Goal: Information Seeking & Learning: Learn about a topic

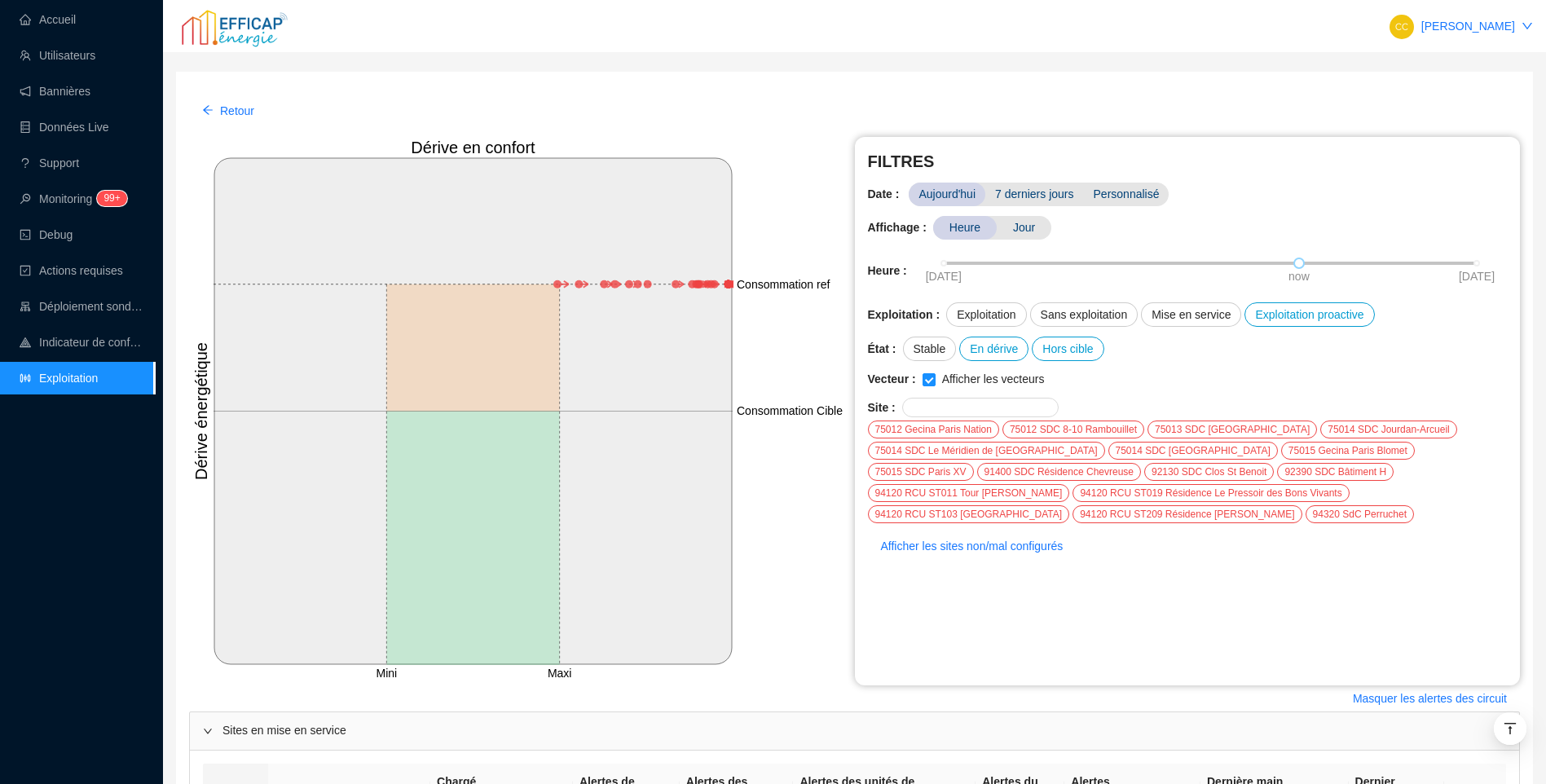
scroll to position [2133, 0]
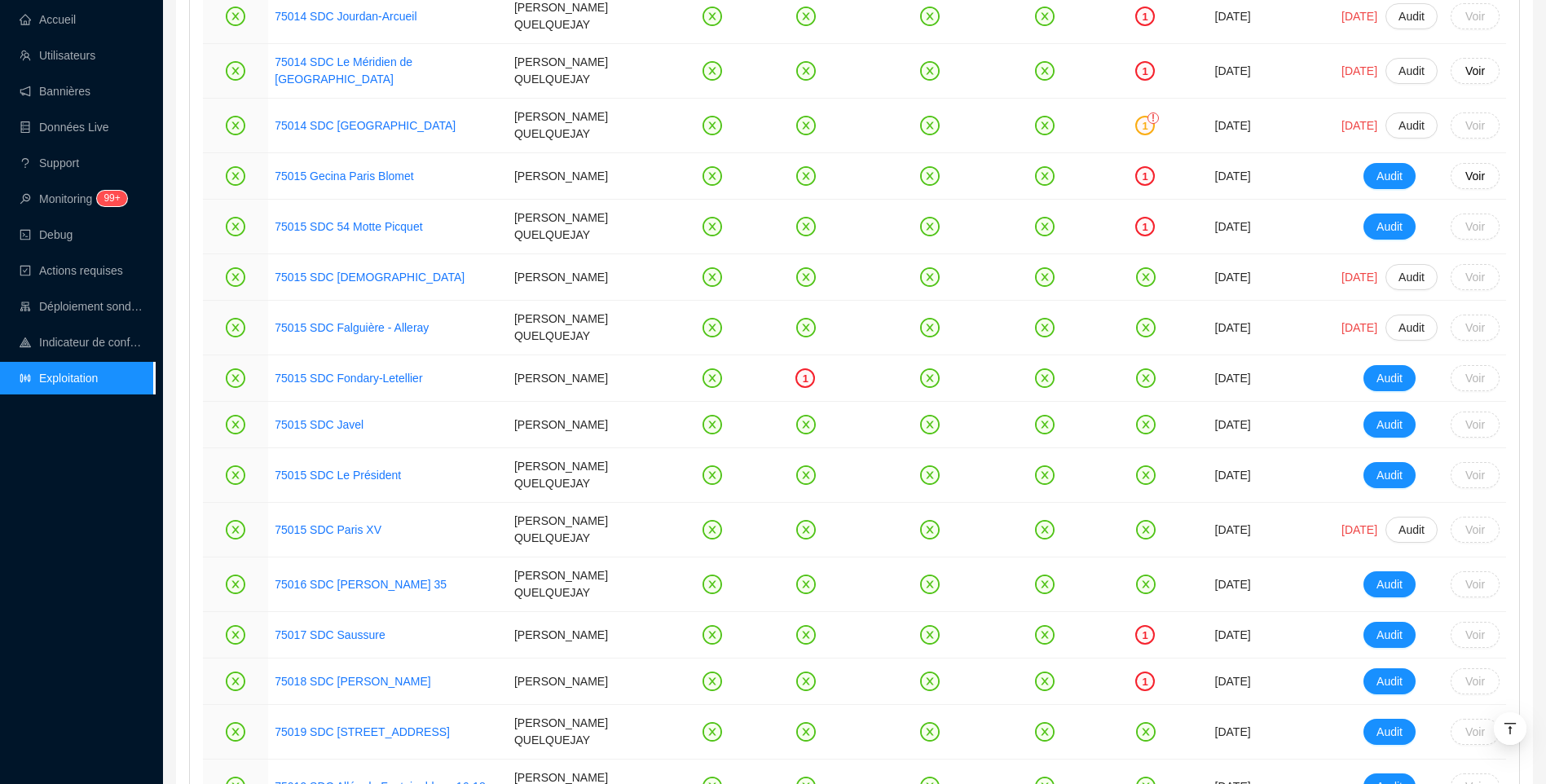
click at [179, 352] on div "Retour Mini Maxi Consommation ref Consommation Cible Dérive en confort Dérive é…" at bounding box center [854, 93] width 1357 height 4309
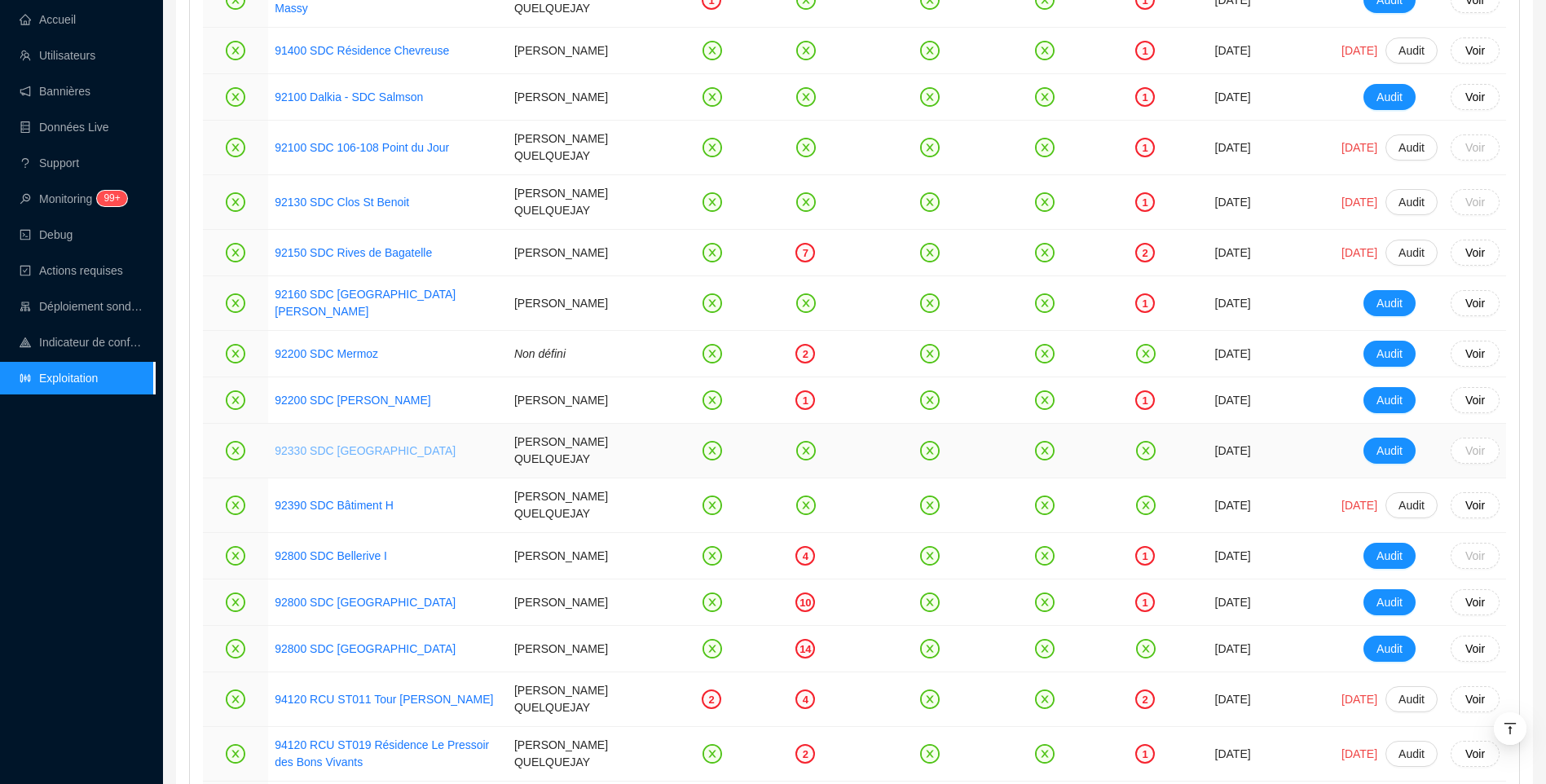
click at [320, 444] on link "92330 SDC Parc Penthievre" at bounding box center [366, 450] width 181 height 13
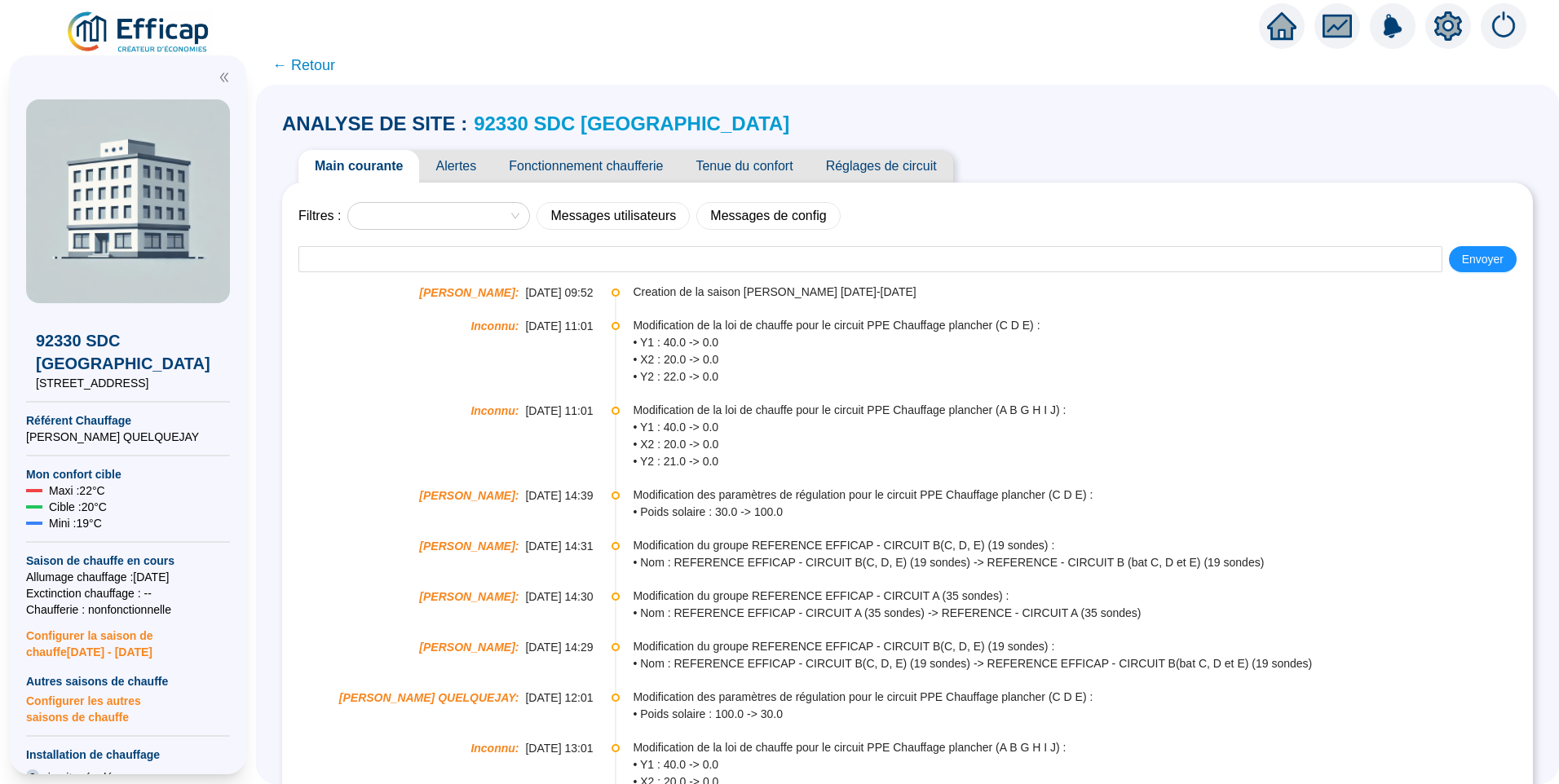
click at [466, 176] on span "Alertes" at bounding box center [455, 166] width 74 height 32
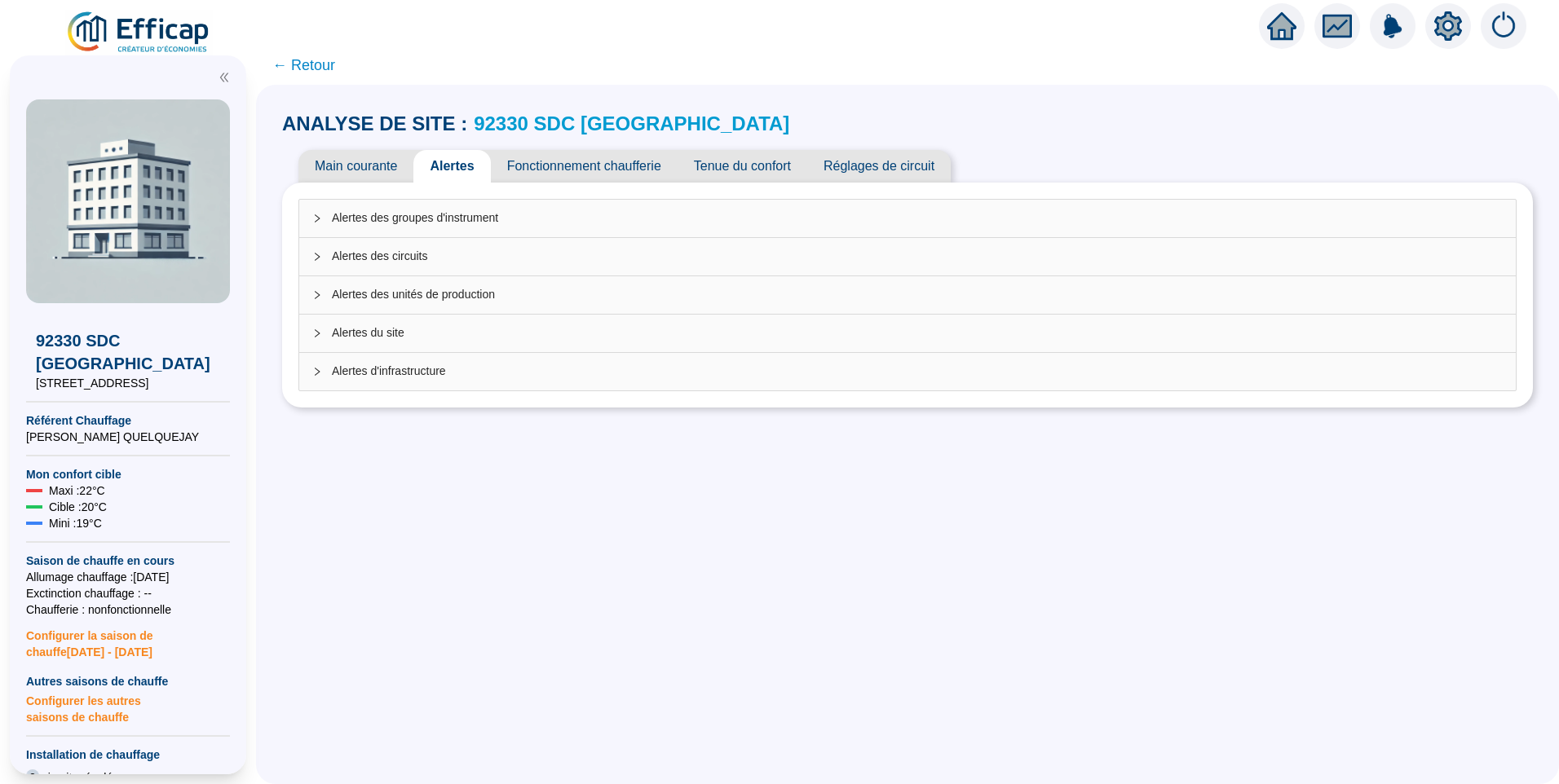
click at [433, 226] on span "Alertes des groupes d'instrument" at bounding box center [917, 217] width 1171 height 17
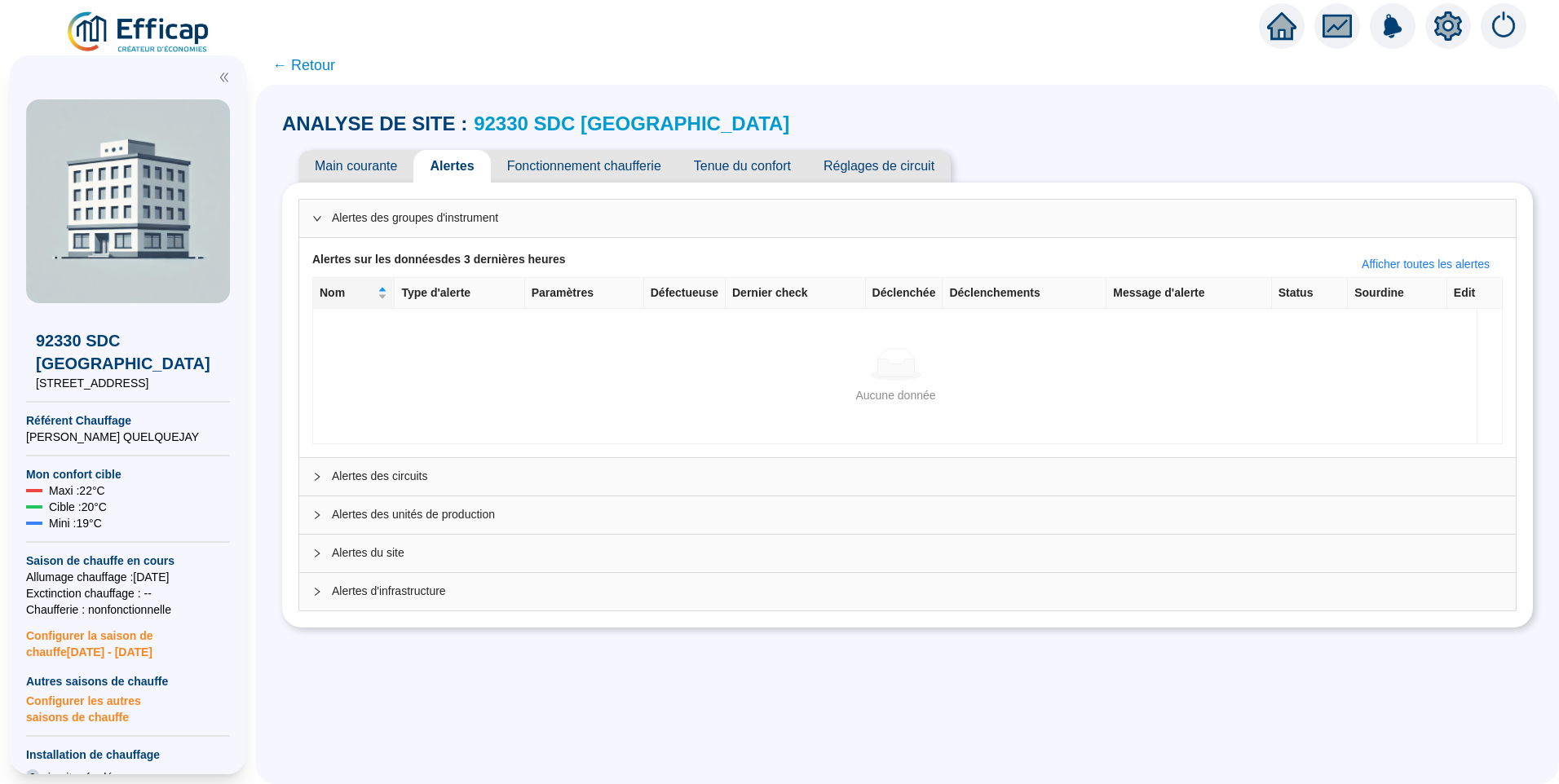
click at [363, 174] on span "Main courante" at bounding box center [356, 166] width 115 height 32
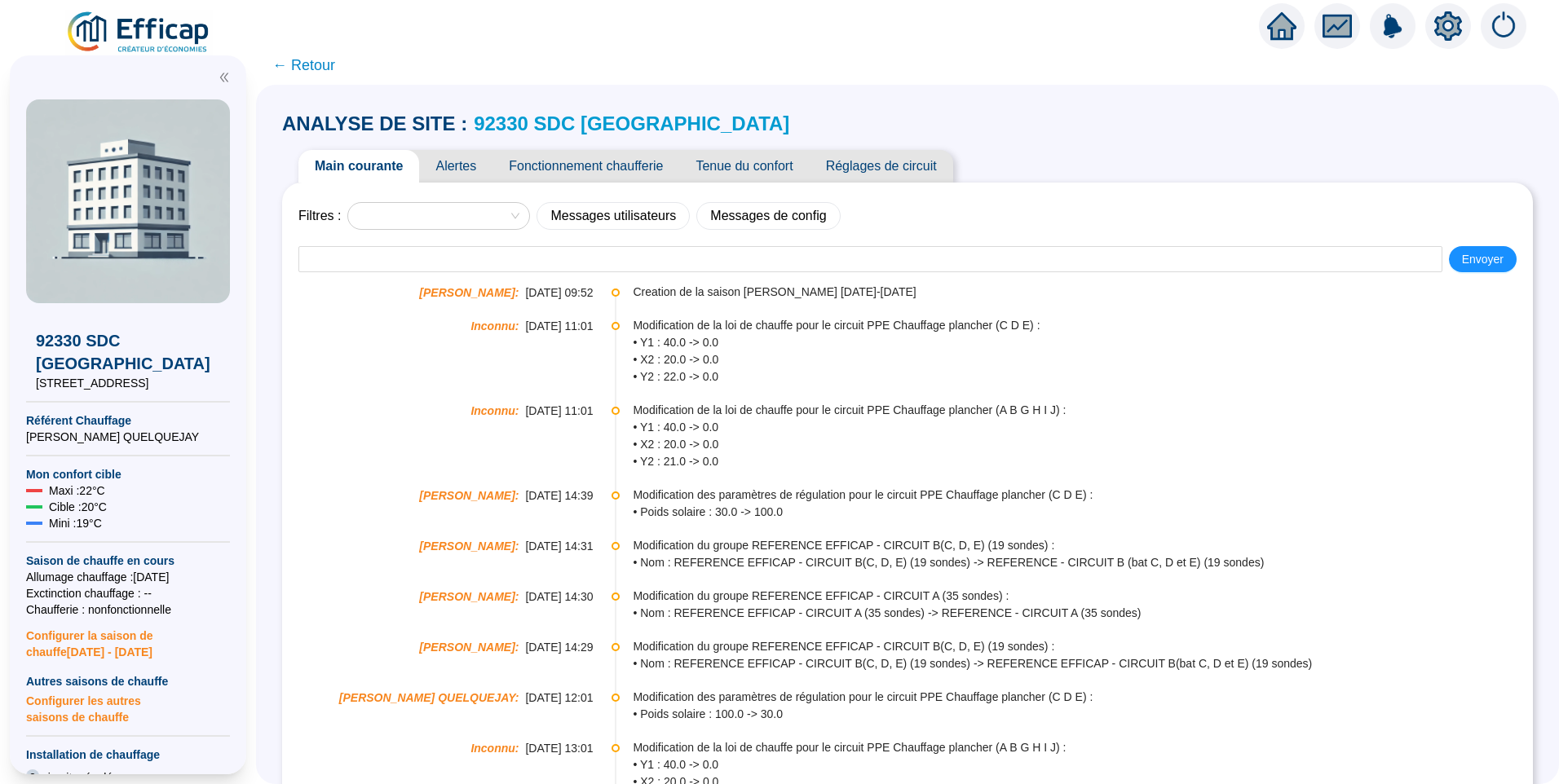
click at [556, 120] on link "92330 SDC Parc Penthievre" at bounding box center [631, 123] width 316 height 22
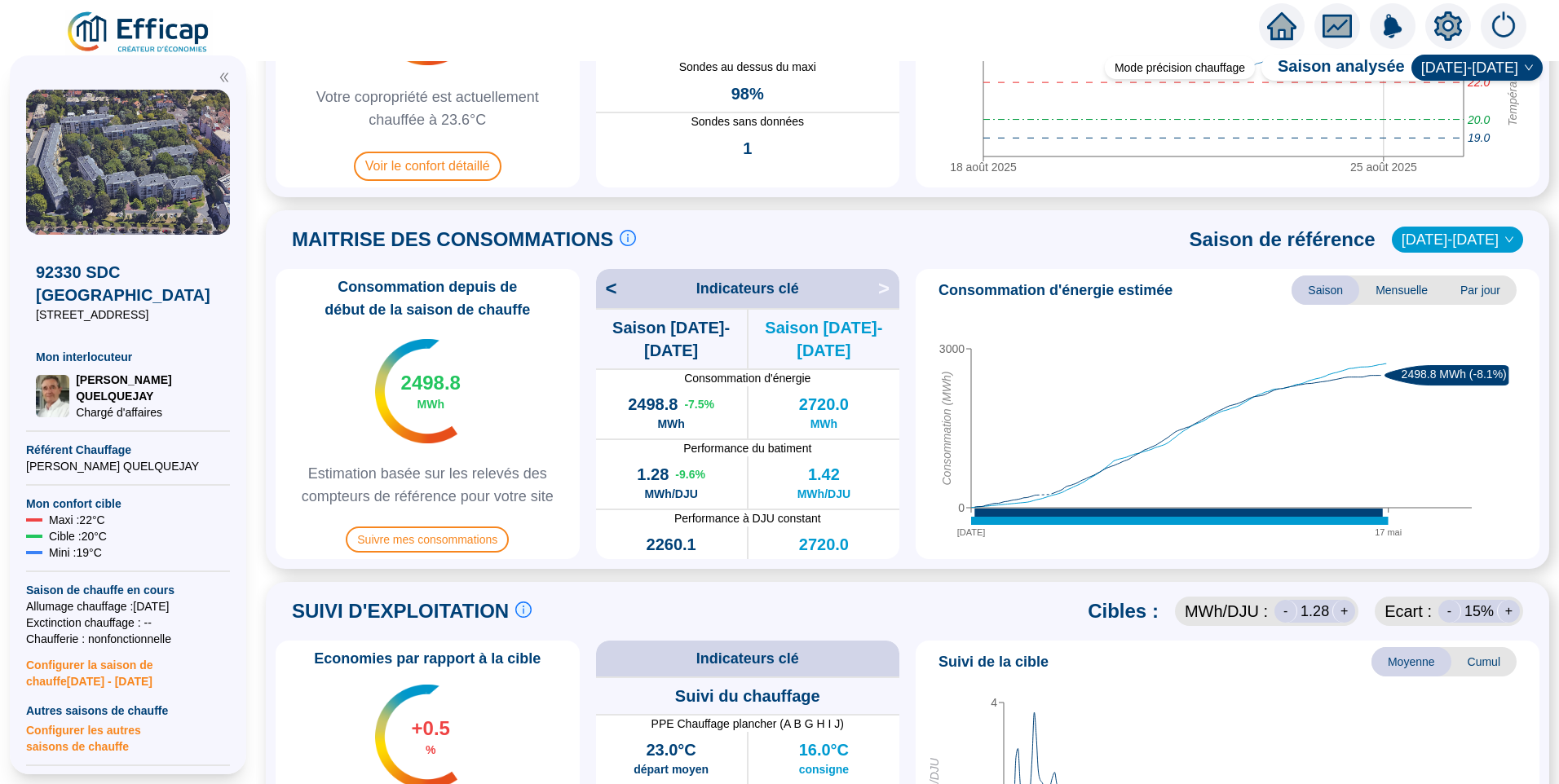
scroll to position [408, 0]
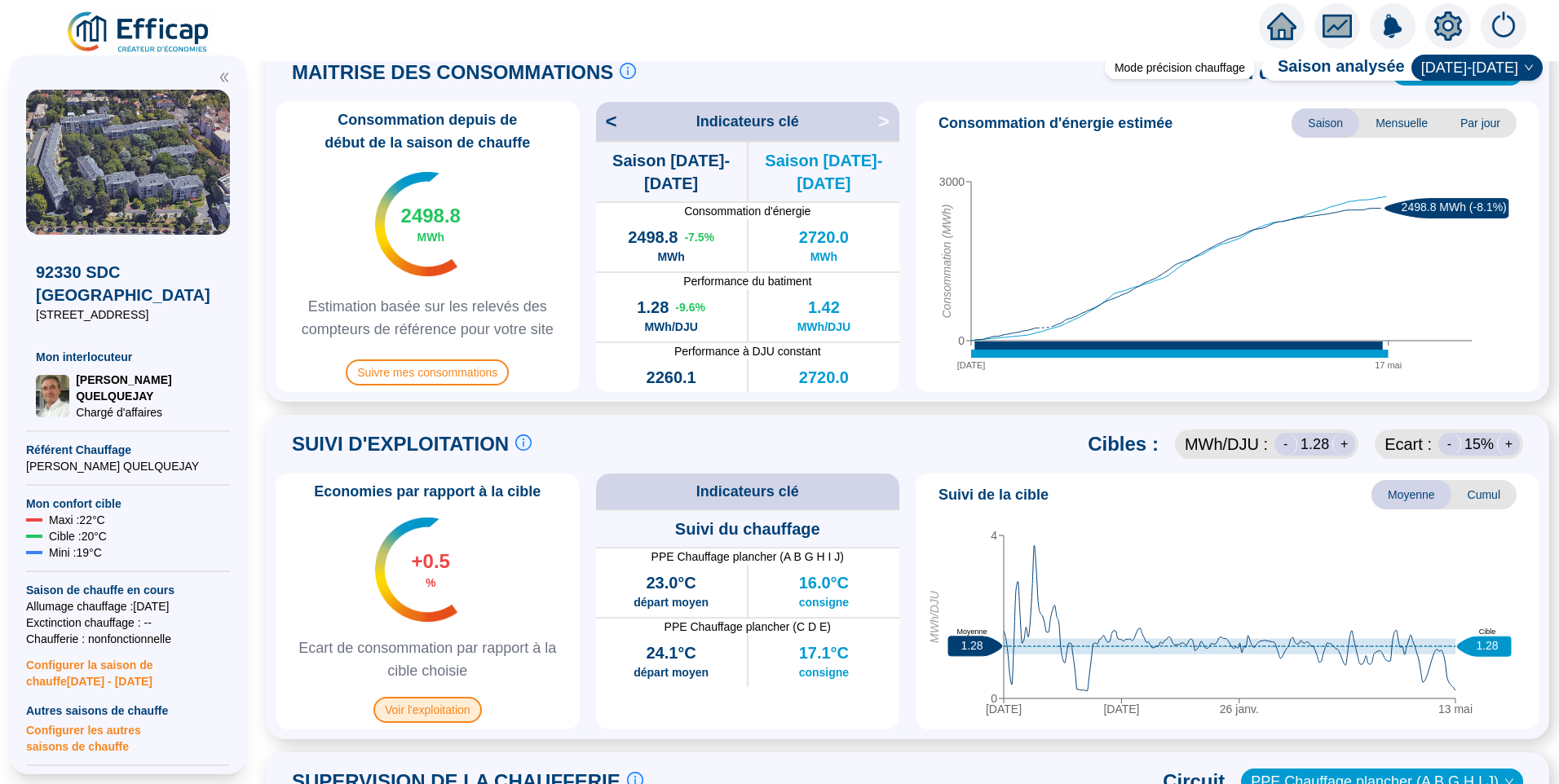
click at [433, 718] on span "Voir l'exploitation" at bounding box center [428, 709] width 108 height 27
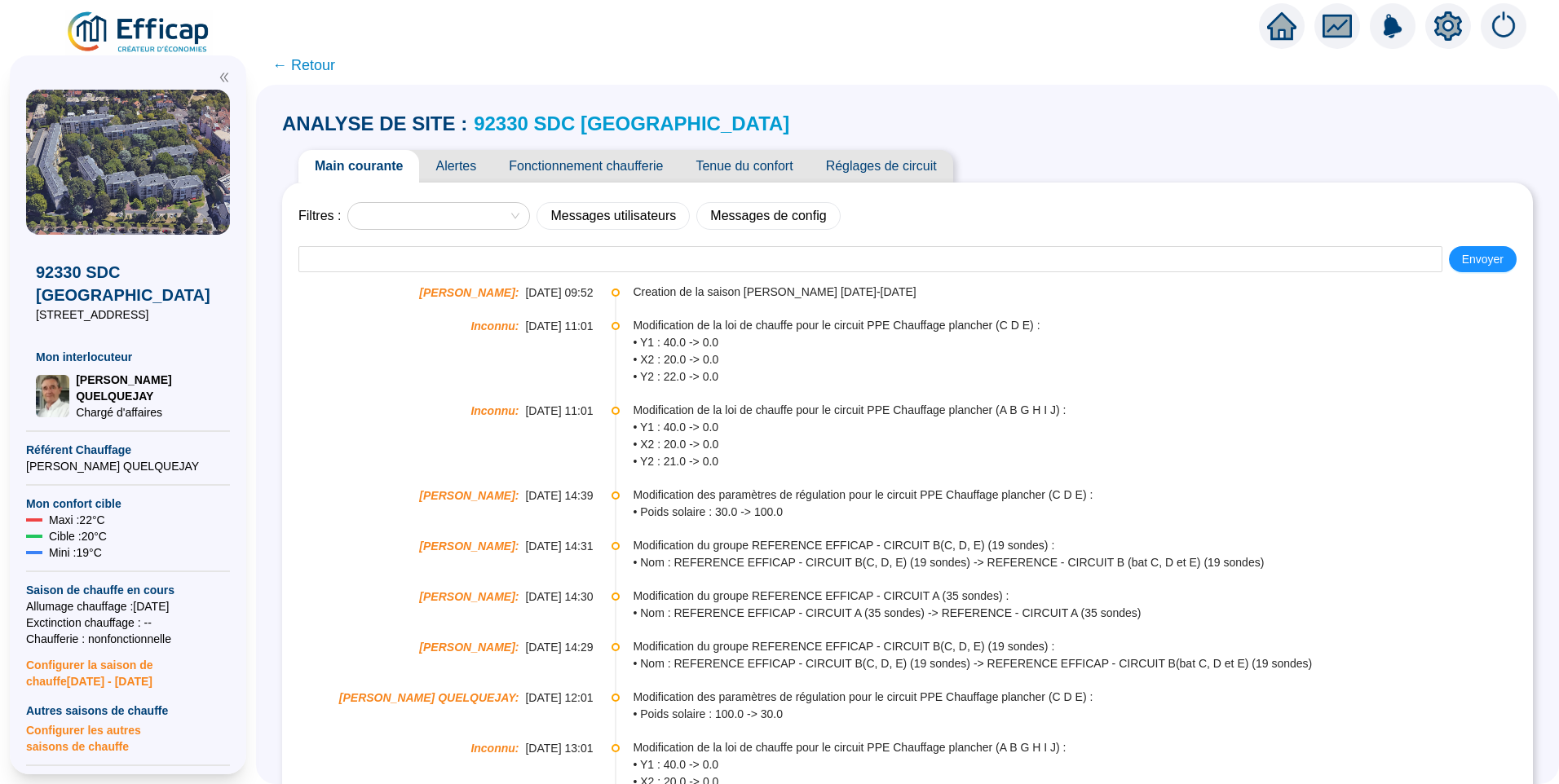
click at [770, 164] on span "Tenue du confort" at bounding box center [744, 166] width 130 height 32
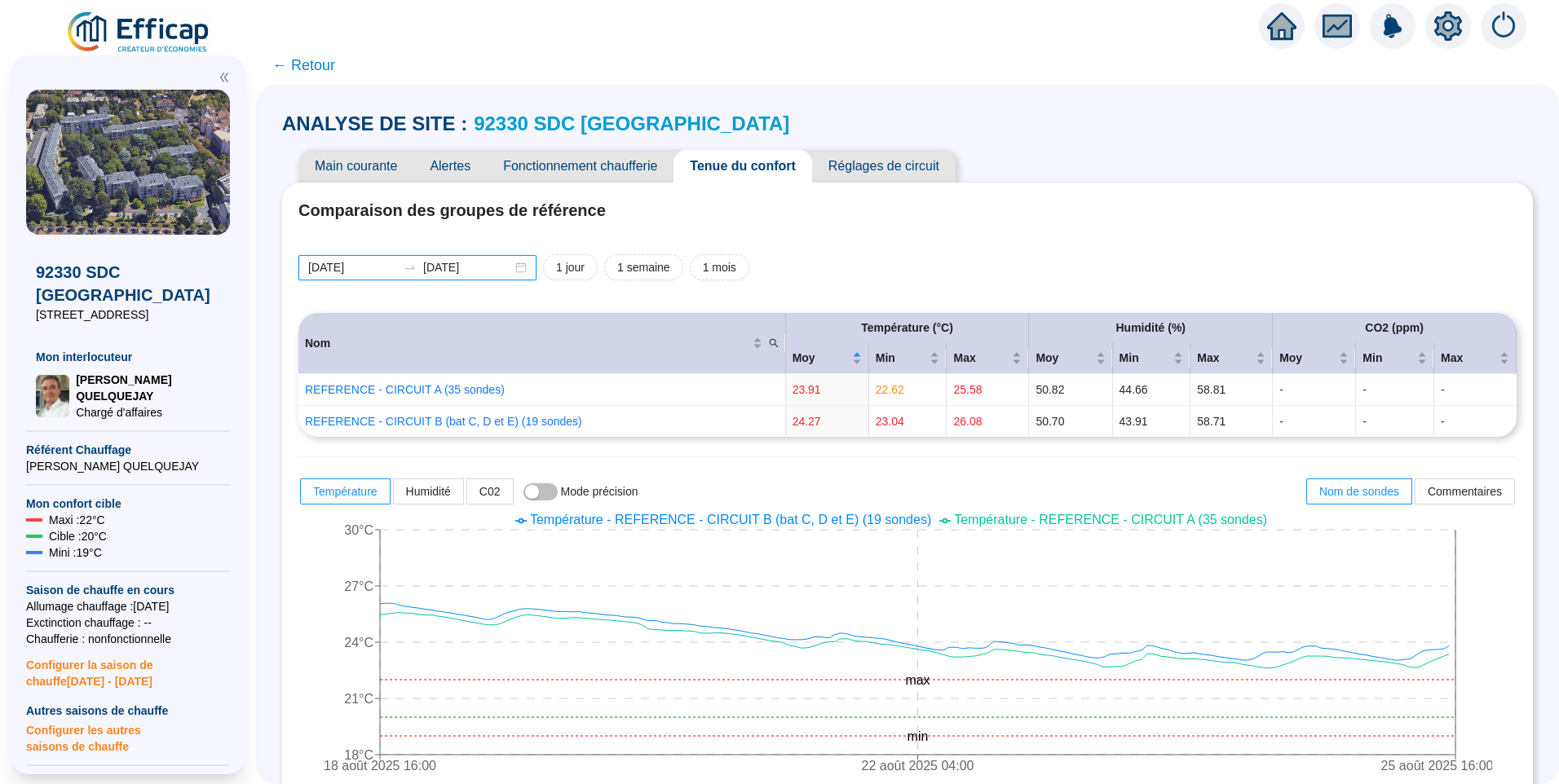
click at [381, 265] on input "2025-08-18" at bounding box center [353, 267] width 88 height 17
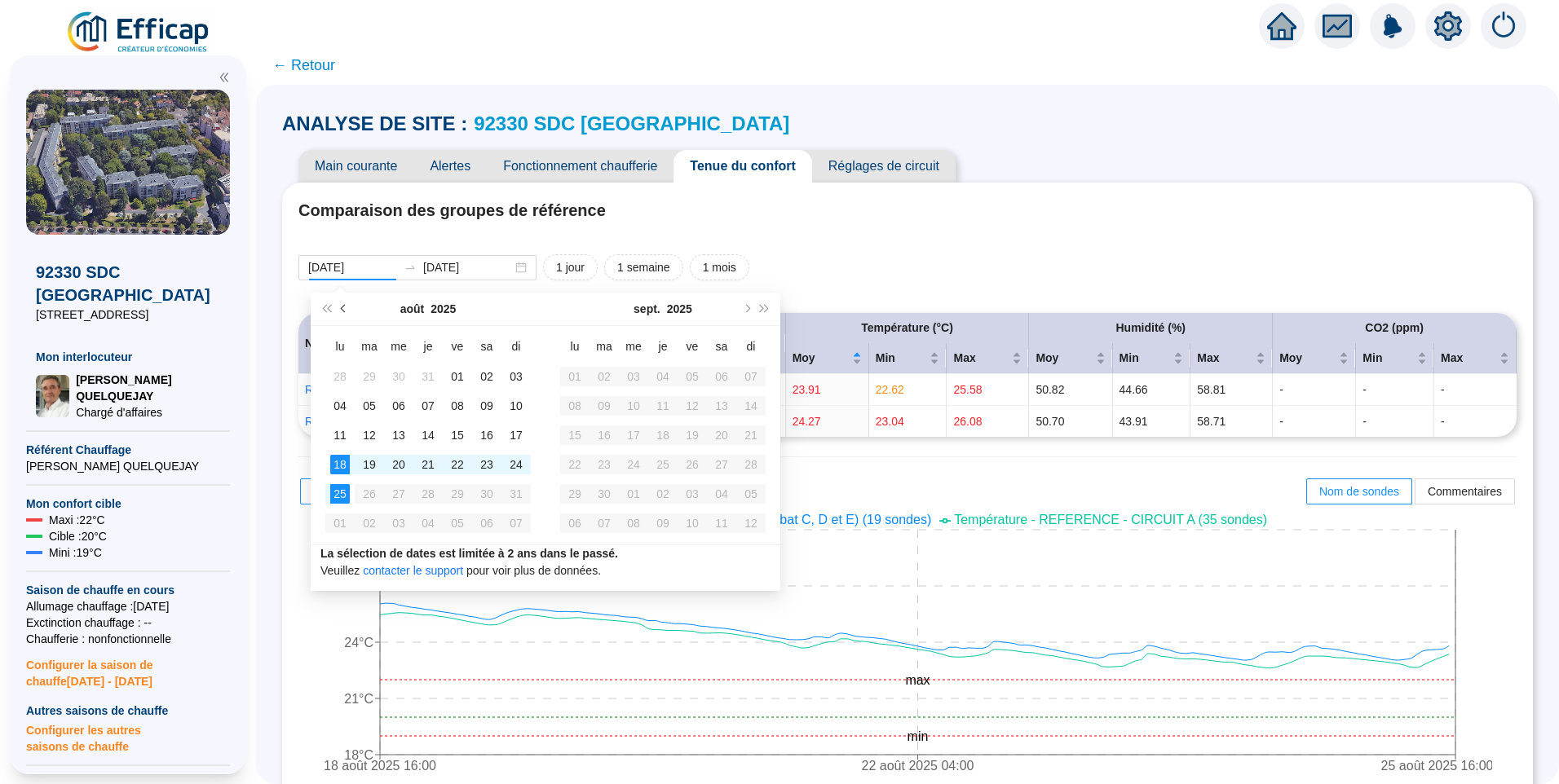
click at [343, 308] on span "Mois précédent (PageUp)" at bounding box center [345, 308] width 8 height 8
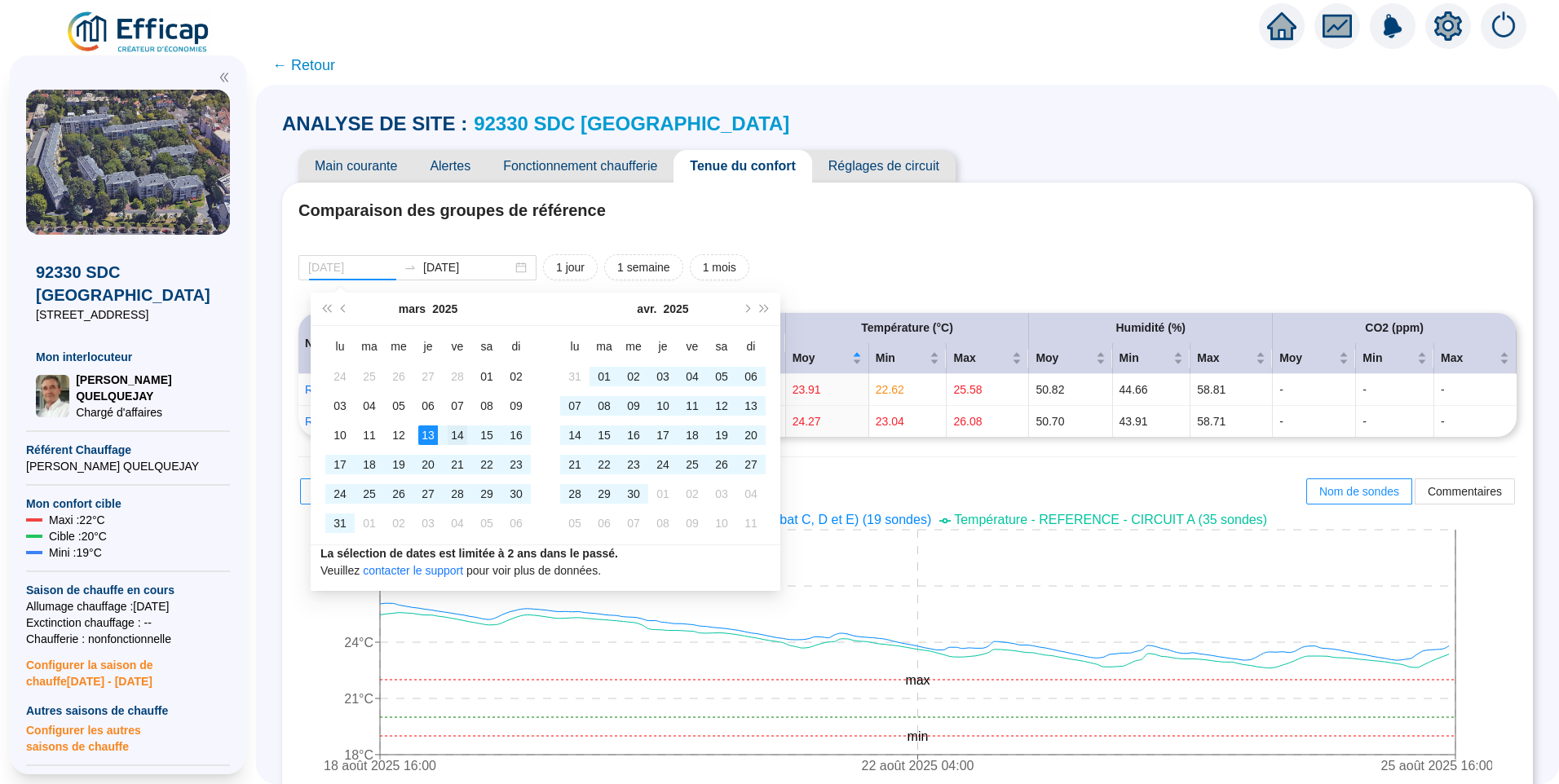
type input "2025-03-14"
click at [456, 435] on div "14" at bounding box center [457, 435] width 20 height 20
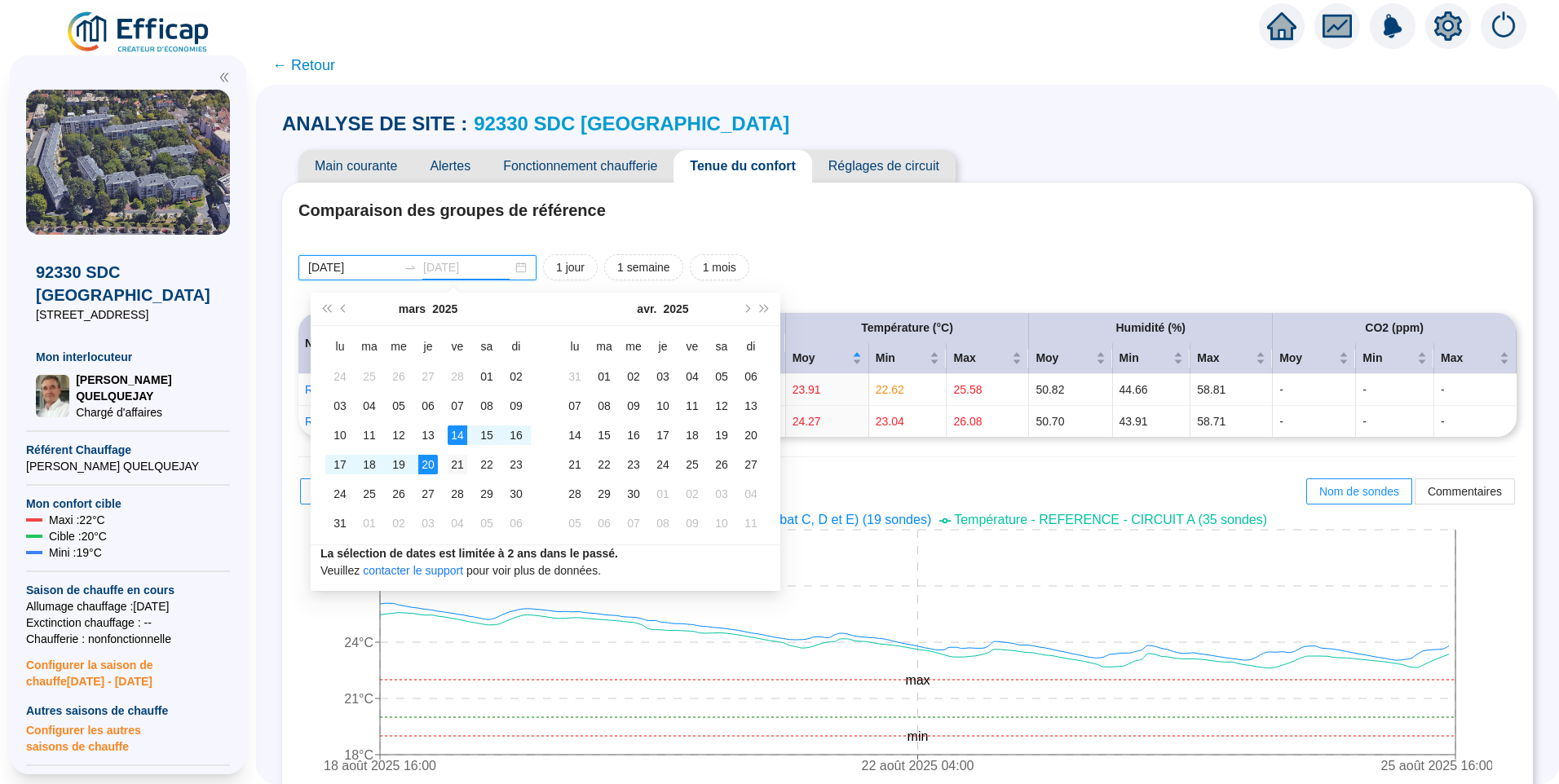
type input "2025-03-21"
click at [453, 467] on div "21" at bounding box center [457, 465] width 20 height 20
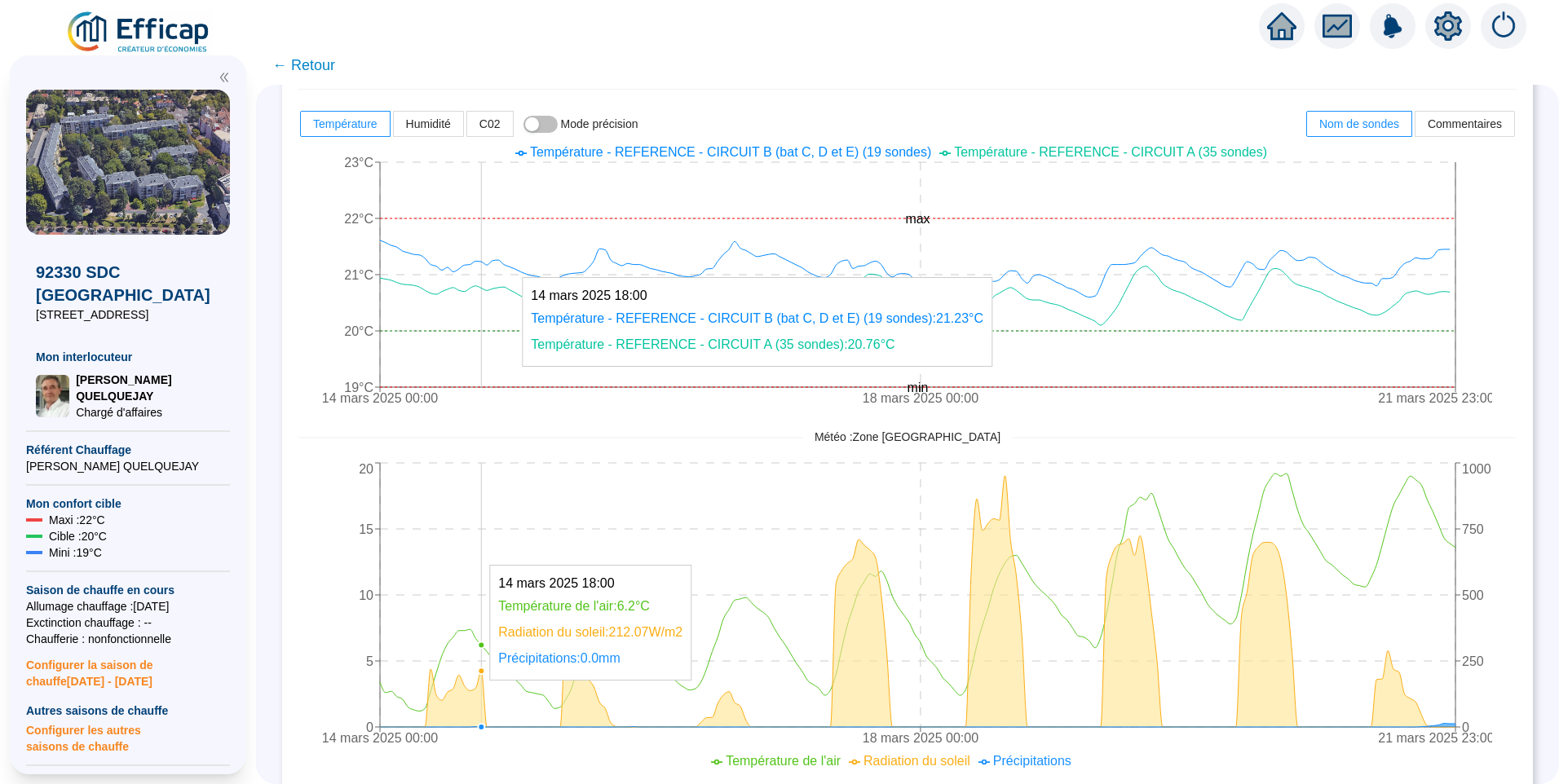
scroll to position [163, 0]
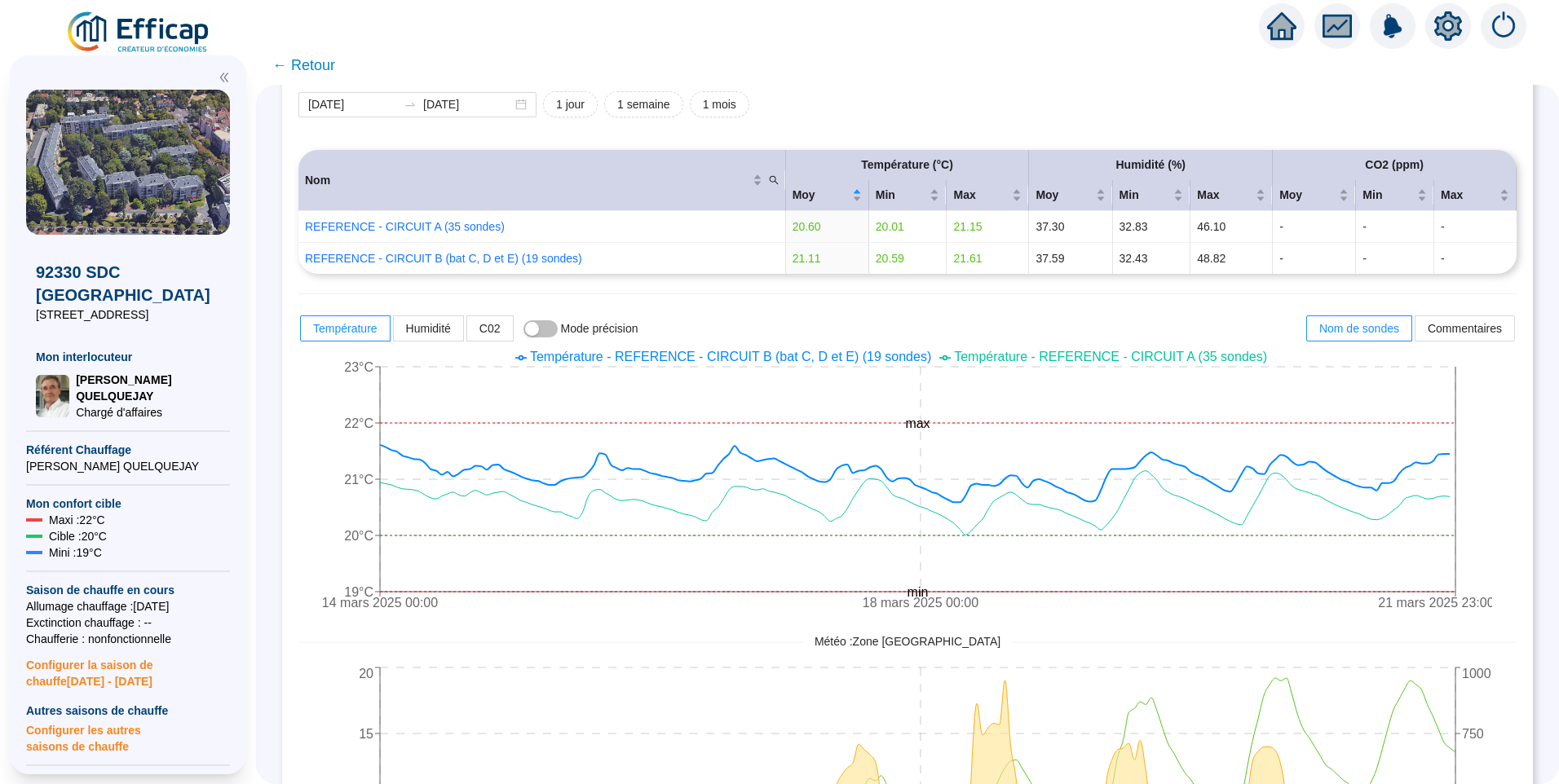
click at [854, 357] on span "Température - REFERENCE - CIRCUIT B (bat C, D et E) (19 sondes)" at bounding box center [730, 357] width 401 height 14
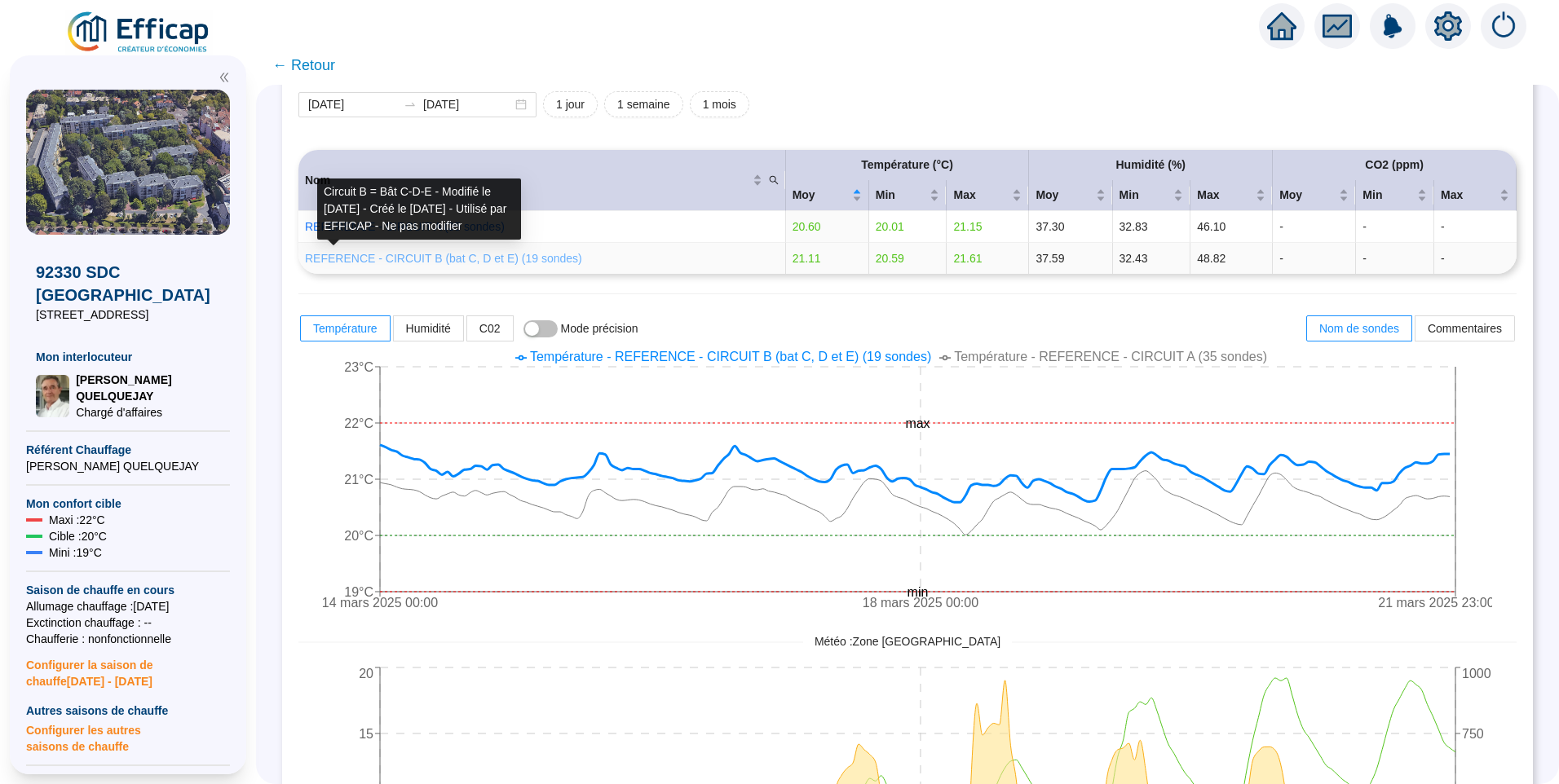
click at [514, 252] on link "REFERENCE - CIRCUIT B (bat C, D et E) (19 sondes)" at bounding box center [443, 257] width 277 height 13
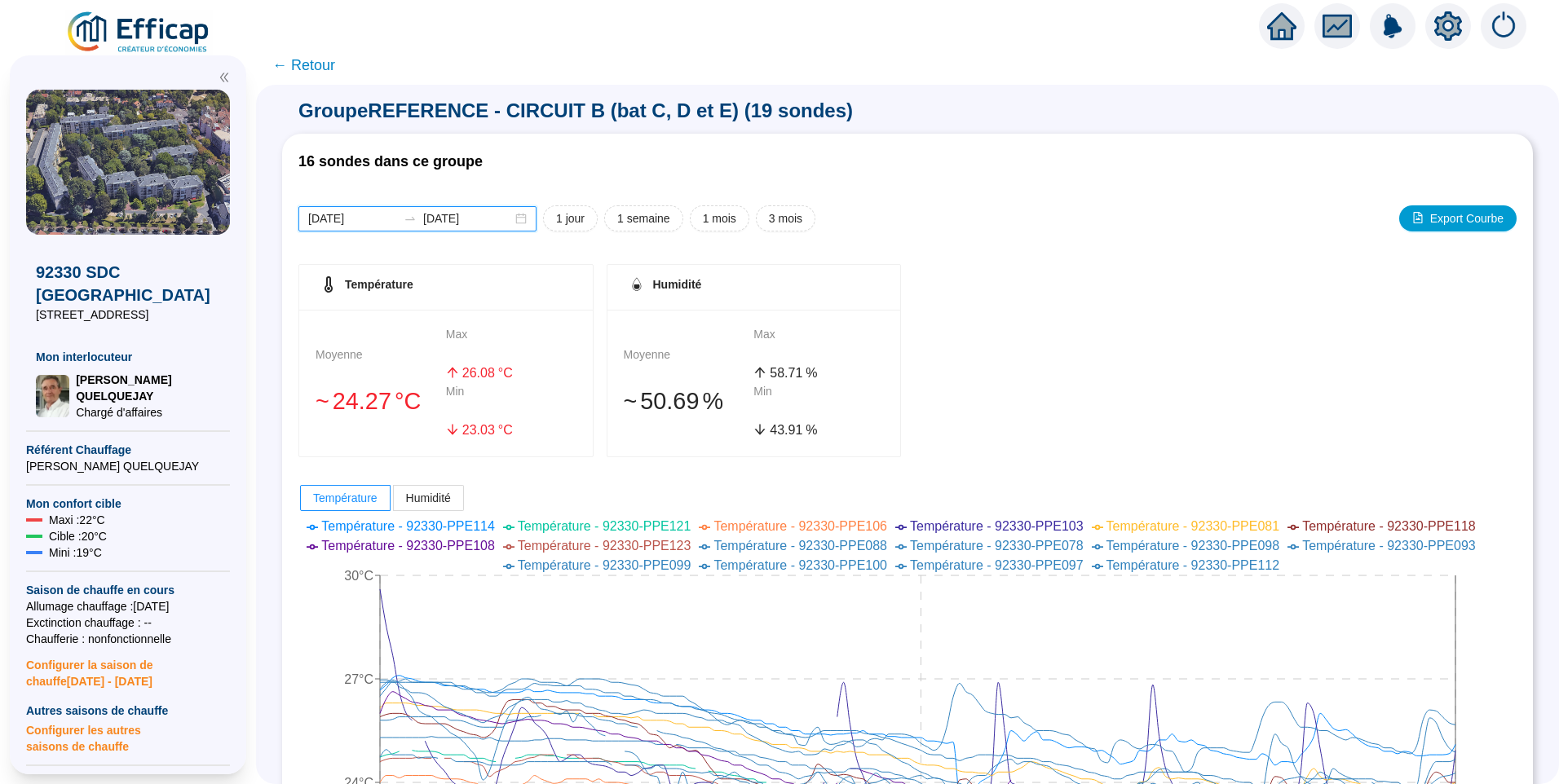
click at [394, 213] on input "2025-08-18" at bounding box center [353, 218] width 88 height 17
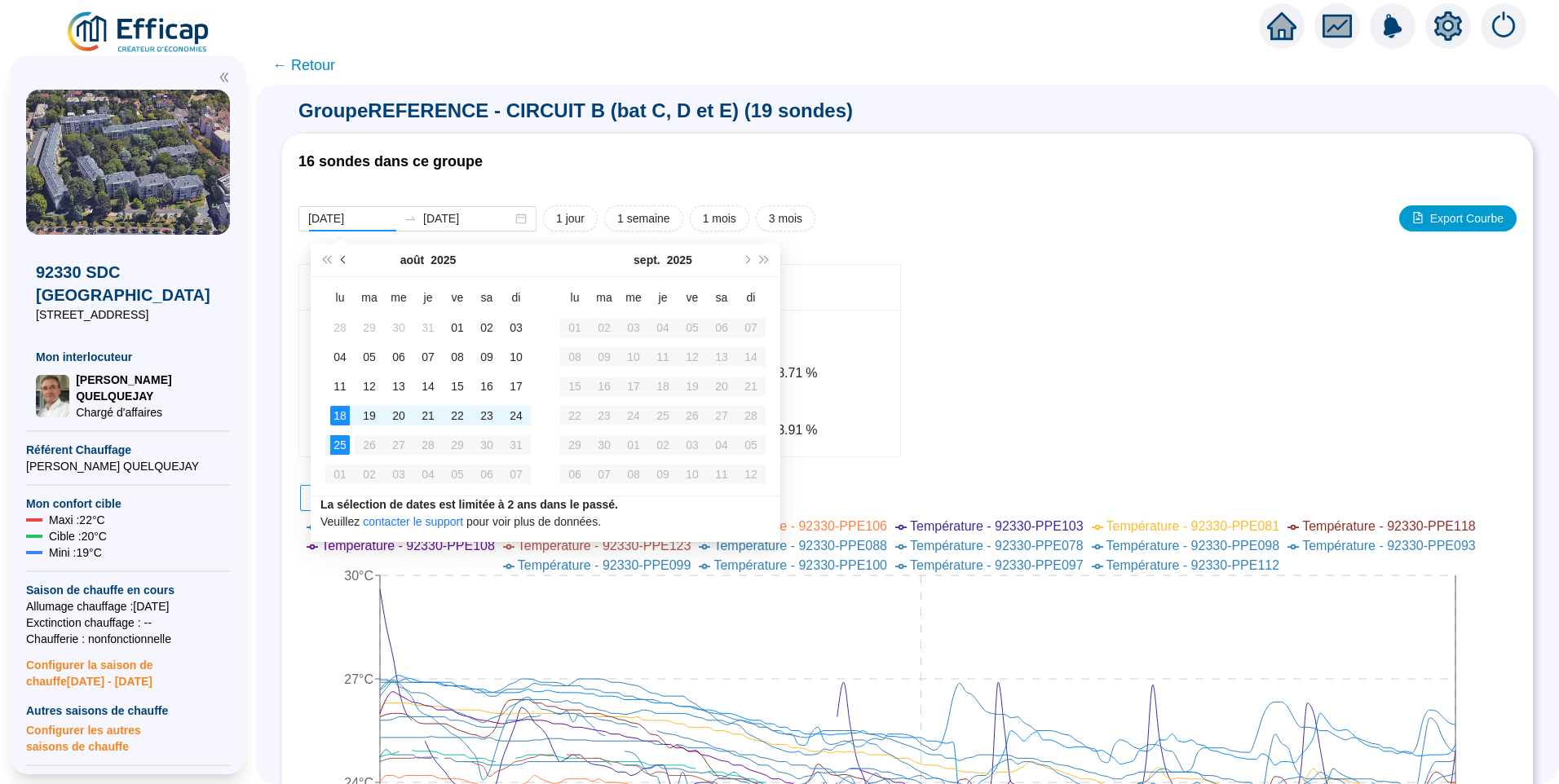
click at [342, 260] on span "Mois précédent (PageUp)" at bounding box center [345, 259] width 8 height 8
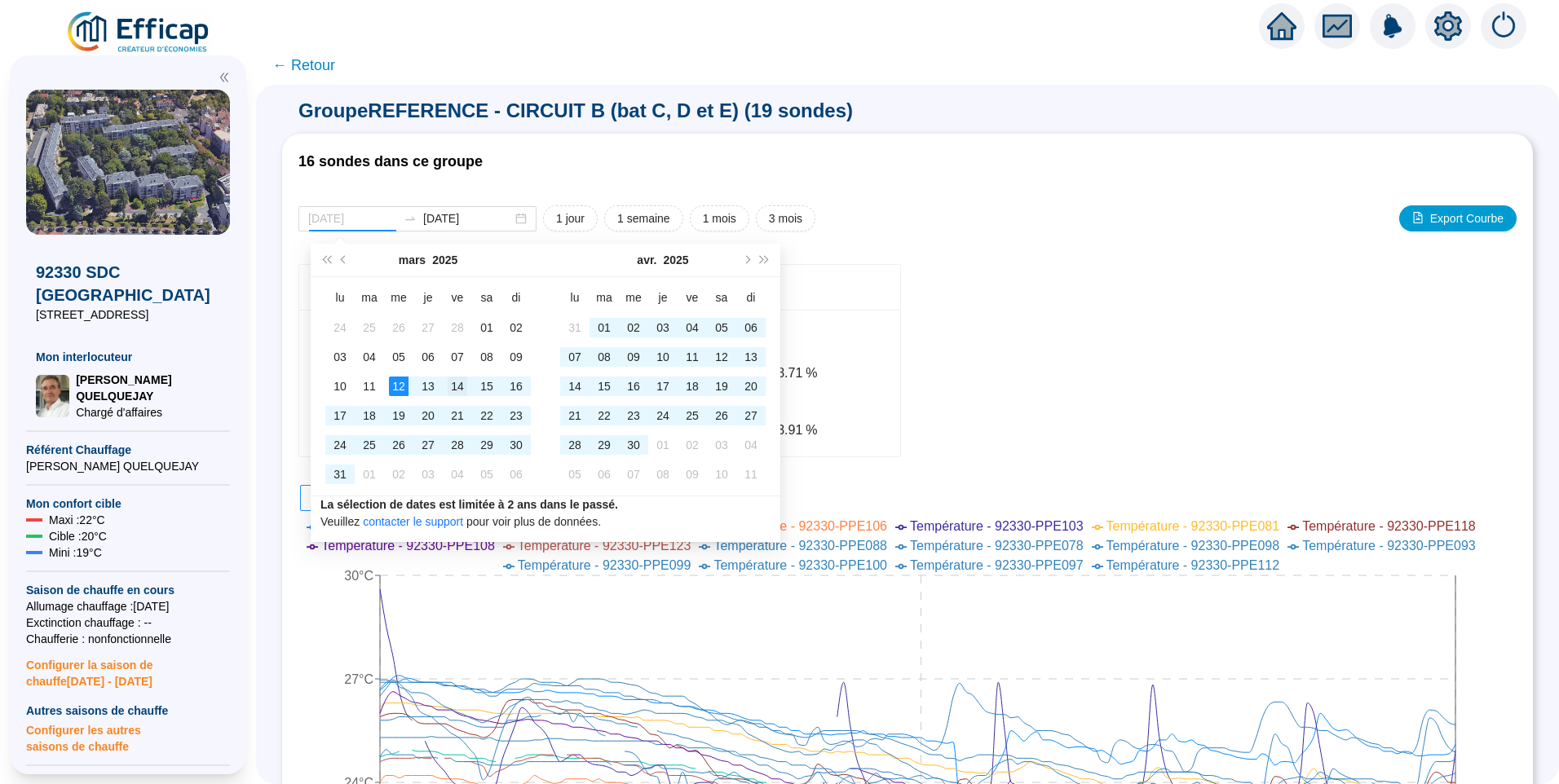
type input "2025-03-14"
click at [463, 386] on div "14" at bounding box center [457, 386] width 20 height 20
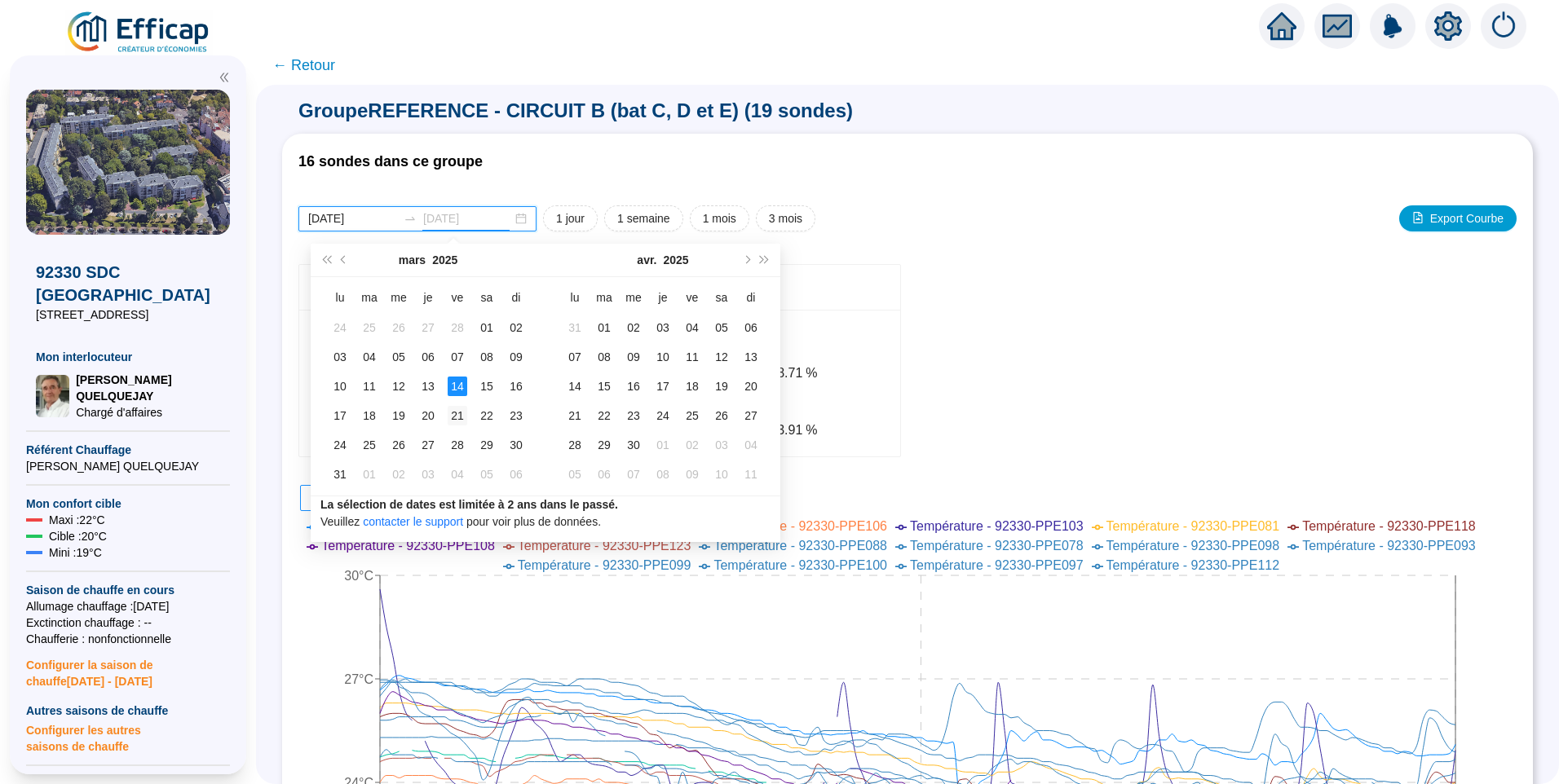
type input "2025-03-21"
click at [459, 414] on div "21" at bounding box center [457, 416] width 20 height 20
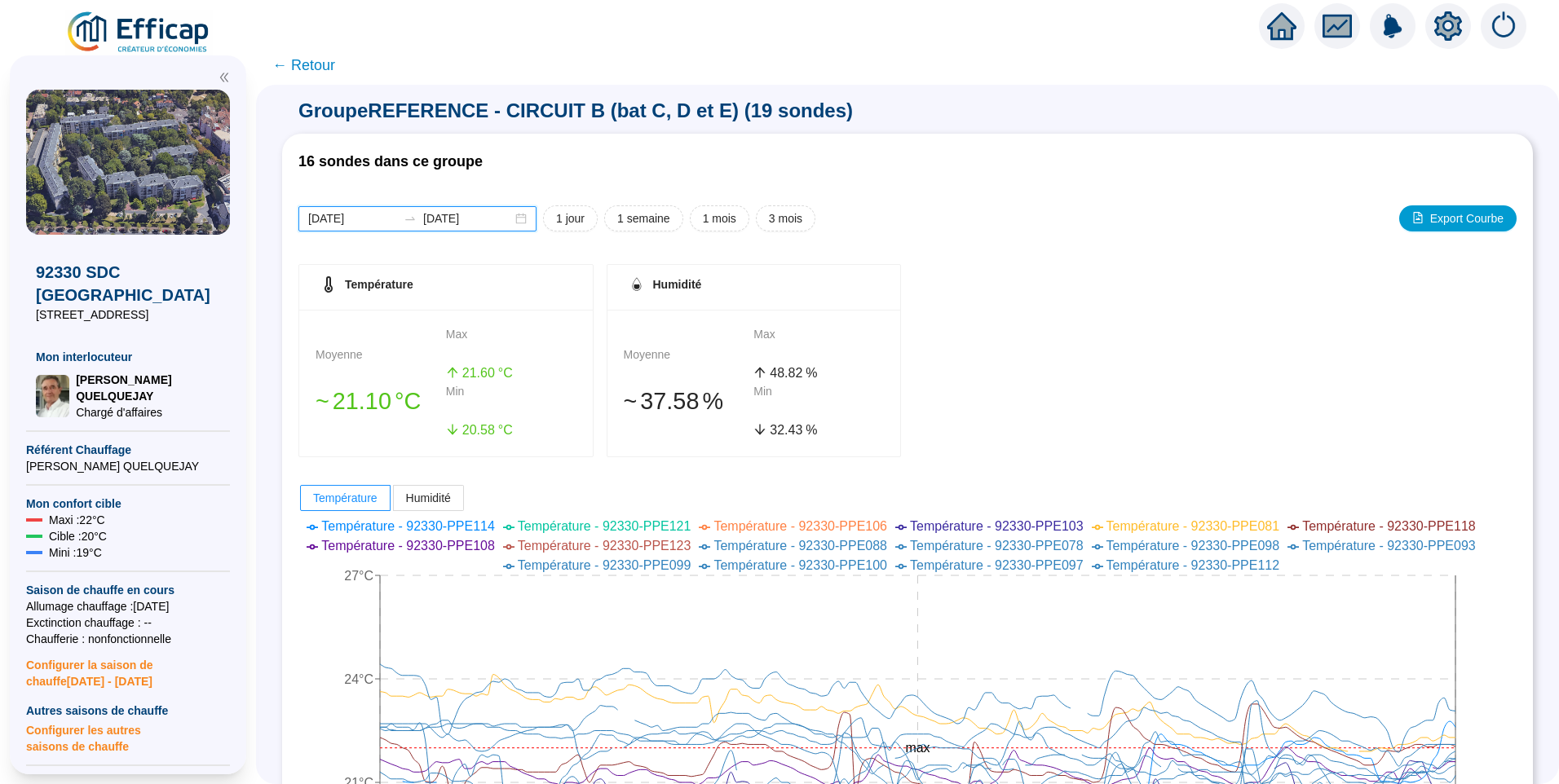
click at [382, 219] on input "2025-03-14" at bounding box center [353, 218] width 88 height 17
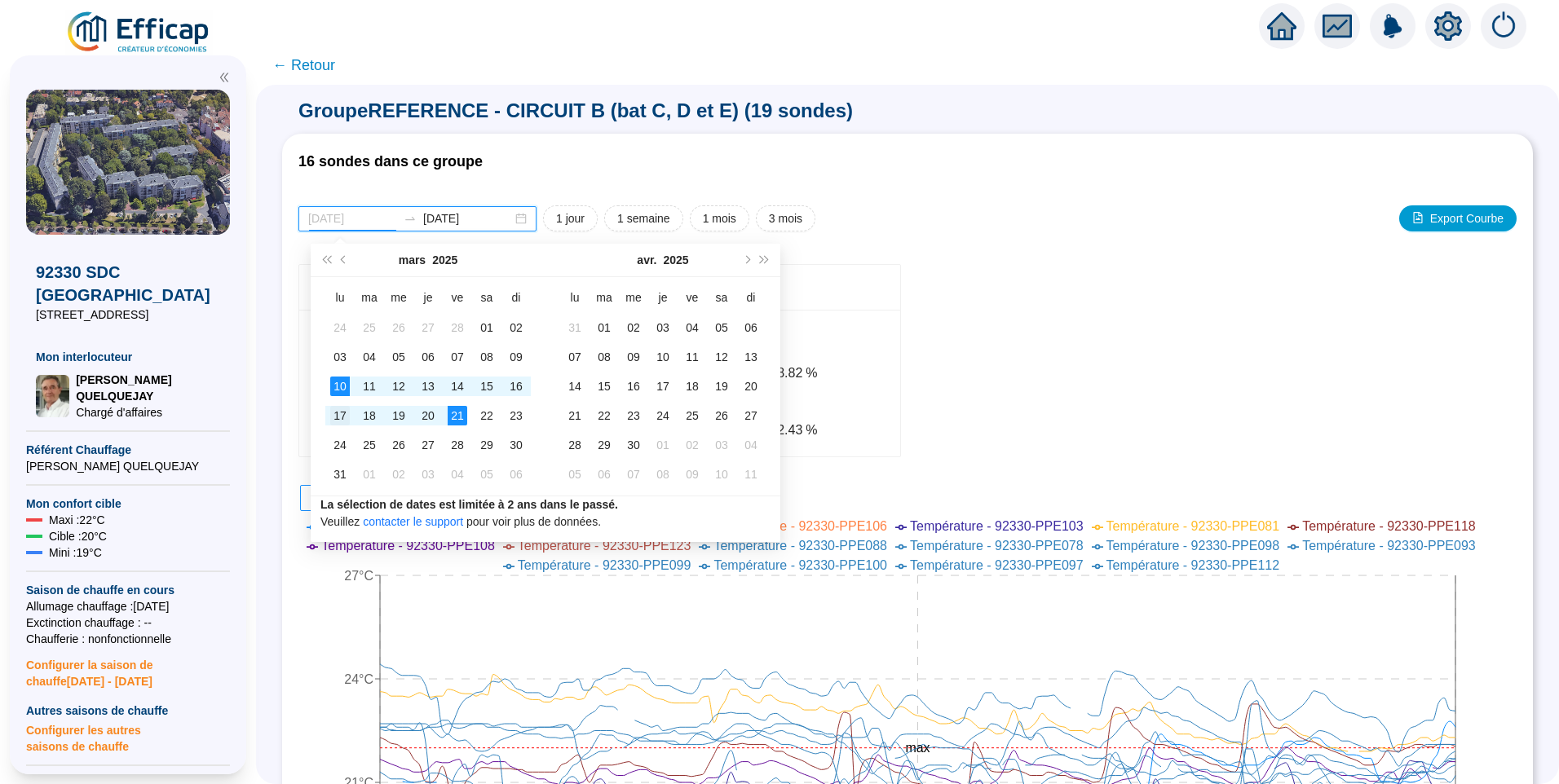
type input "2025-03-17"
click at [337, 404] on td "17" at bounding box center [340, 416] width 29 height 29
type input "2025-03-30"
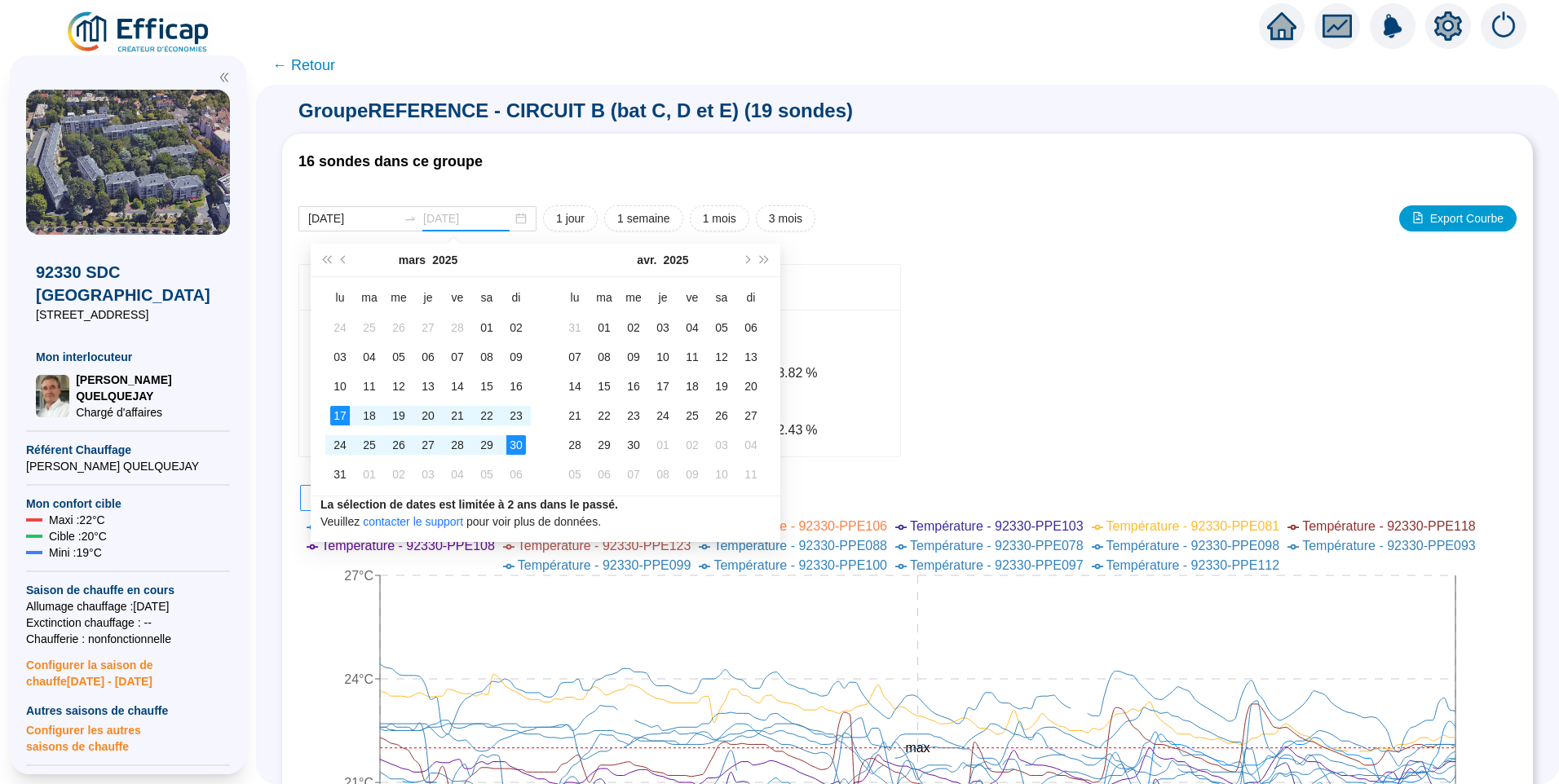
click at [509, 435] on div "30" at bounding box center [516, 445] width 20 height 20
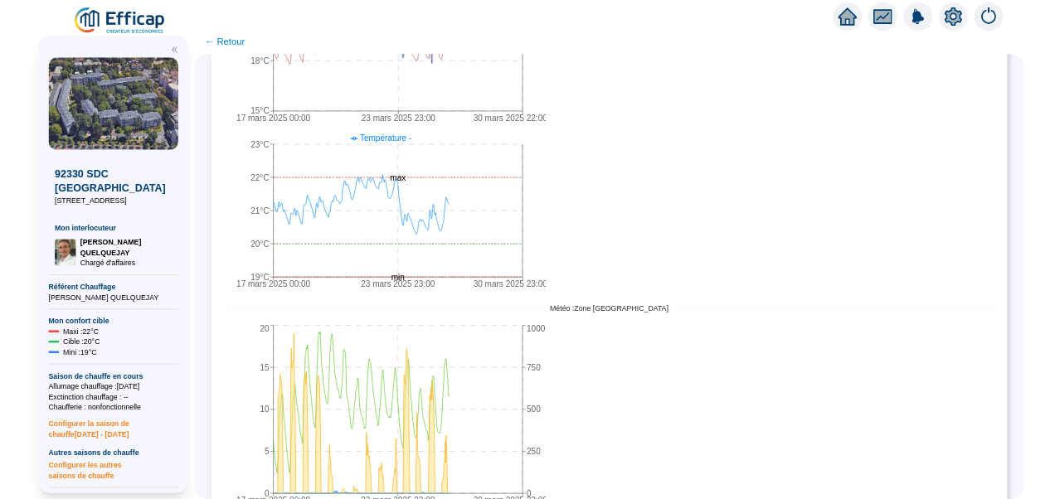
scroll to position [830, 0]
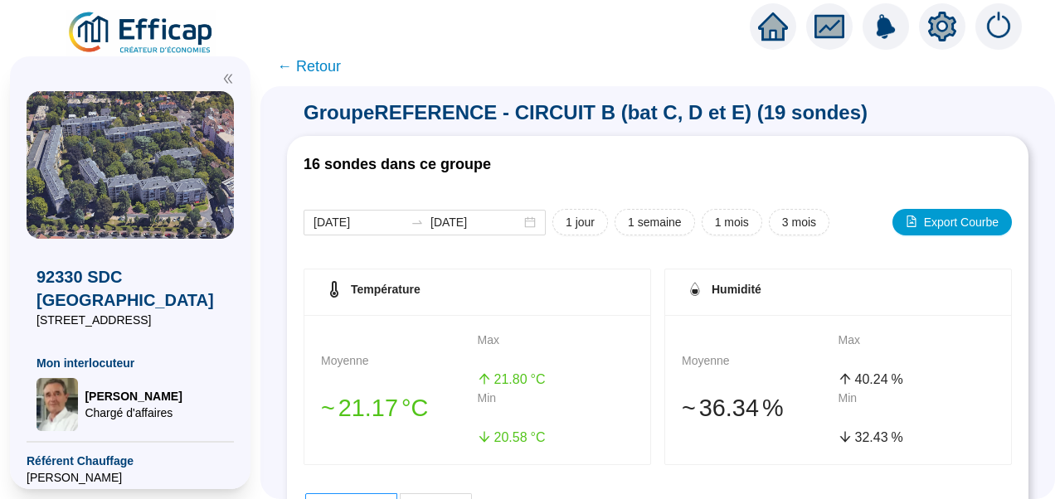
scroll to position [829, 0]
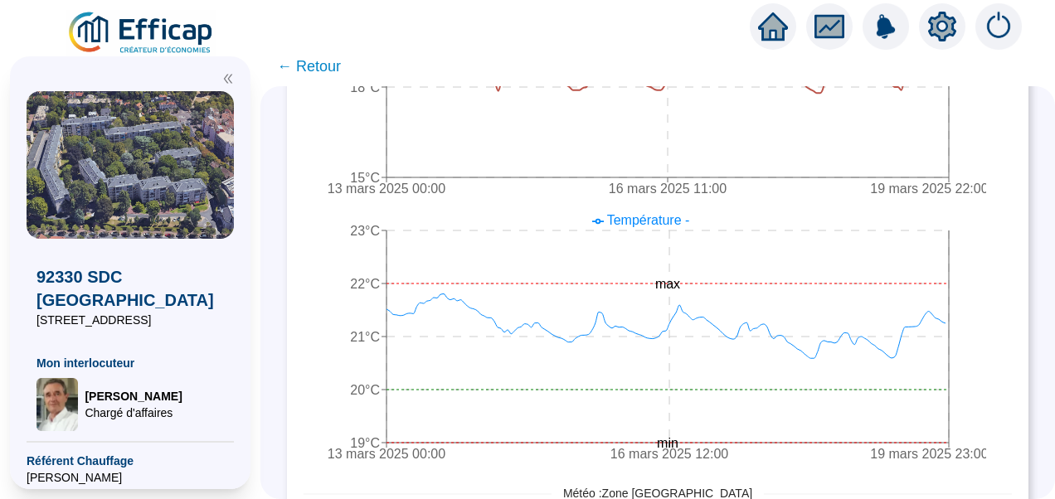
click at [226, 82] on icon "double-left" at bounding box center [228, 79] width 12 height 12
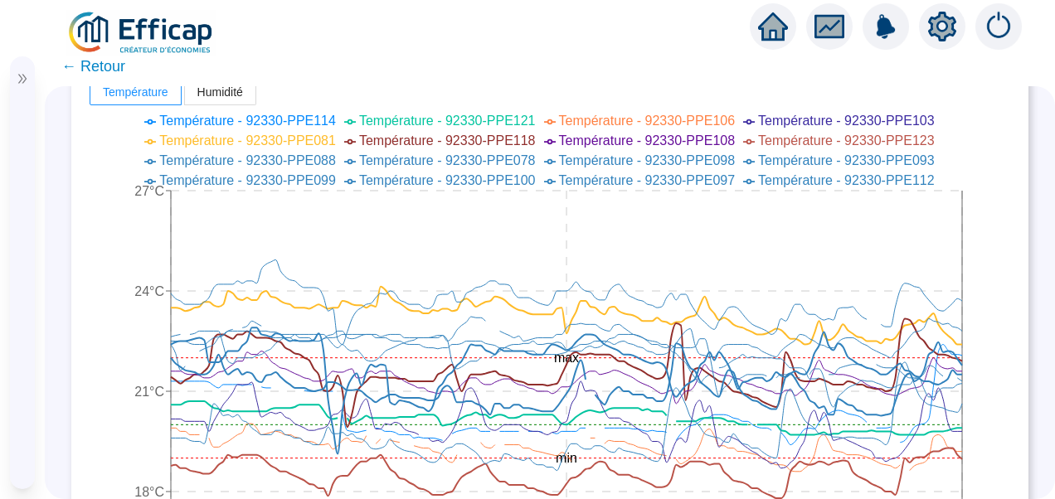
scroll to position [0, 0]
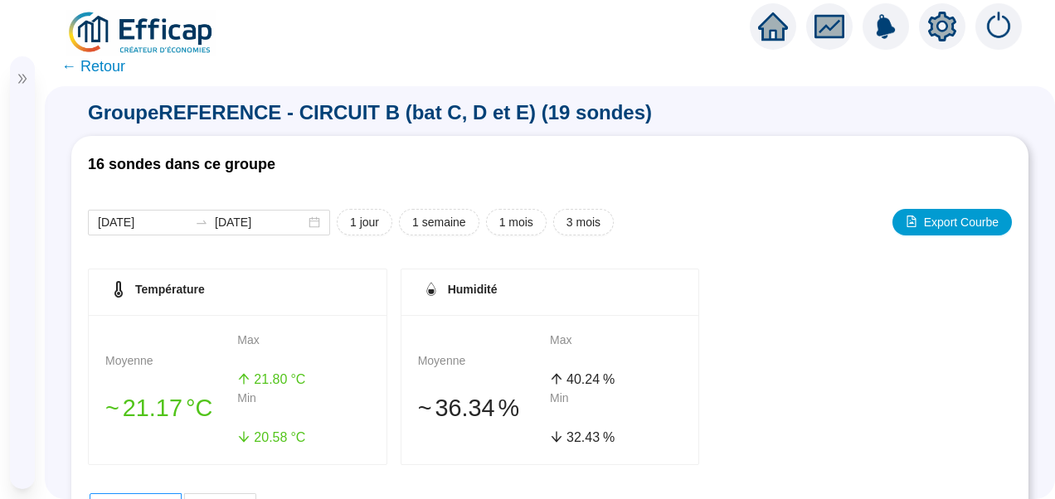
drag, startPoint x: 83, startPoint y: 62, endPoint x: 94, endPoint y: 66, distance: 11.6
click at [83, 62] on span "← Retour" at bounding box center [93, 66] width 64 height 23
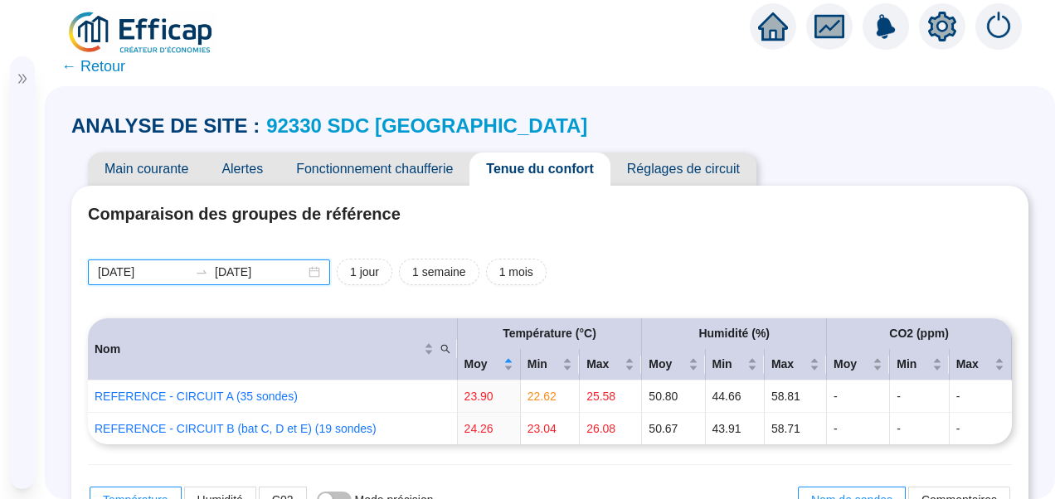
click at [173, 274] on input "[DATE]" at bounding box center [143, 272] width 90 height 17
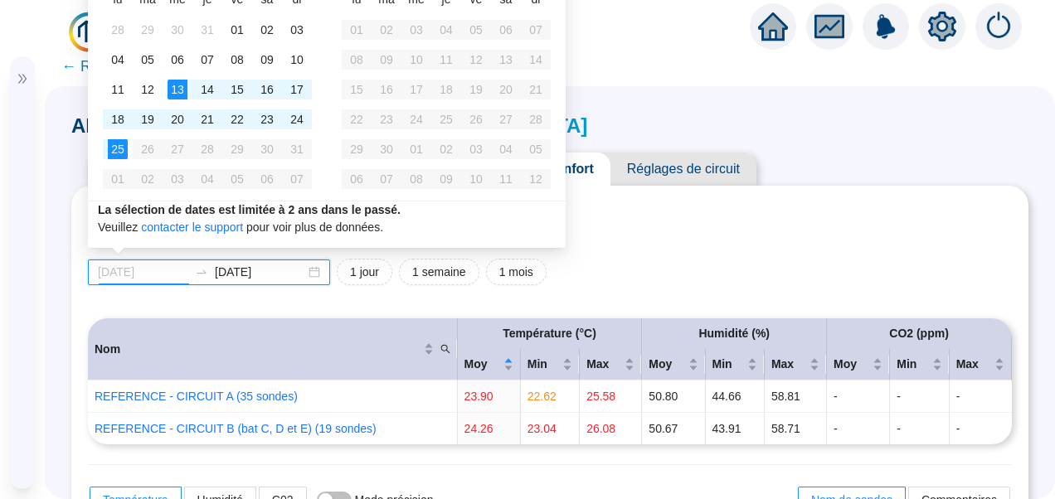
type input "2025-08-13"
click at [176, 88] on div "13" at bounding box center [178, 90] width 20 height 20
type input "[DATE]"
drag, startPoint x: 882, startPoint y: 196, endPoint x: 890, endPoint y: 202, distance: 10.0
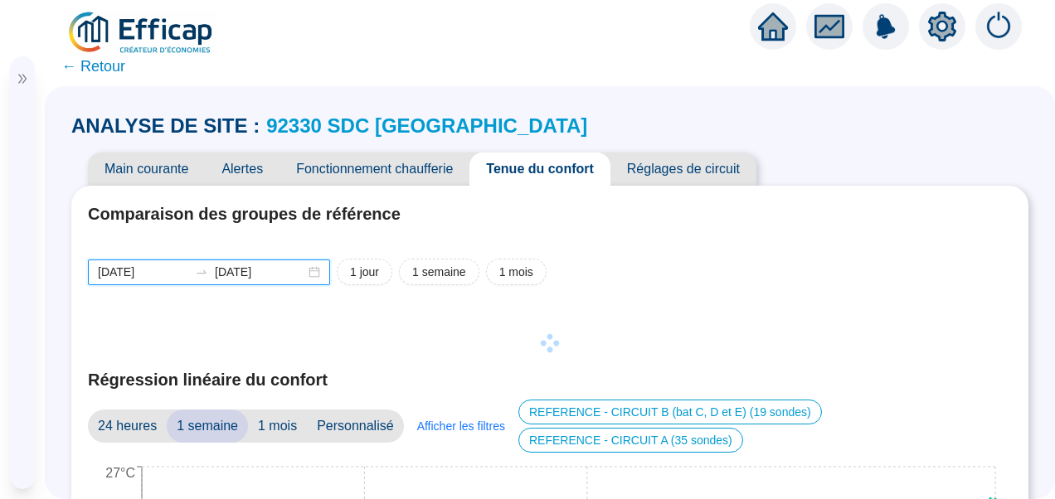
click at [156, 273] on input "2025-08-13" at bounding box center [143, 272] width 90 height 17
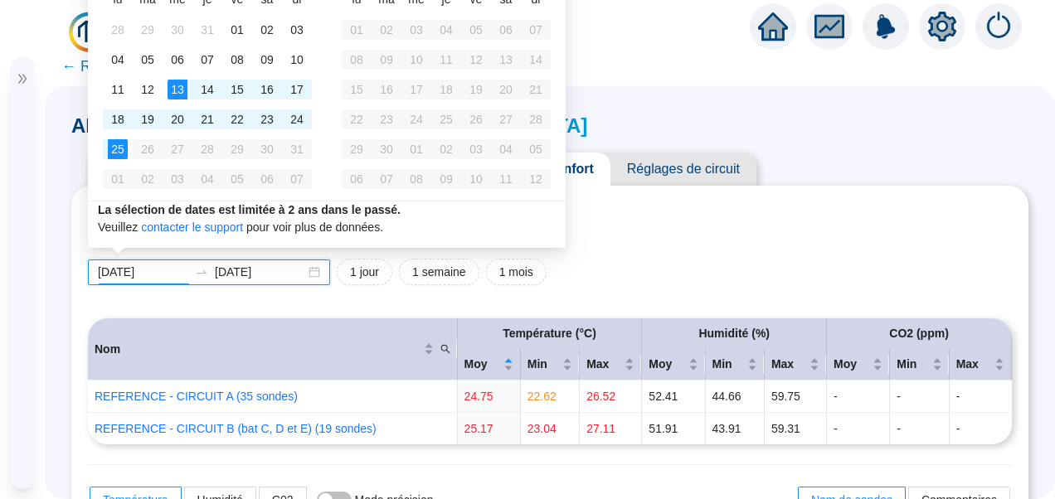
click at [137, 262] on div "2025-08-13 2025-08-25" at bounding box center [209, 273] width 242 height 26
click at [138, 267] on input "2025-08-13" at bounding box center [143, 272] width 90 height 17
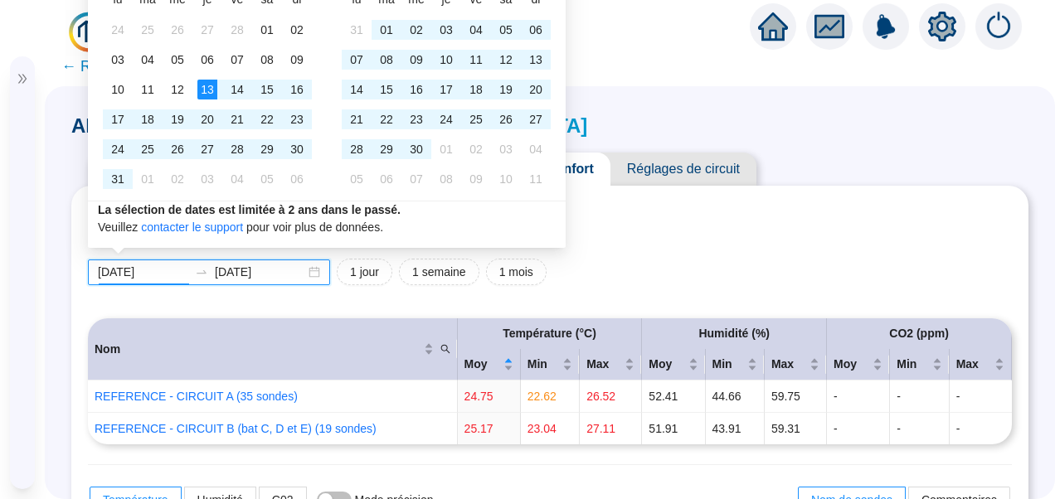
click at [168, 275] on input "2025-03-13" at bounding box center [143, 272] width 90 height 17
type input "2025-03-13"
drag, startPoint x: 267, startPoint y: 276, endPoint x: 249, endPoint y: 272, distance: 18.7
click at [249, 272] on input "2025-08-25" at bounding box center [260, 272] width 90 height 17
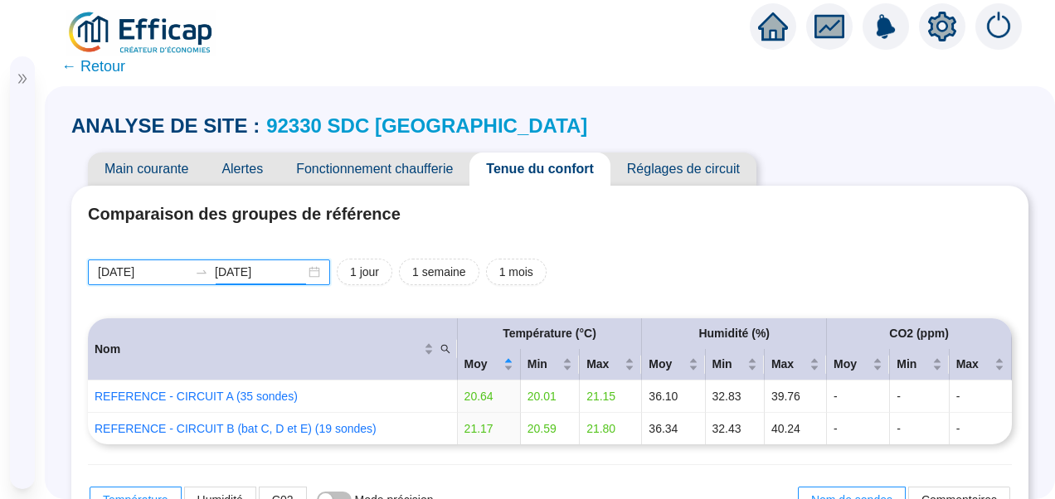
click at [284, 272] on input "2025-03-19" at bounding box center [260, 272] width 90 height 17
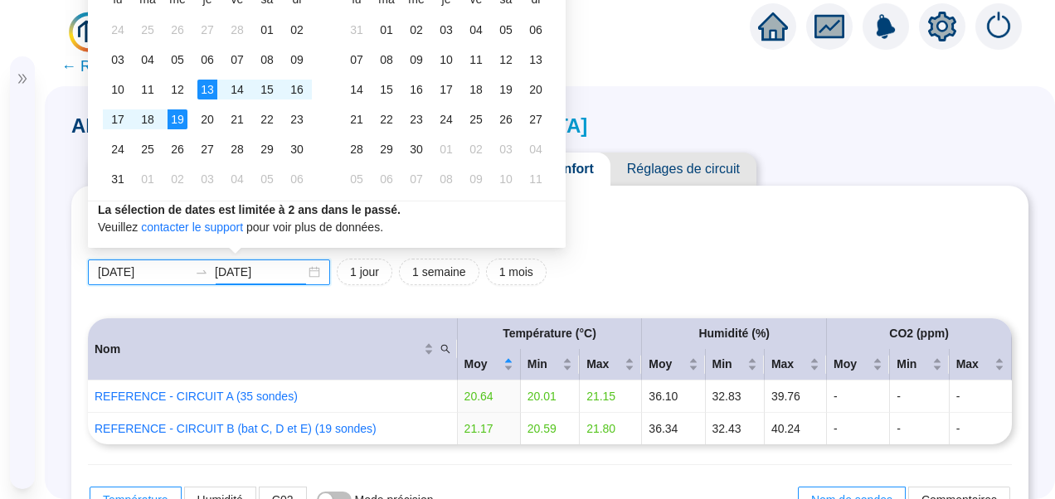
type input "2025-03-19"
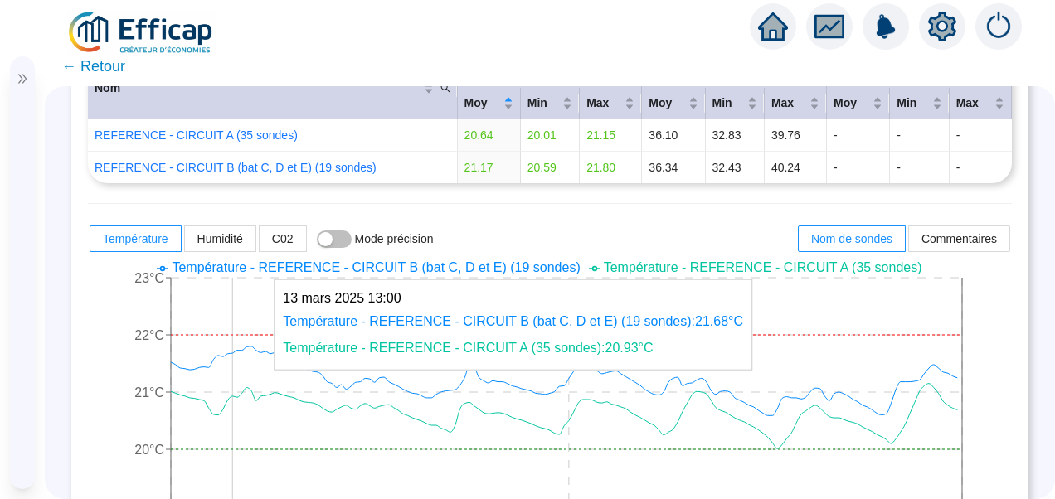
scroll to position [166, 0]
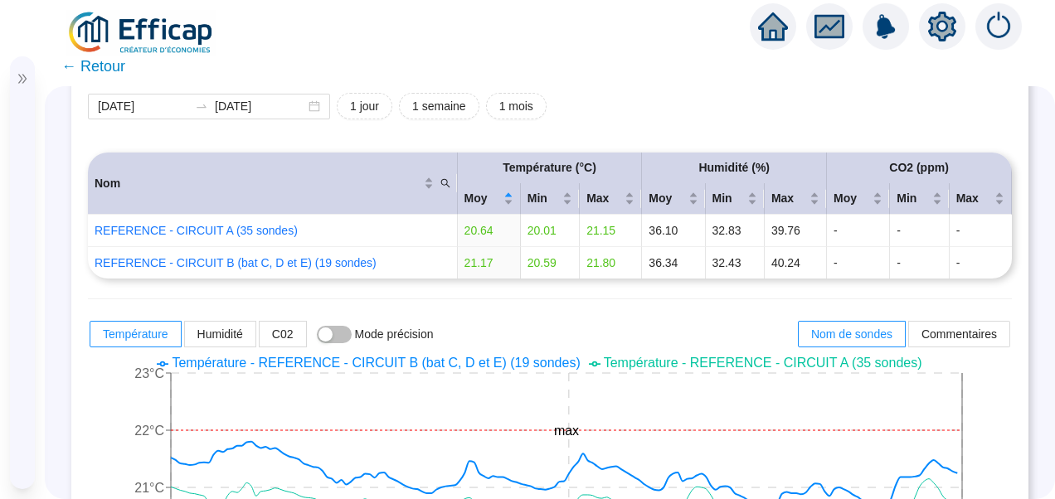
click at [479, 369] on span "Température - REFERENCE - CIRCUIT B (bat C, D et E) (19 sondes)" at bounding box center [376, 363] width 408 height 14
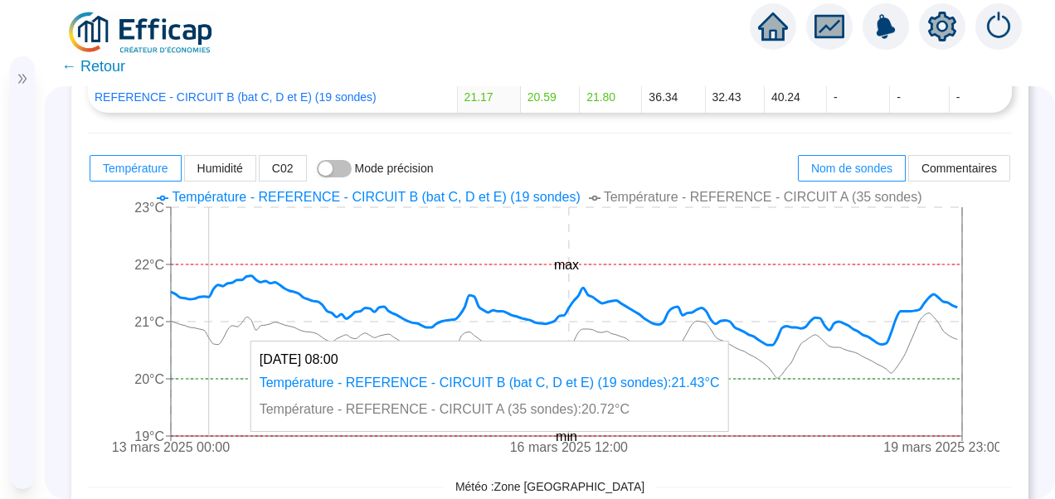
scroll to position [0, 0]
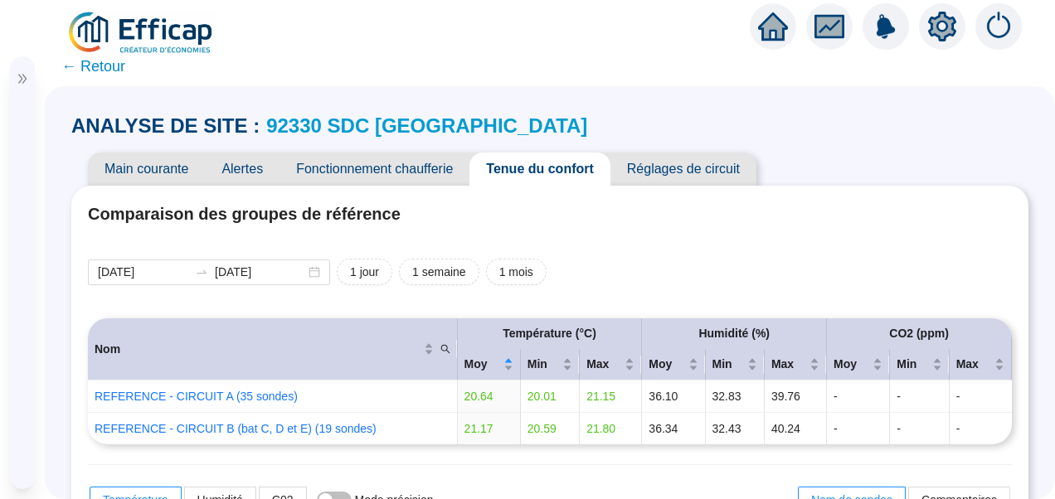
click at [946, 32] on icon "setting" at bounding box center [942, 25] width 28 height 27
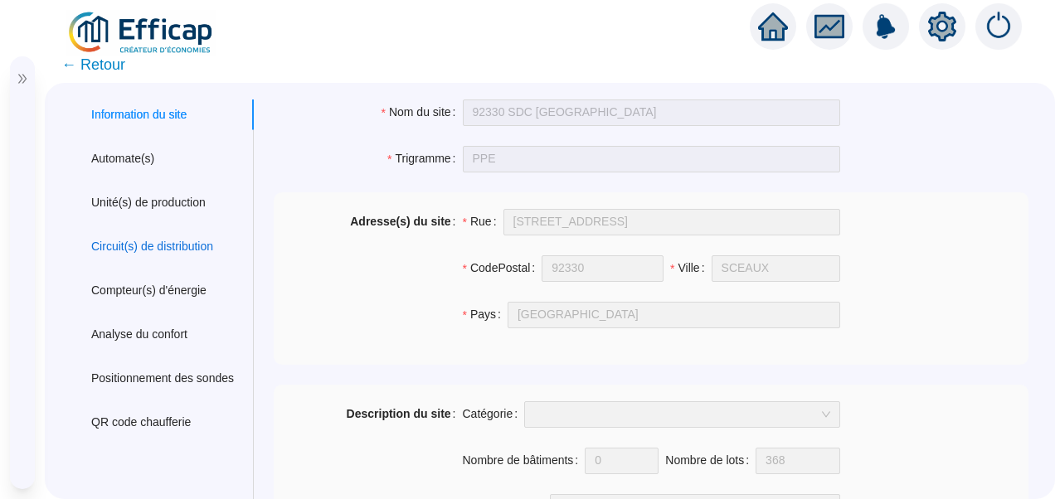
click at [141, 244] on div "Circuit(s) de distribution" at bounding box center [152, 246] width 122 height 17
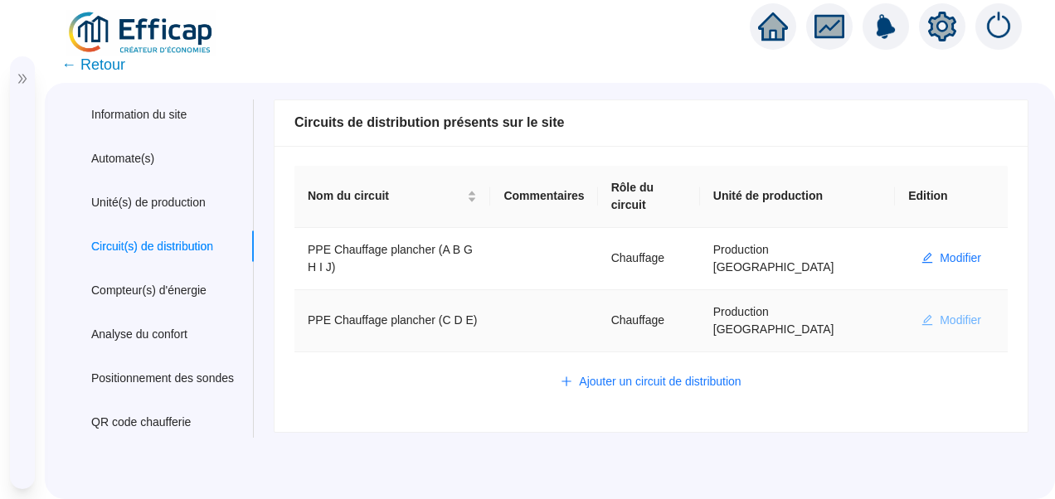
click at [940, 312] on span "Modifier" at bounding box center [960, 320] width 41 height 17
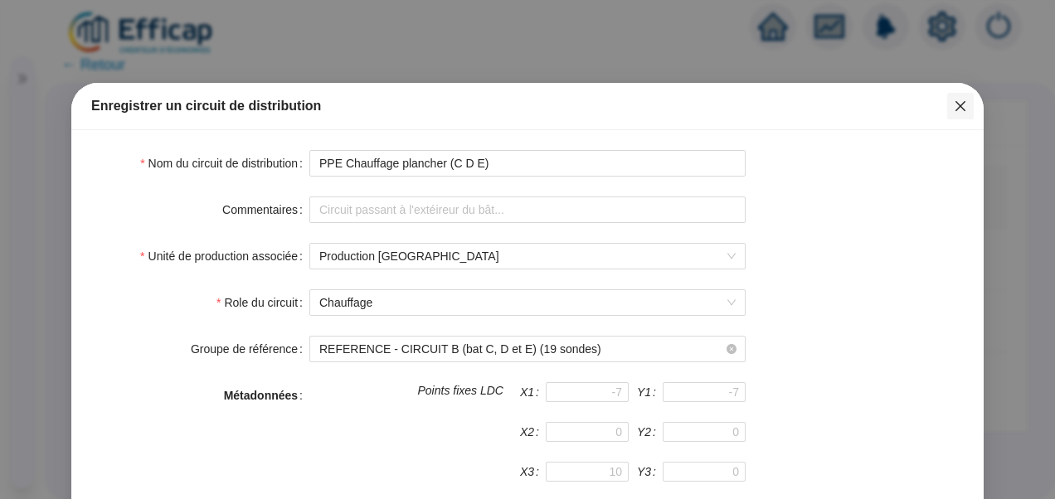
click at [954, 103] on icon "close" at bounding box center [960, 106] width 13 height 13
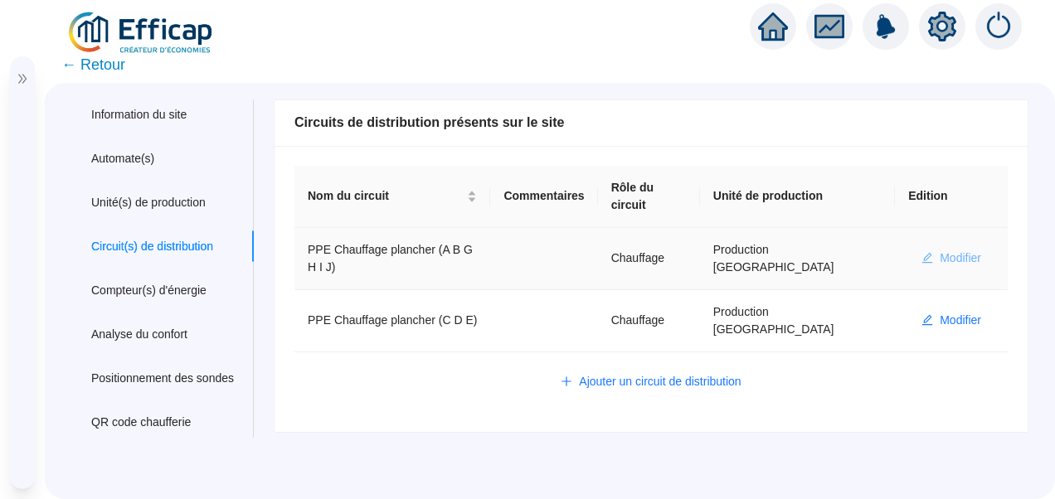
click at [940, 250] on span "Modifier" at bounding box center [960, 258] width 41 height 17
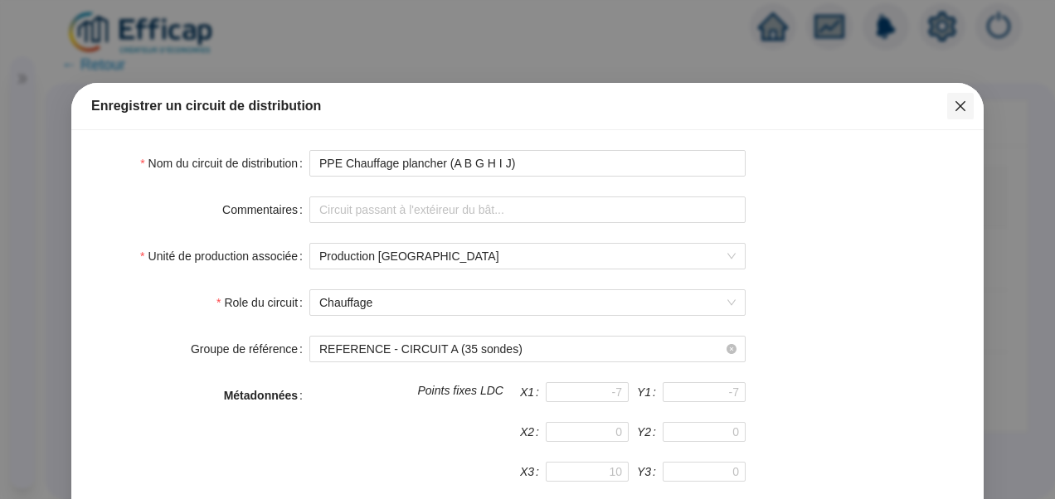
click at [955, 112] on icon "close" at bounding box center [960, 106] width 13 height 13
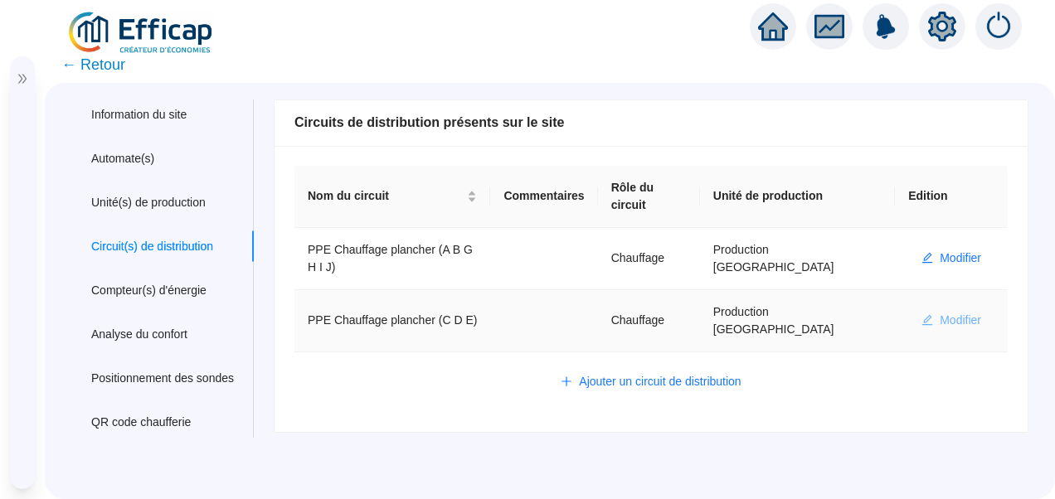
click at [920, 308] on button "Modifier" at bounding box center [951, 321] width 86 height 27
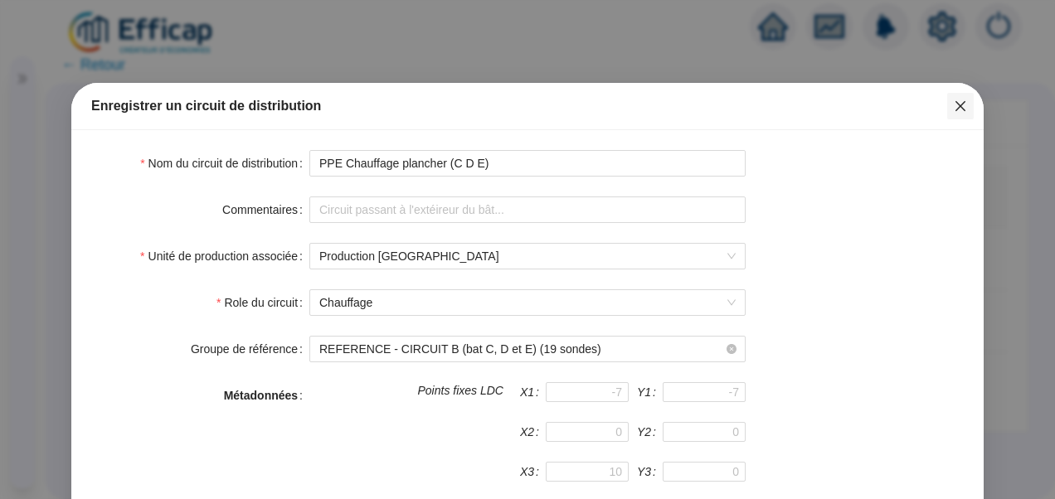
click at [954, 109] on icon "close" at bounding box center [960, 106] width 13 height 13
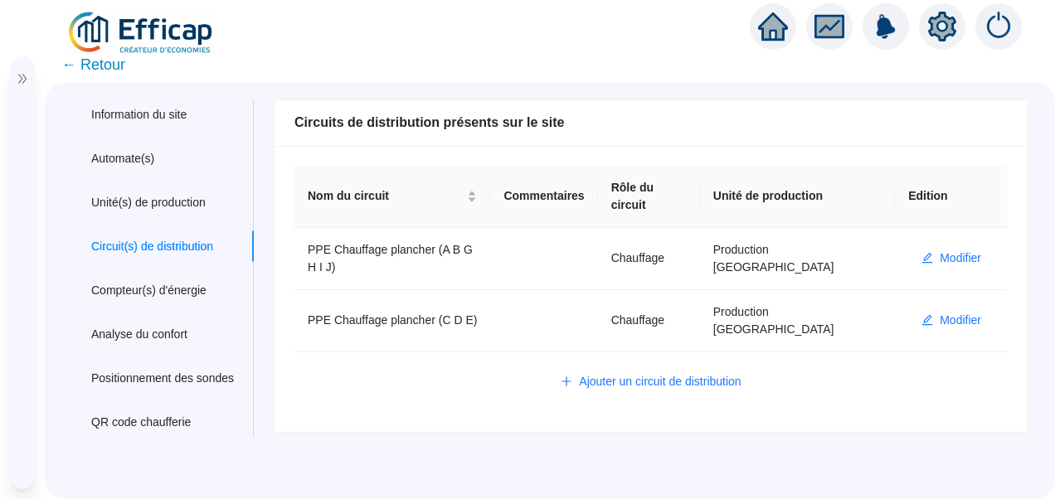
drag, startPoint x: 80, startPoint y: 60, endPoint x: 90, endPoint y: 62, distance: 10.3
click at [80, 60] on span "← Retour" at bounding box center [93, 64] width 64 height 23
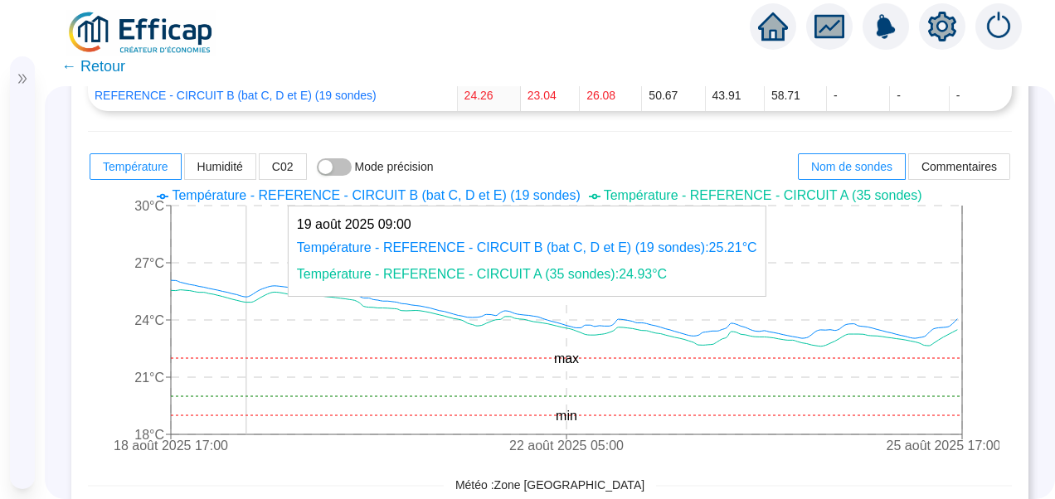
scroll to position [318, 0]
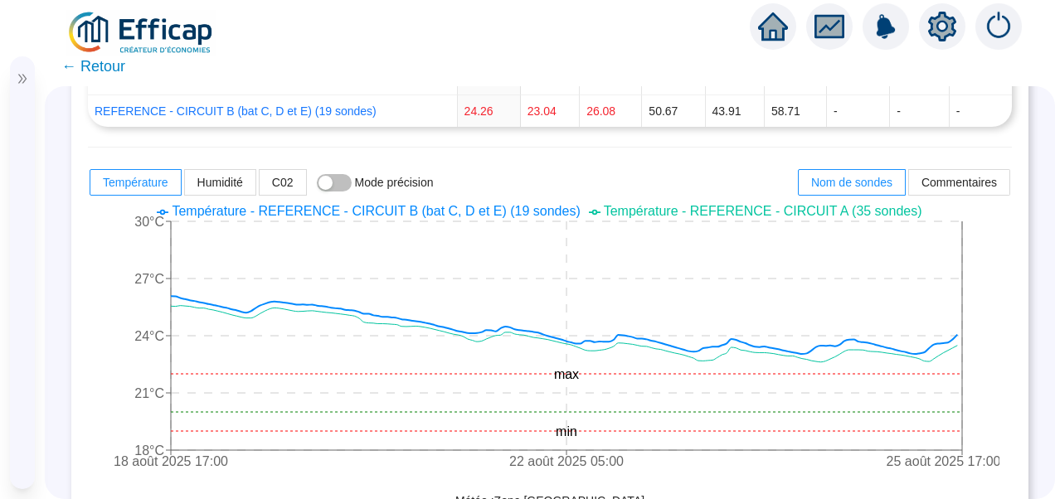
click at [445, 213] on span "Température - REFERENCE - CIRCUIT B (bat C, D et E) (19 sondes)" at bounding box center [376, 211] width 408 height 14
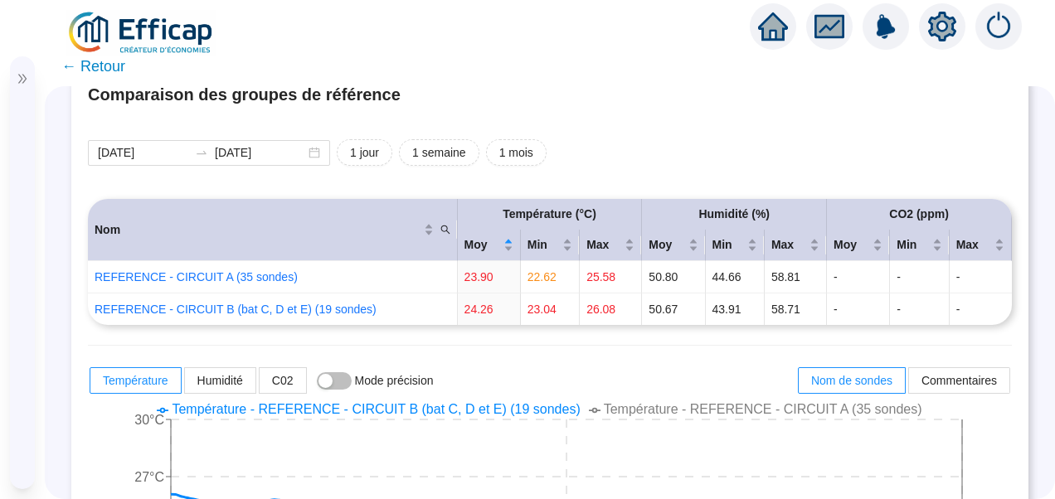
scroll to position [69, 0]
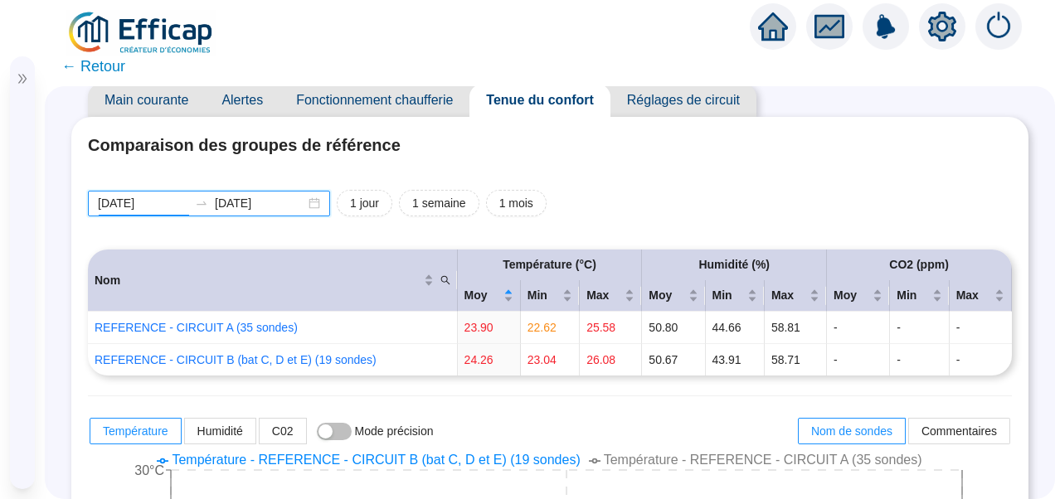
click at [168, 207] on input "2025-08-18" at bounding box center [143, 203] width 90 height 17
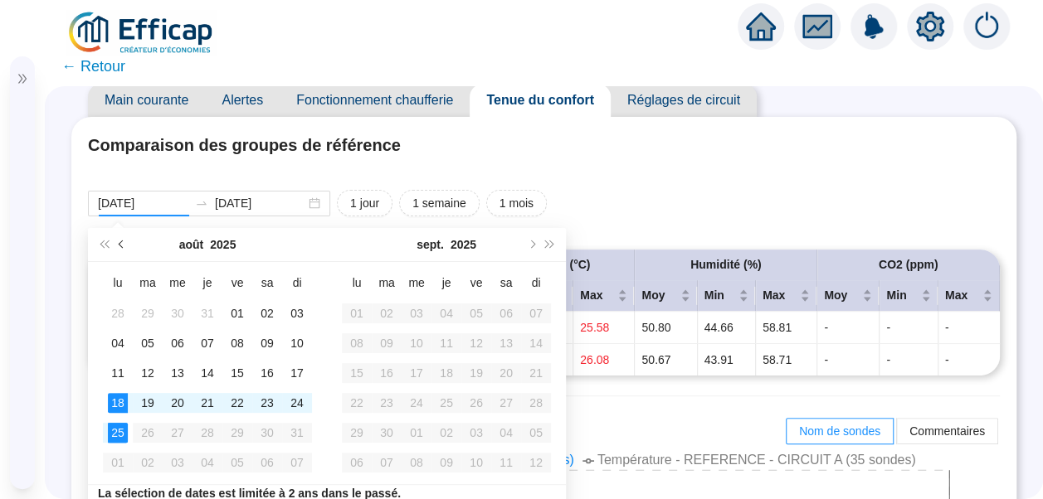
click at [123, 249] on button "Mois précédent (PageUp)" at bounding box center [122, 244] width 18 height 33
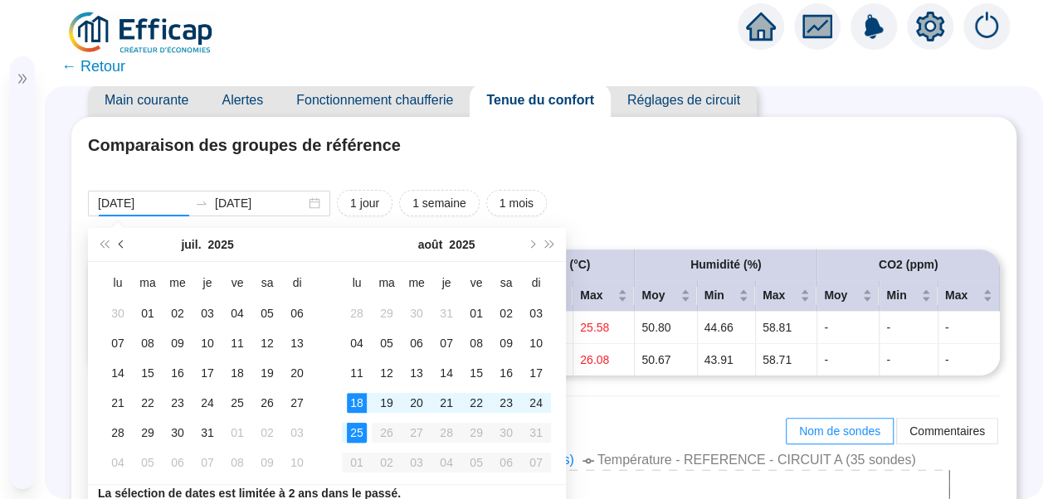
click at [123, 249] on button "Mois précédent (PageUp)" at bounding box center [122, 244] width 18 height 33
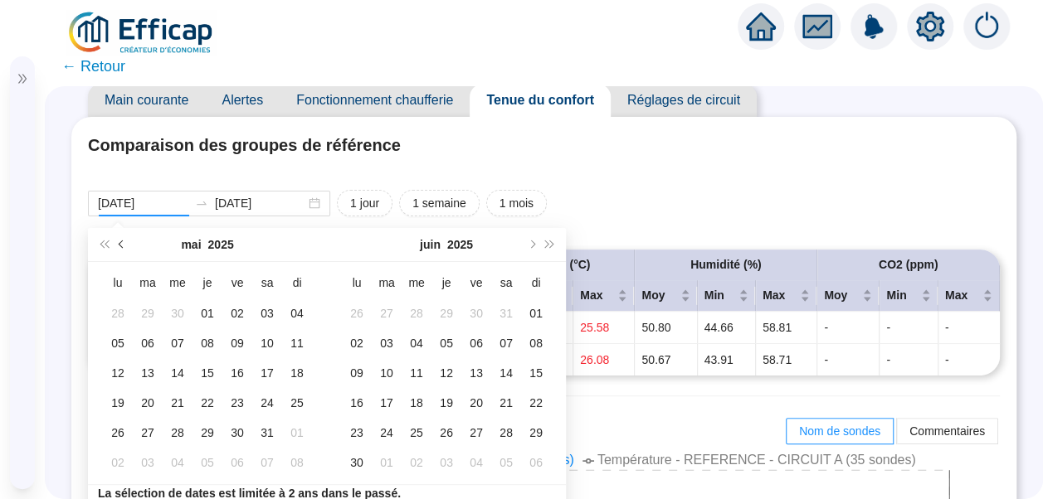
click at [123, 249] on button "Mois précédent (PageUp)" at bounding box center [122, 244] width 18 height 33
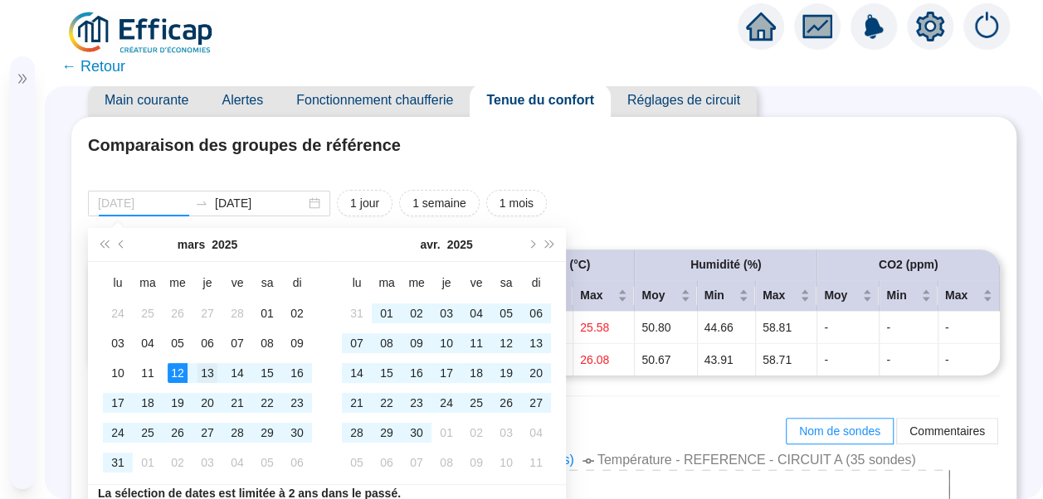
type input "2025-03-13"
click at [207, 382] on td "13" at bounding box center [207, 373] width 30 height 30
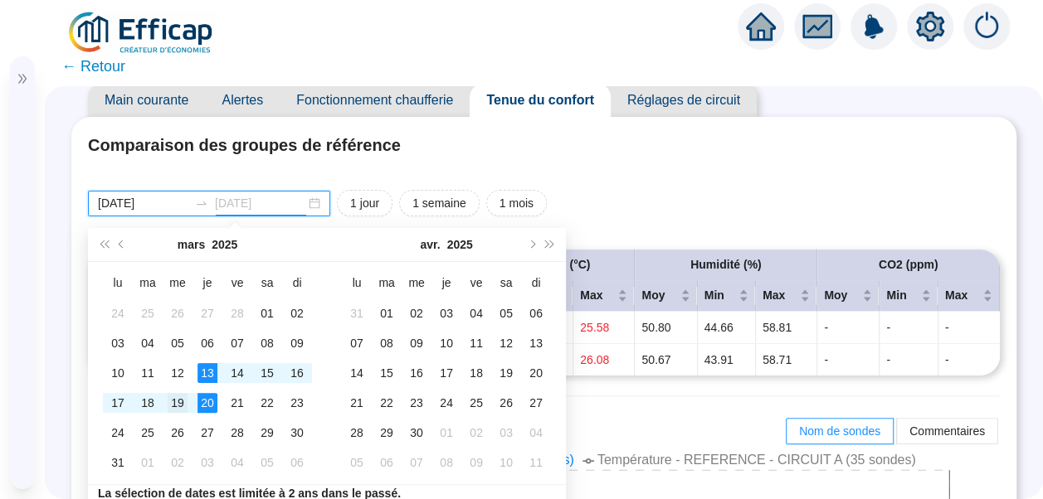
type input "2025-03-19"
click at [184, 401] on div "19" at bounding box center [178, 403] width 20 height 20
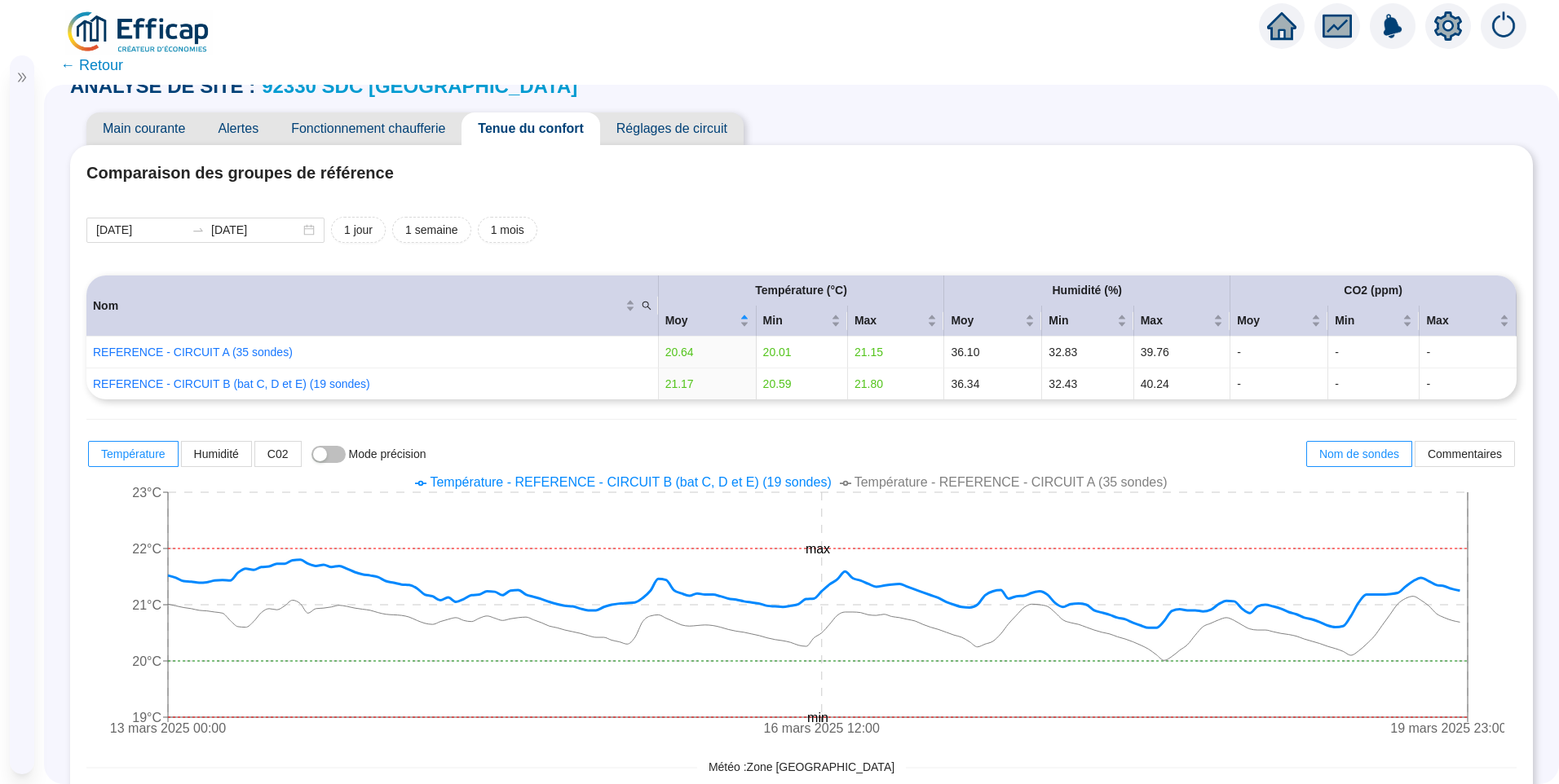
scroll to position [0, 0]
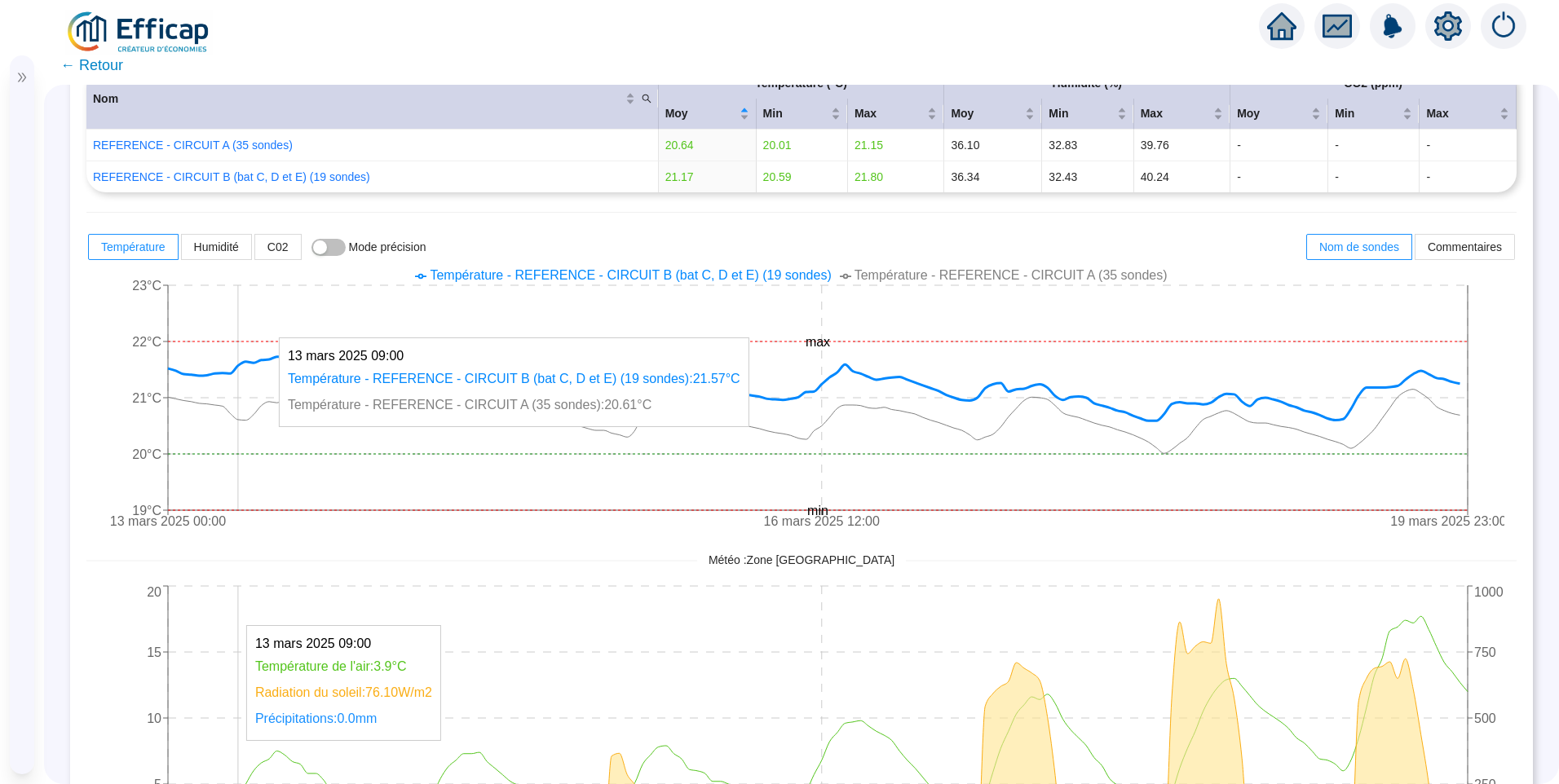
scroll to position [163, 0]
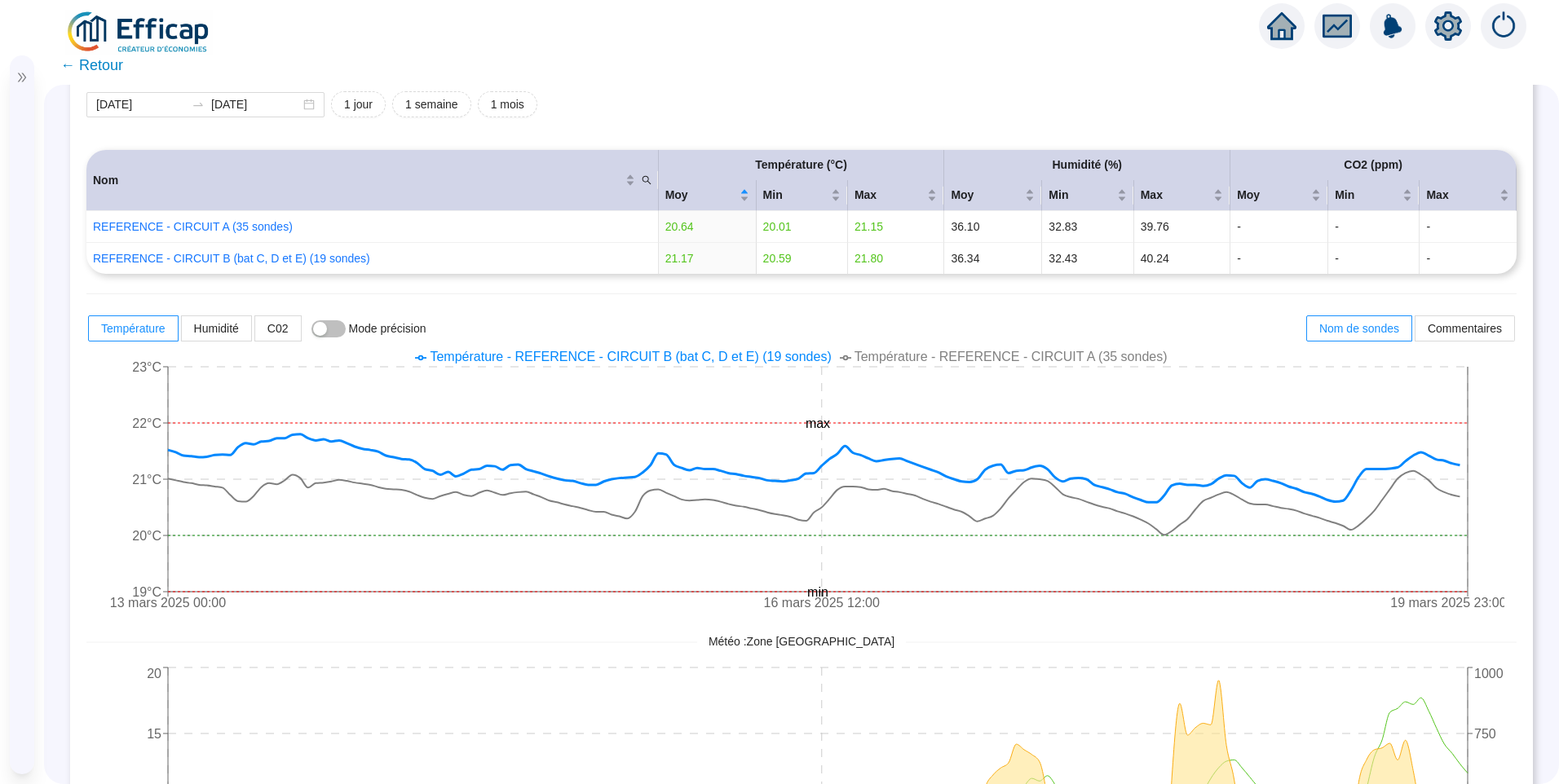
click at [930, 359] on span "Température - REFERENCE - CIRCUIT A (35 sondes)" at bounding box center [1010, 357] width 313 height 14
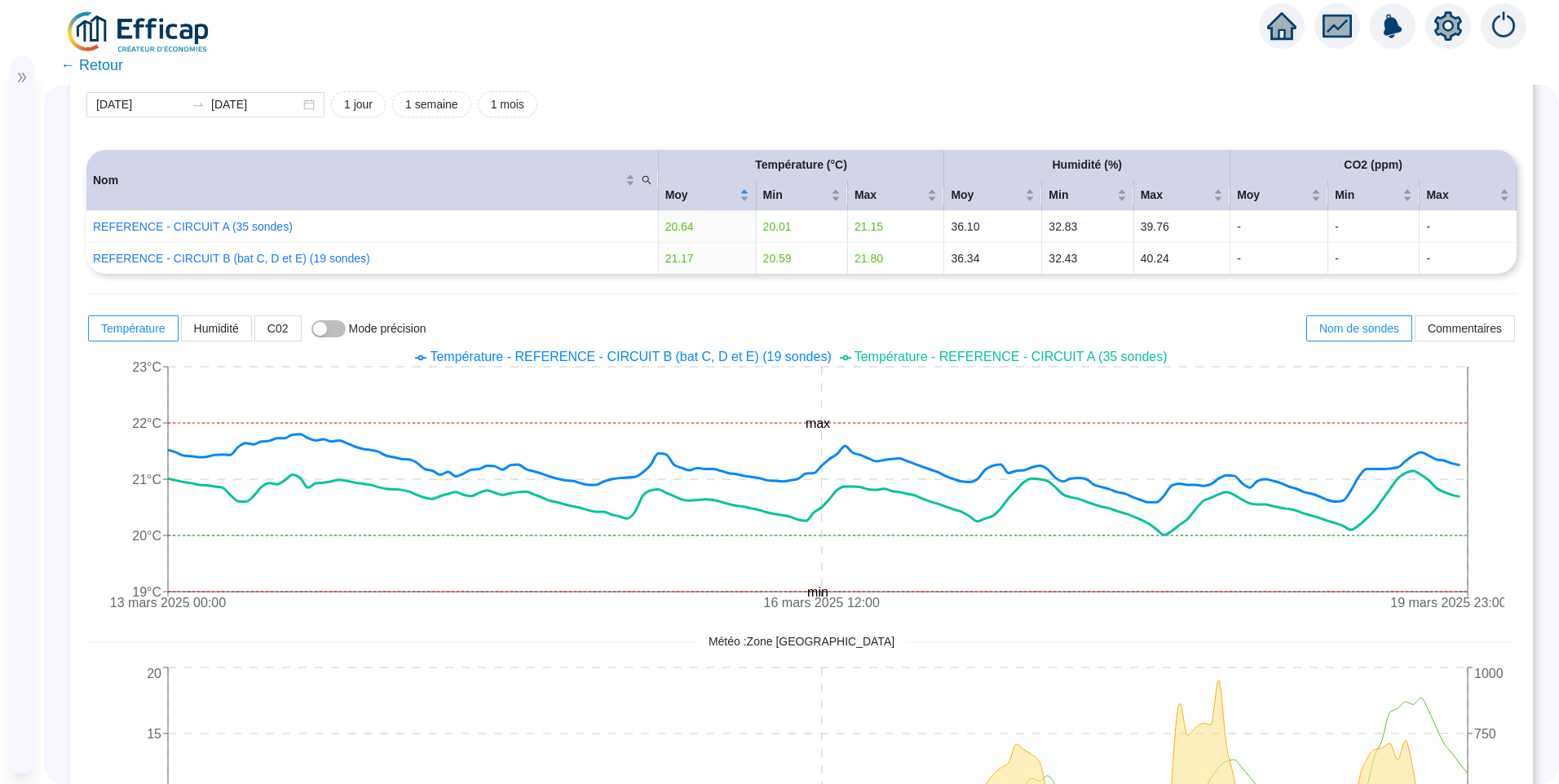
click at [946, 347] on li "Température - REFERENCE - CIRCUIT A (35 sondes)" at bounding box center [1003, 357] width 327 height 20
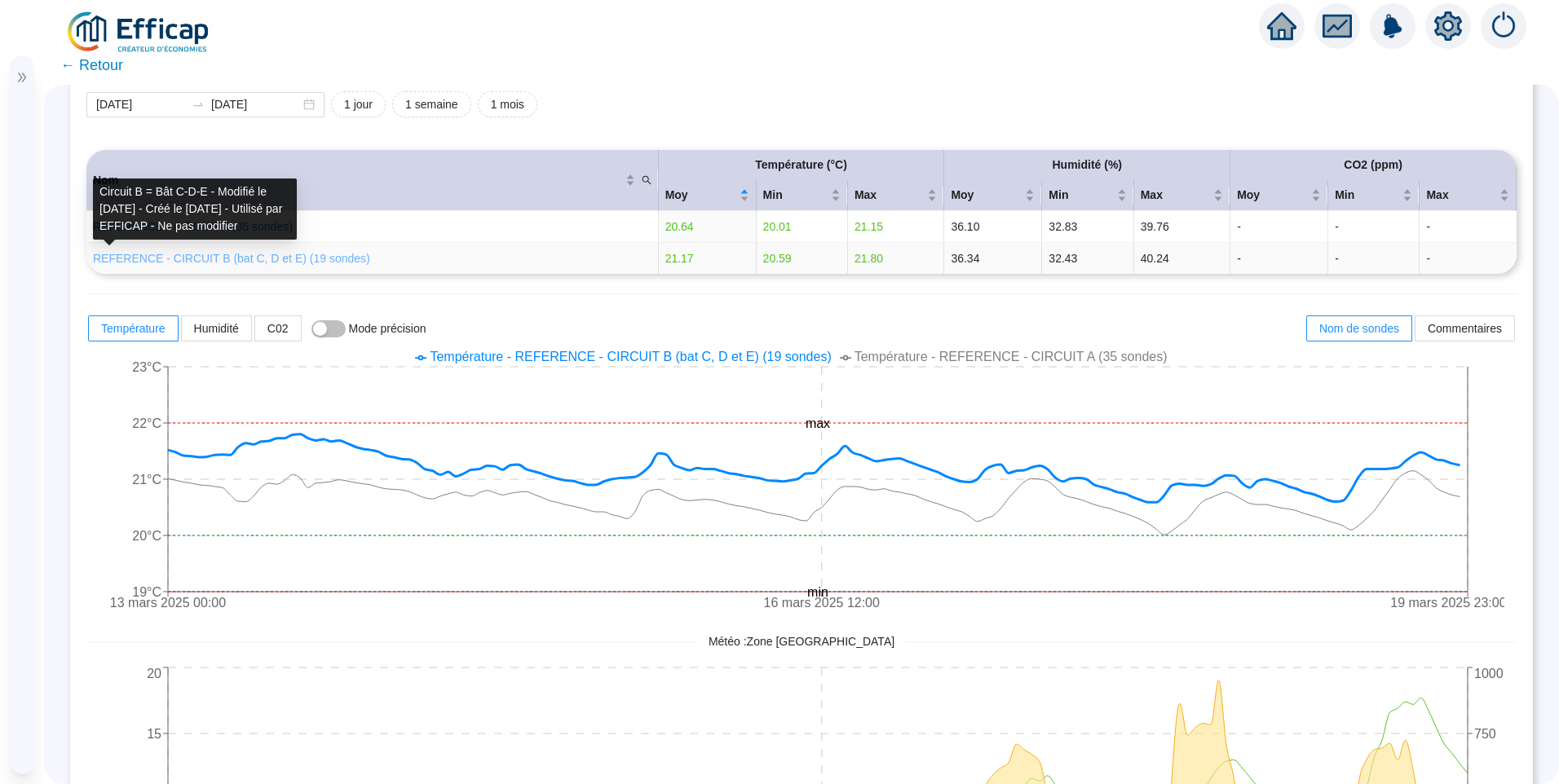
click at [296, 260] on link "REFERENCE - CIRCUIT B (bat C, D et E) (19 sondes)" at bounding box center [232, 257] width 277 height 13
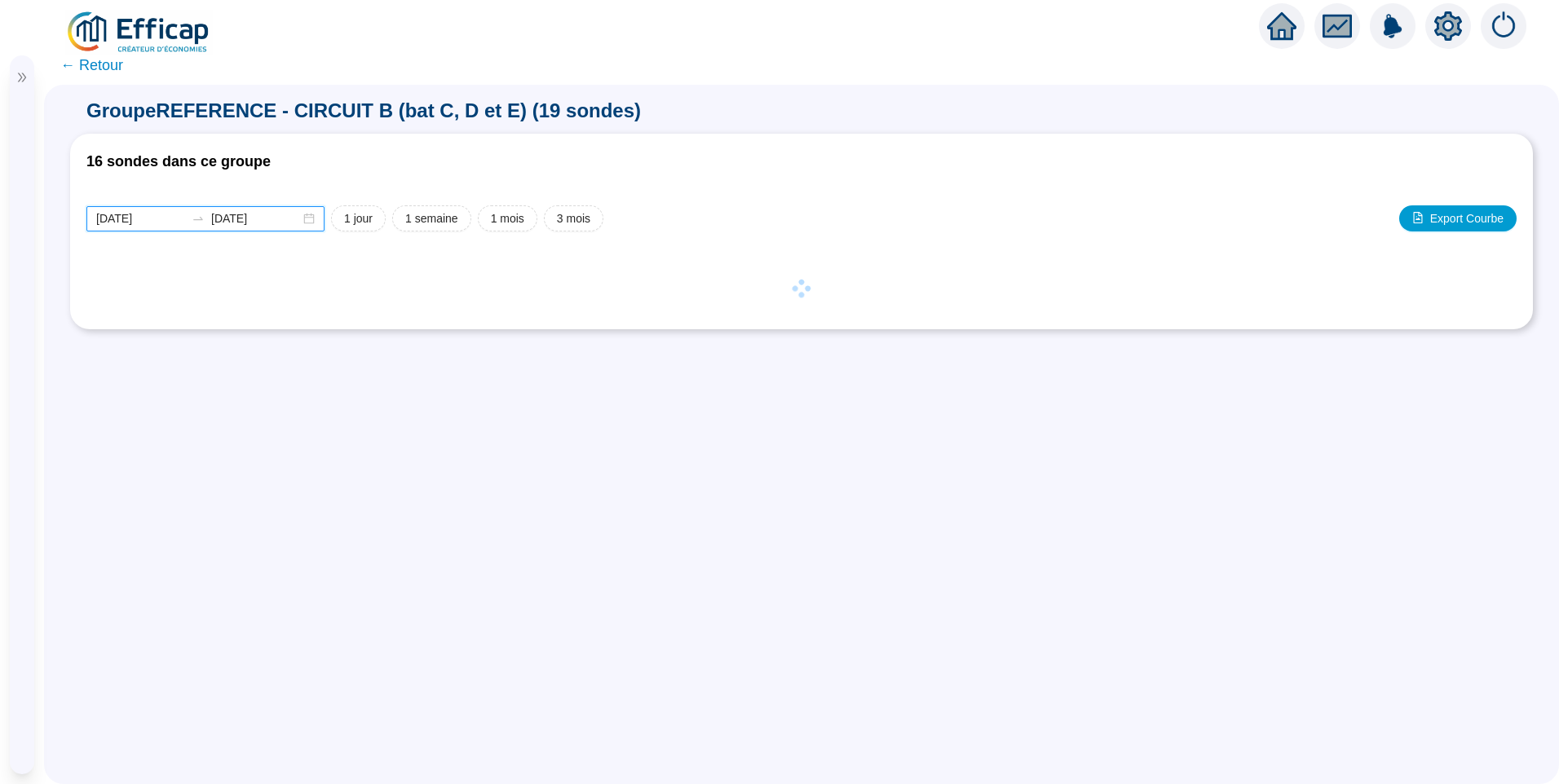
click at [162, 220] on input "[DATE]" at bounding box center [141, 218] width 88 height 17
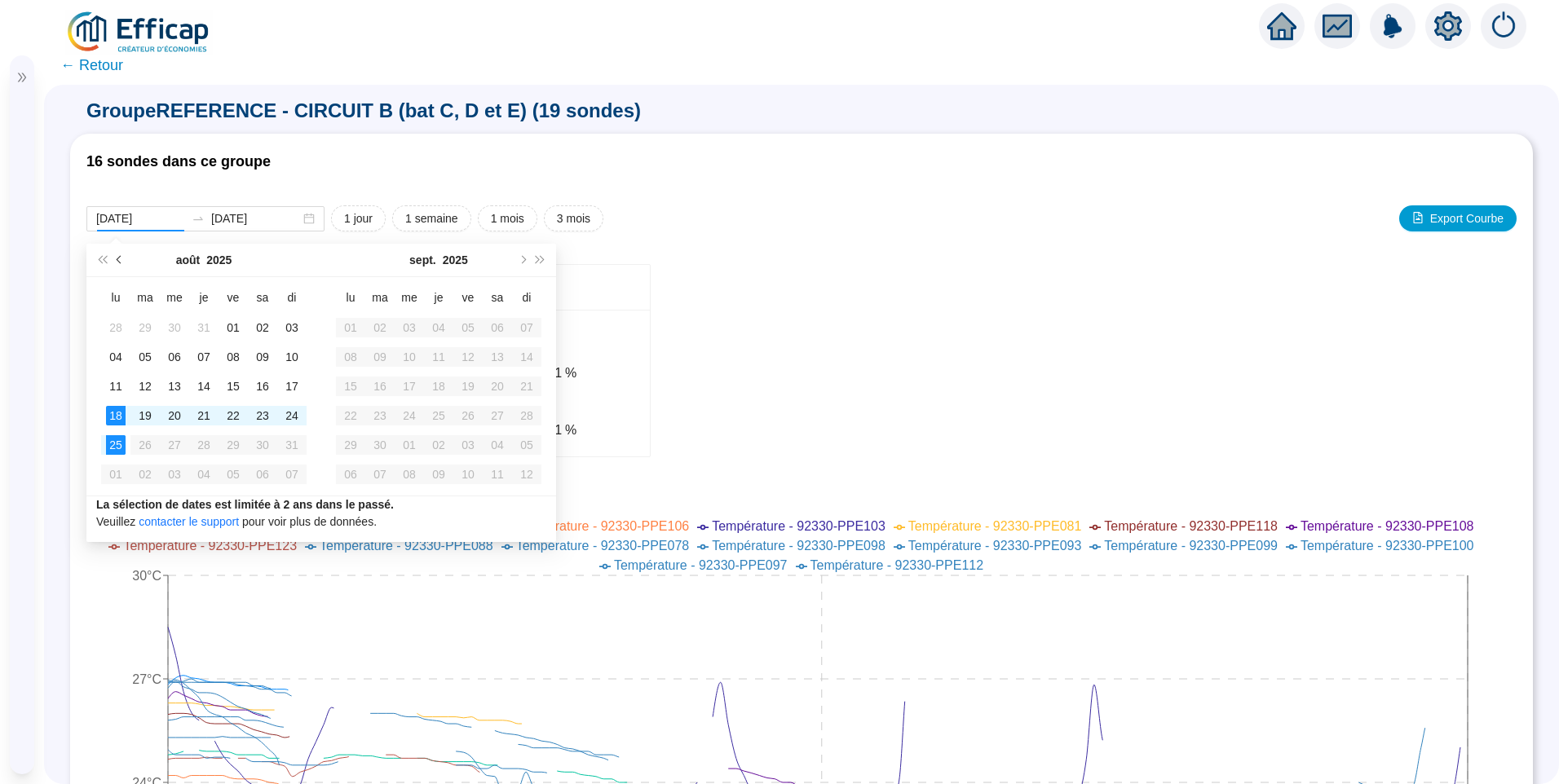
click at [117, 260] on button "Mois précédent (PageUp)" at bounding box center [120, 259] width 18 height 32
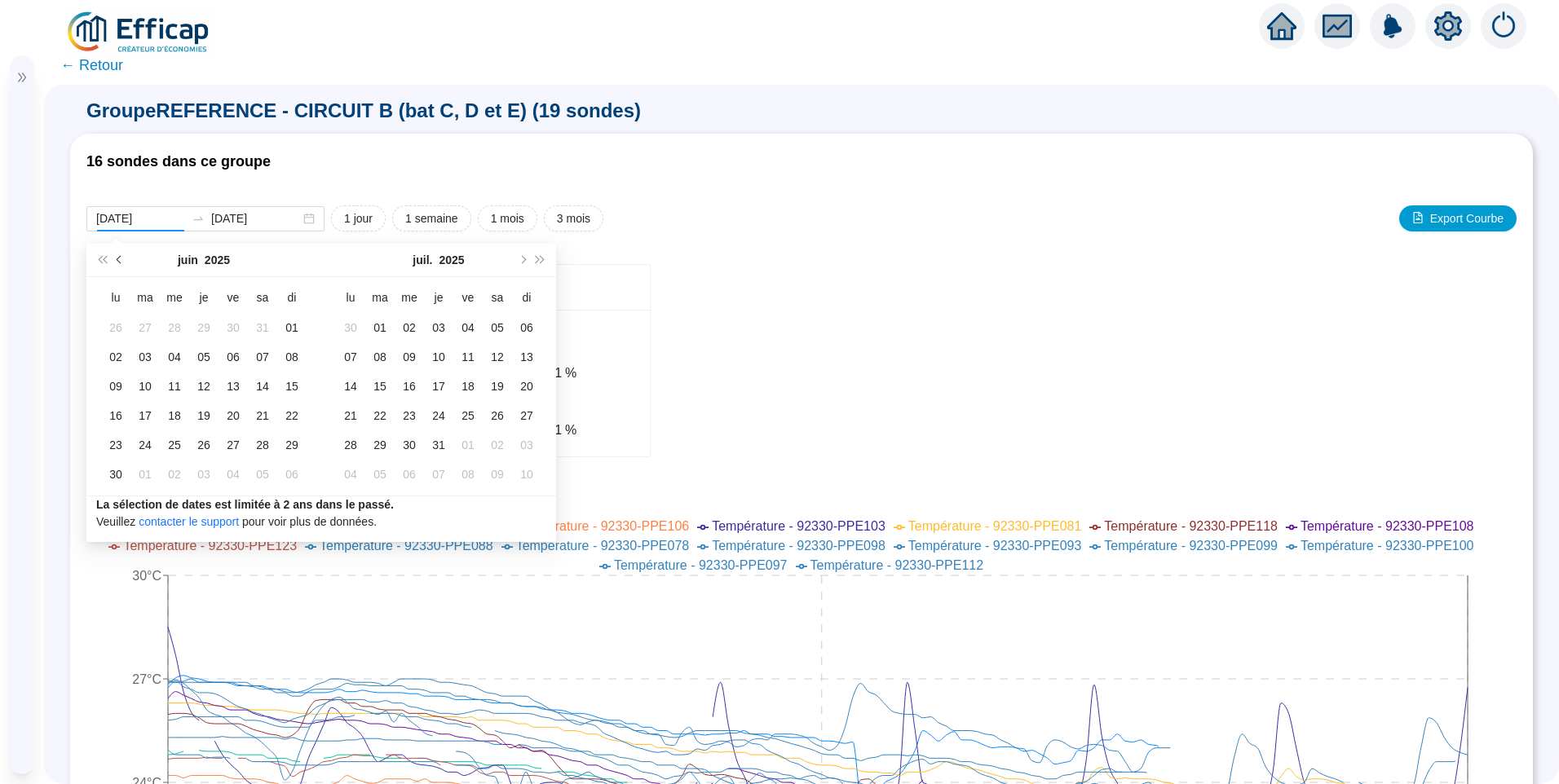
click at [117, 260] on button "Mois précédent (PageUp)" at bounding box center [120, 259] width 18 height 32
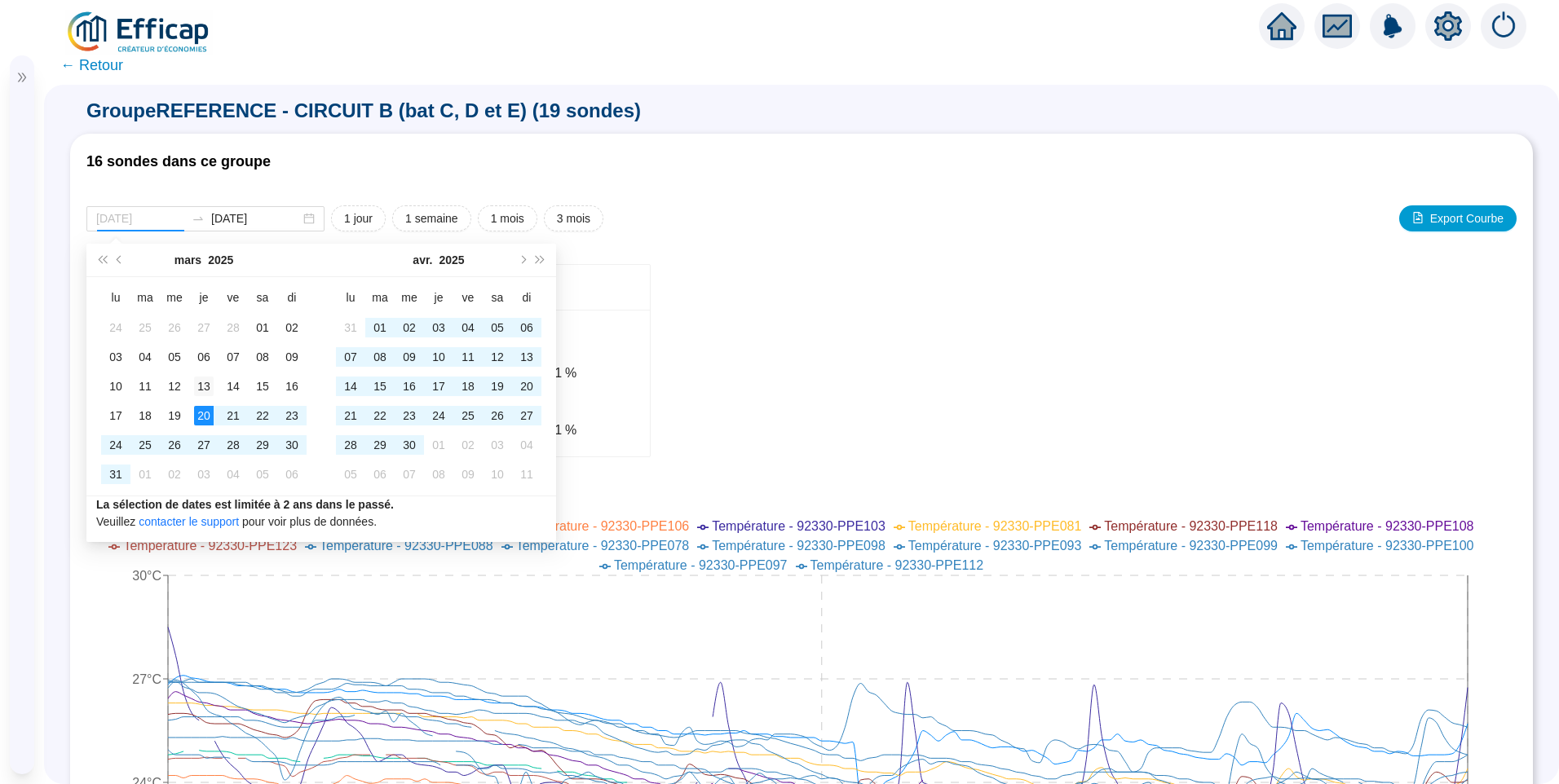
type input "2025-03-13"
click at [204, 385] on div "13" at bounding box center [203, 386] width 20 height 20
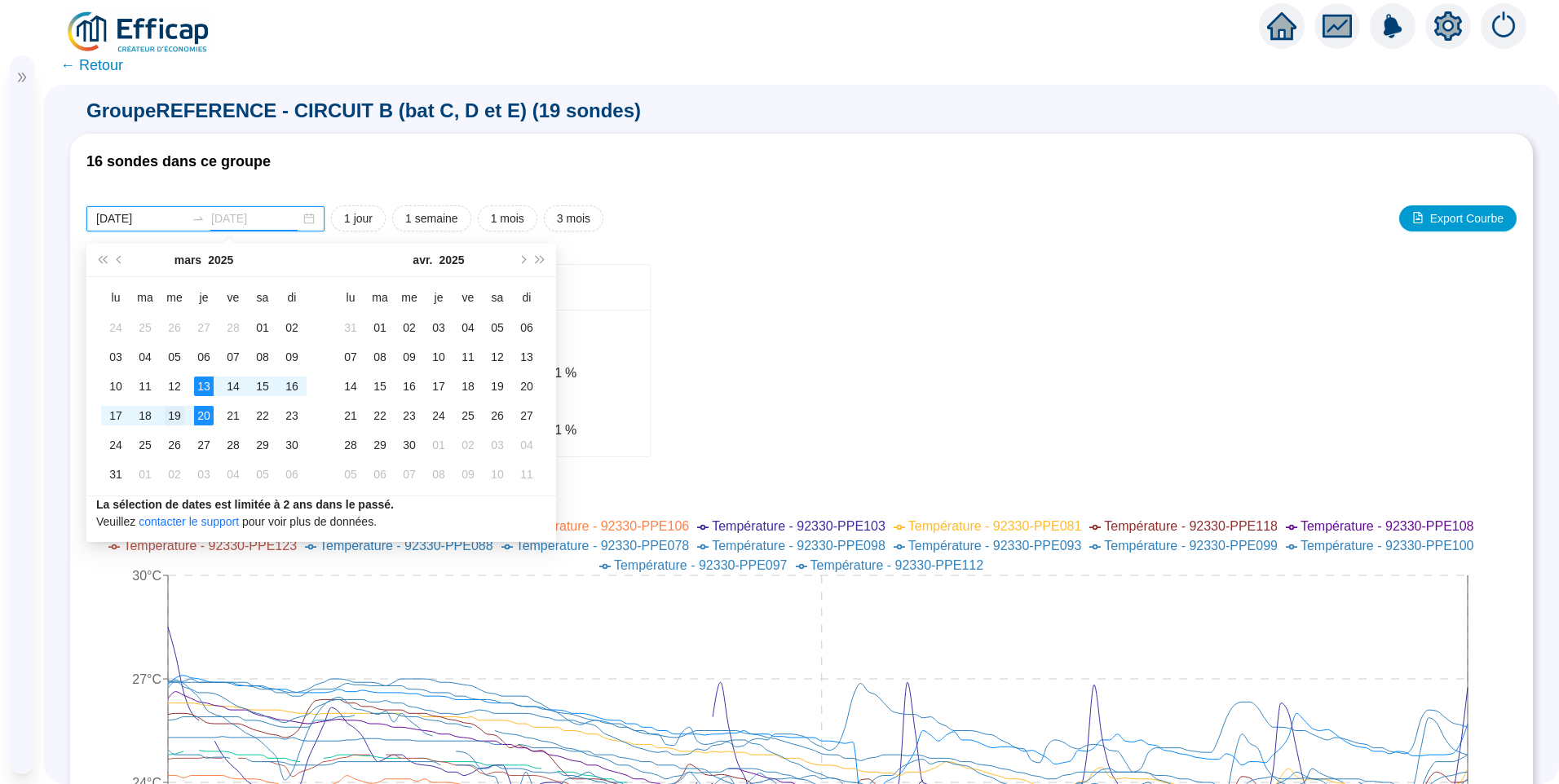
type input "2025-03-19"
click at [181, 411] on div "19" at bounding box center [175, 416] width 20 height 20
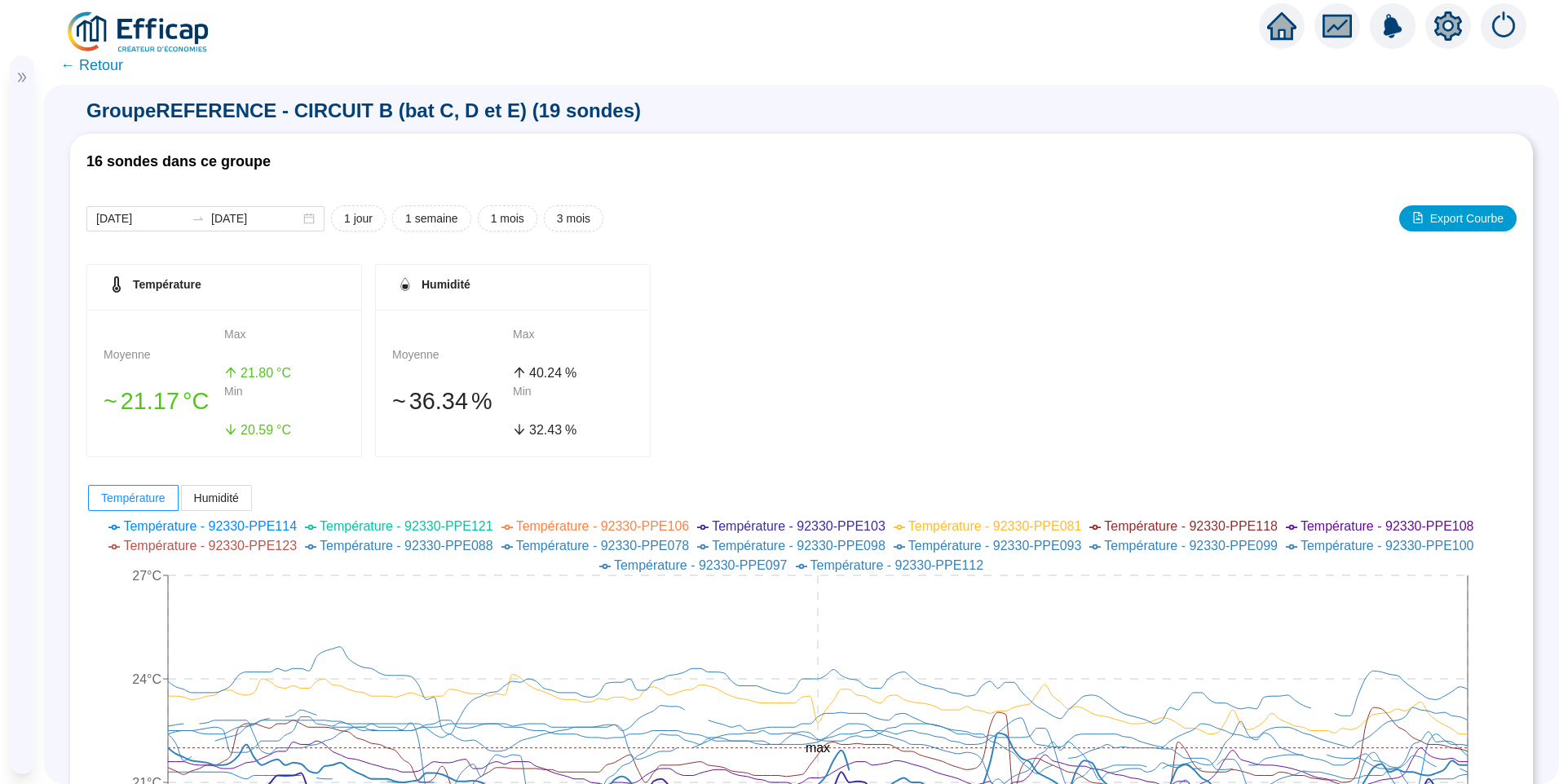
click at [112, 69] on span "← Retour" at bounding box center [91, 65] width 63 height 23
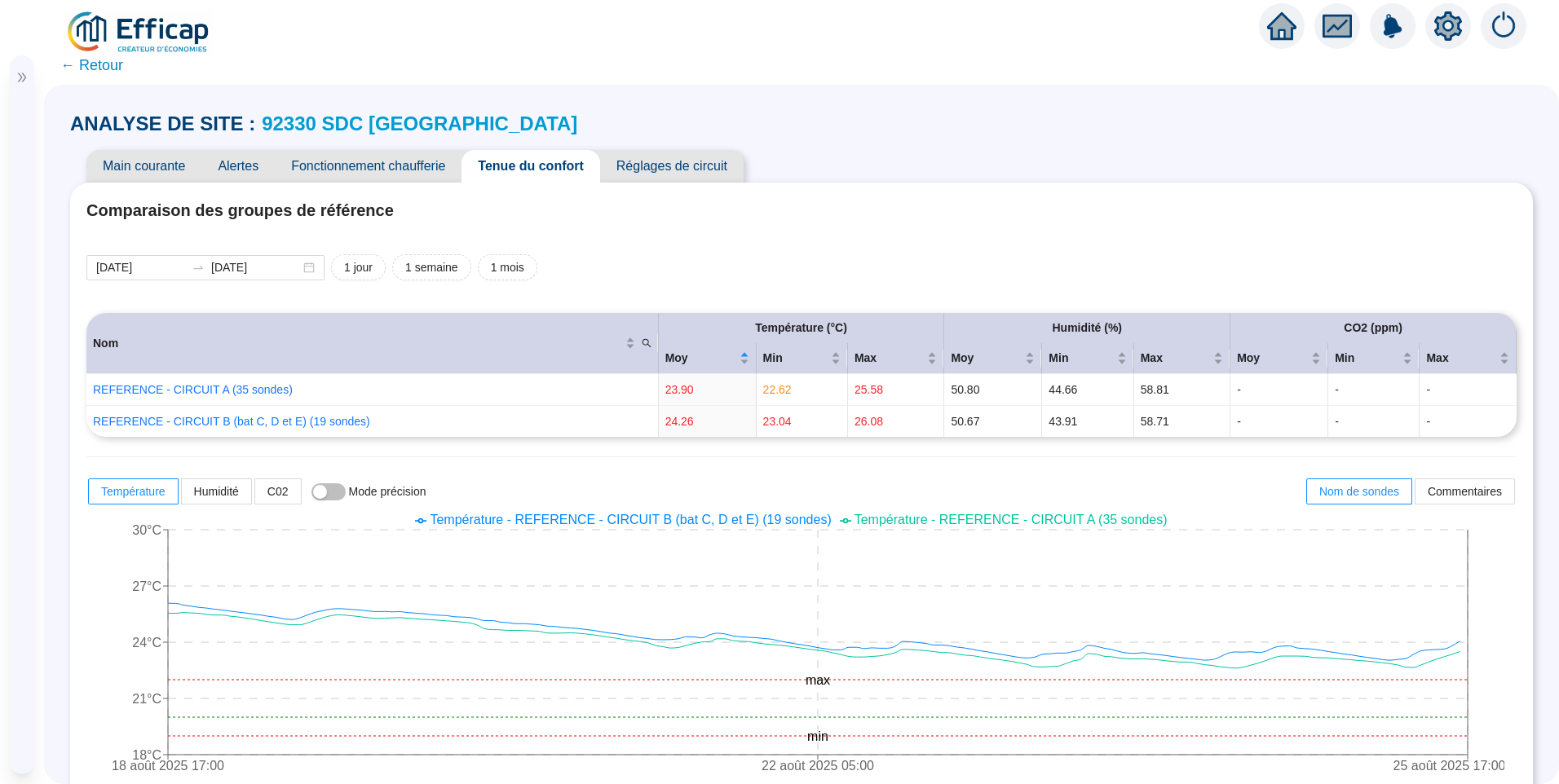
click at [93, 71] on span "← Retour" at bounding box center [91, 65] width 63 height 23
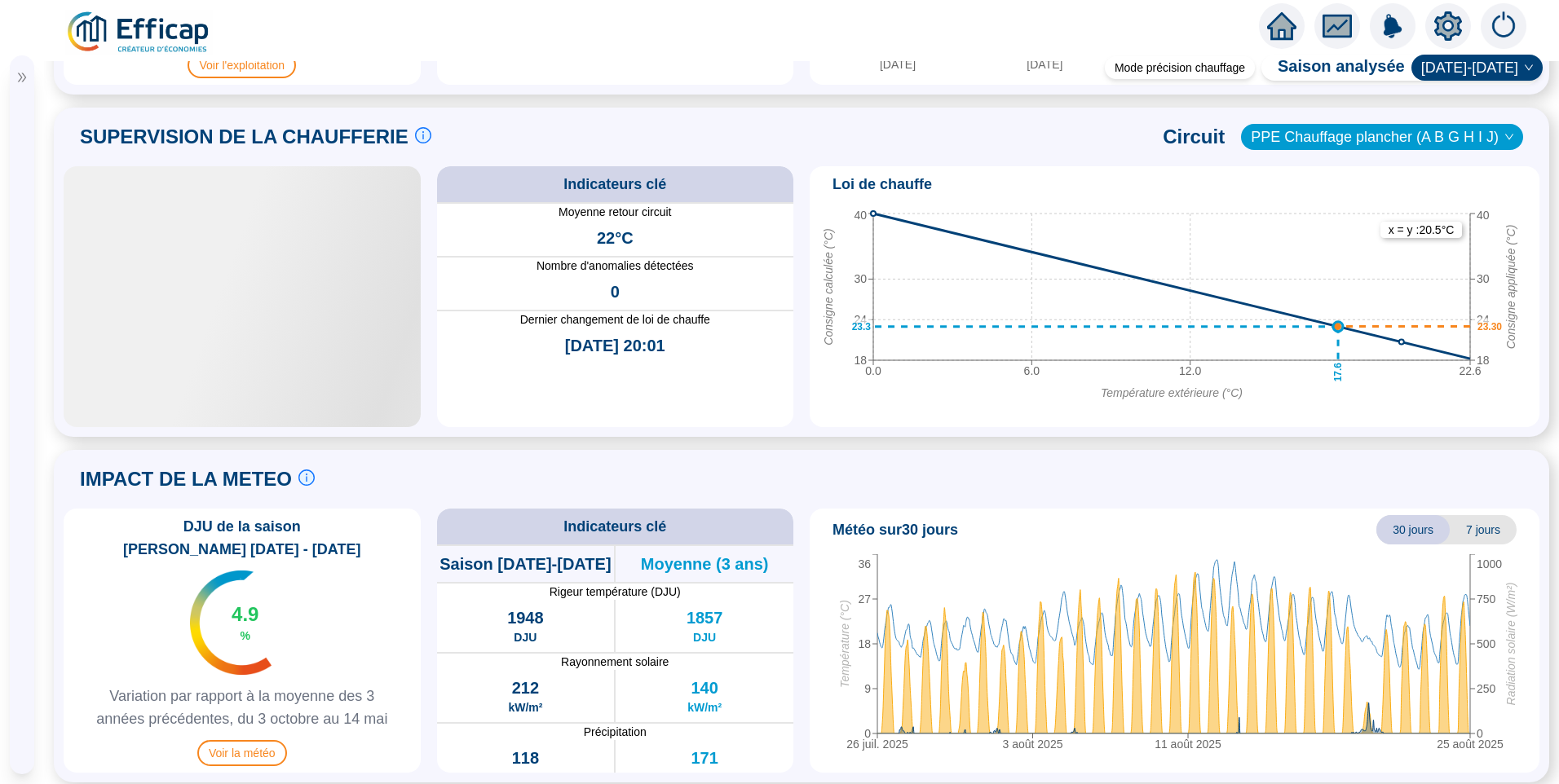
scroll to position [1040, 0]
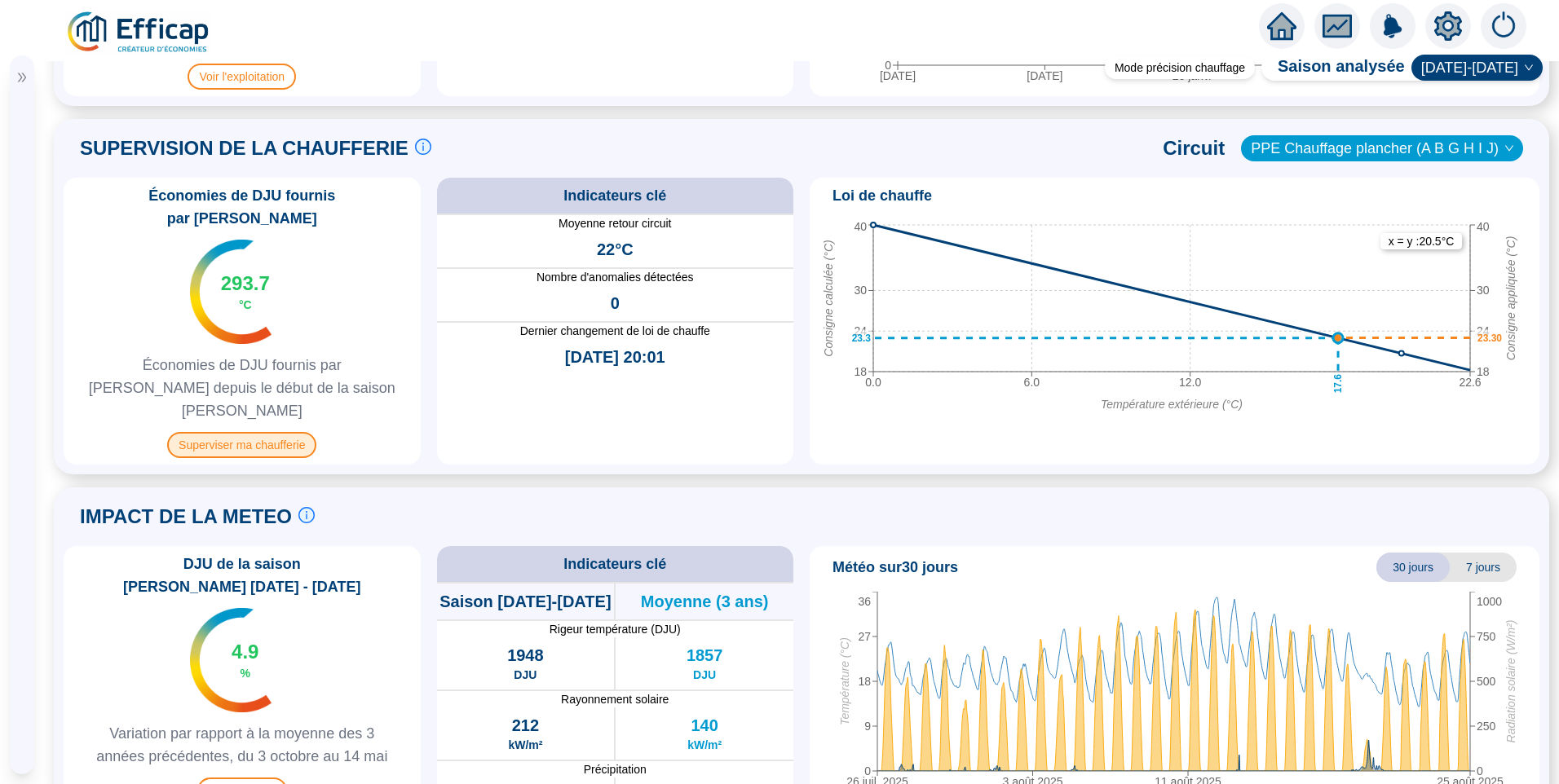
click at [267, 432] on span "Superviser ma chaufferie" at bounding box center [242, 445] width 149 height 27
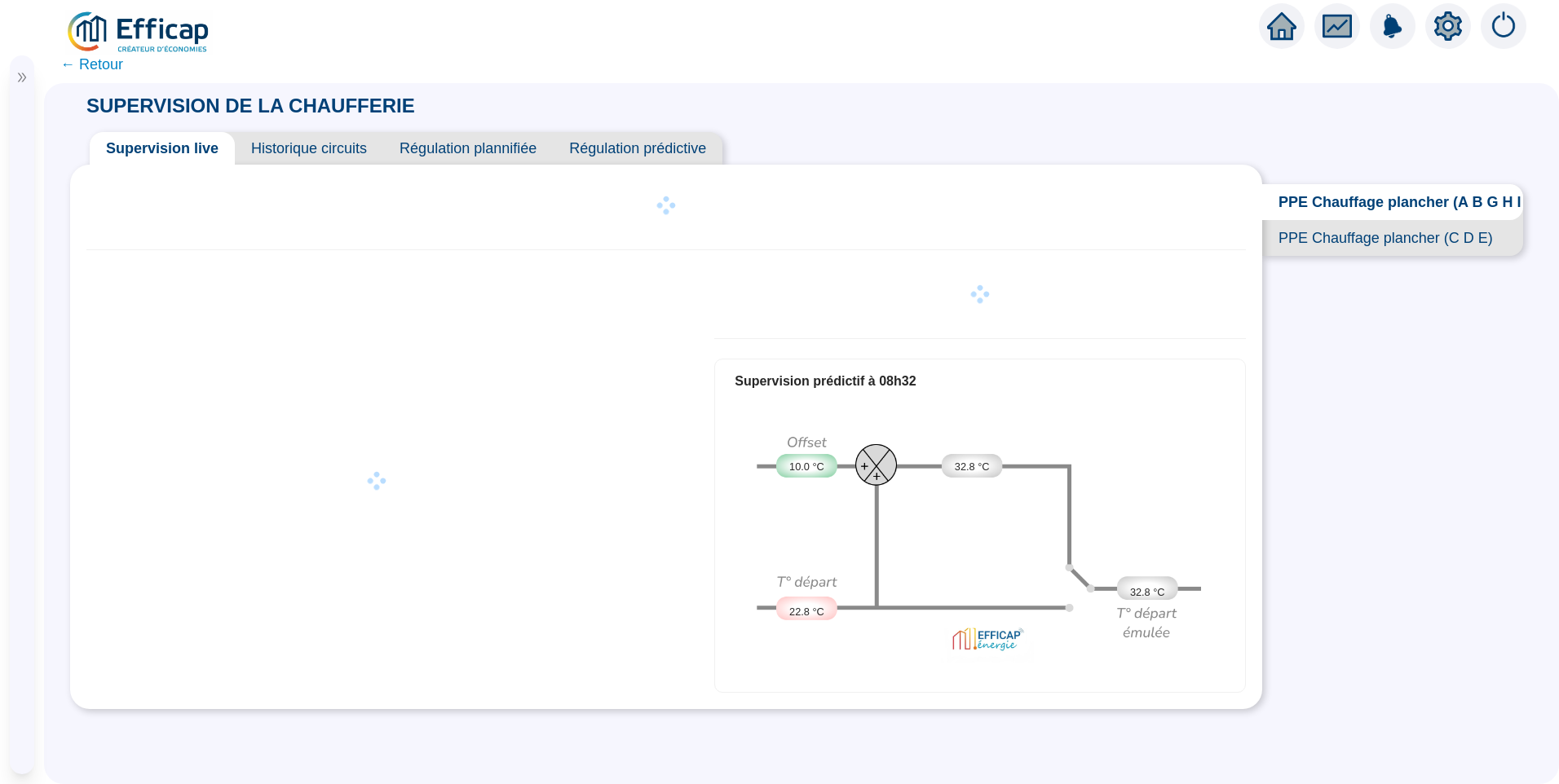
click at [314, 152] on span "Historique circuits" at bounding box center [309, 147] width 148 height 32
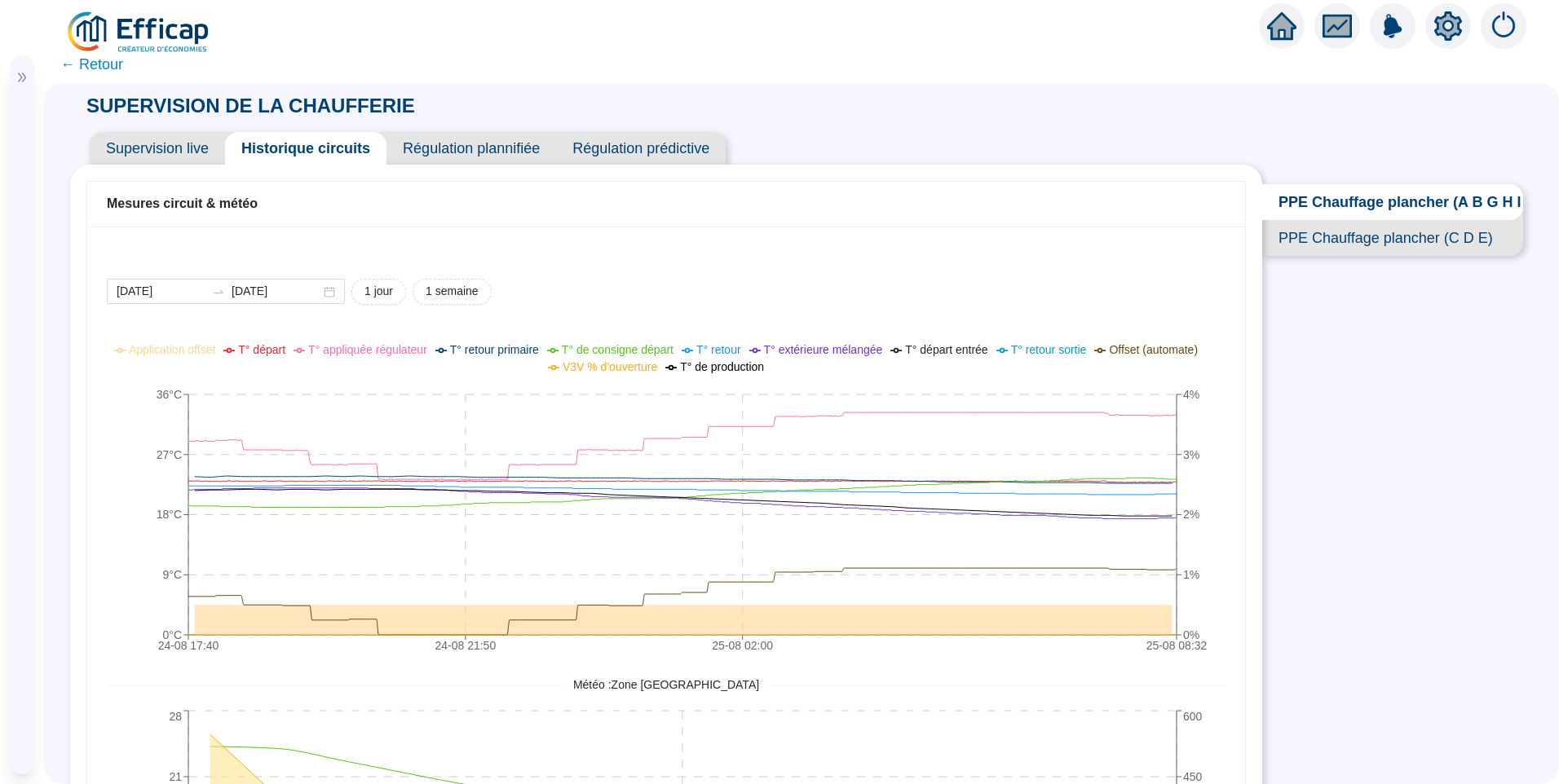
click at [93, 65] on span "← Retour" at bounding box center [91, 64] width 63 height 23
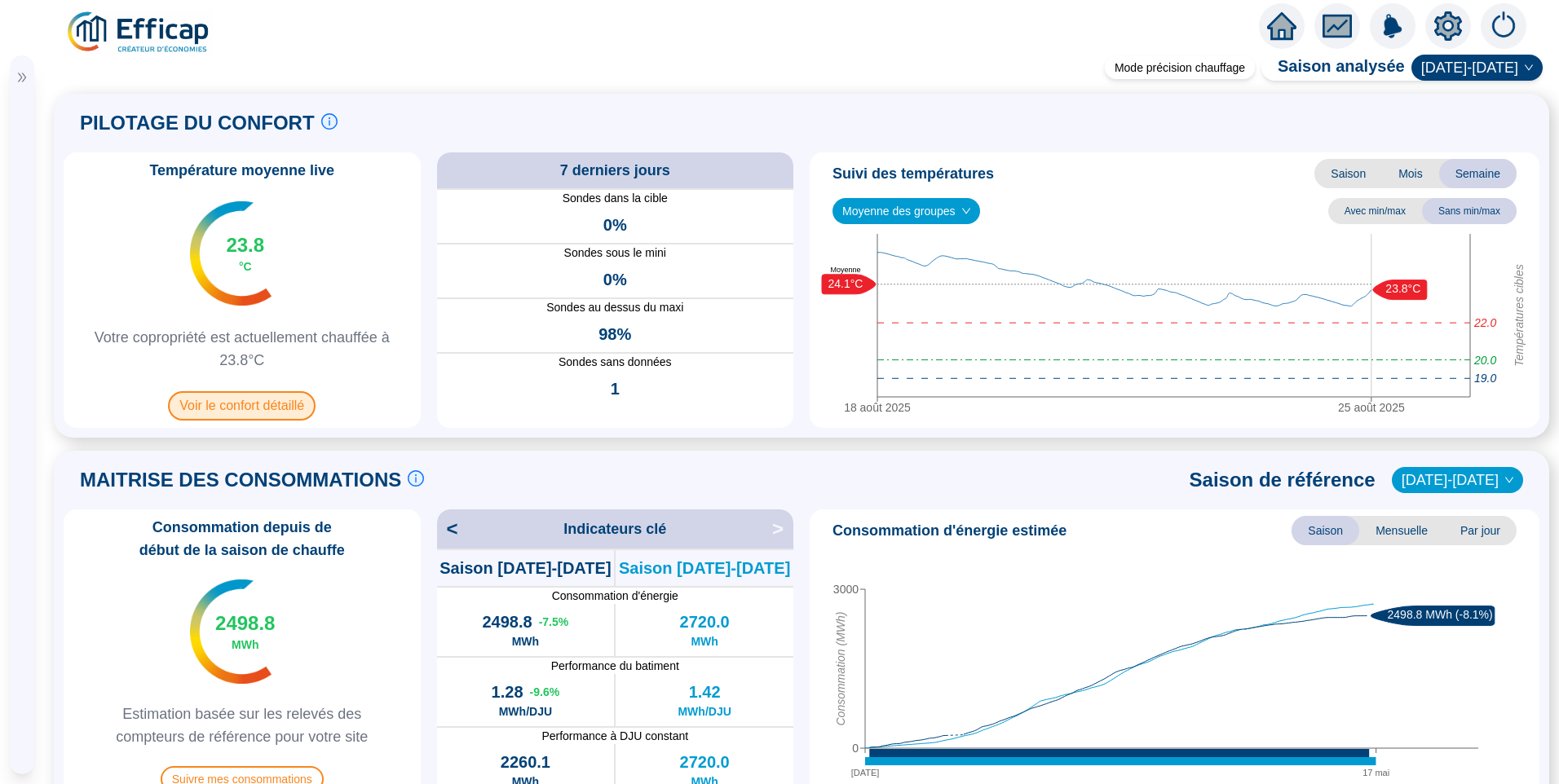
click at [250, 413] on span "Voir le confort détaillé" at bounding box center [242, 406] width 147 height 29
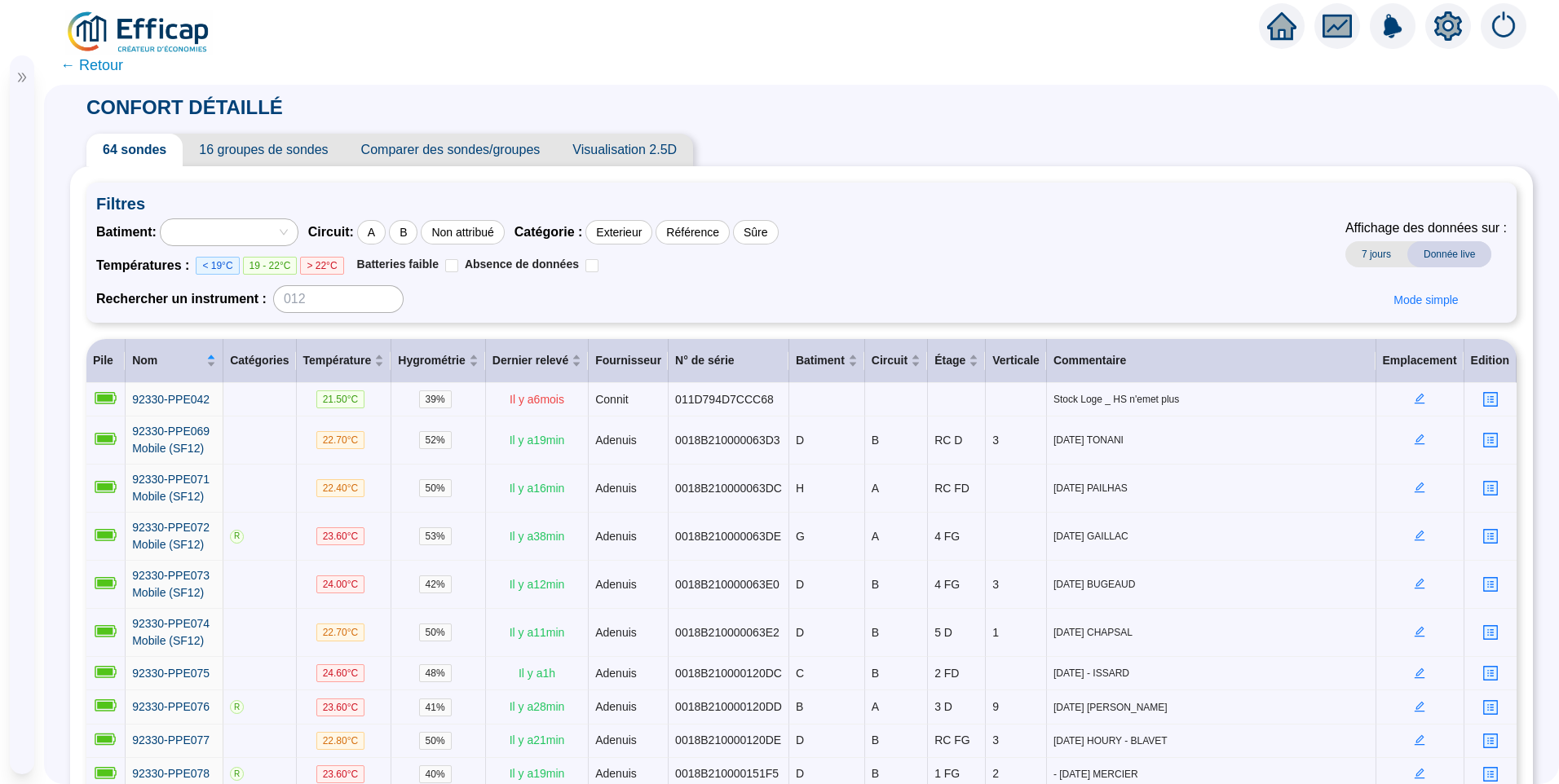
click at [266, 149] on span "16 groupes de sondes" at bounding box center [263, 149] width 161 height 32
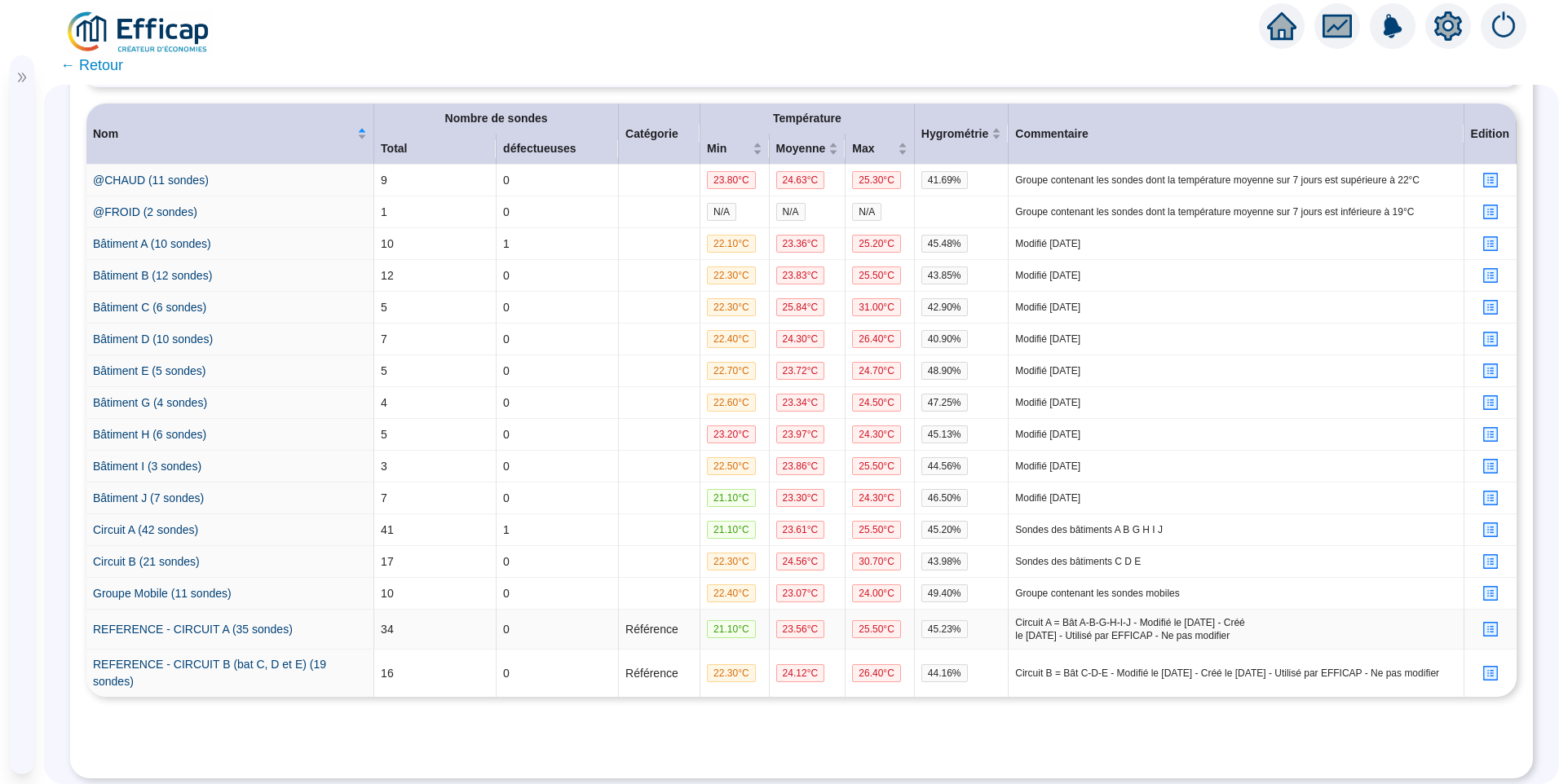
scroll to position [239, 0]
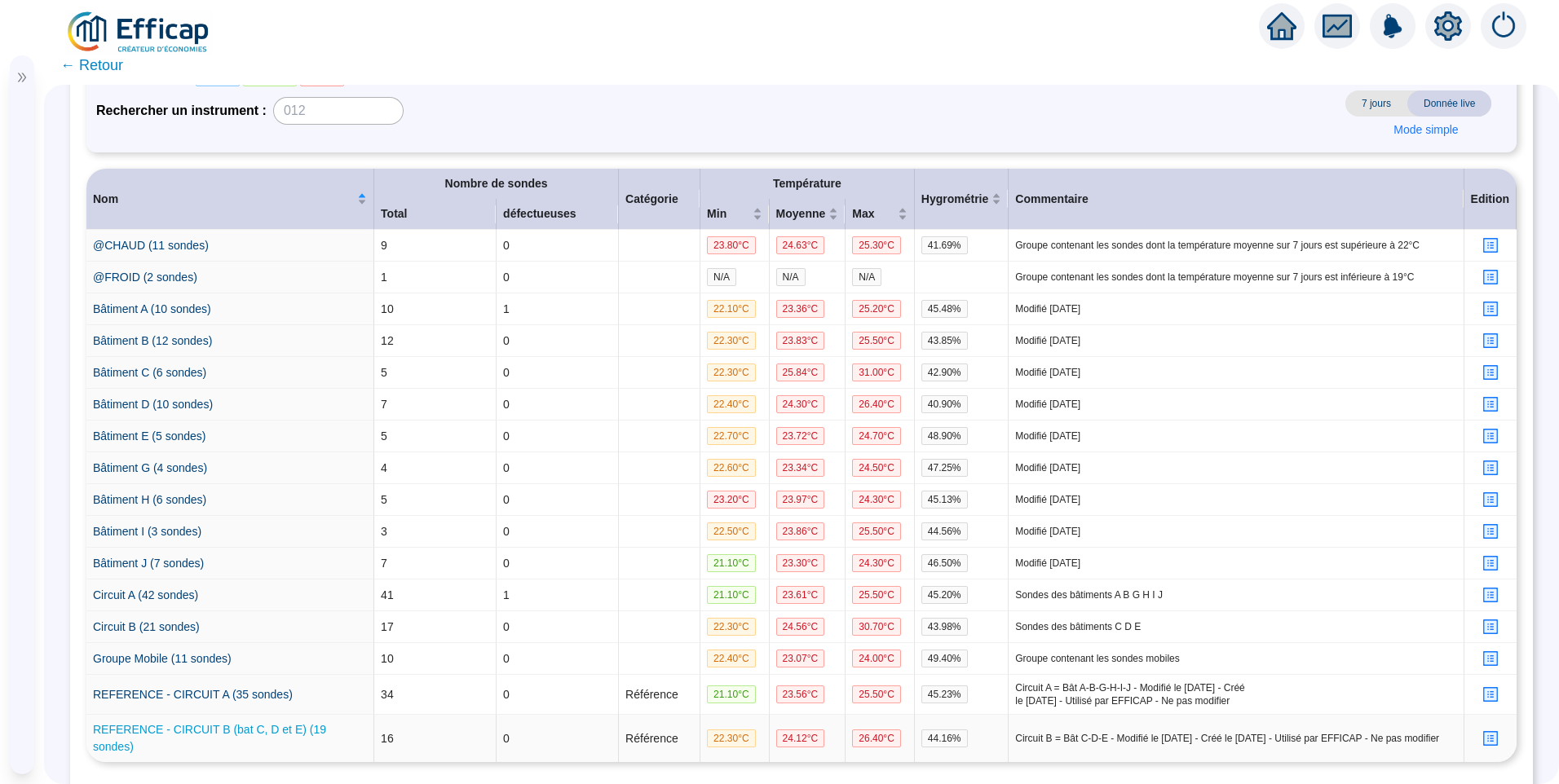
click at [194, 725] on link "REFERENCE - CIRCUIT B (bat C, D et E) (19 sondes)" at bounding box center [209, 738] width 233 height 30
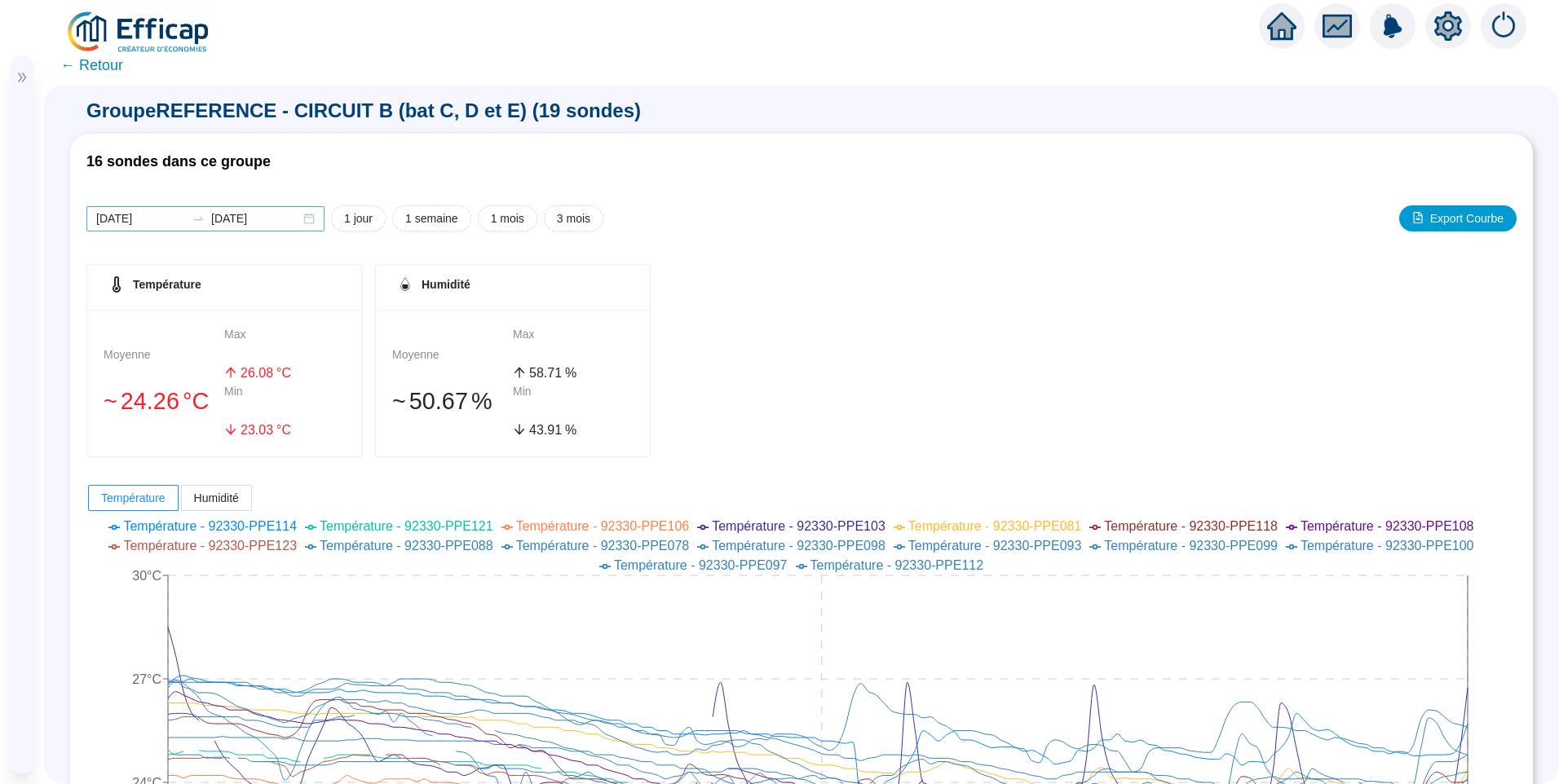
click at [173, 227] on div "2025-08-18 2025-08-25" at bounding box center [205, 219] width 238 height 26
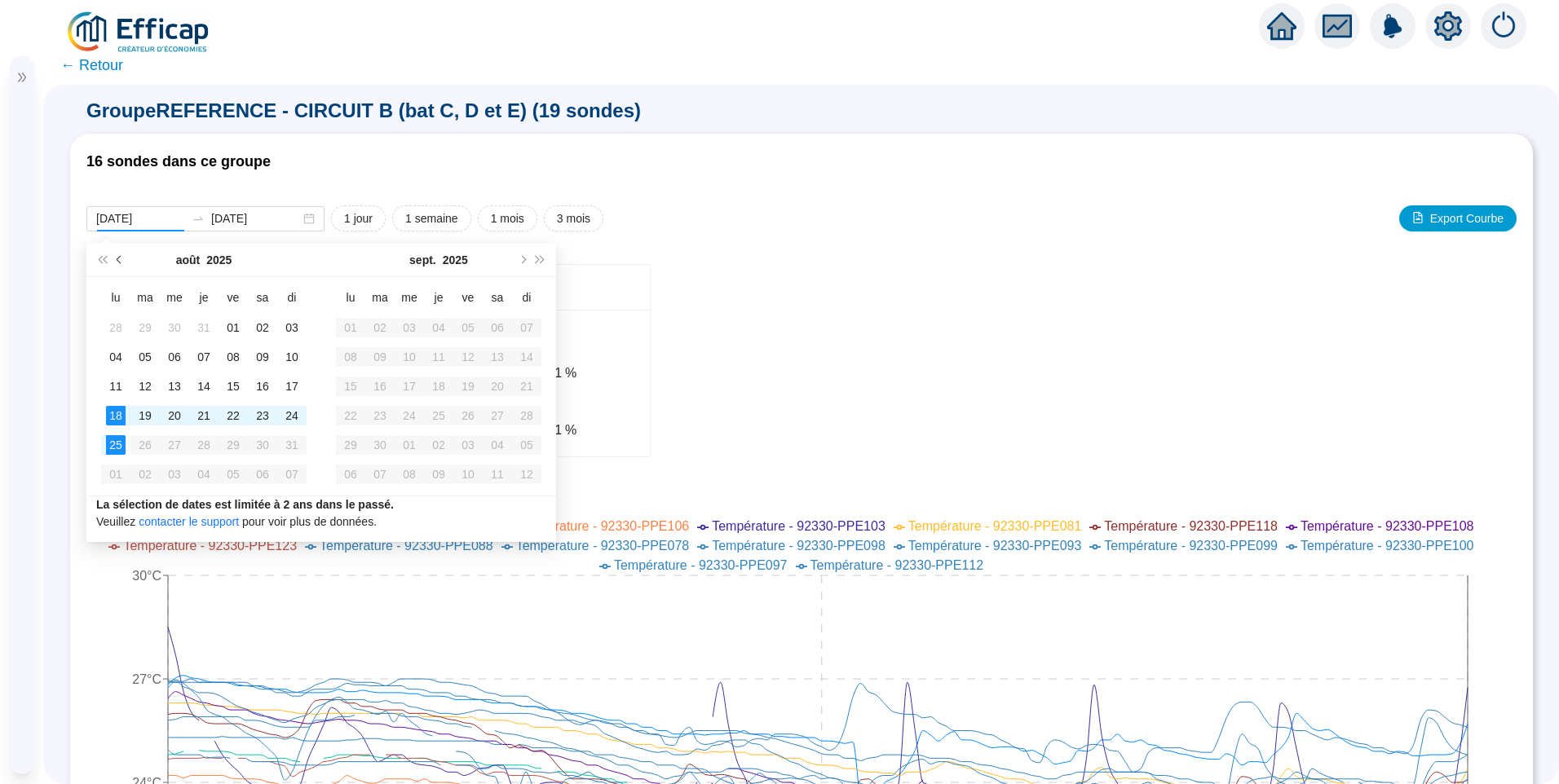
click at [123, 265] on button "Mois précédent (PageUp)" at bounding box center [120, 259] width 18 height 32
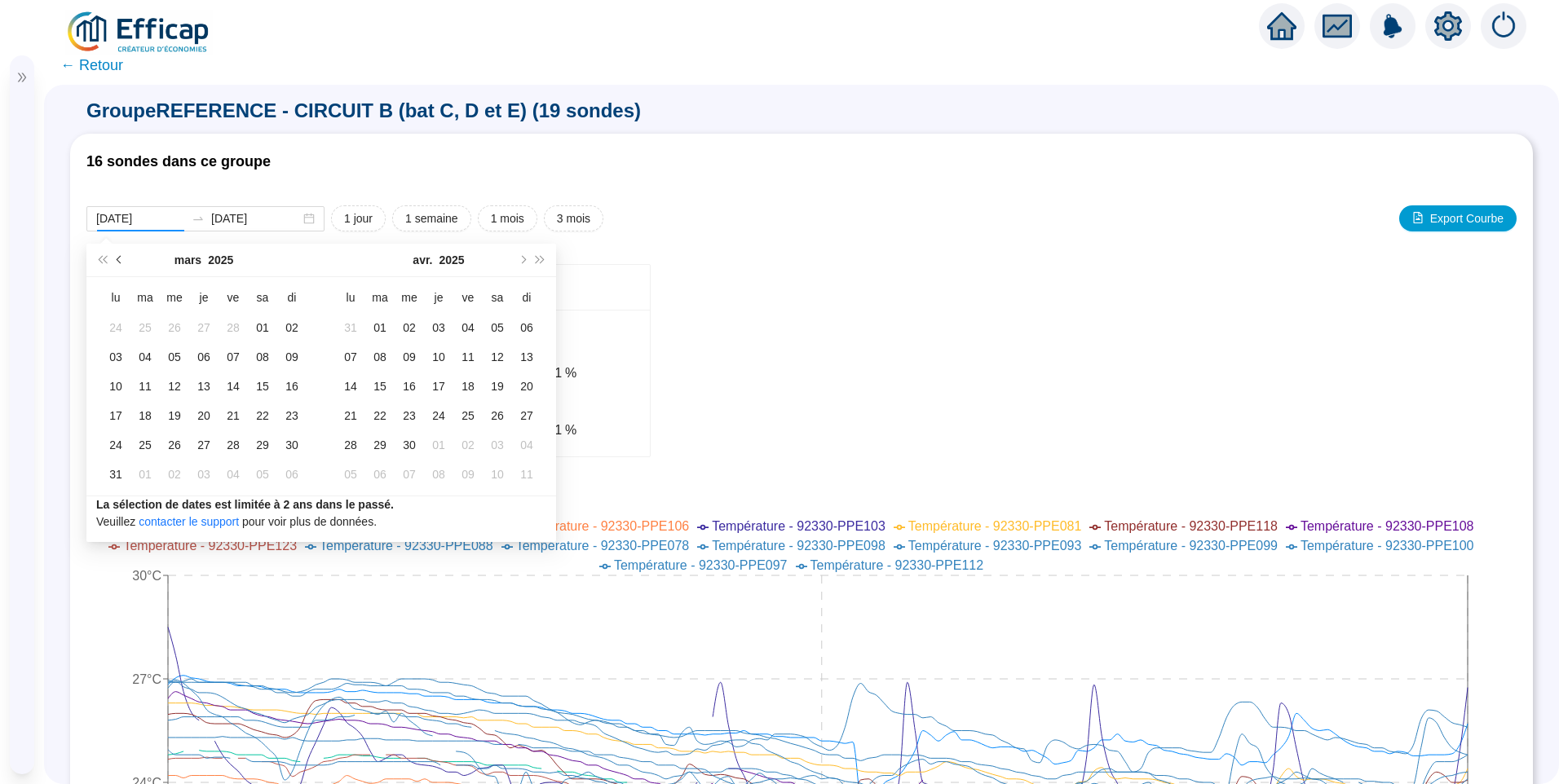
click at [123, 265] on button "Mois précédent (PageUp)" at bounding box center [120, 259] width 18 height 32
click at [523, 255] on button "Mois suivant (PageDown)" at bounding box center [522, 259] width 18 height 32
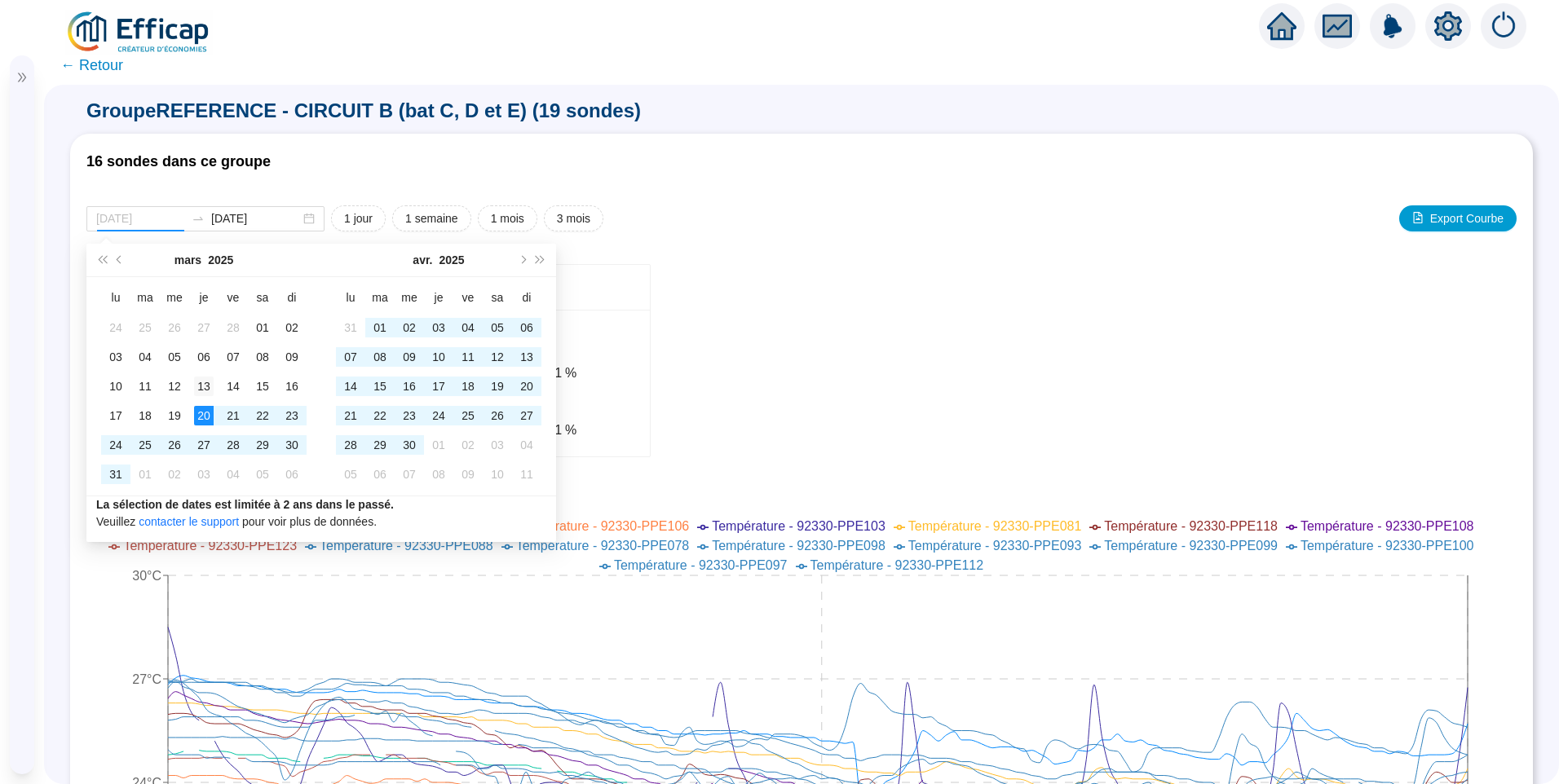
type input "2025-03-13"
click at [206, 386] on div "13" at bounding box center [203, 386] width 20 height 20
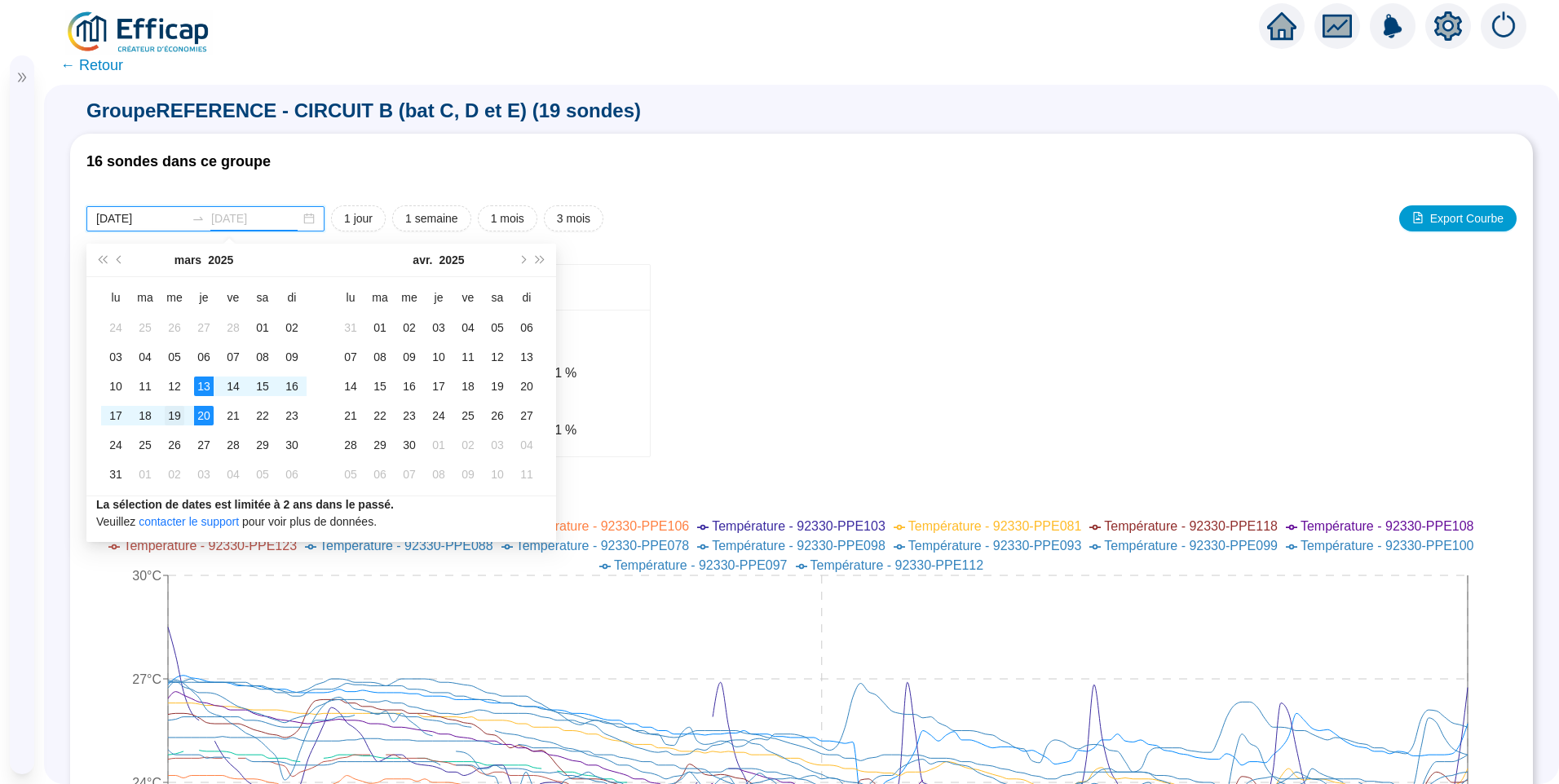
type input "2025-03-19"
click at [178, 414] on div "19" at bounding box center [175, 416] width 20 height 20
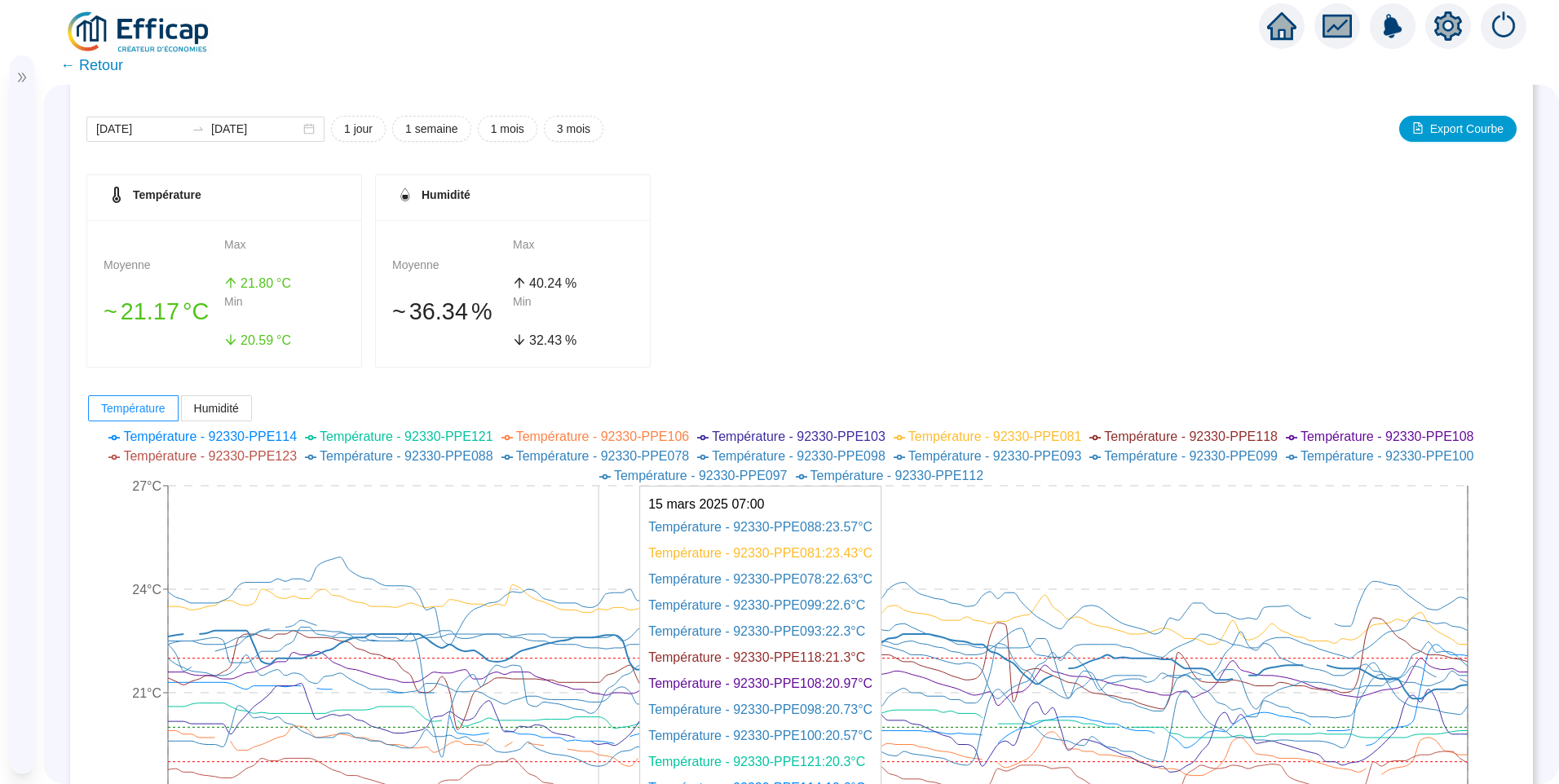
scroll to position [571, 0]
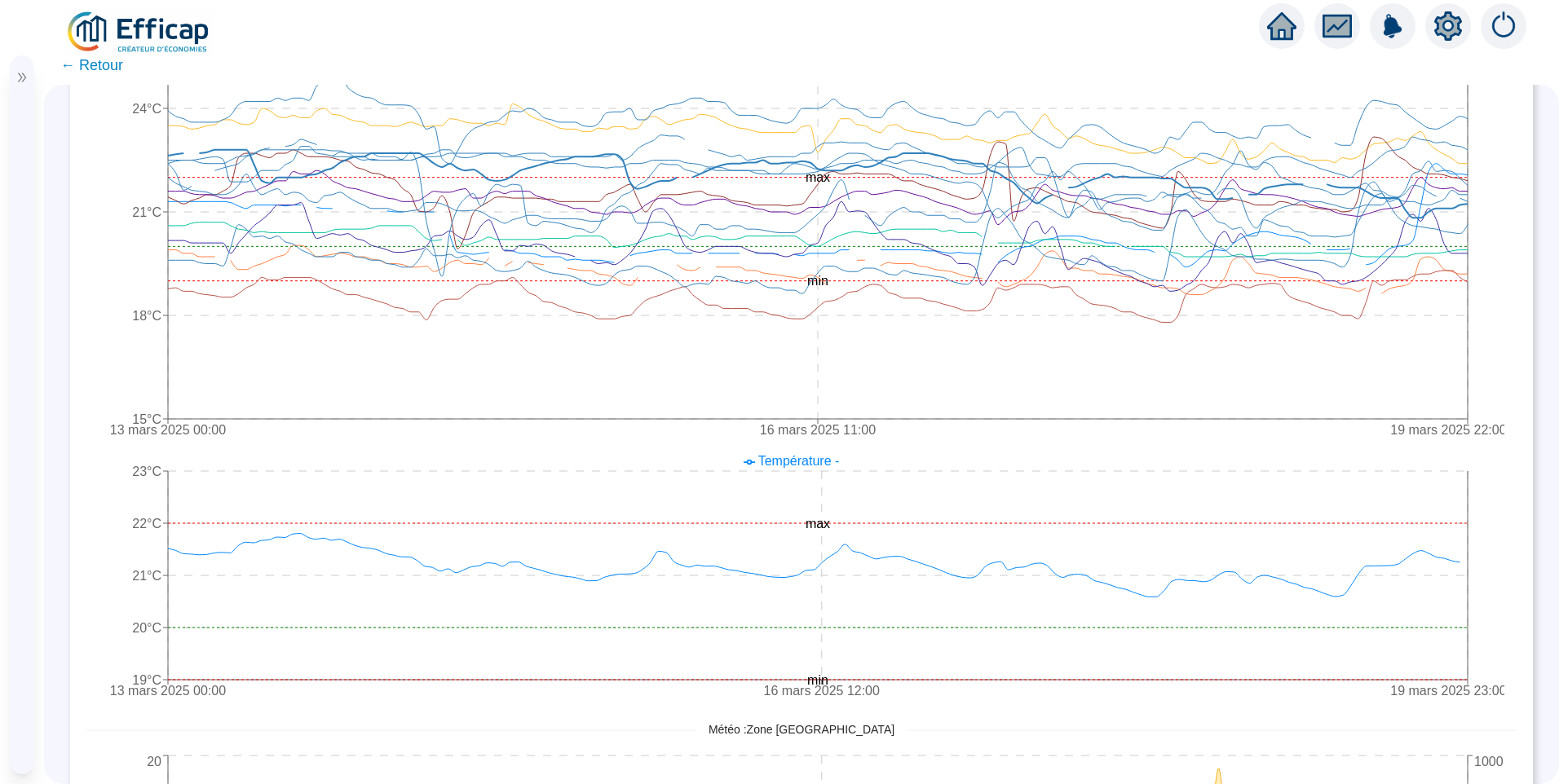
click at [94, 69] on span "← Retour" at bounding box center [91, 65] width 63 height 23
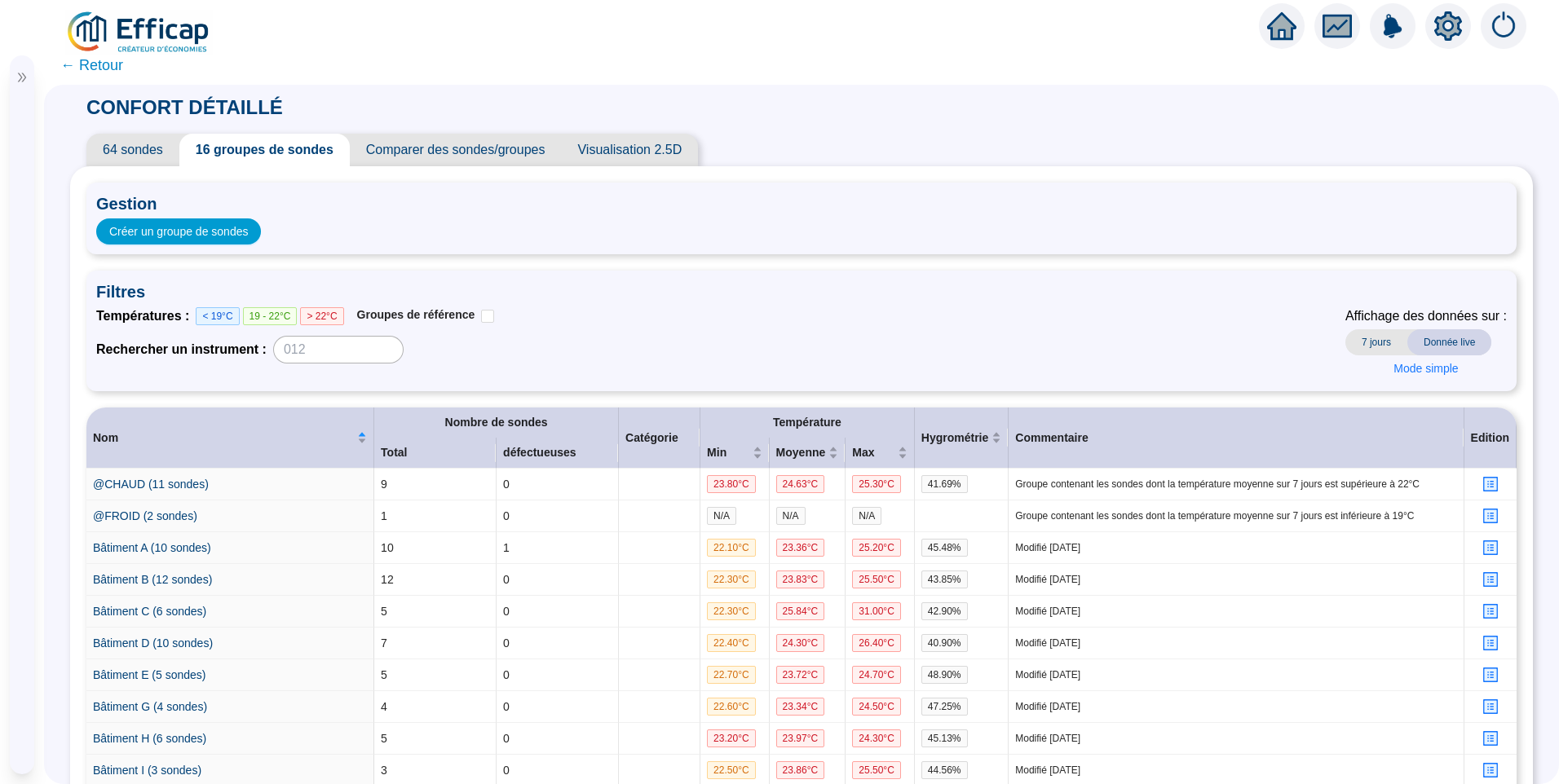
click at [105, 73] on span "← Retour" at bounding box center [91, 65] width 63 height 23
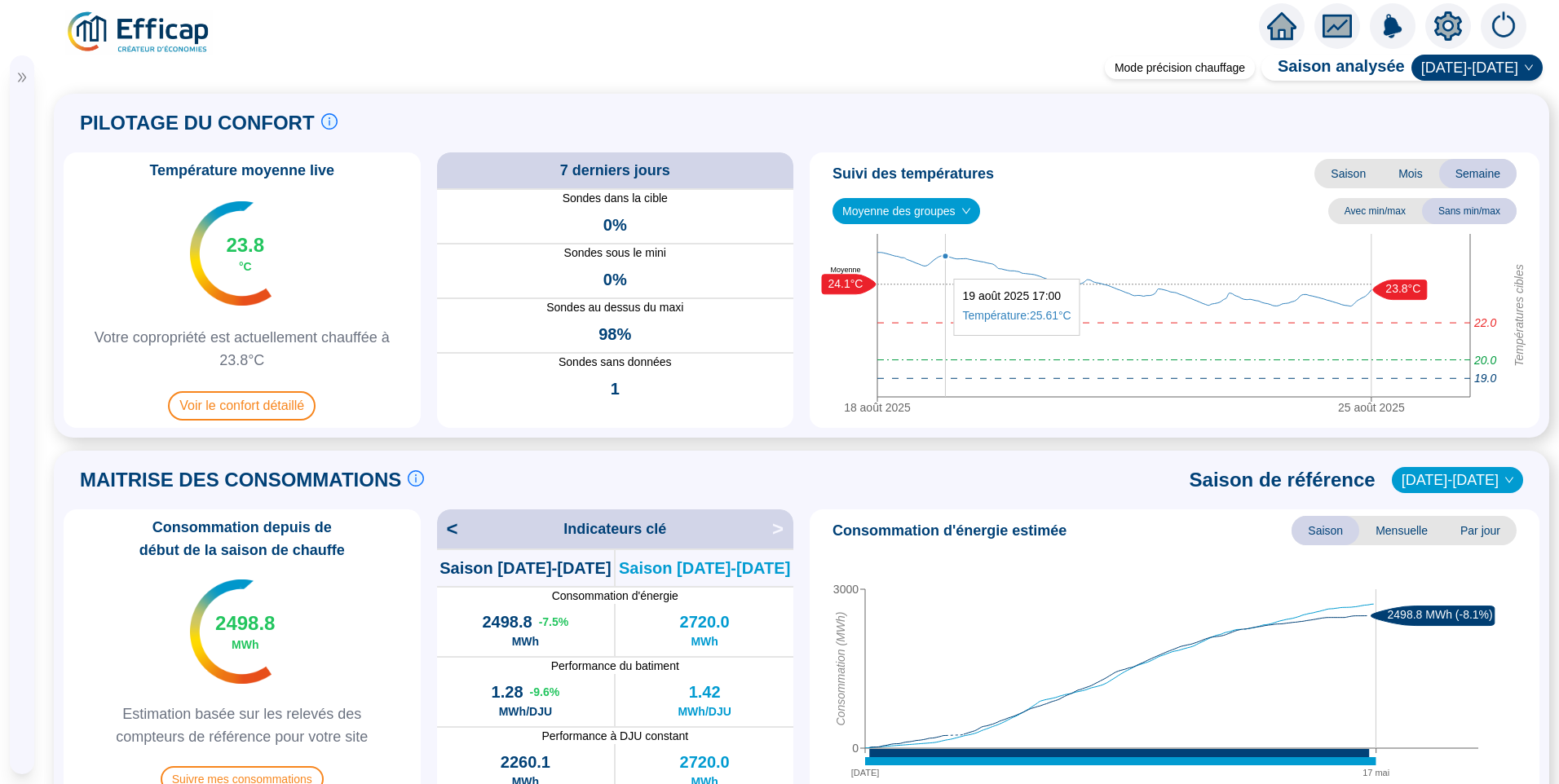
click at [939, 270] on icon "18 août 2025 25 août 2025 Températures cibles 20.0 22.0 19.0 23.8°C 24.1°C Moye…" at bounding box center [1171, 327] width 711 height 188
click at [1329, 169] on span "Saison" at bounding box center [1348, 174] width 68 height 29
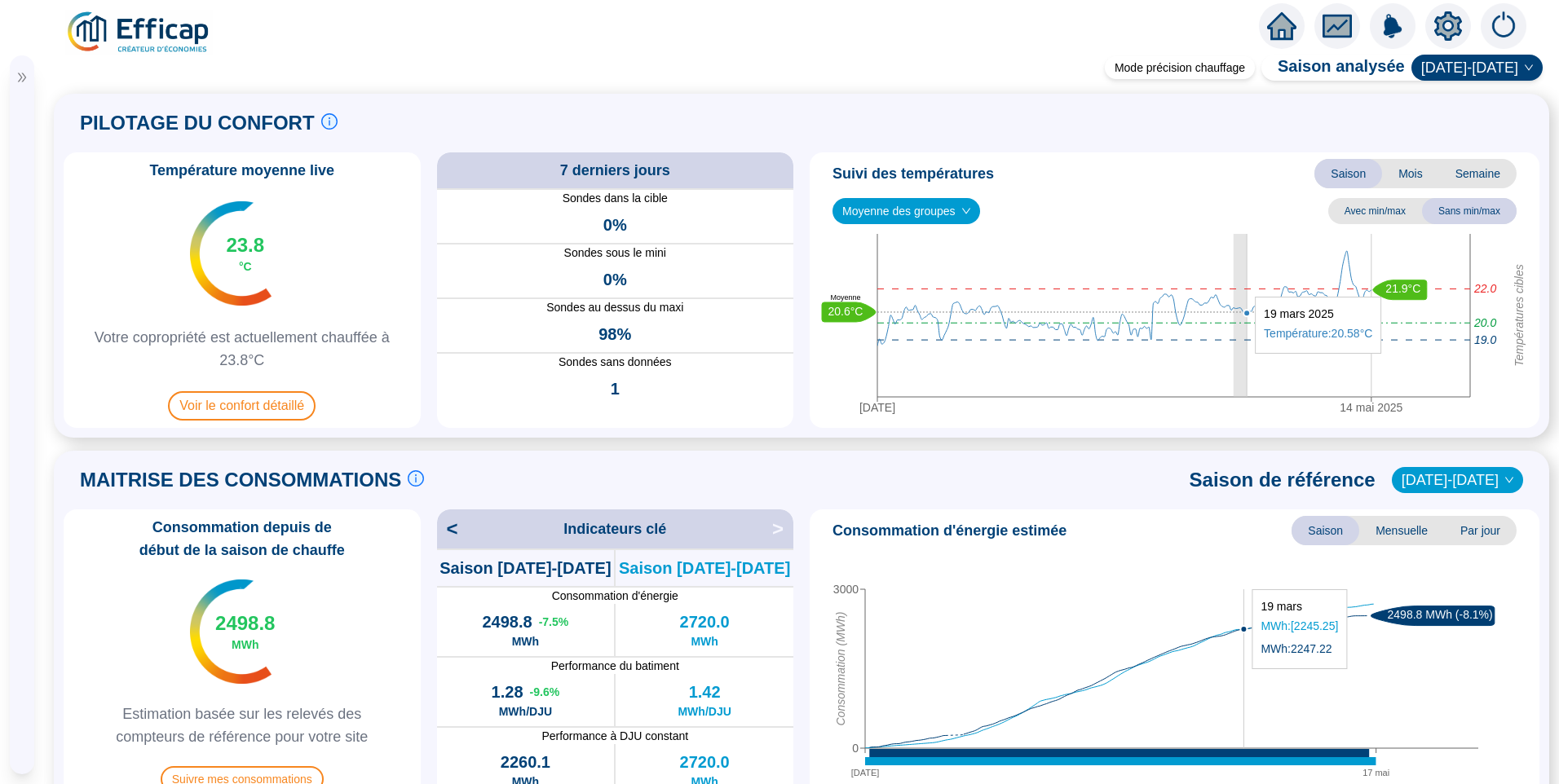
drag, startPoint x: 1228, startPoint y: 363, endPoint x: 1240, endPoint y: 362, distance: 12.0
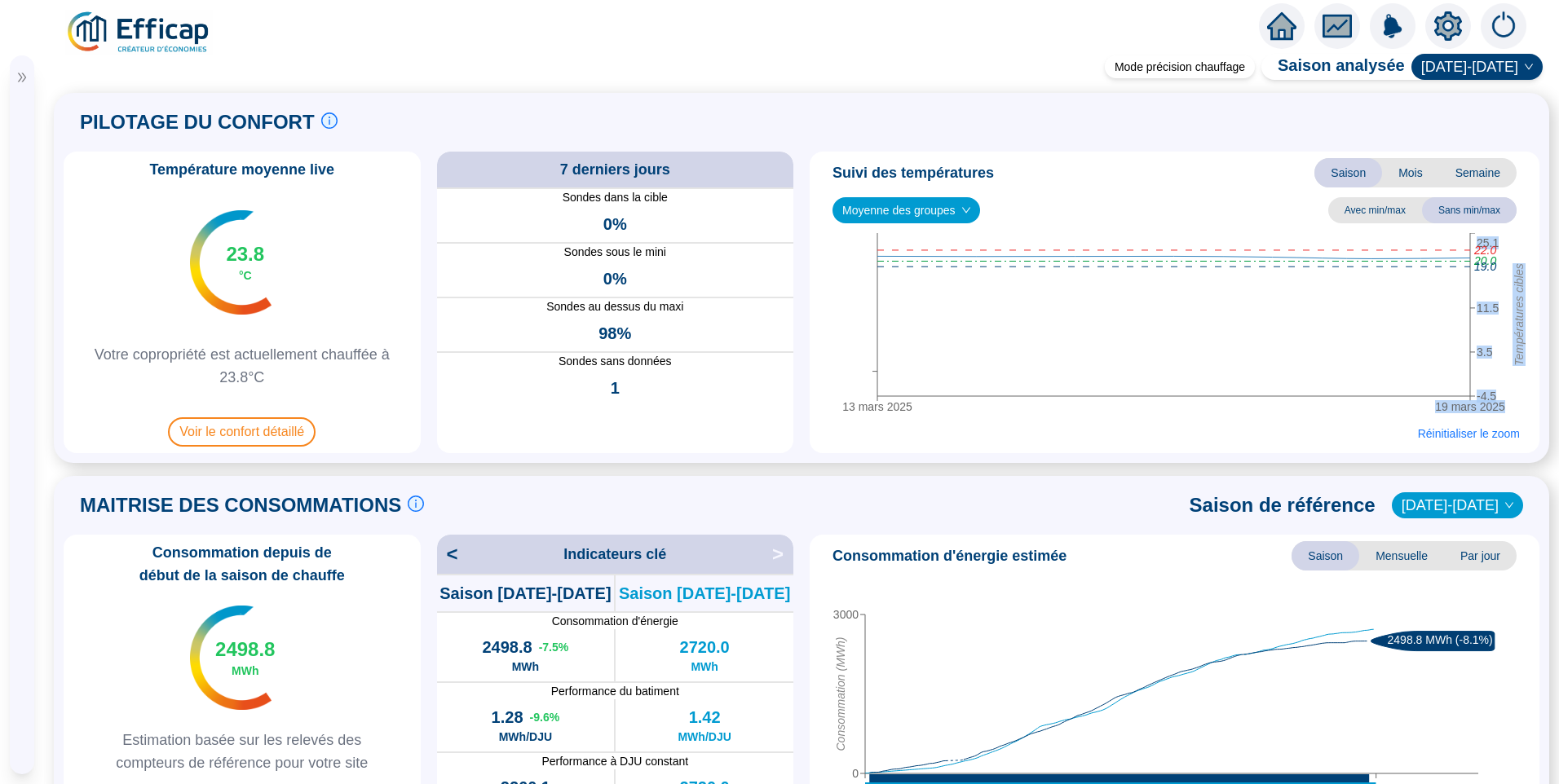
click at [1517, 242] on icon "13 mars 2025 19 mars 2025 -4.5 3.5 11.5 25.1 Températures cibles 20.0 22.0 19.0" at bounding box center [1171, 326] width 711 height 188
click at [20, 66] on div at bounding box center [22, 72] width 25 height 34
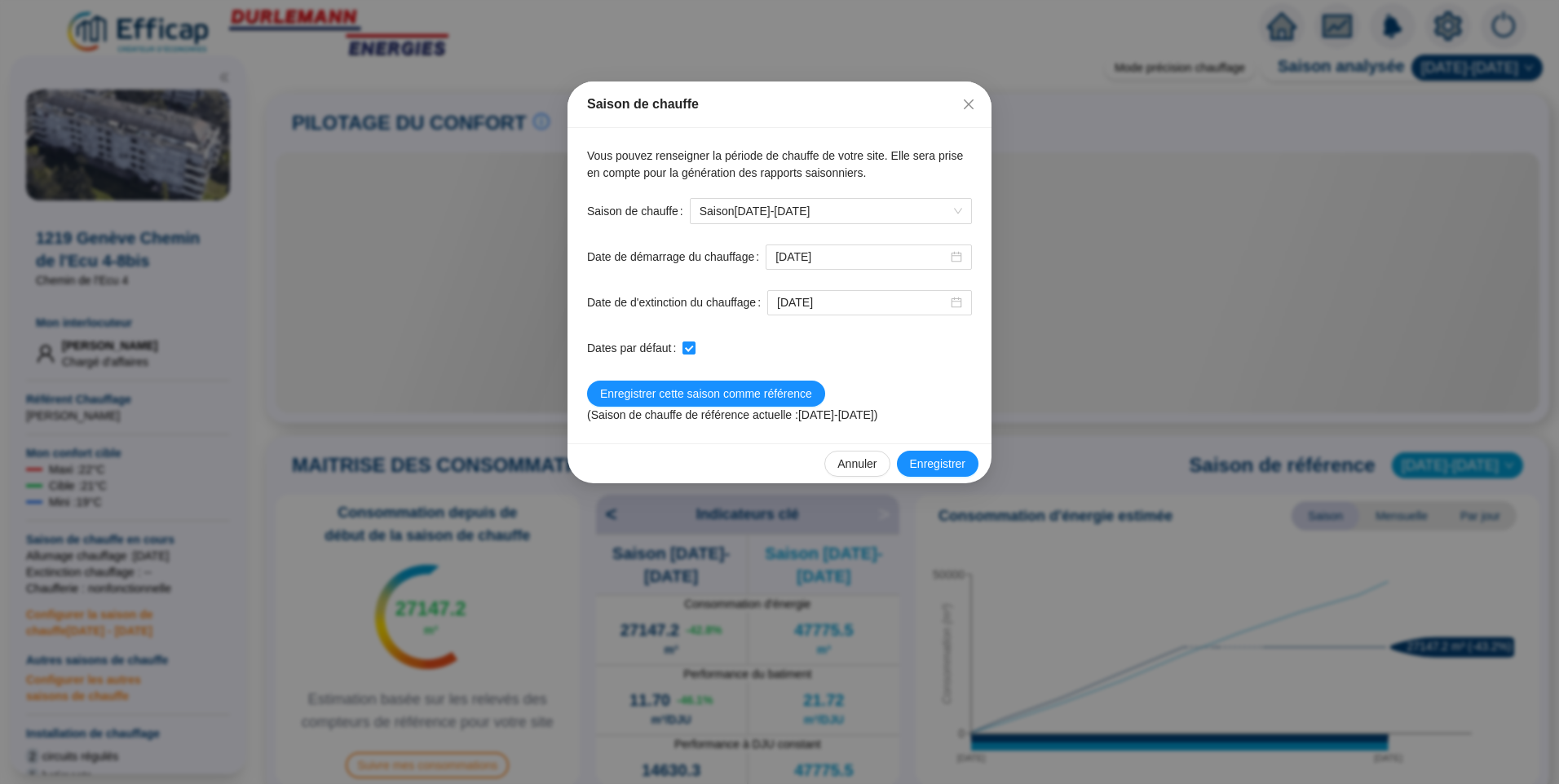
scroll to position [82, 0]
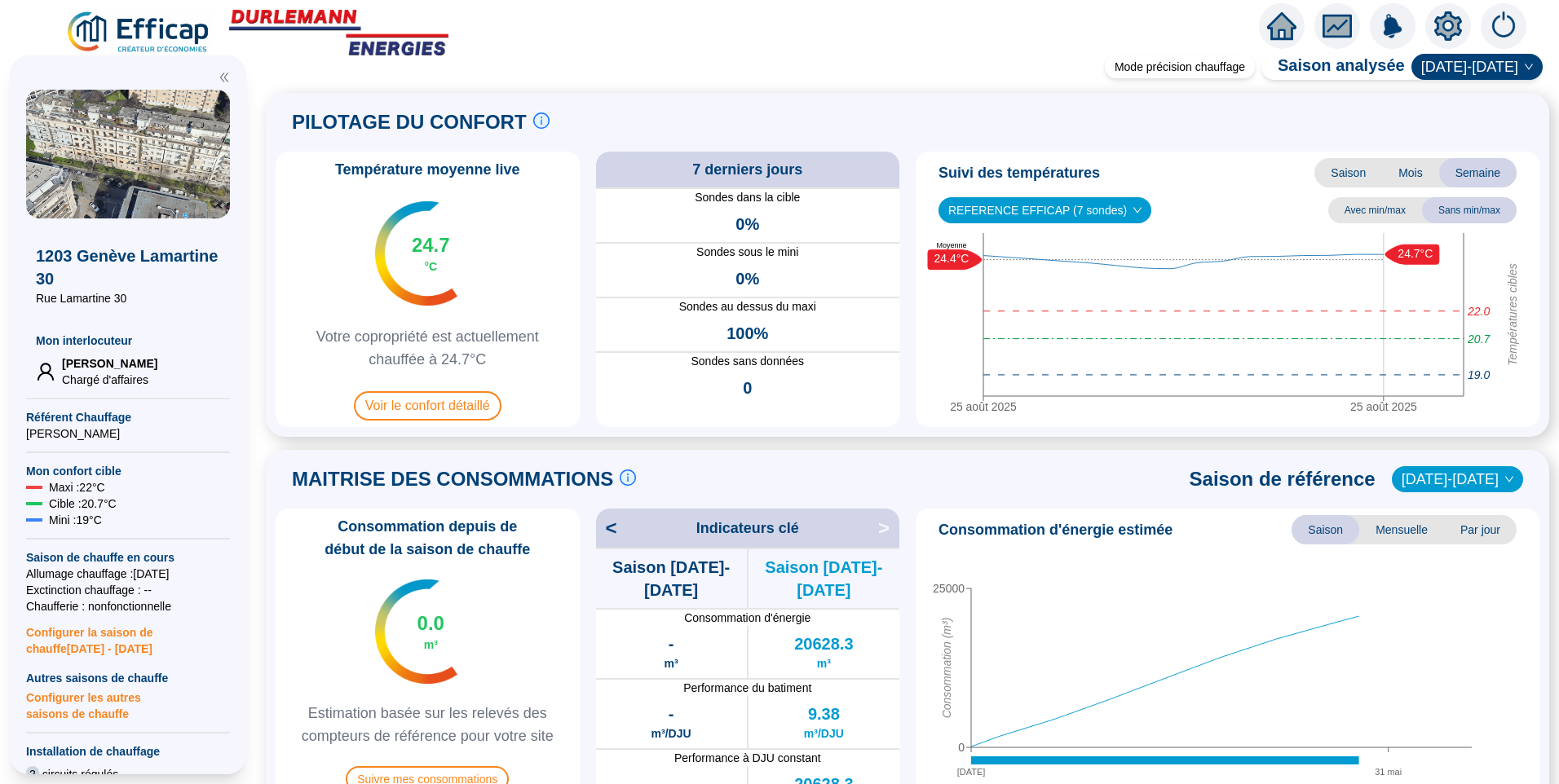
scroll to position [163, 0]
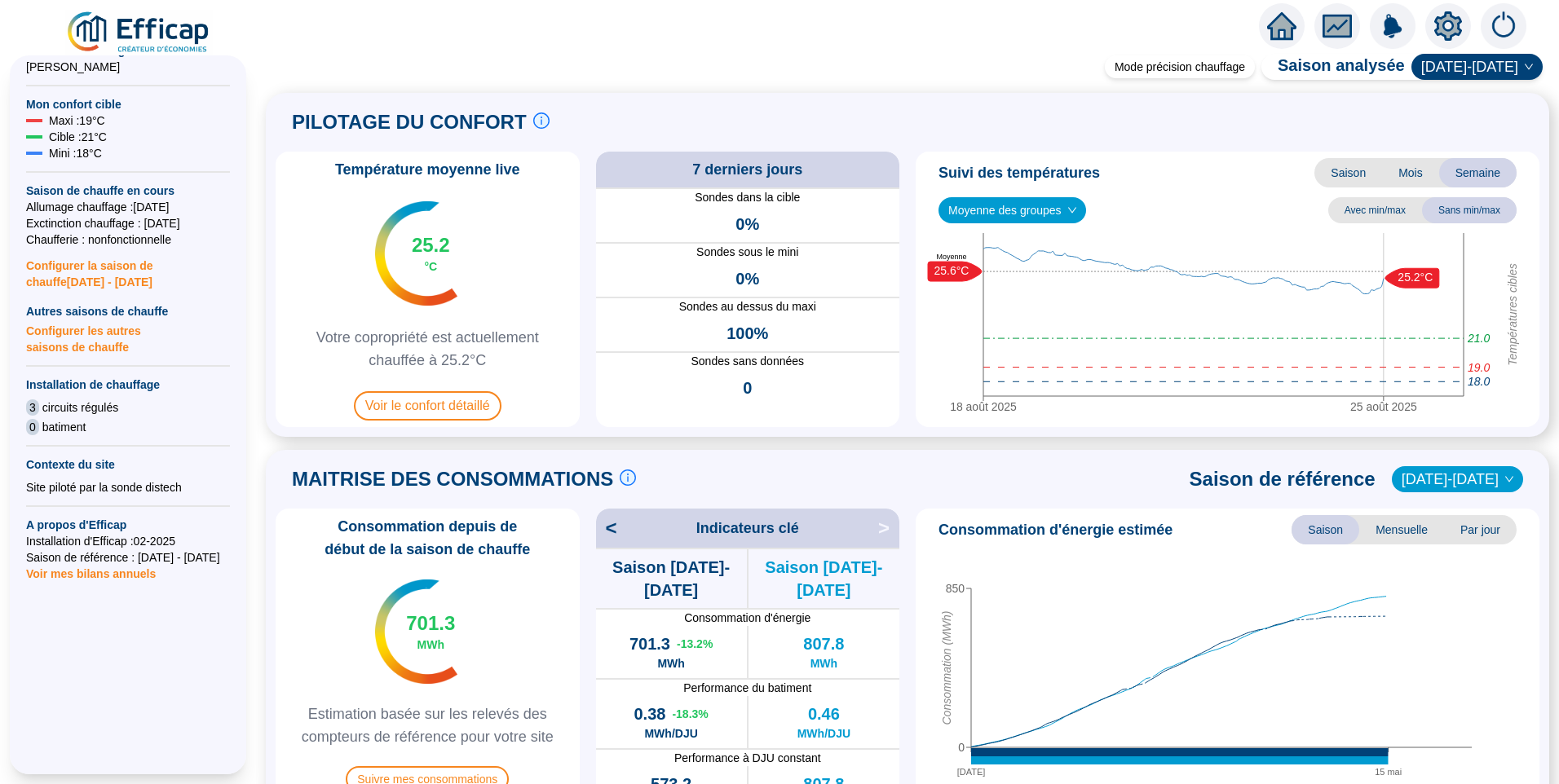
scroll to position [144, 0]
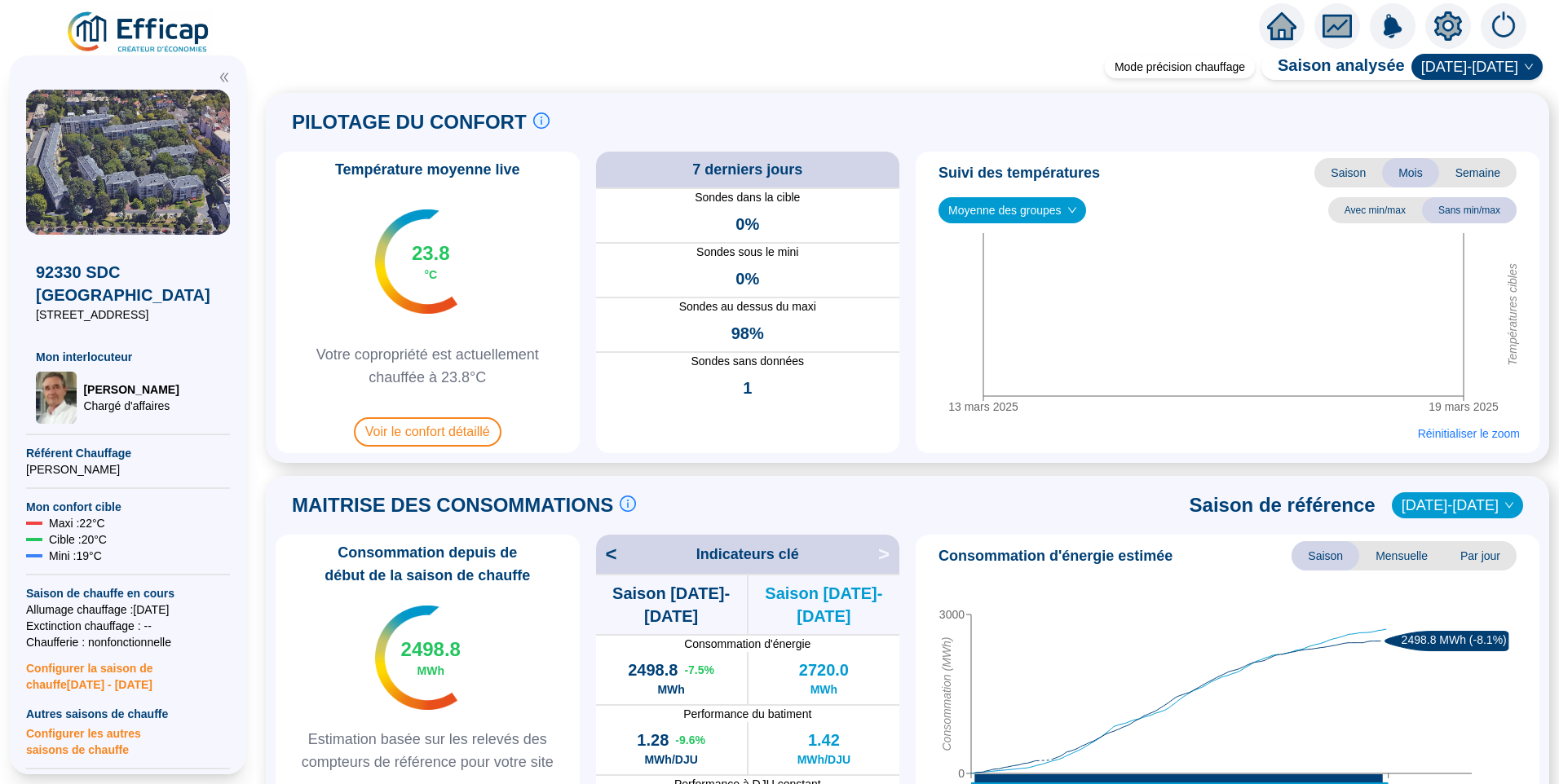
click at [155, 40] on img at bounding box center [139, 32] width 147 height 45
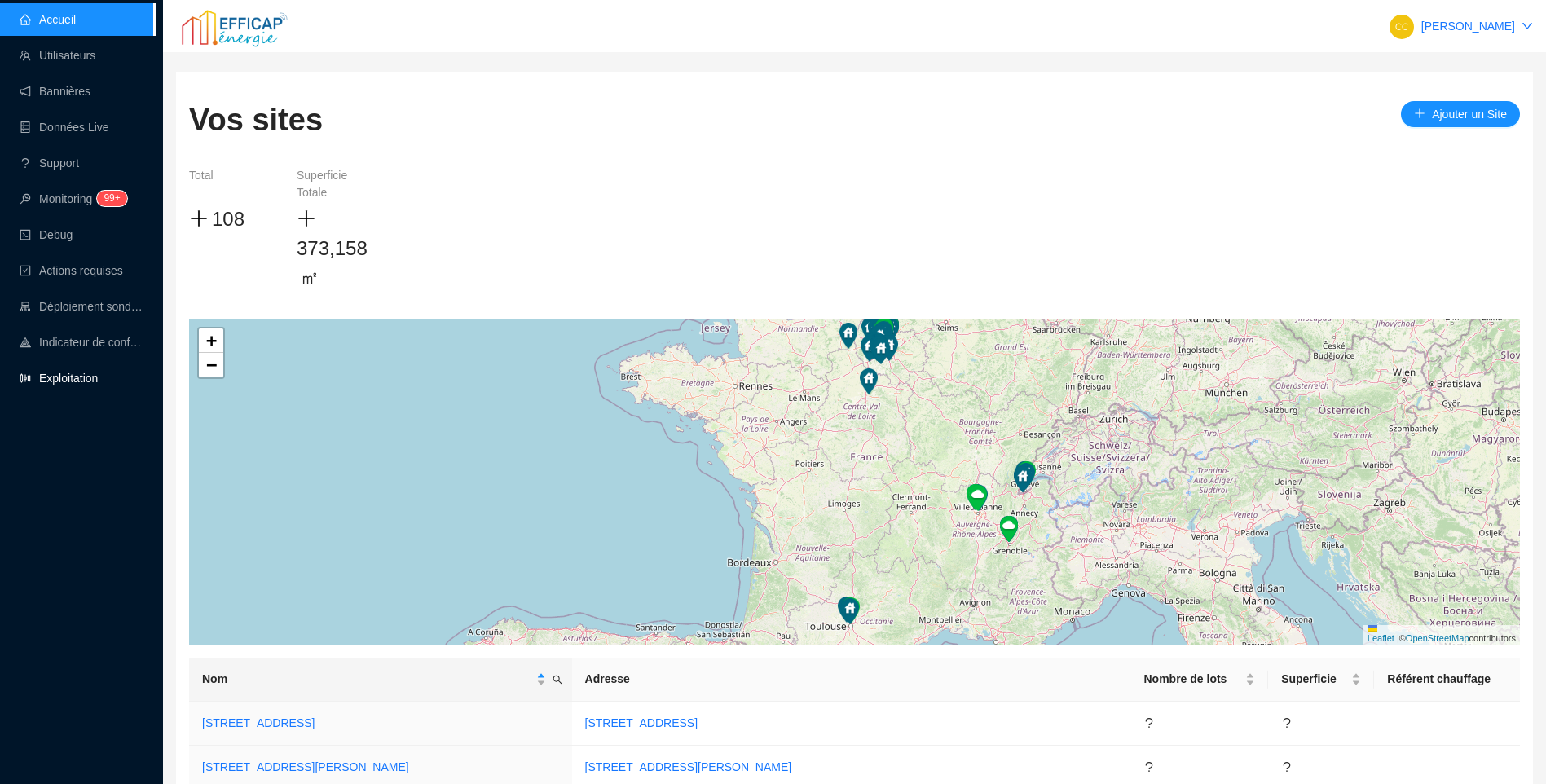
click at [77, 384] on link "Exploitation" at bounding box center [59, 377] width 79 height 13
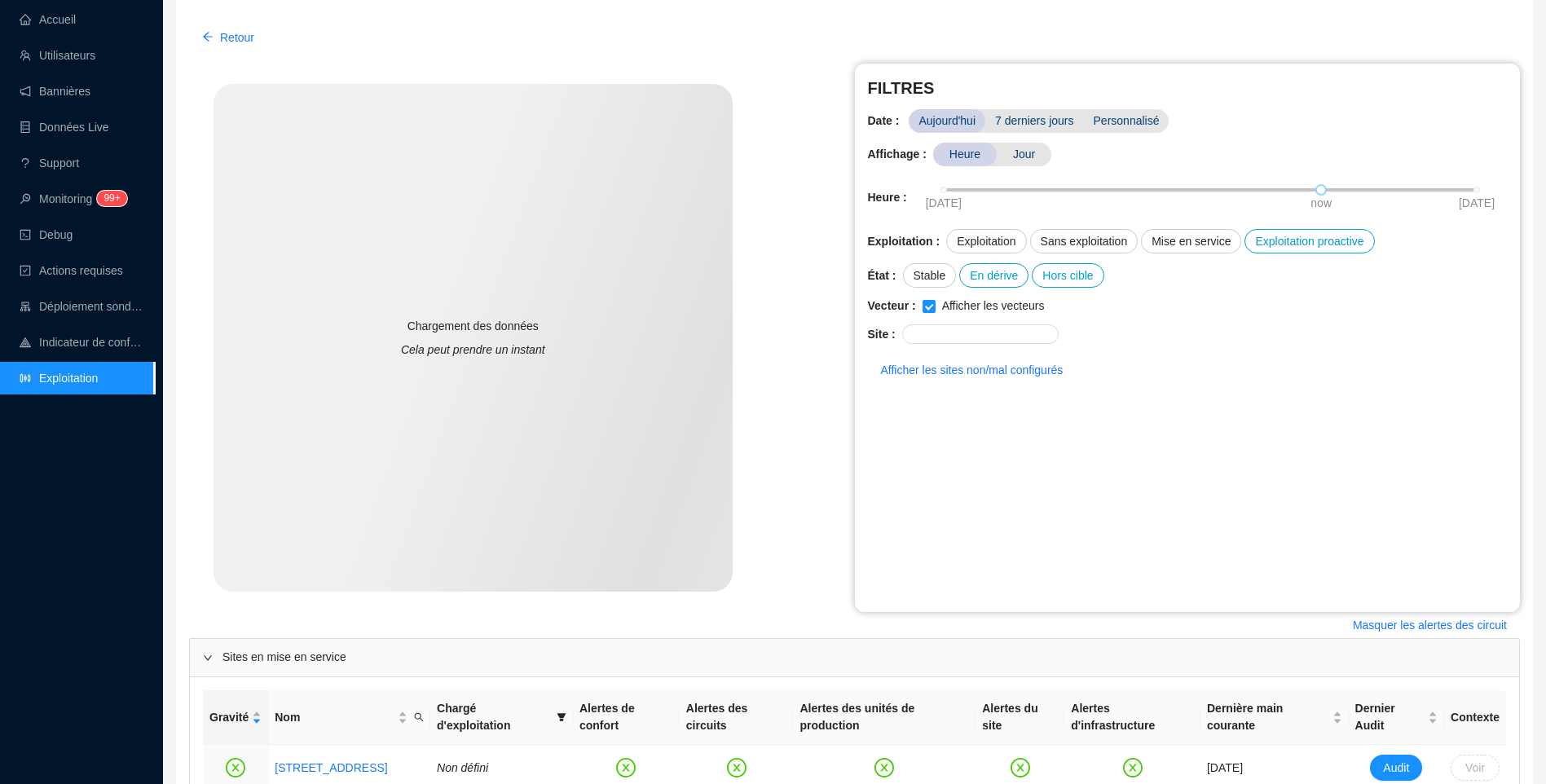
scroll to position [489, 0]
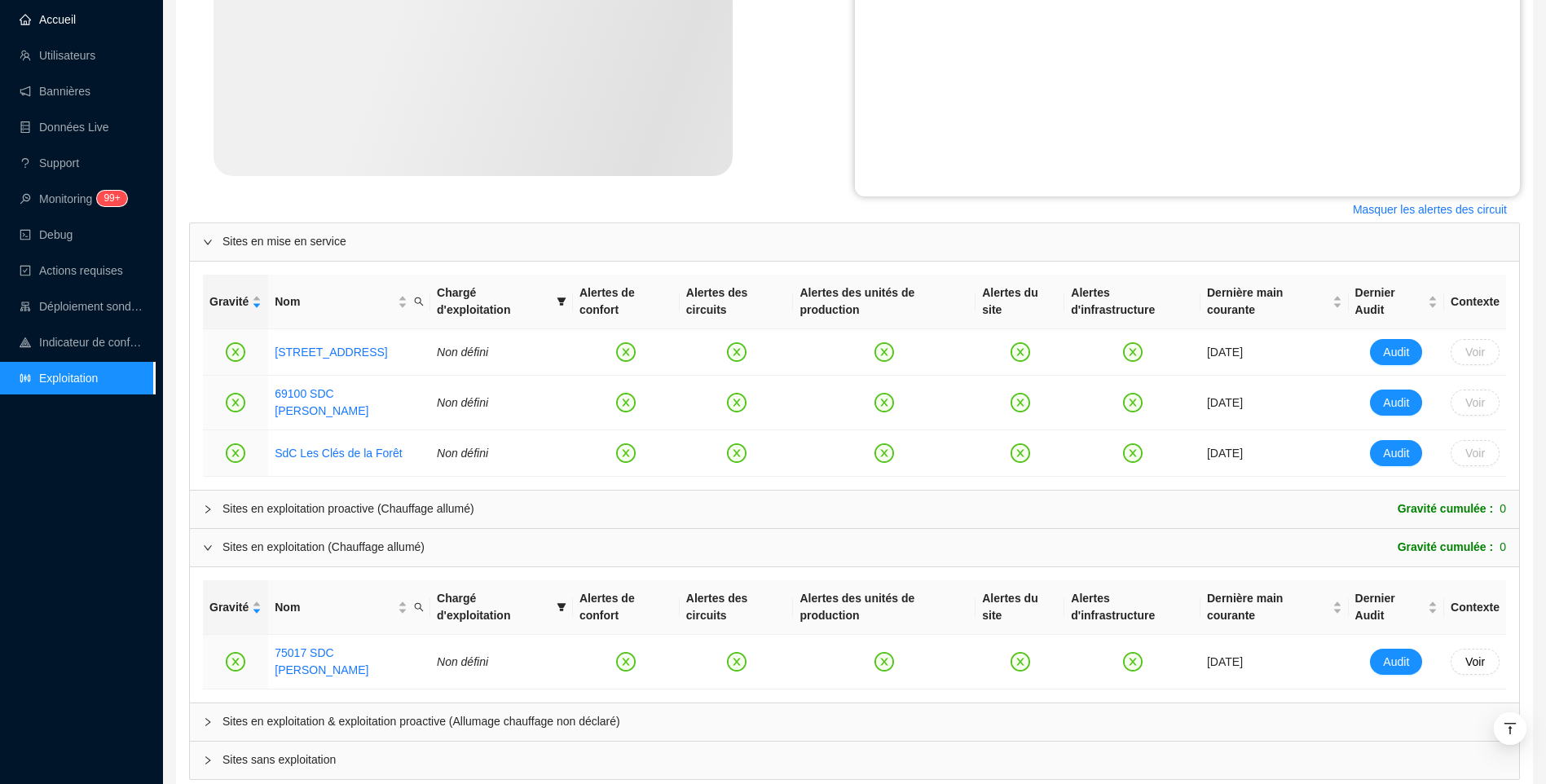
click at [76, 18] on link "Accueil" at bounding box center [47, 19] width 56 height 13
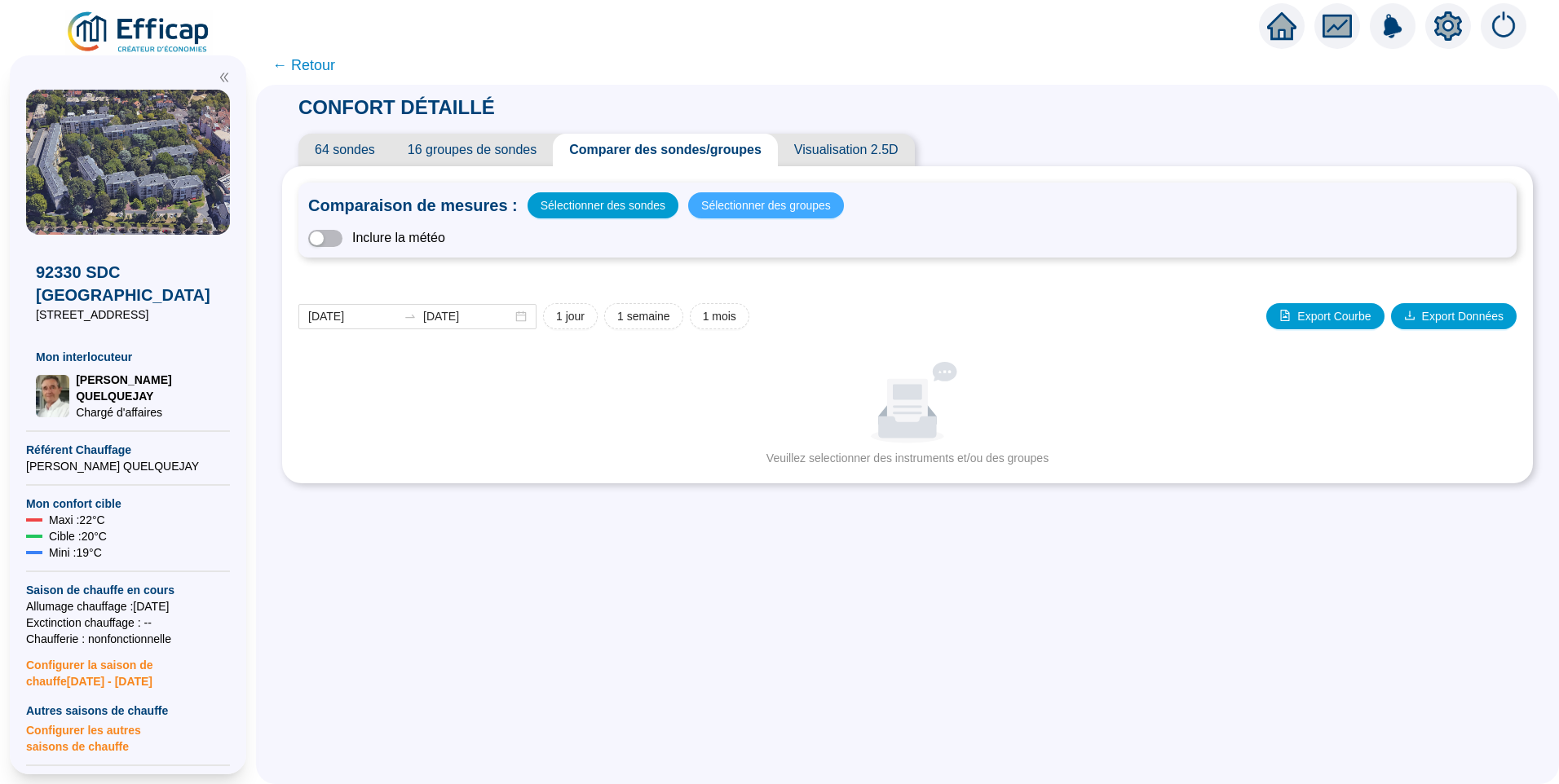
click at [767, 208] on span "Sélectionner des groupes" at bounding box center [766, 204] width 130 height 23
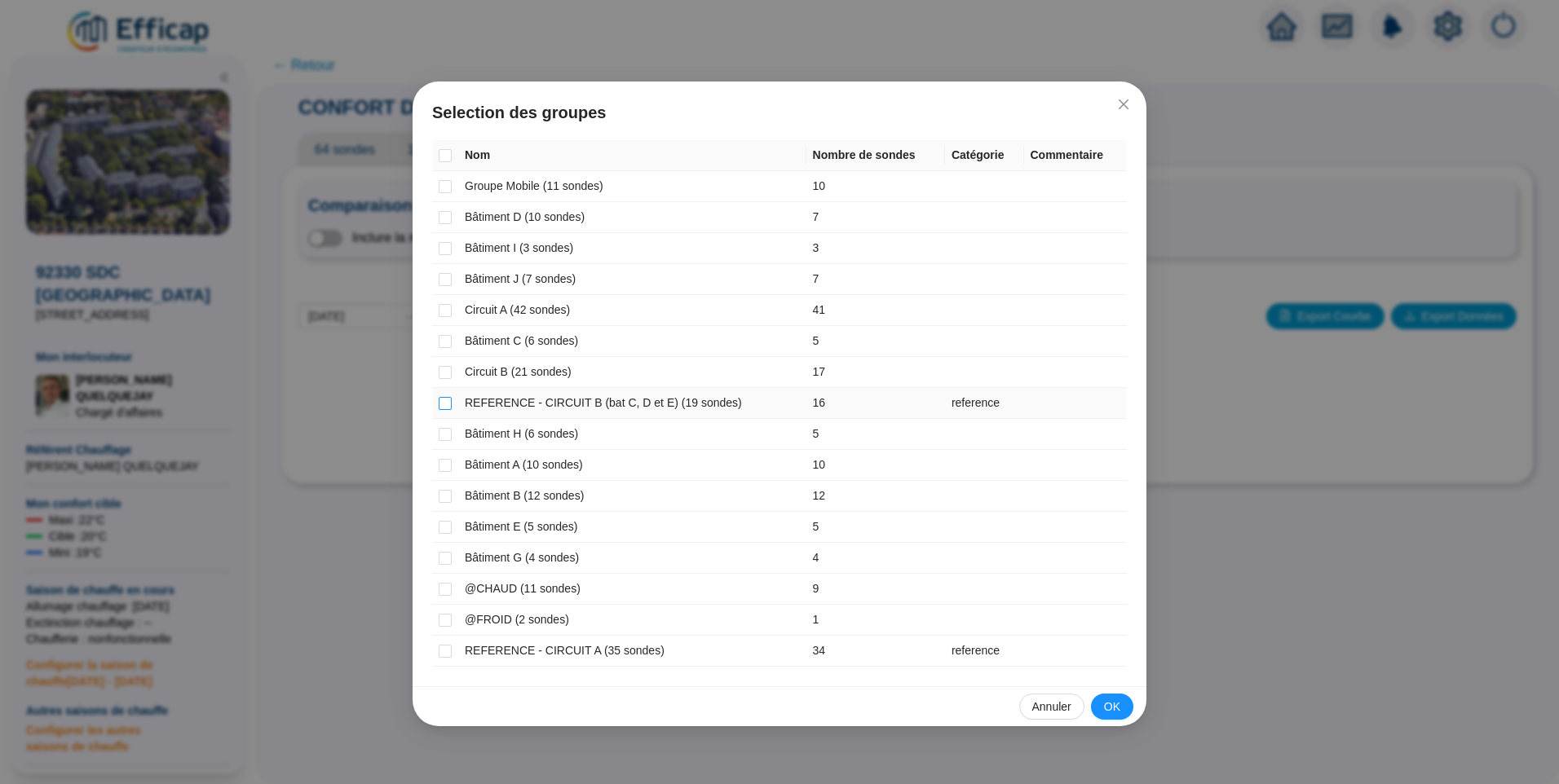
click at [441, 404] on input "checkbox" at bounding box center [444, 403] width 13 height 13
checkbox input "true"
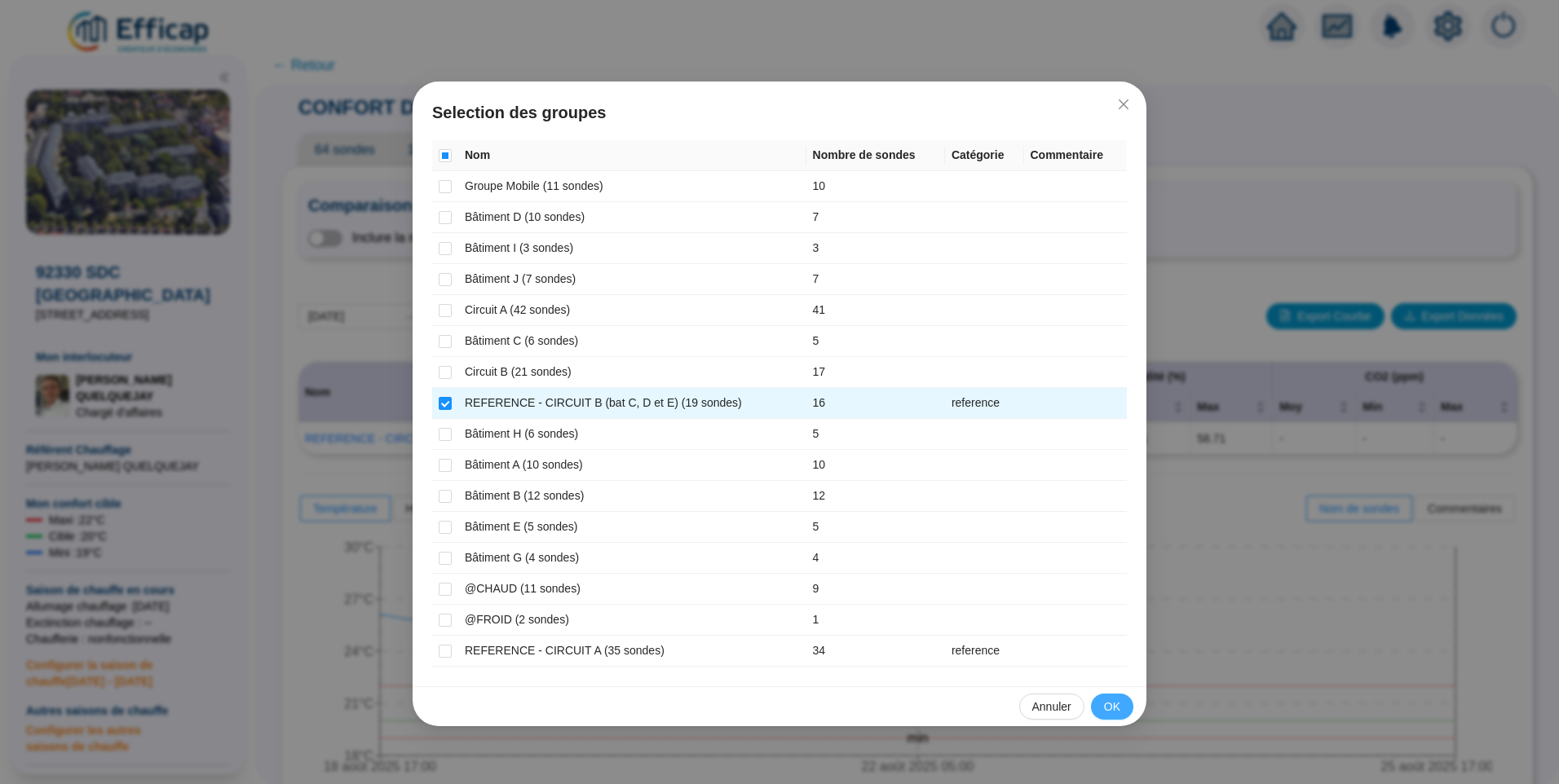
click at [1110, 703] on span "OK" at bounding box center [1112, 706] width 17 height 17
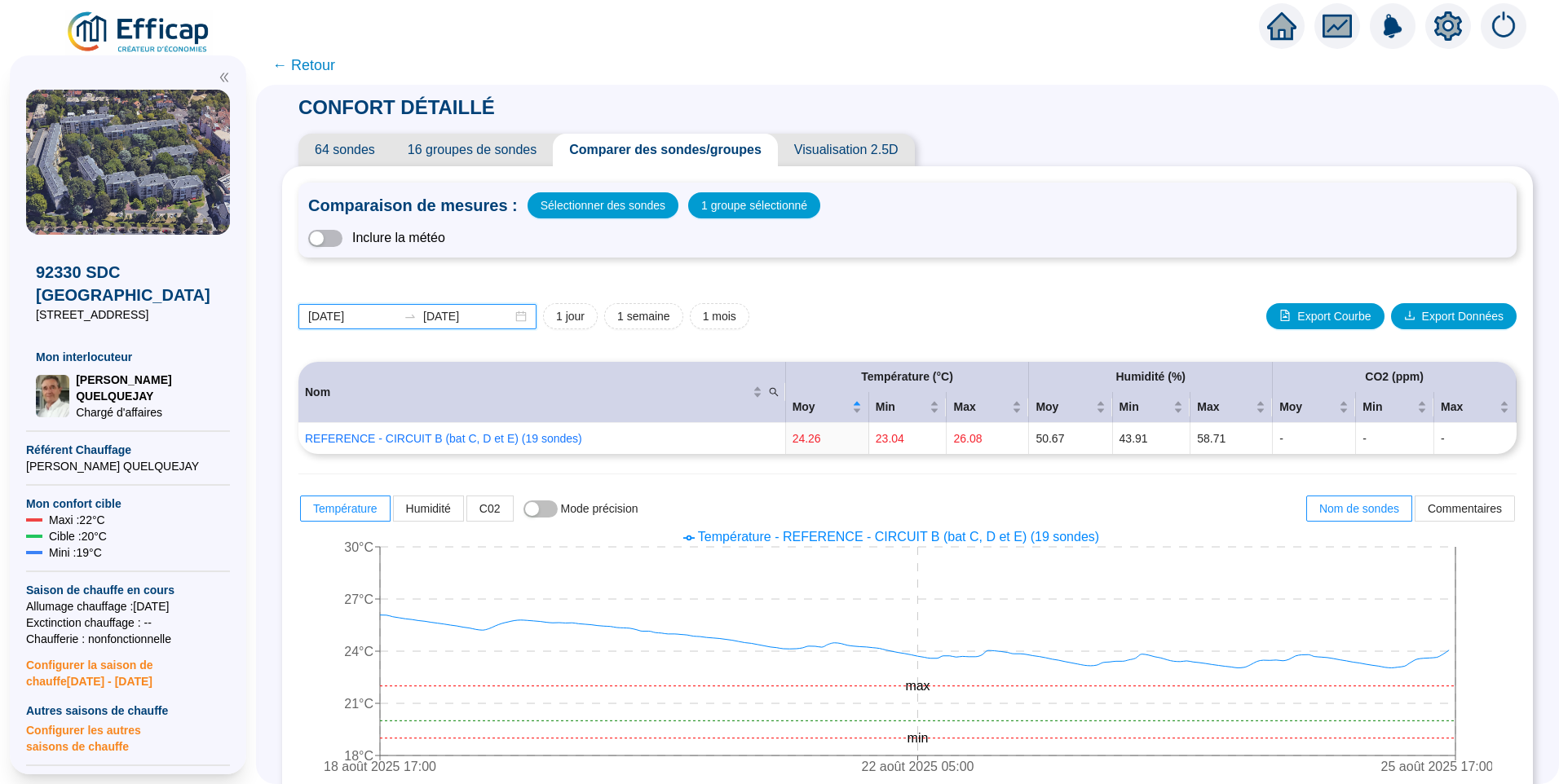
click at [391, 318] on input "2025-08-18" at bounding box center [353, 316] width 88 height 17
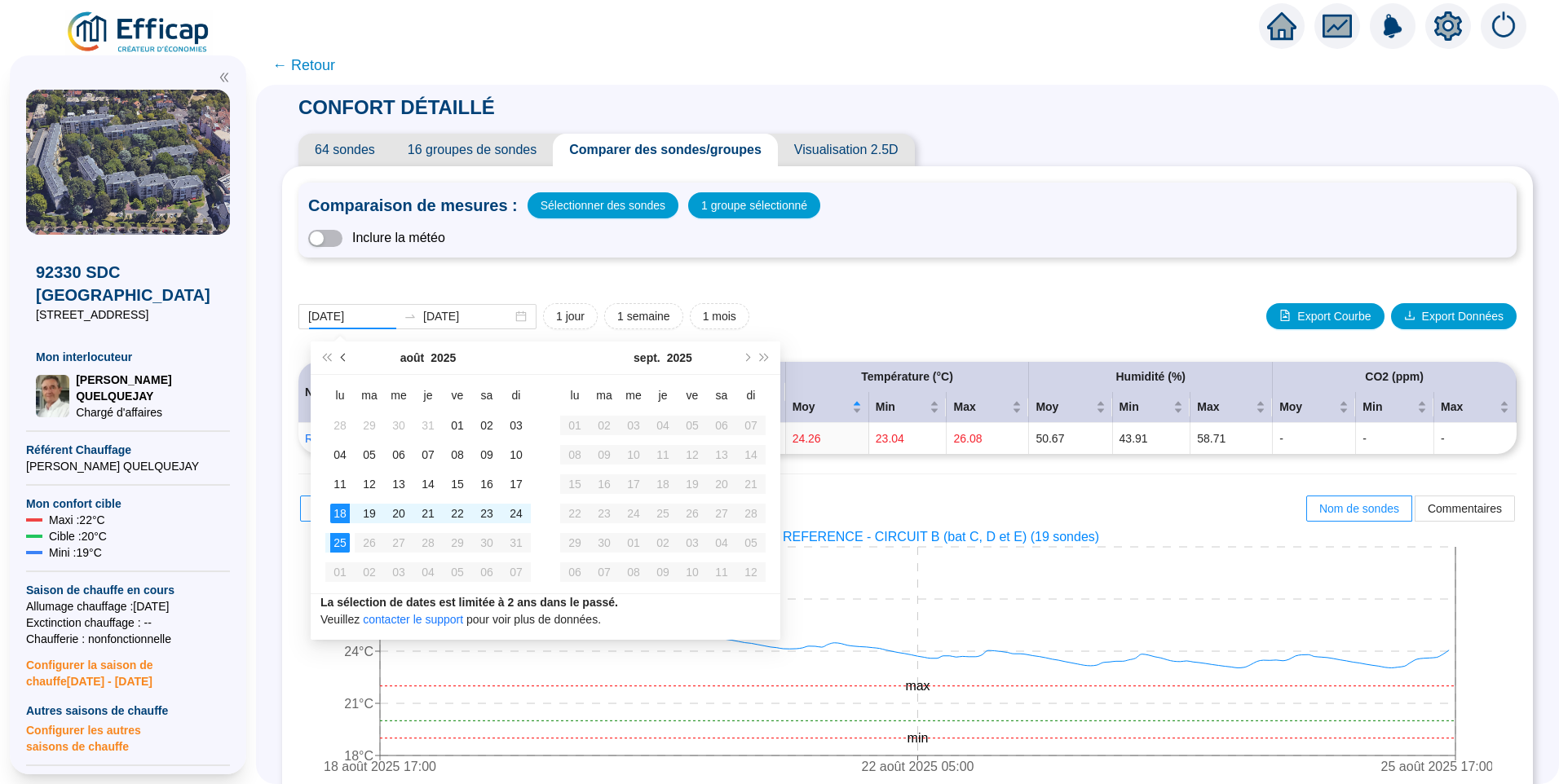
click at [337, 358] on button "Mois précédent (PageUp)" at bounding box center [344, 358] width 18 height 32
click at [337, 357] on button "Mois précédent (PageUp)" at bounding box center [344, 358] width 18 height 32
click at [339, 357] on button "Mois précédent (PageUp)" at bounding box center [344, 358] width 18 height 32
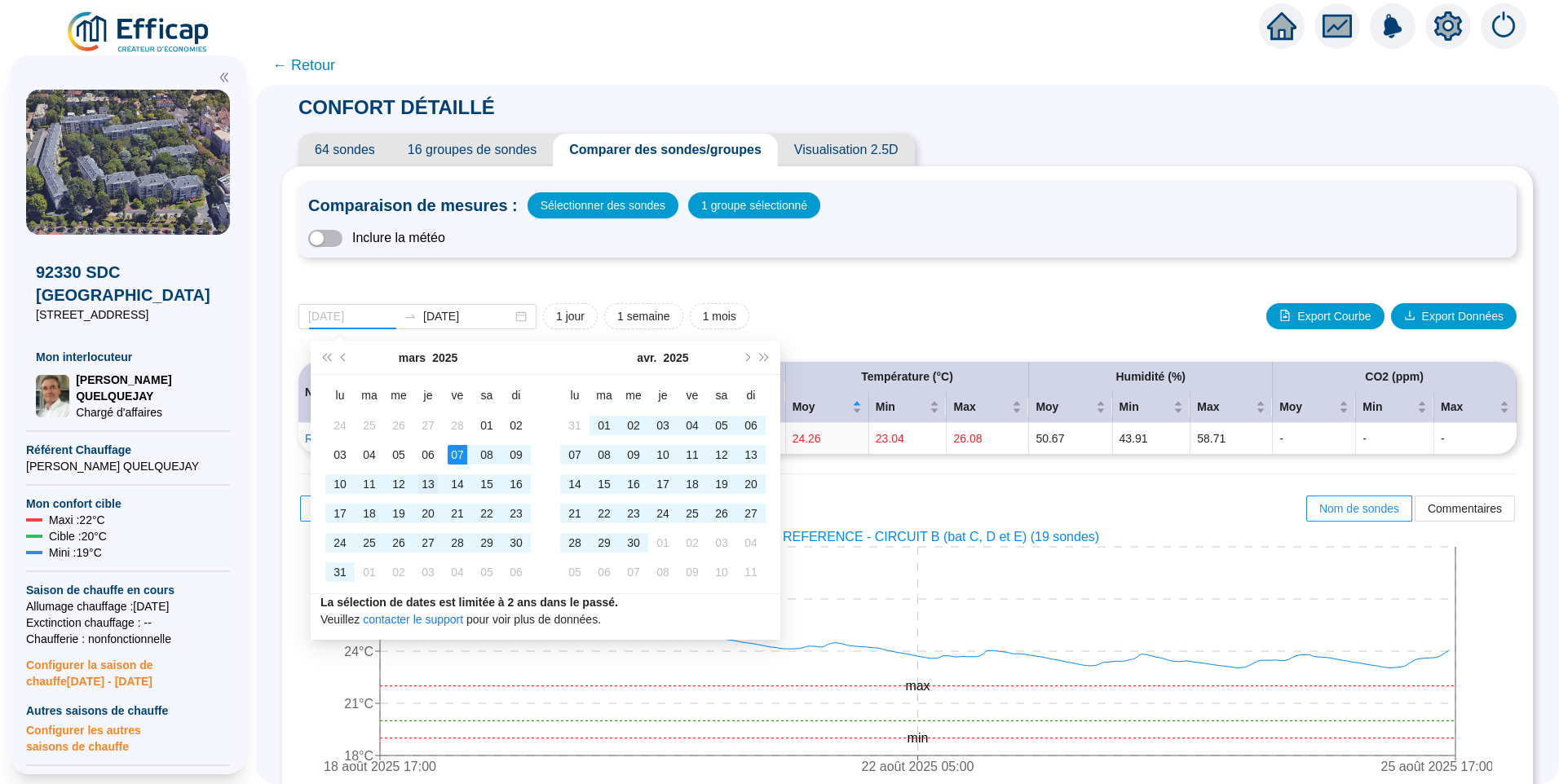
type input "[DATE]"
click at [429, 479] on div "13" at bounding box center [428, 484] width 20 height 20
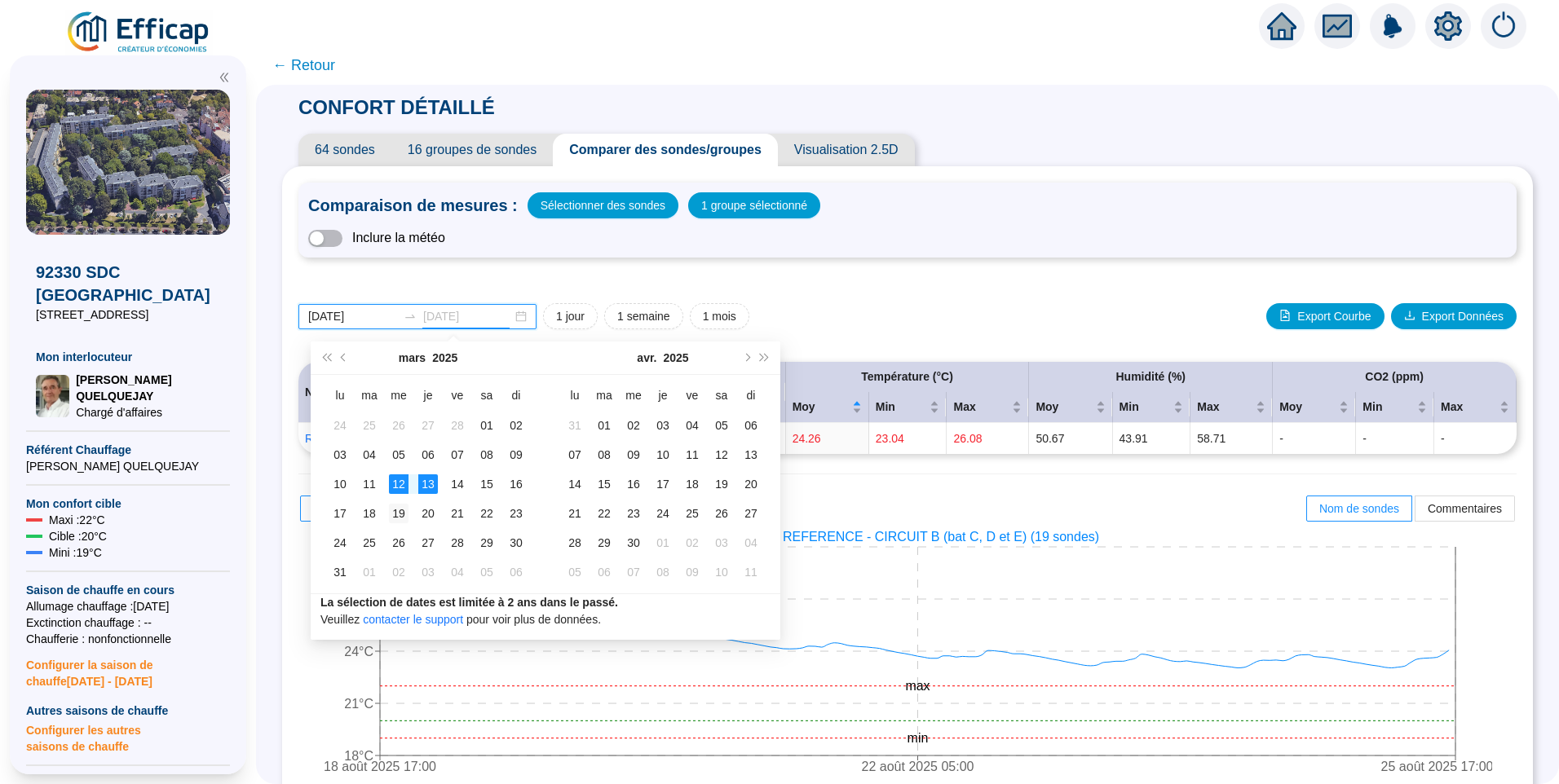
type input "[DATE]"
click at [399, 510] on div "19" at bounding box center [399, 514] width 20 height 20
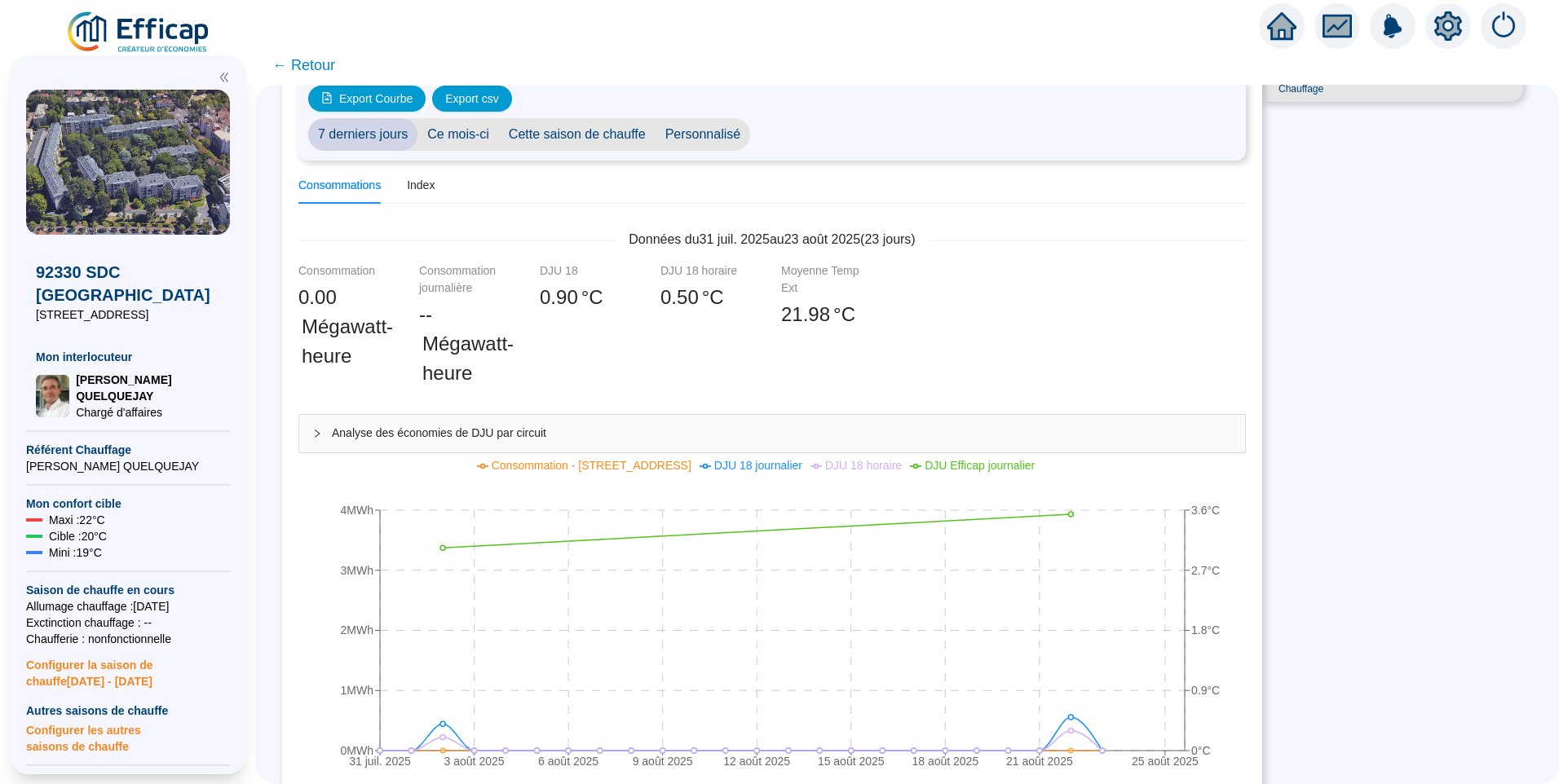
scroll to position [82, 0]
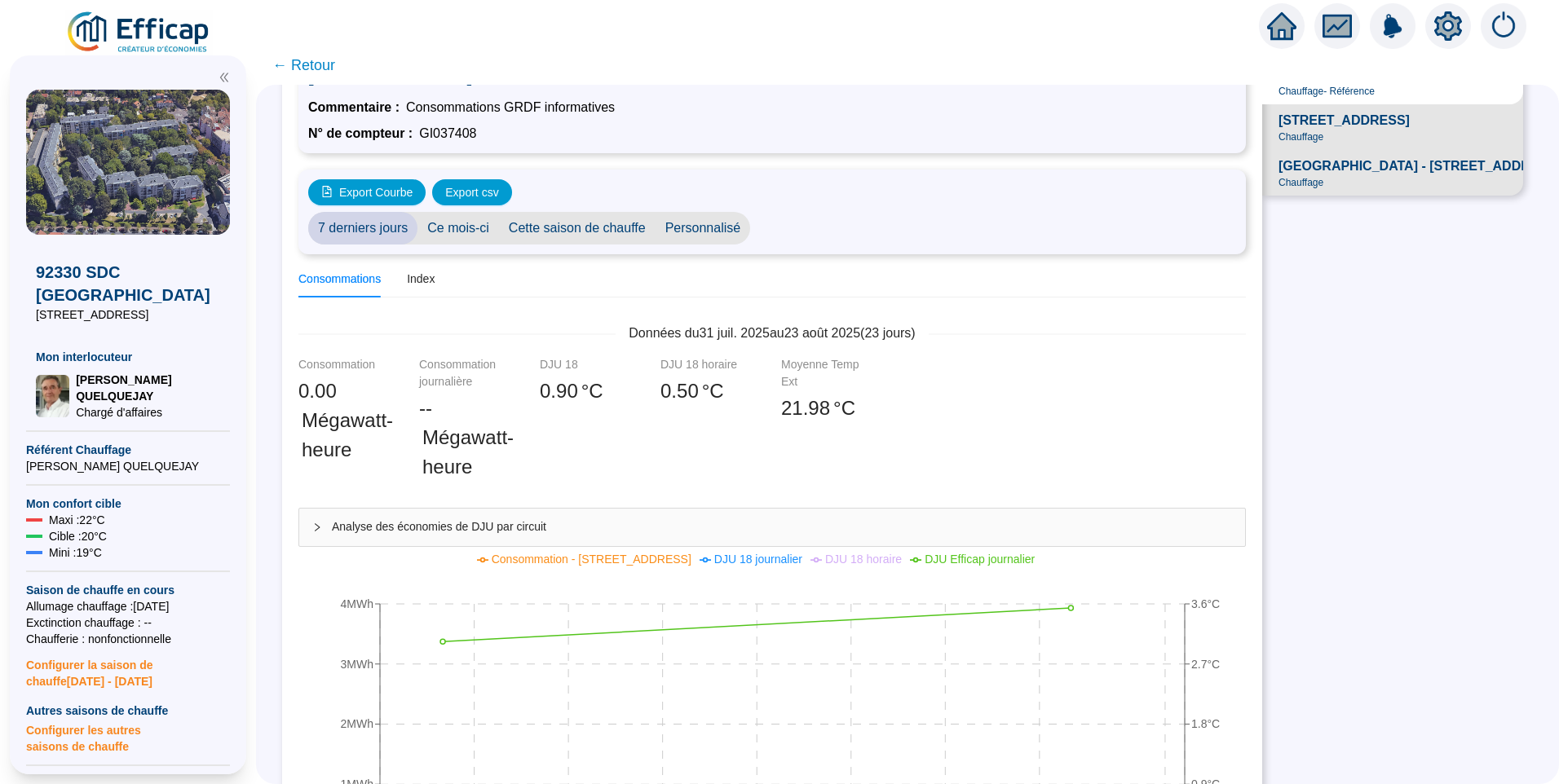
click at [714, 222] on span "Personnalisé" at bounding box center [703, 228] width 95 height 32
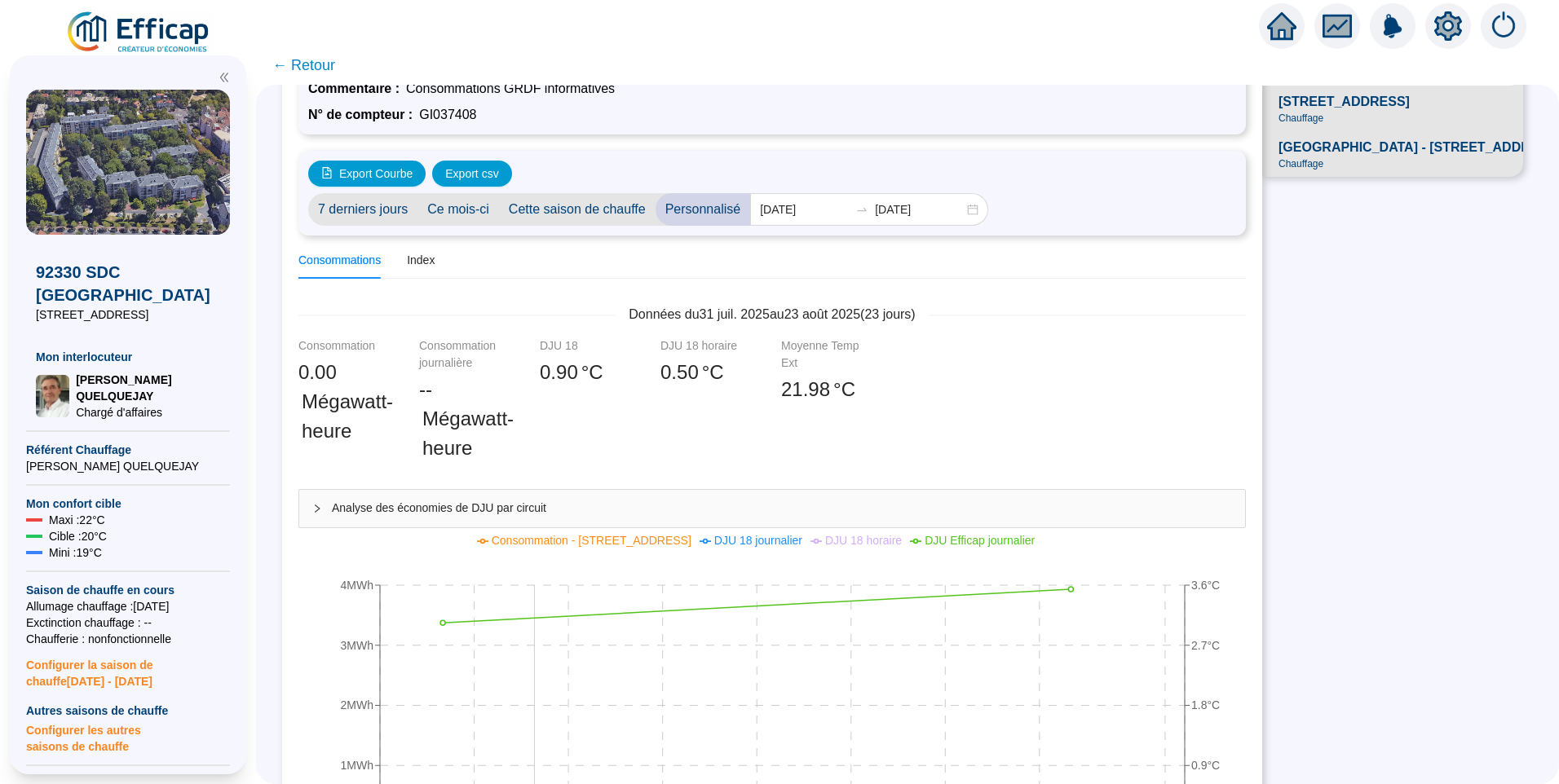
scroll to position [79, 0]
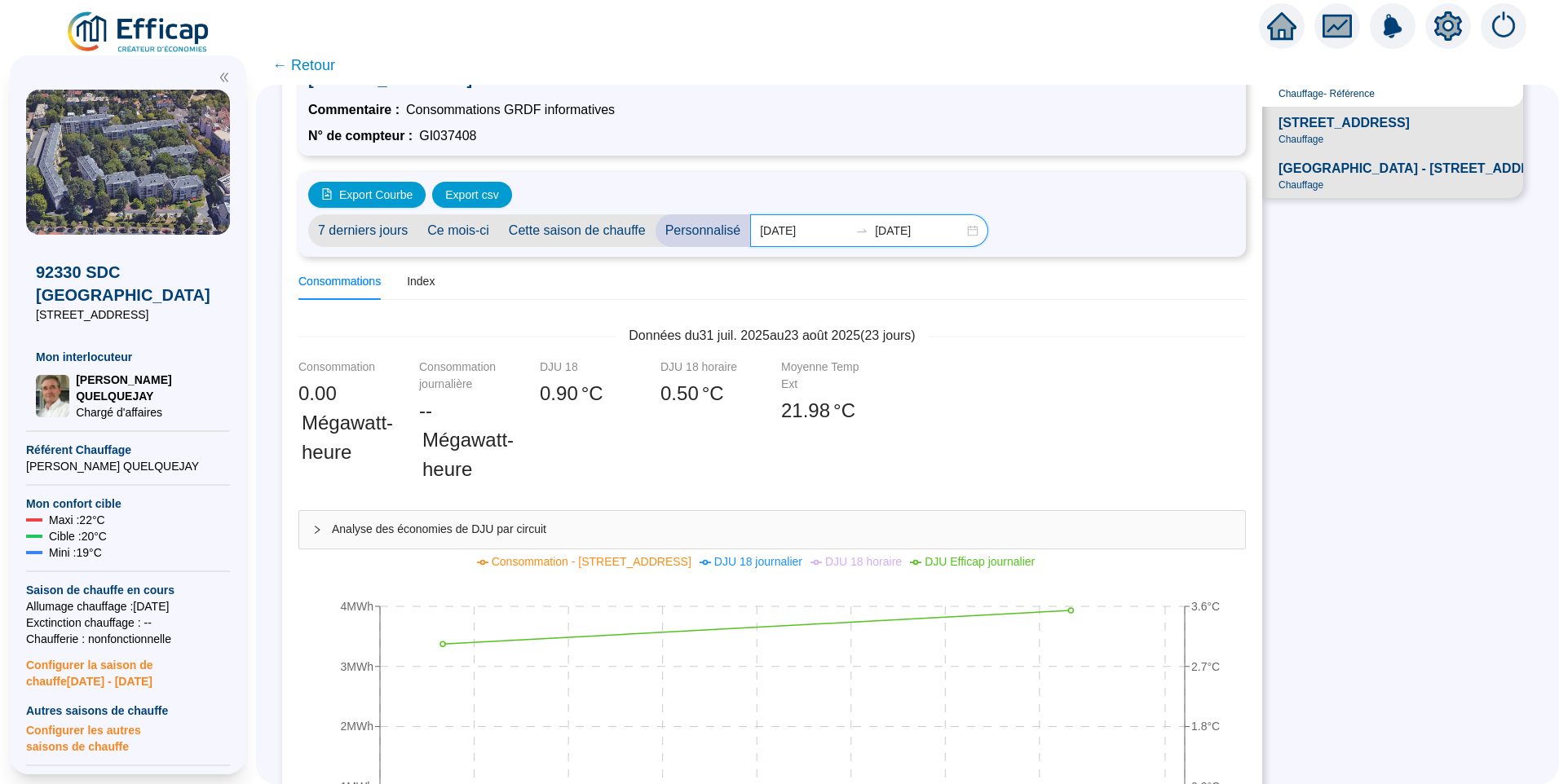
click at [798, 236] on input "2025-08-01" at bounding box center [804, 230] width 88 height 17
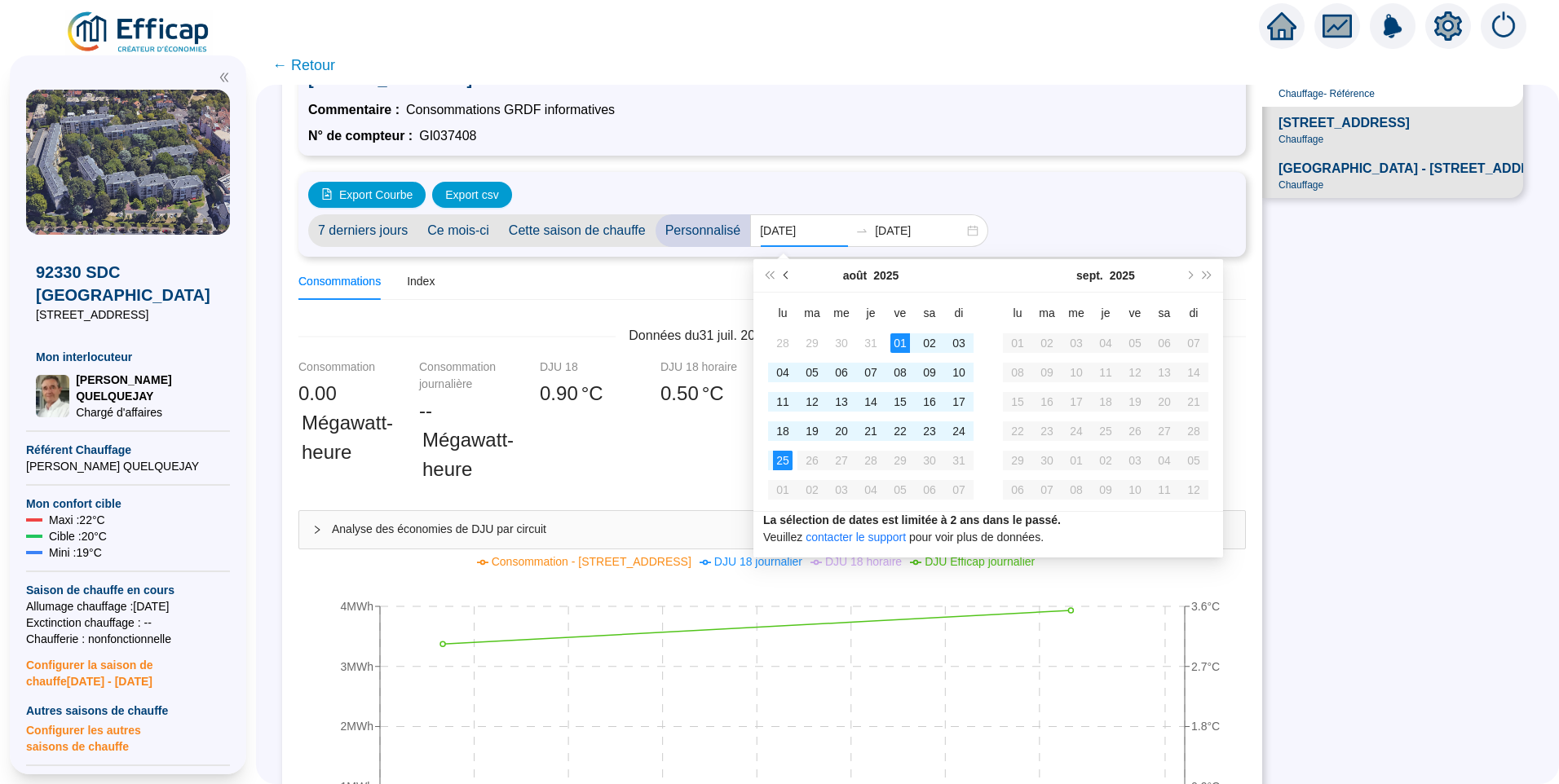
click at [786, 272] on span "Mois précédent (PageUp)" at bounding box center [787, 275] width 8 height 8
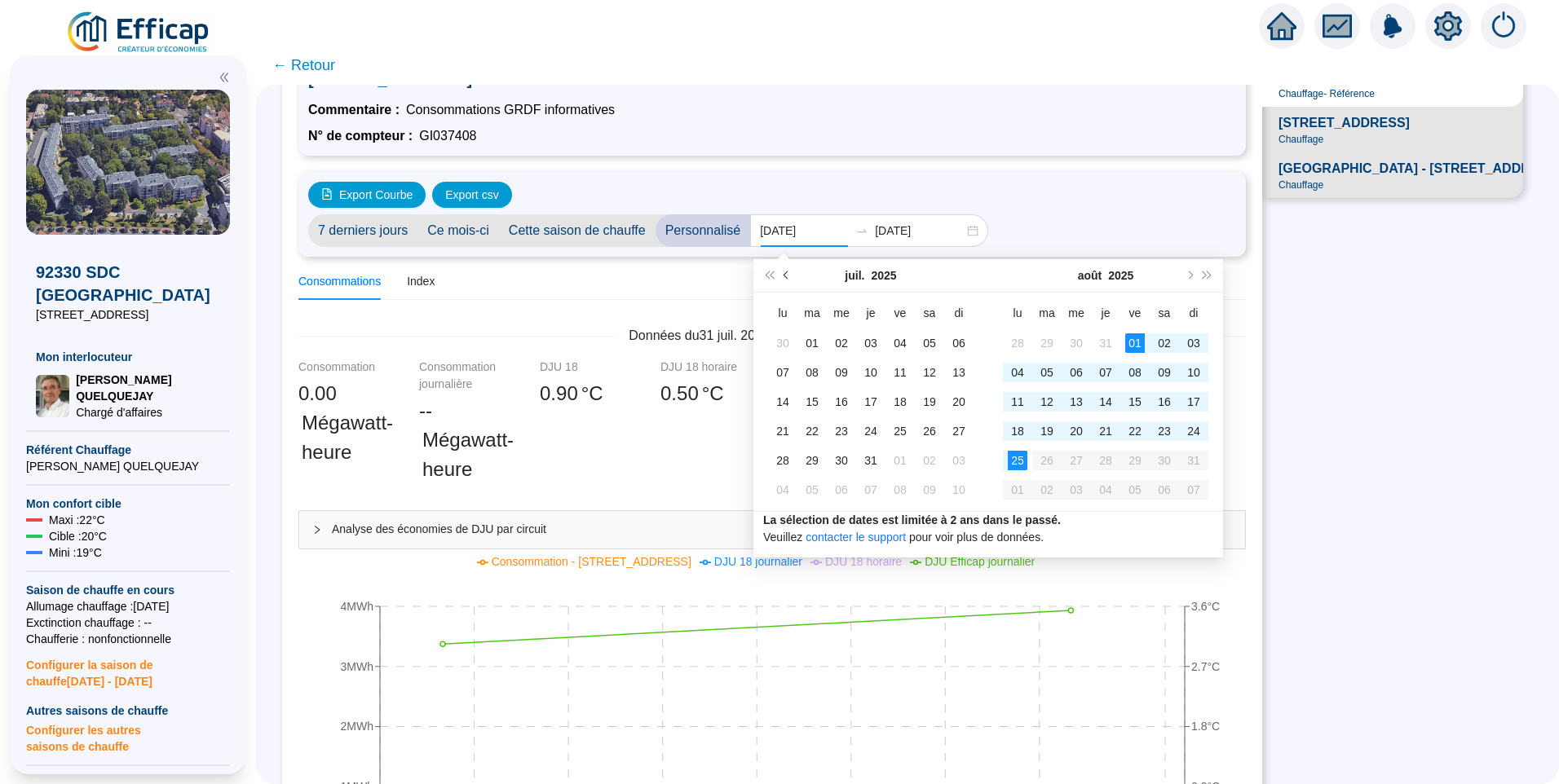
click at [786, 272] on span "Mois précédent (PageUp)" at bounding box center [787, 275] width 8 height 8
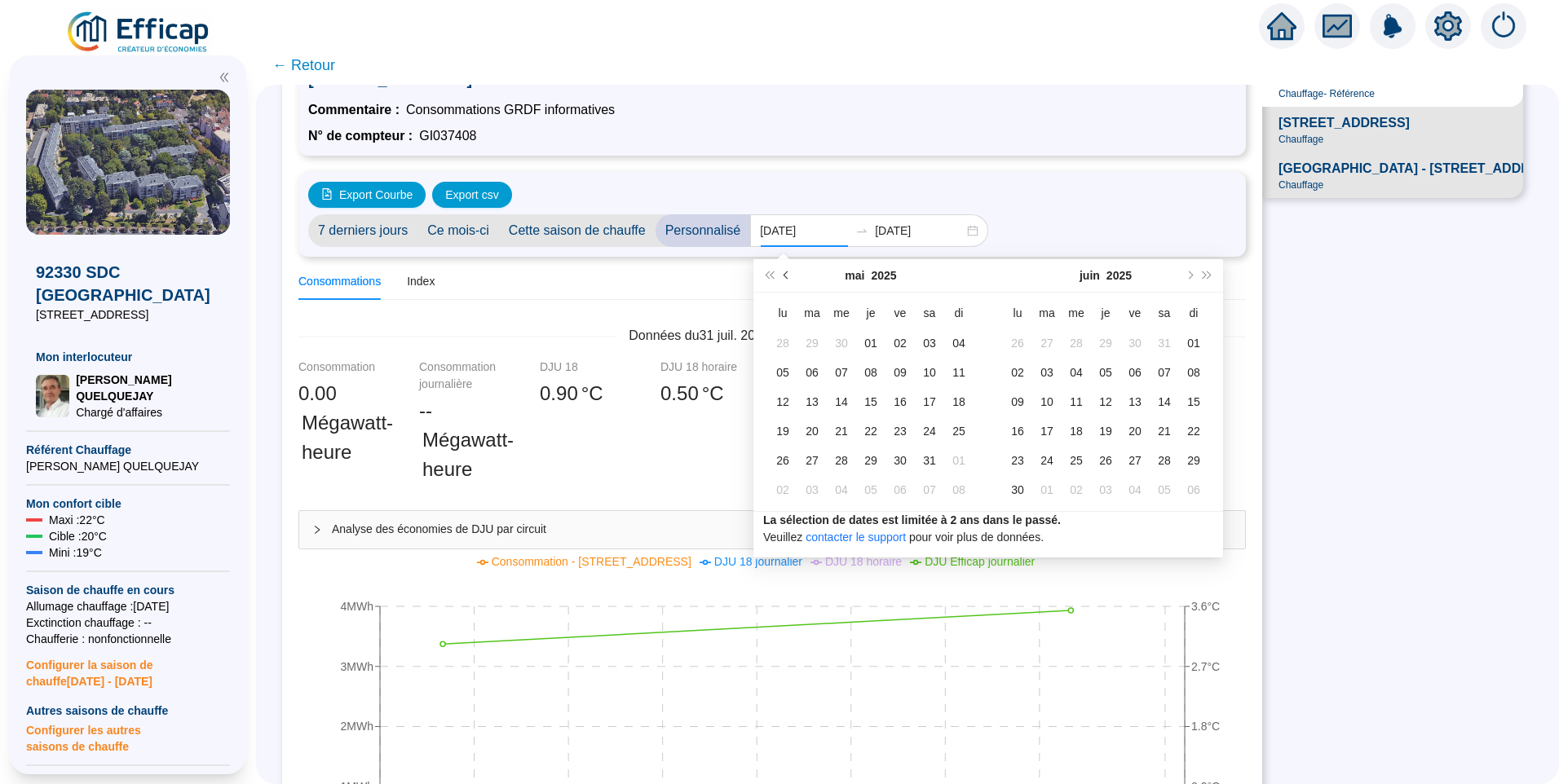
click at [786, 272] on span "Mois précédent (PageUp)" at bounding box center [787, 275] width 8 height 8
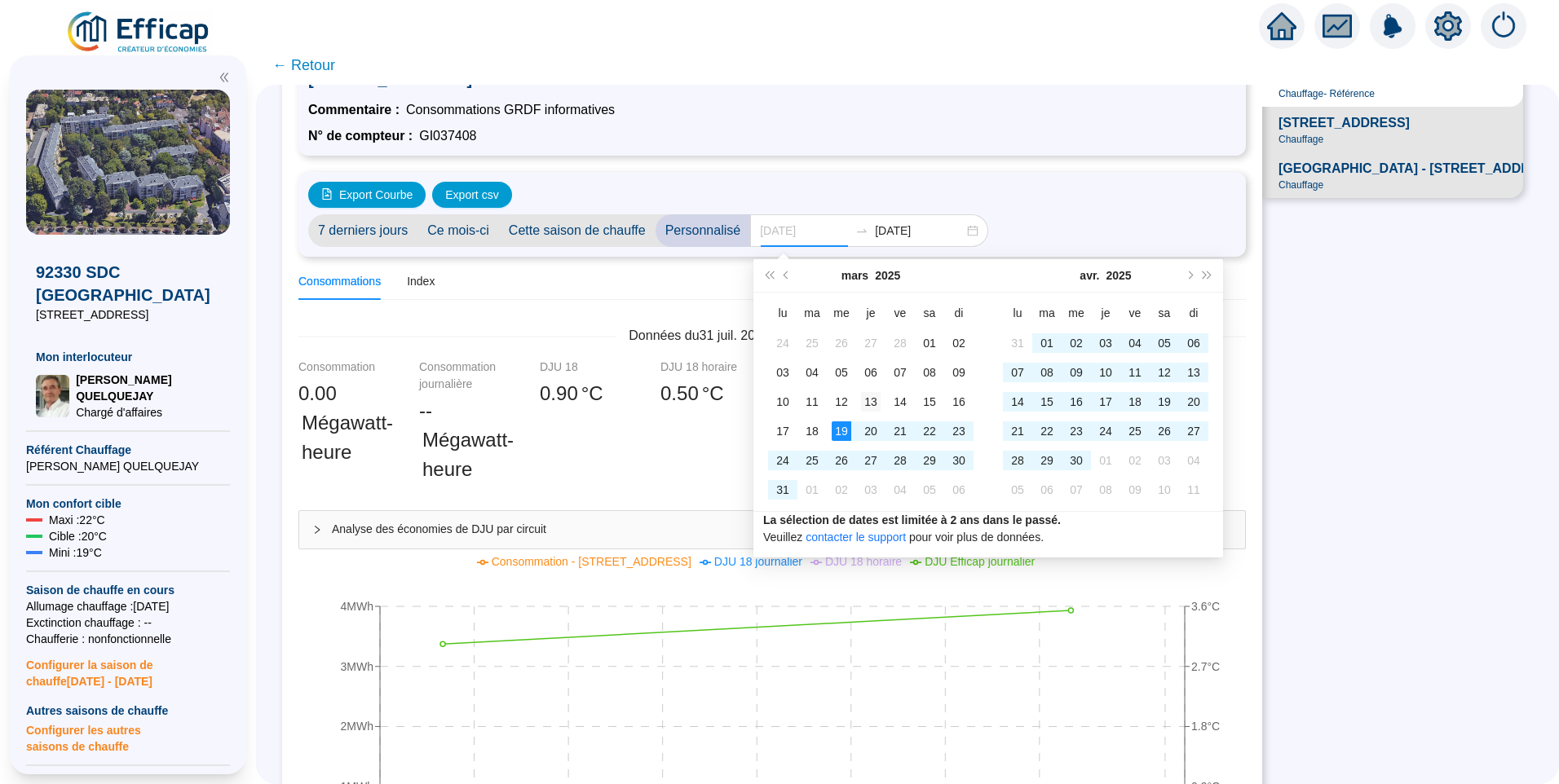
type input "2025-03-13"
click at [866, 401] on div "13" at bounding box center [871, 402] width 20 height 20
type input "2025-03-19"
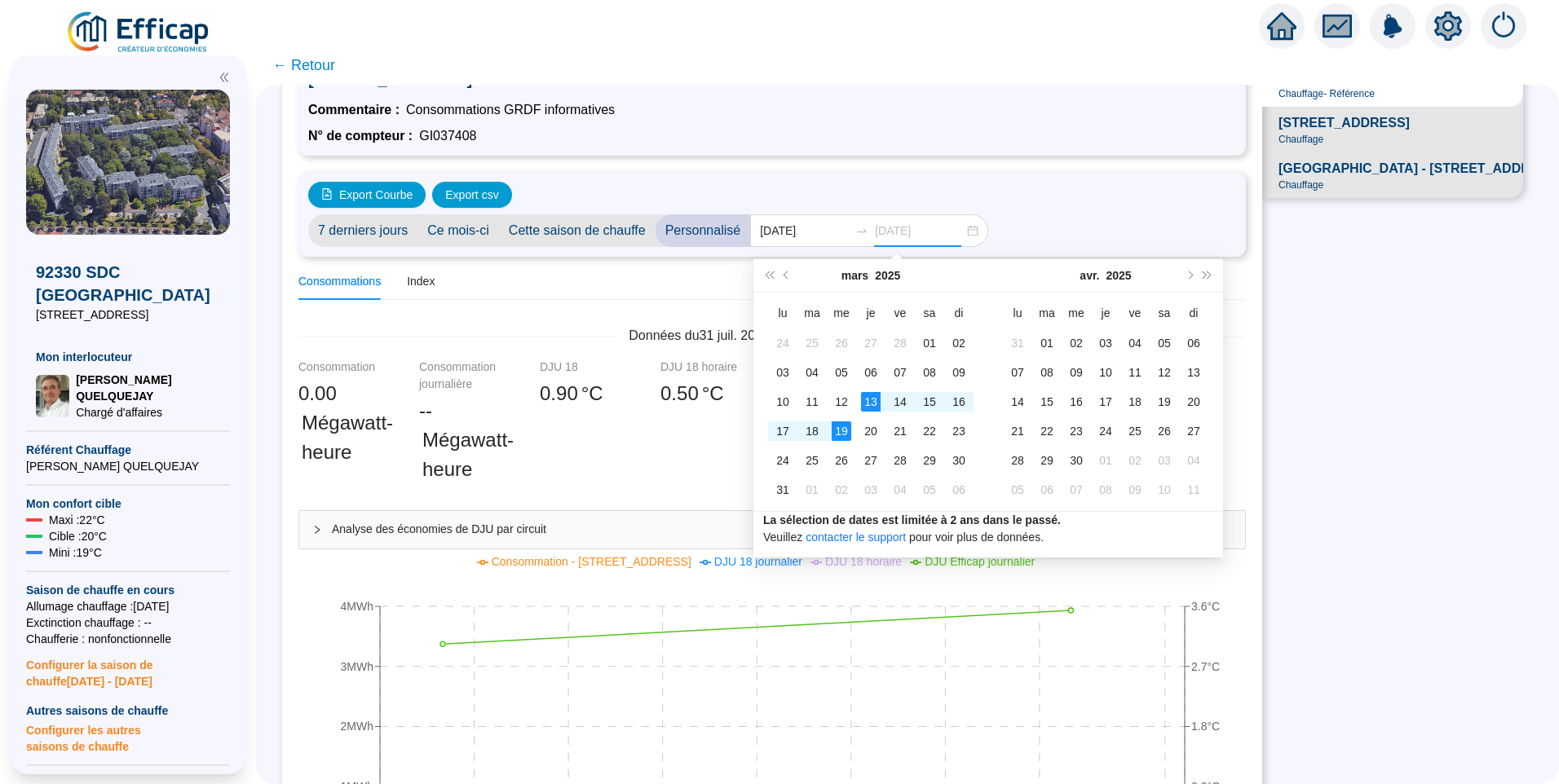
click at [837, 422] on div "19" at bounding box center [841, 431] width 20 height 20
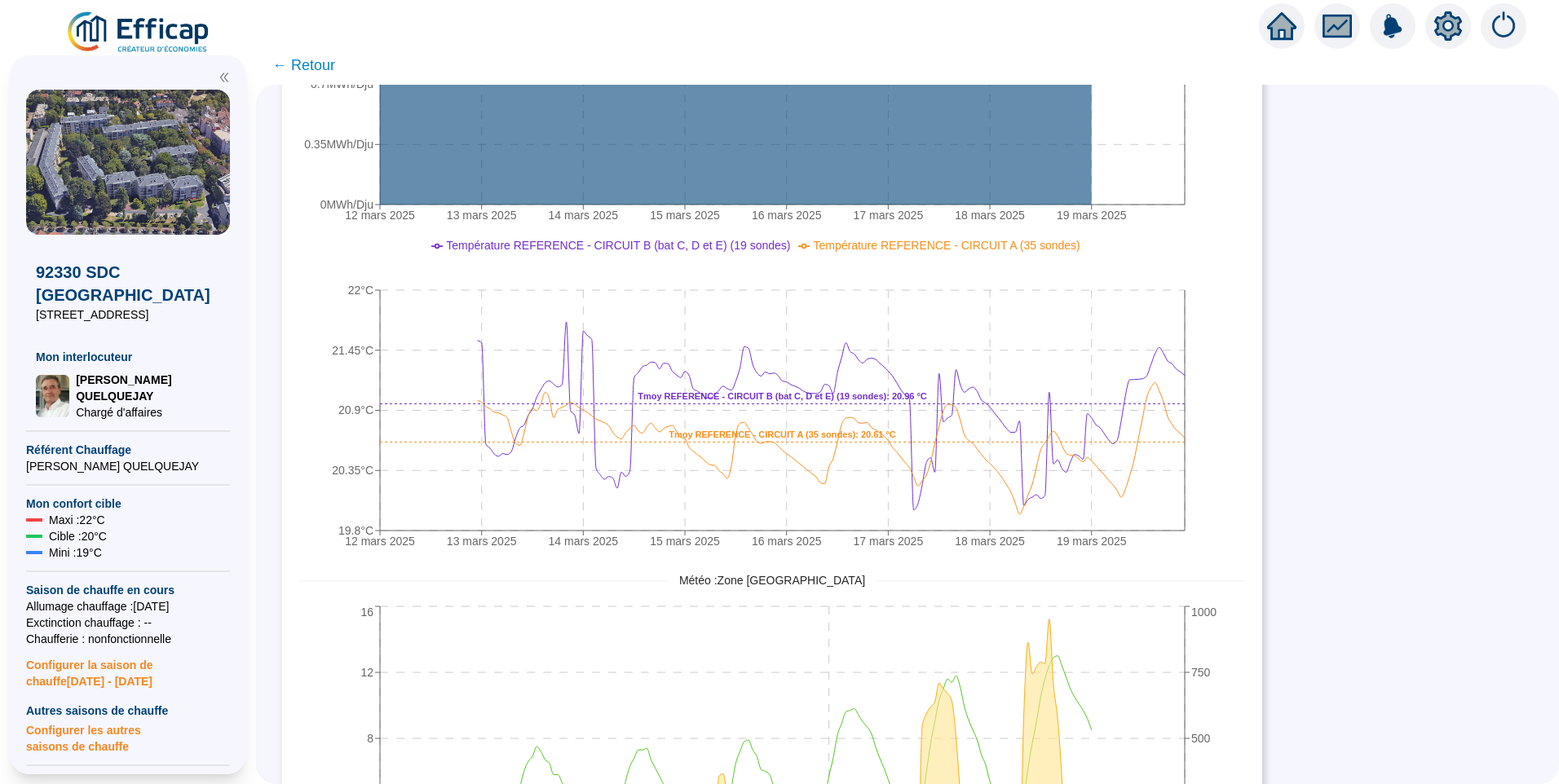
scroll to position [1059, 0]
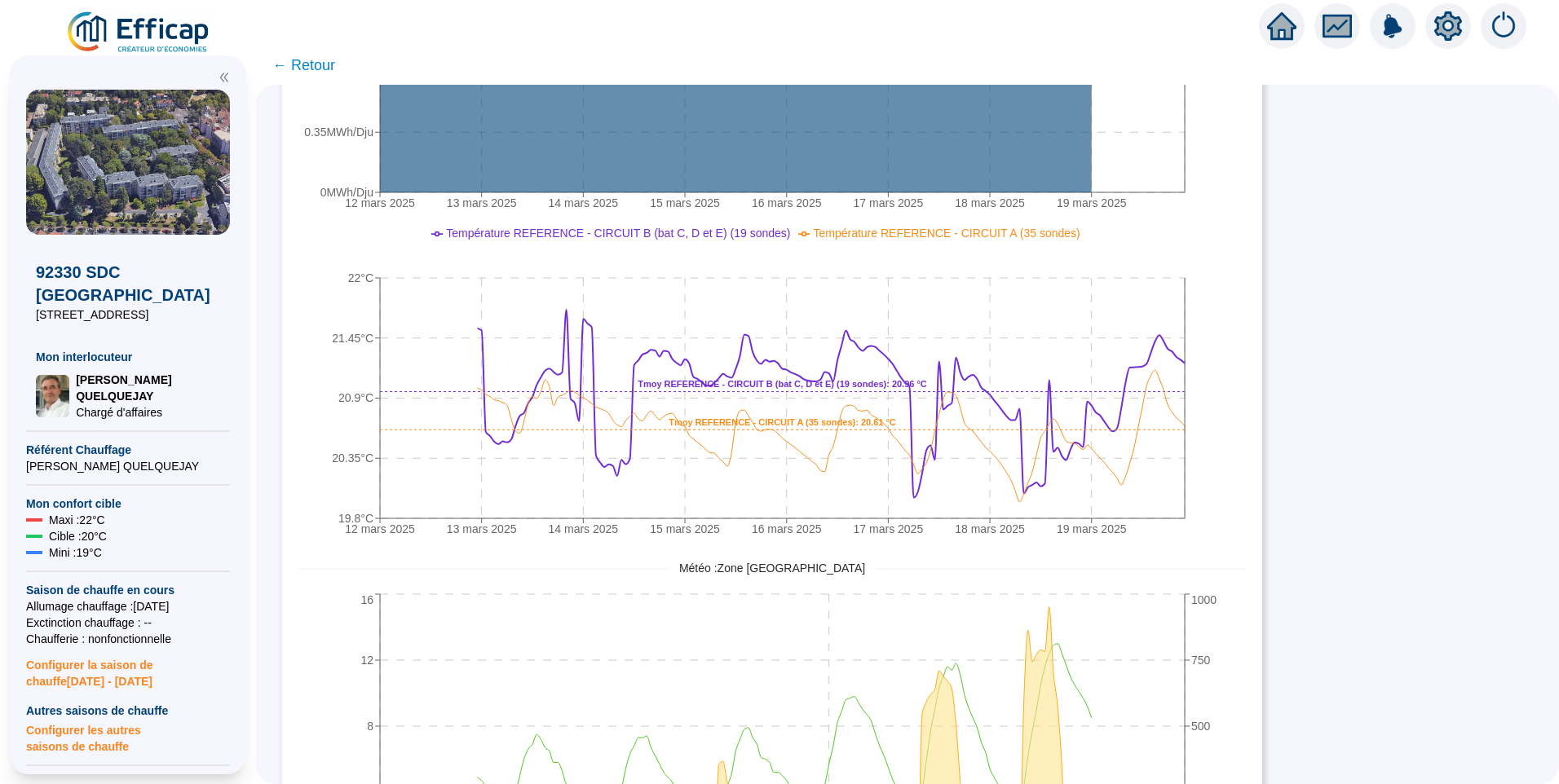
click at [691, 240] on span "Température REFERENCE - CIRCUIT B (bat C, D et E) (19 sondes)" at bounding box center [618, 233] width 344 height 13
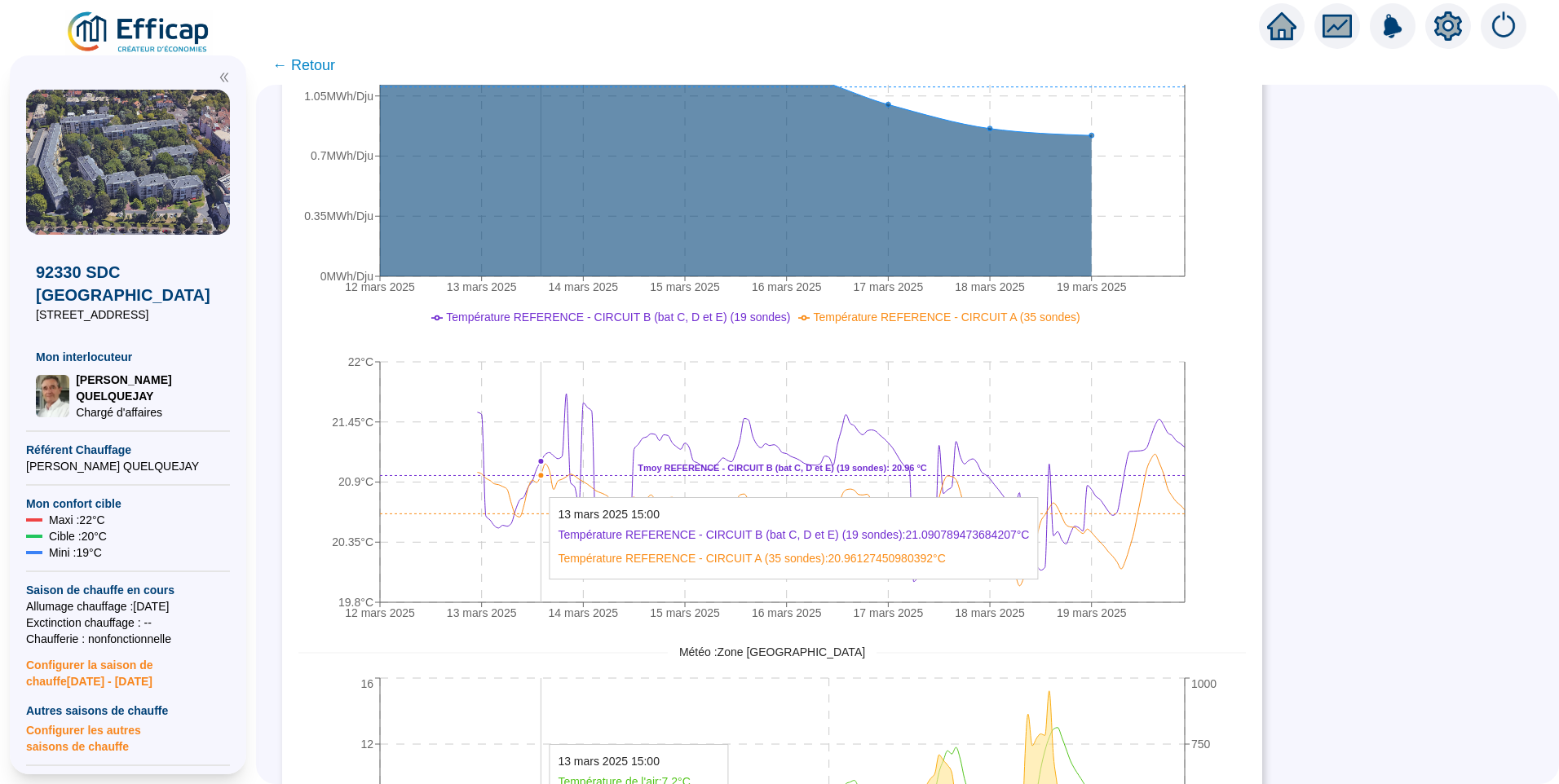
scroll to position [812, 0]
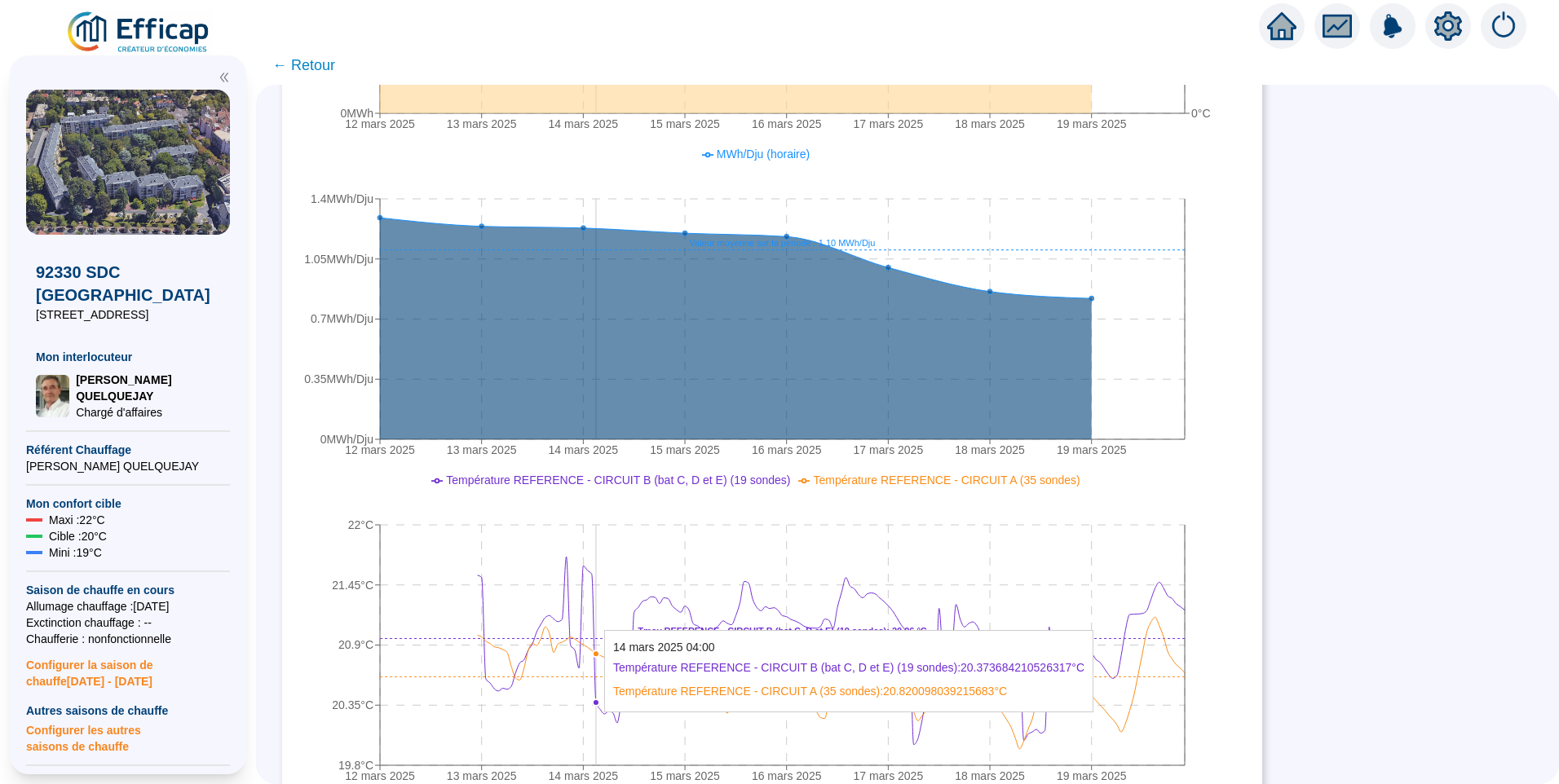
click at [609, 622] on icon "12 mars 2025 13 mars 2025 14 mars 2025 15 mars 2025 16 mars 2025 17 mars 2025 1…" at bounding box center [760, 631] width 923 height 326
click at [606, 622] on icon at bounding box center [831, 650] width 708 height 189
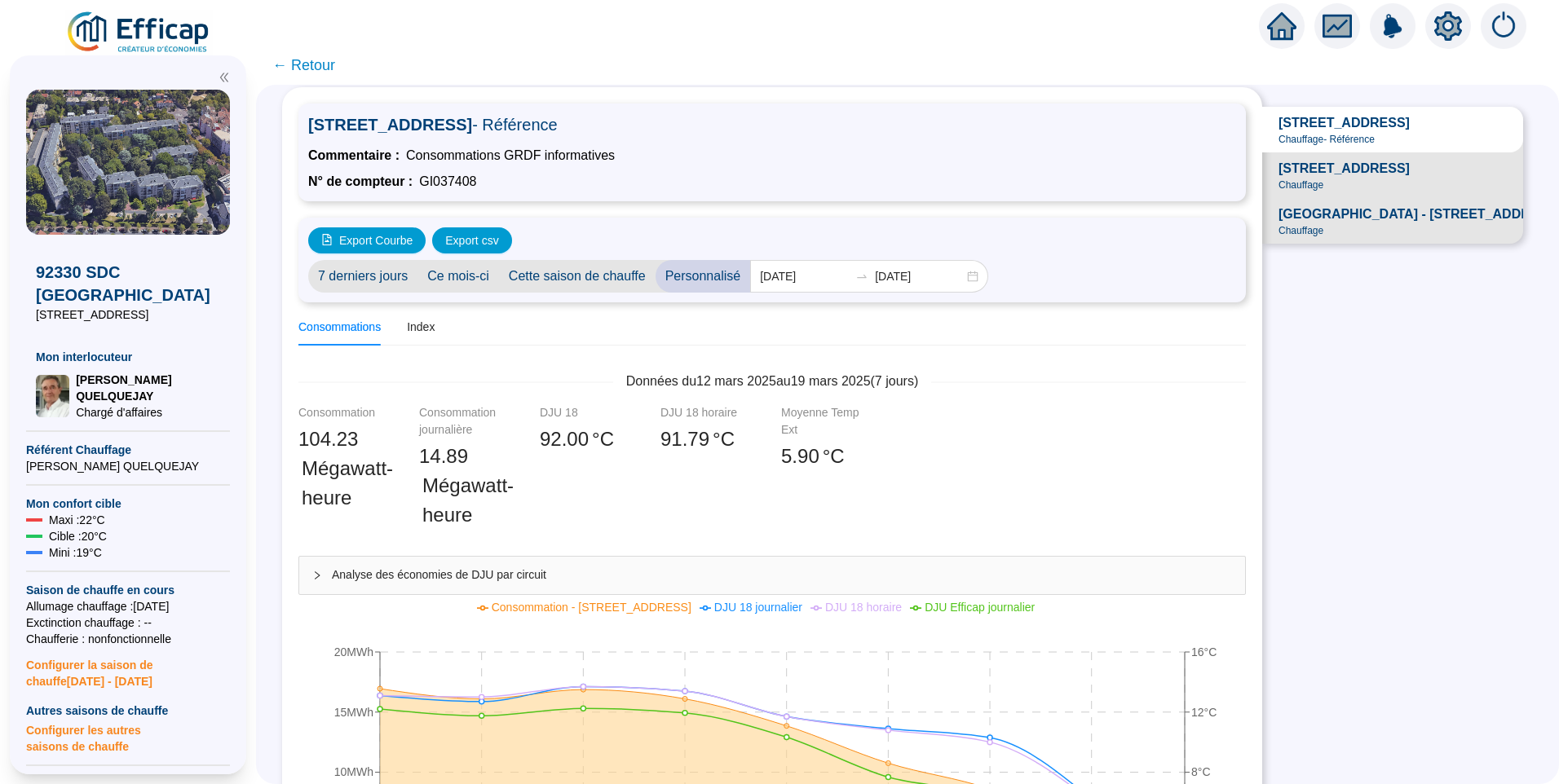
scroll to position [0, 0]
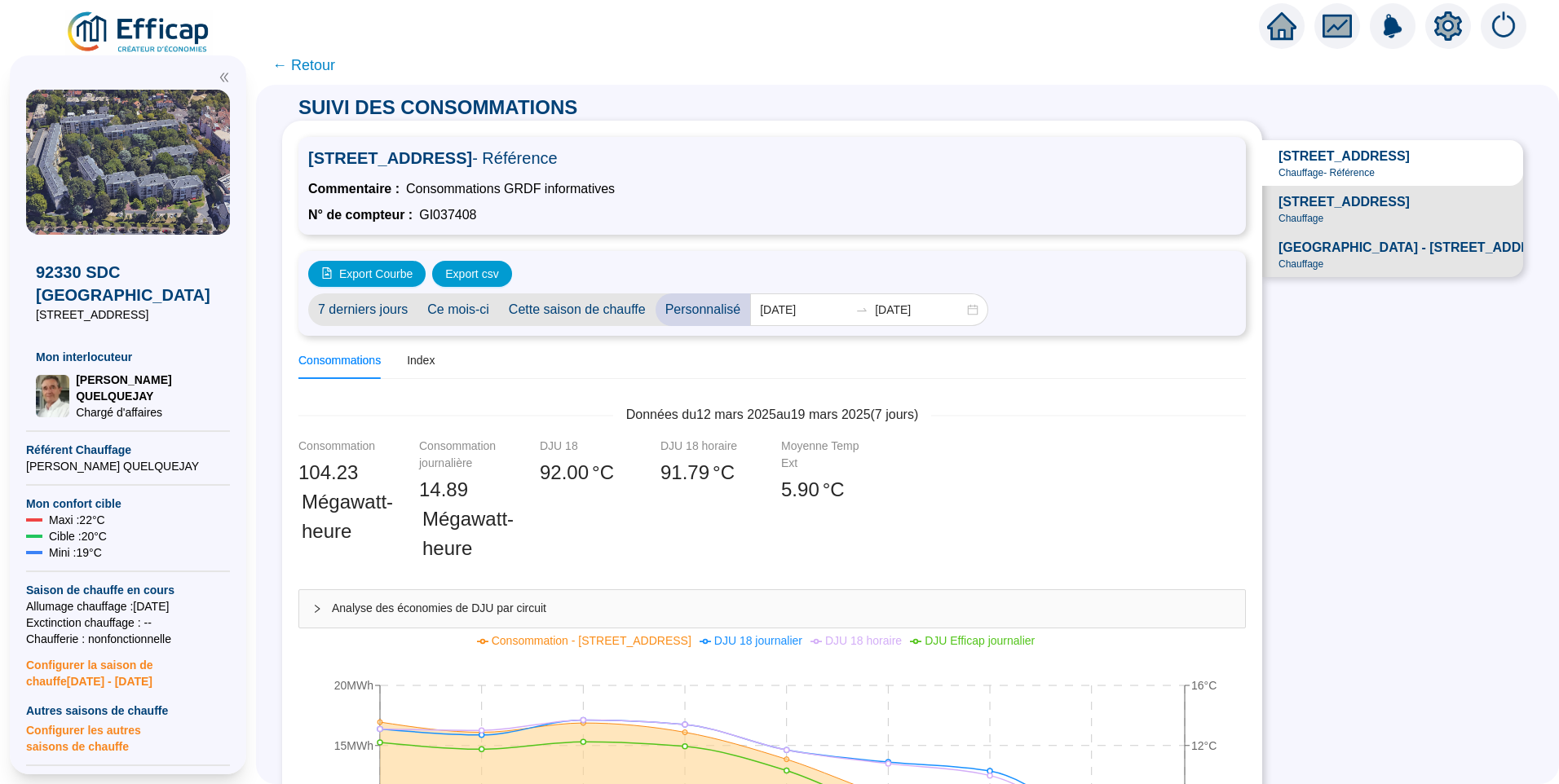
click at [313, 72] on span "← Retour" at bounding box center [304, 65] width 63 height 23
click at [323, 72] on span "← Retour" at bounding box center [304, 65] width 63 height 23
click at [318, 62] on span "← Retour" at bounding box center [304, 65] width 63 height 23
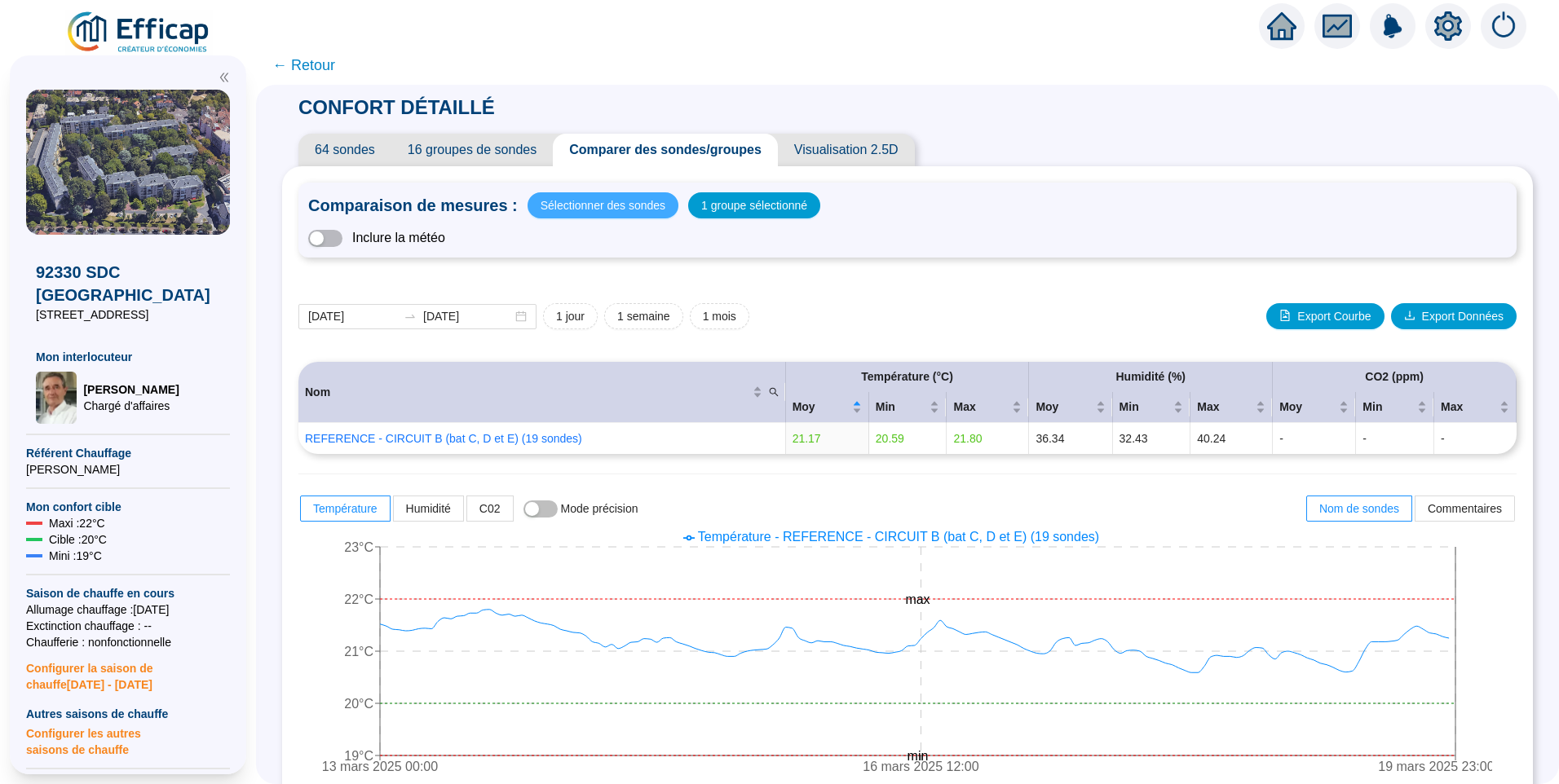
click at [628, 203] on span "Sélectionner des sondes" at bounding box center [603, 204] width 125 height 23
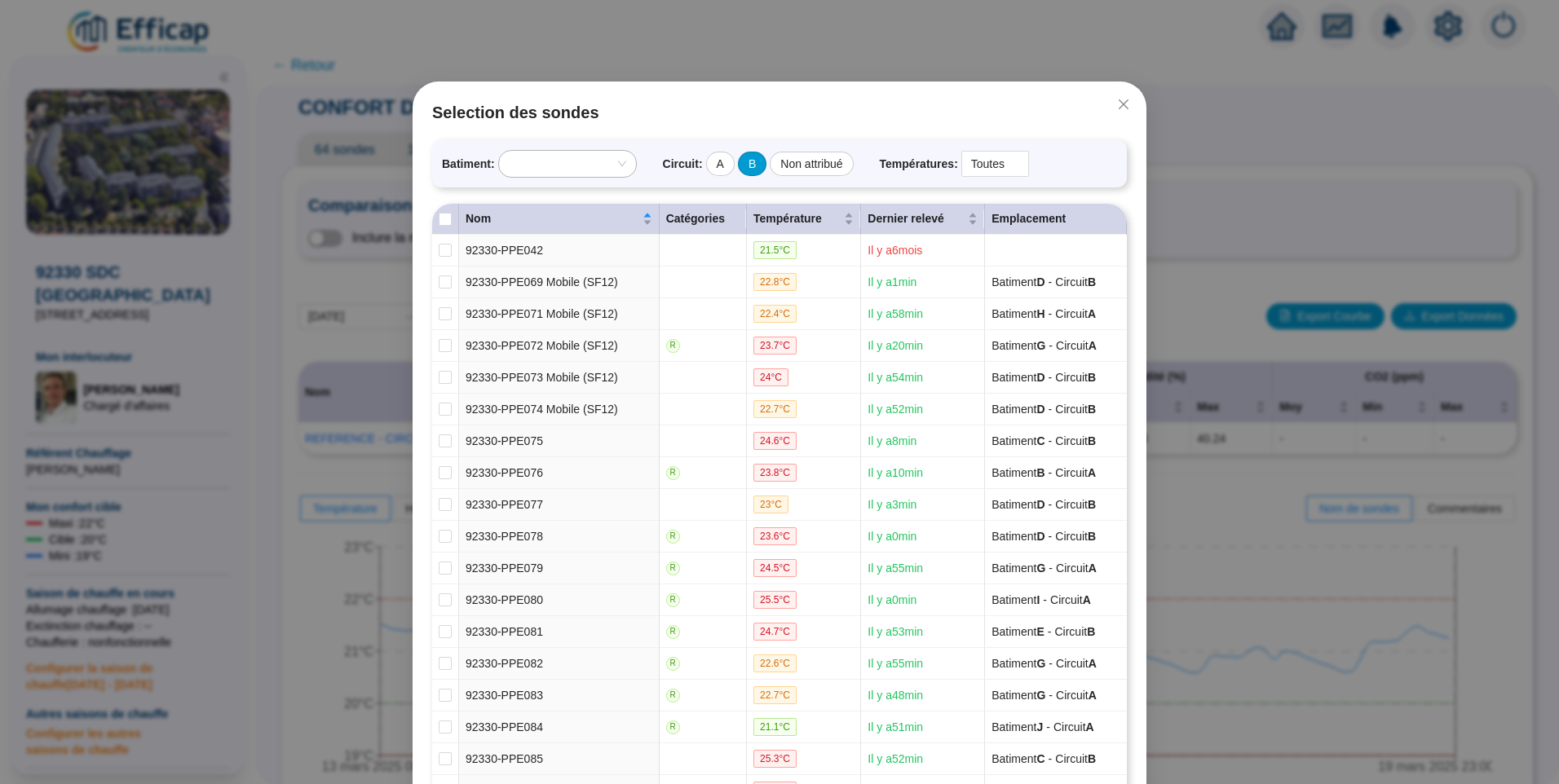
click at [747, 160] on div "B" at bounding box center [752, 163] width 29 height 25
checkbox input "true"
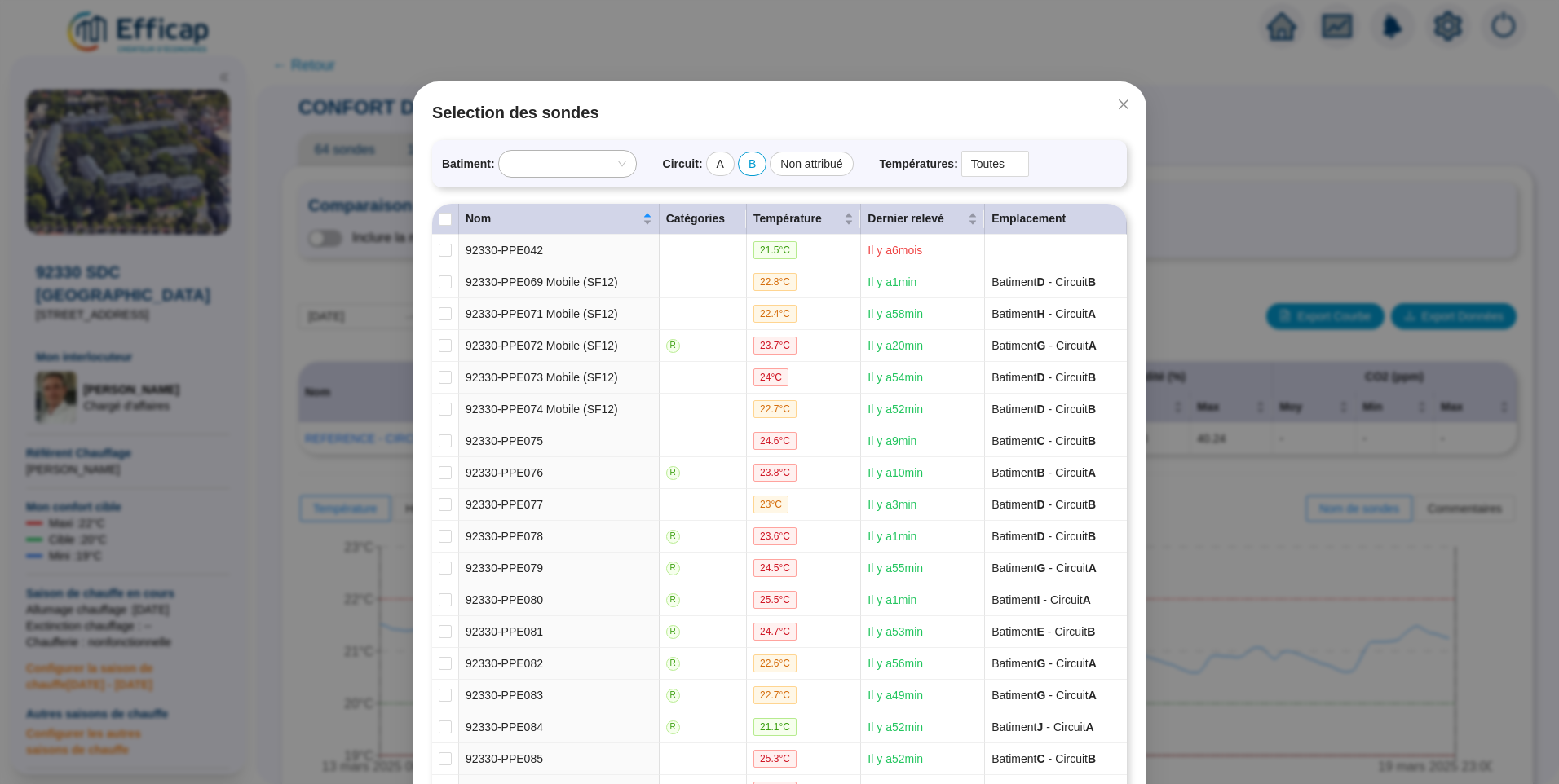
checkbox input "true"
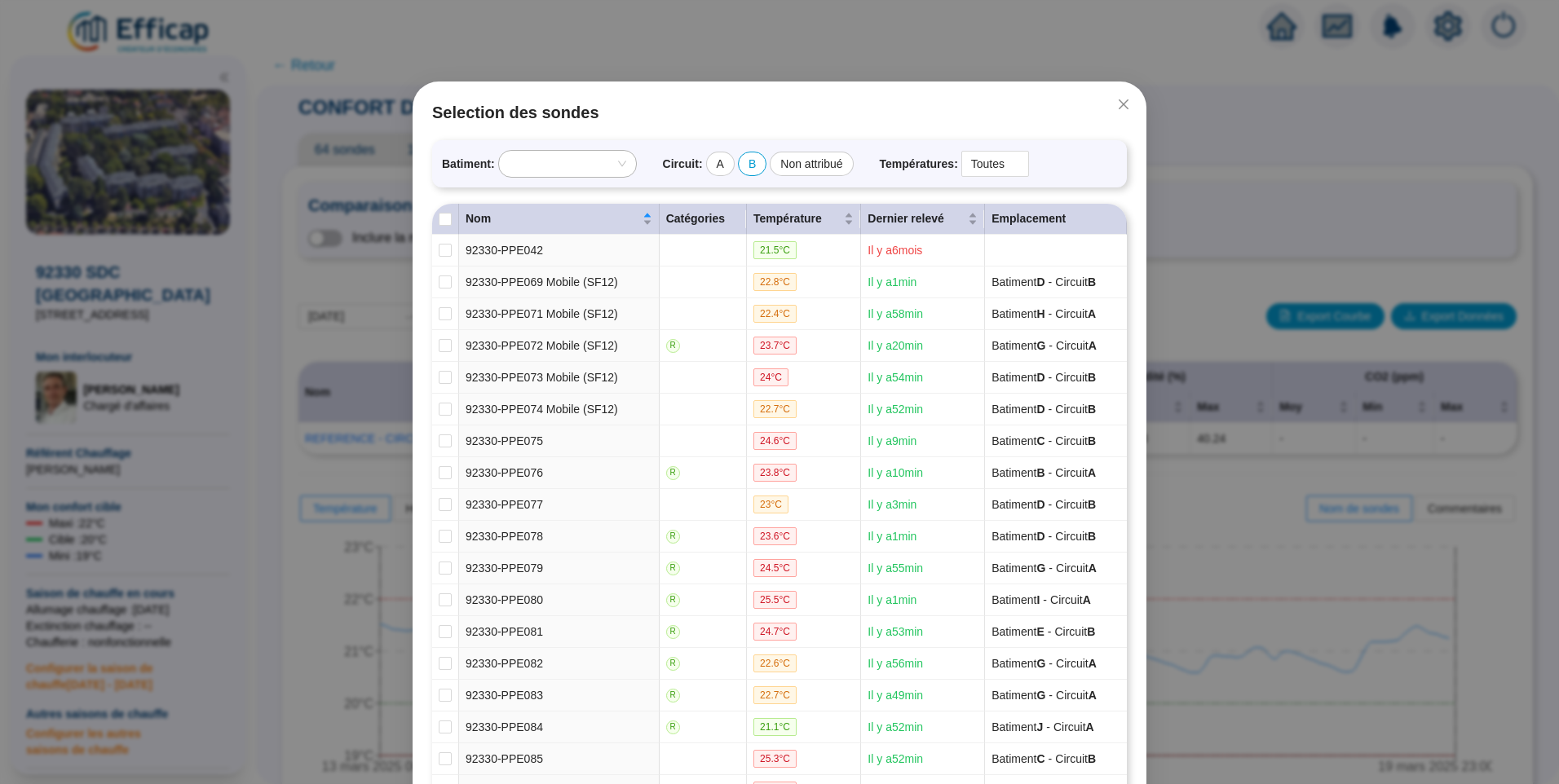
checkbox input "true"
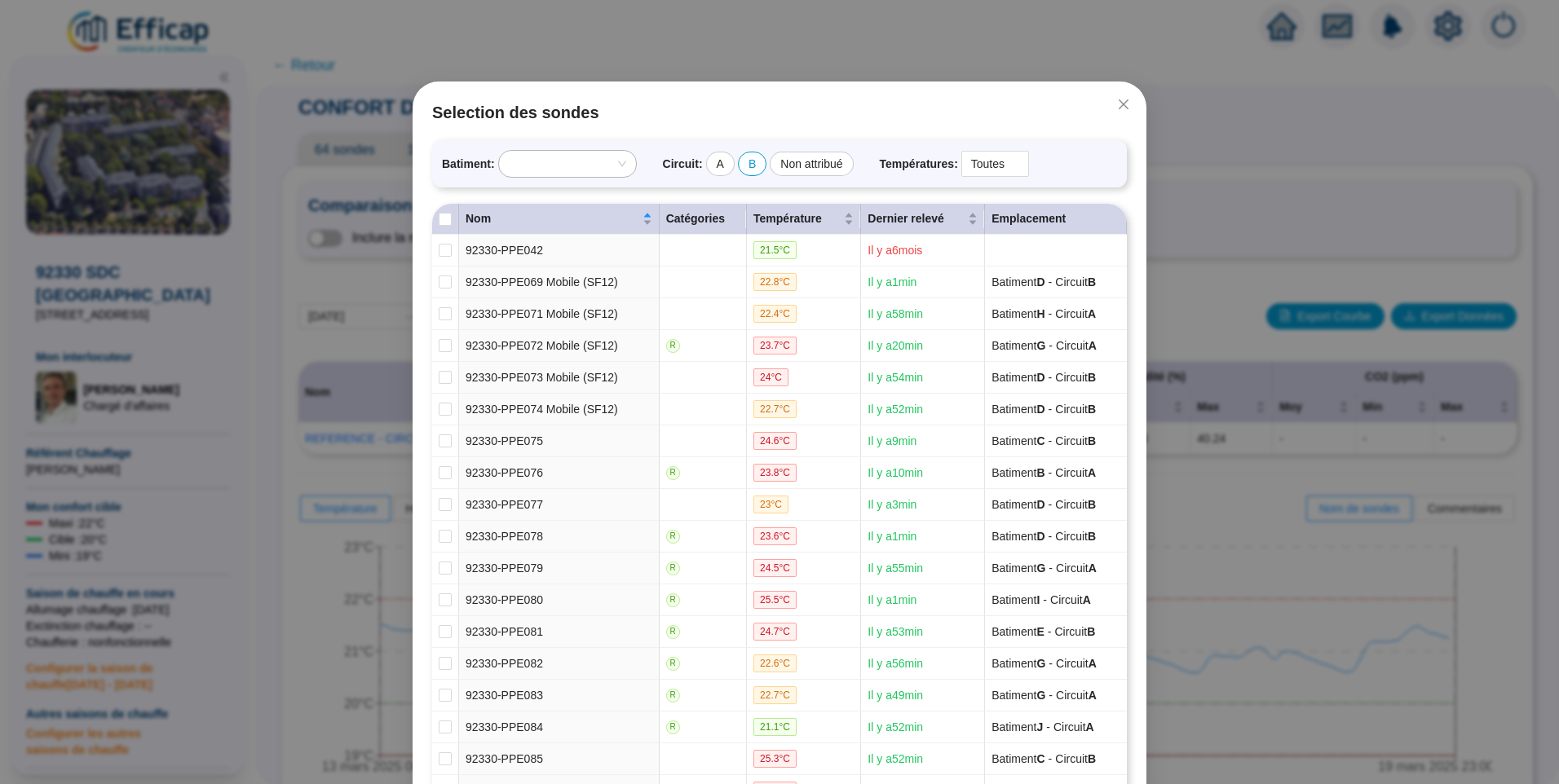
checkbox input "true"
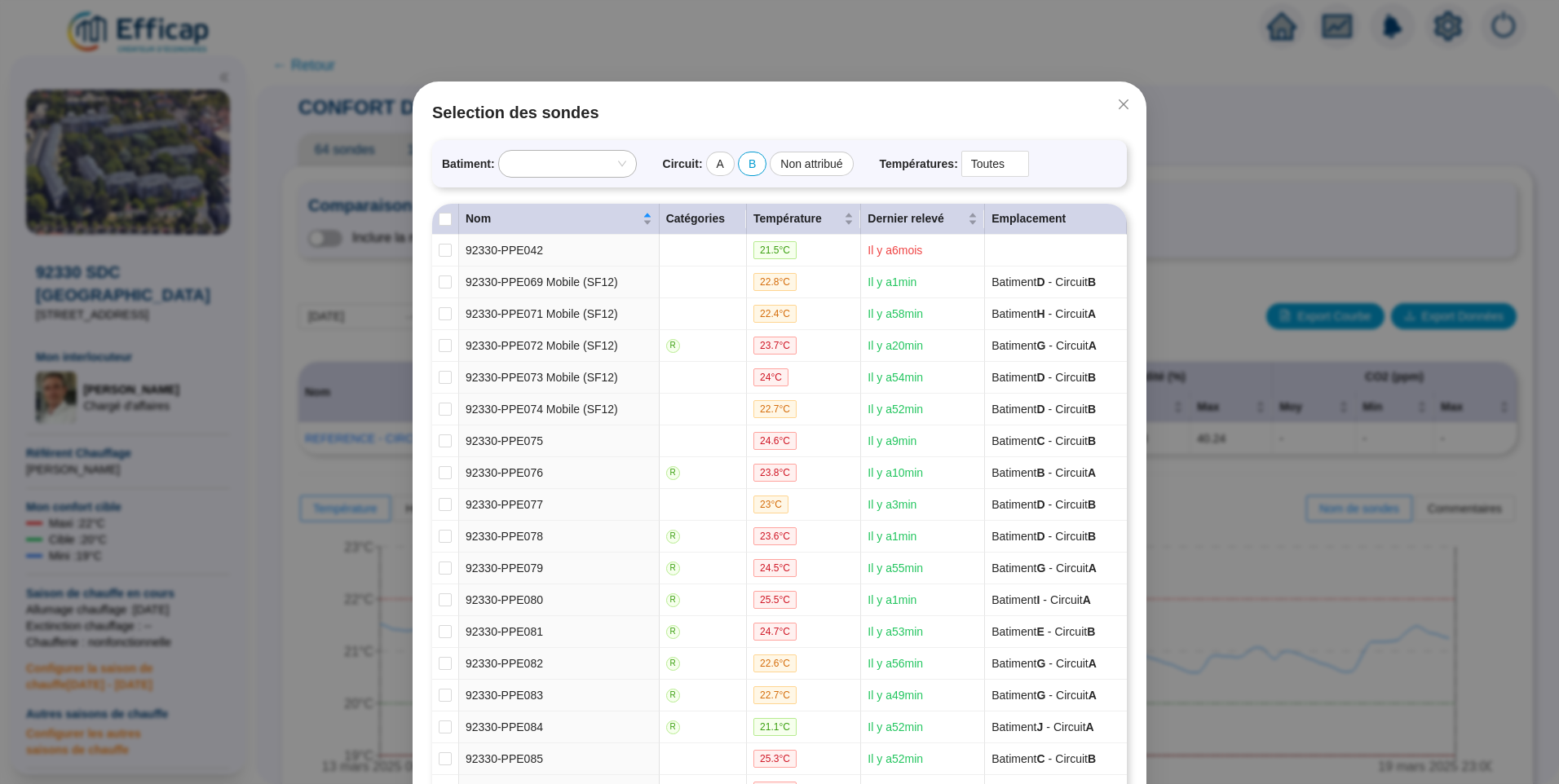
checkbox input "true"
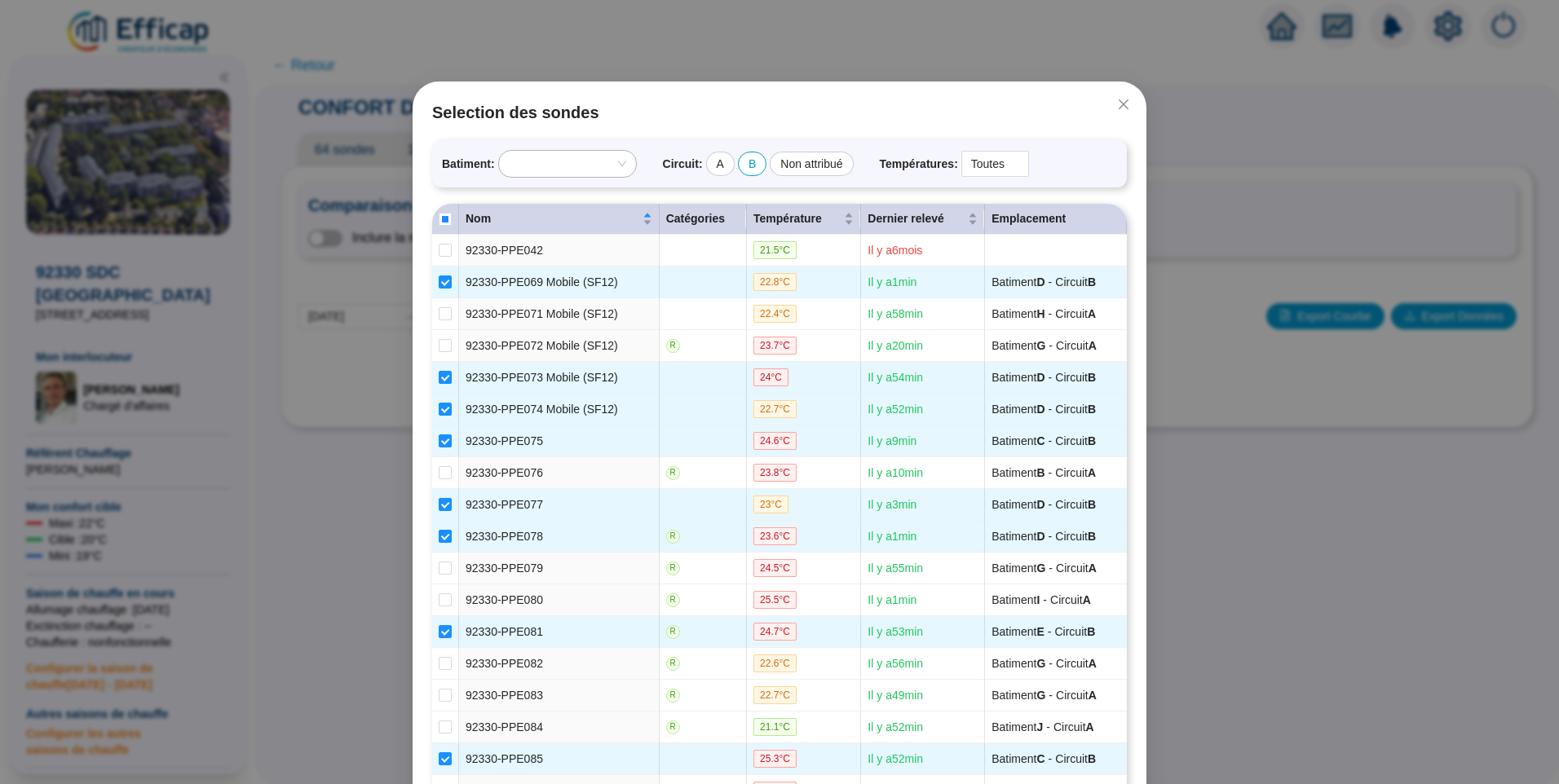
scroll to position [1563, 0]
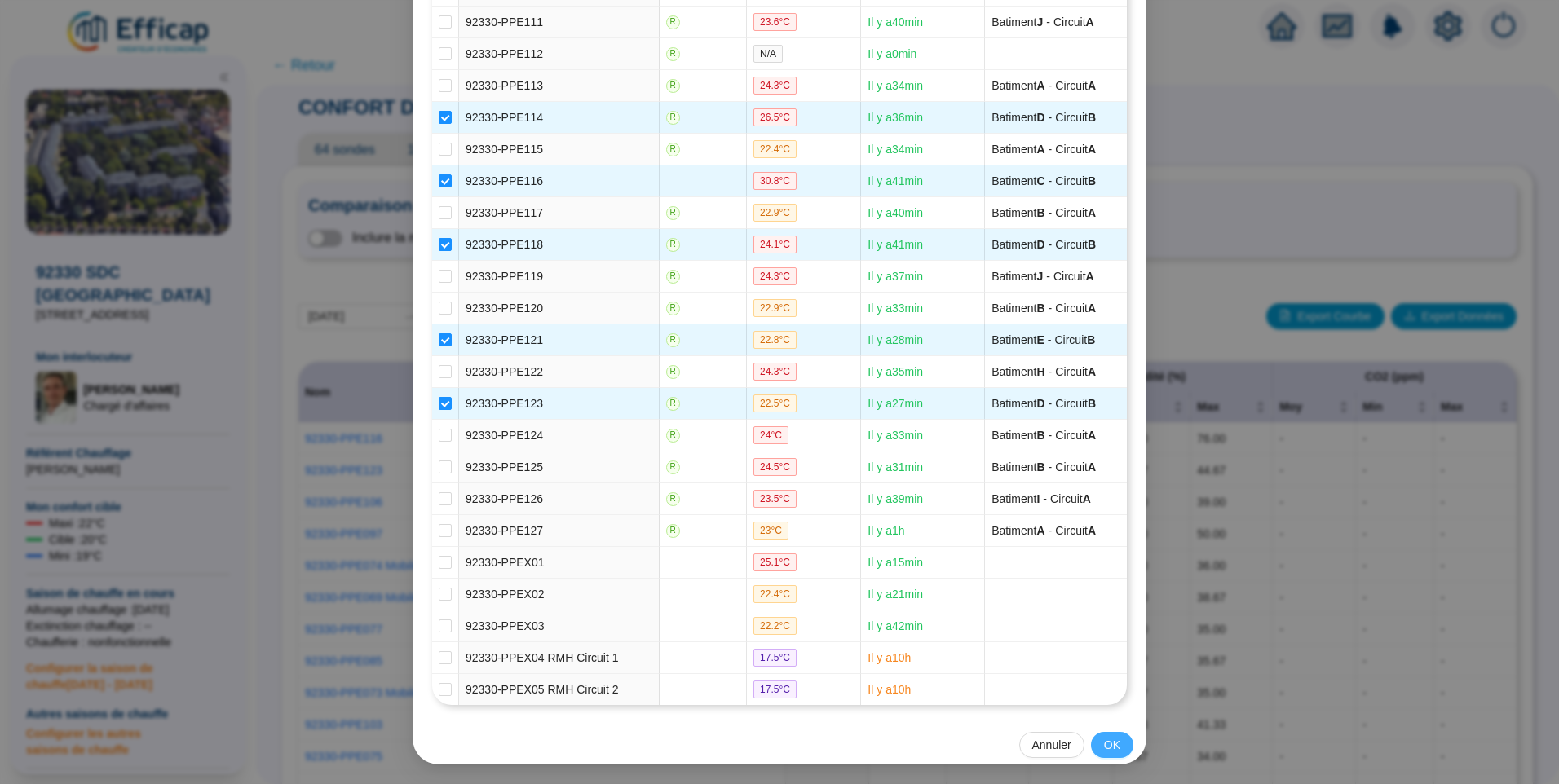
click at [1115, 748] on button "OK" at bounding box center [1112, 745] width 42 height 27
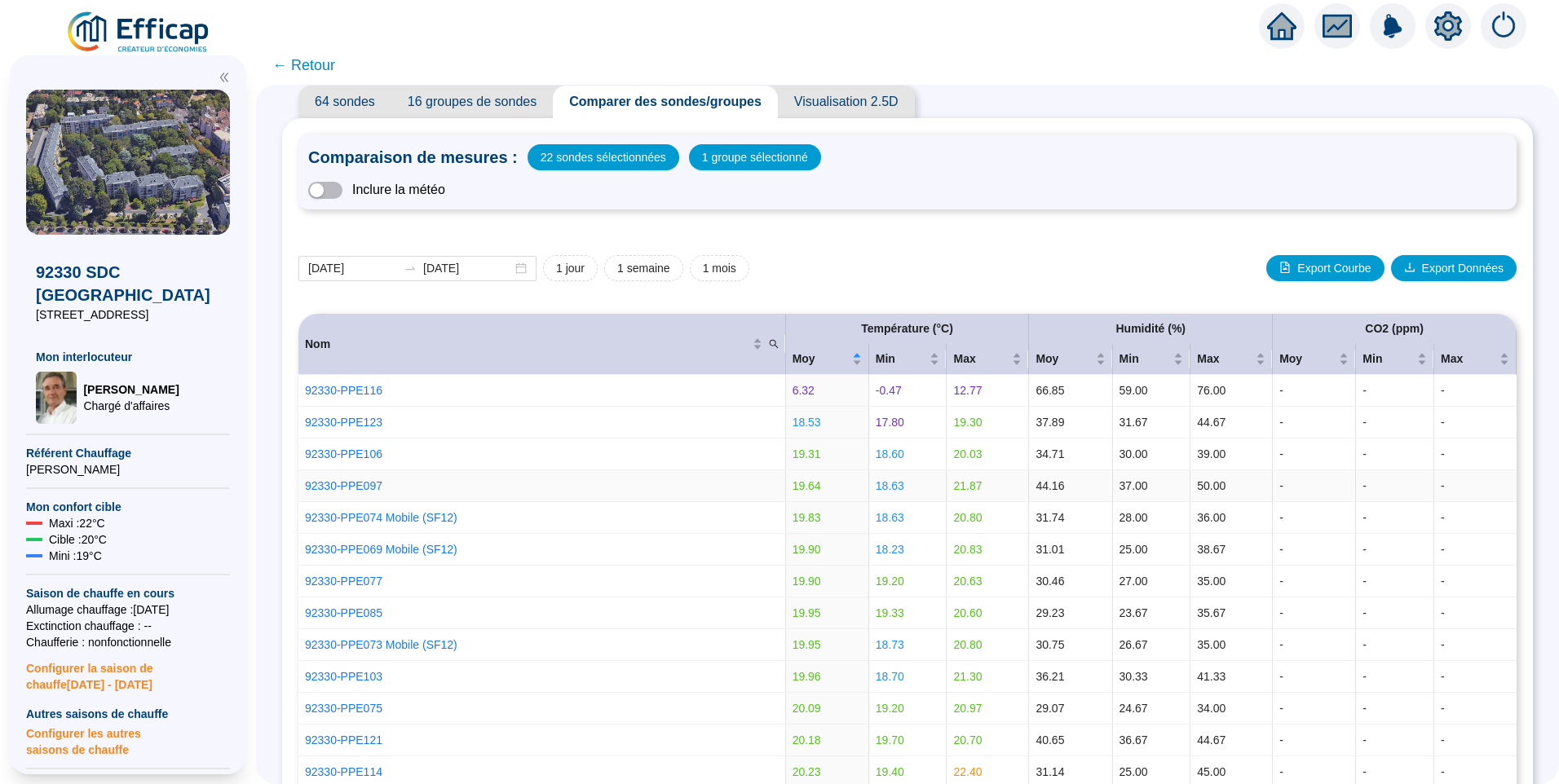
scroll to position [0, 0]
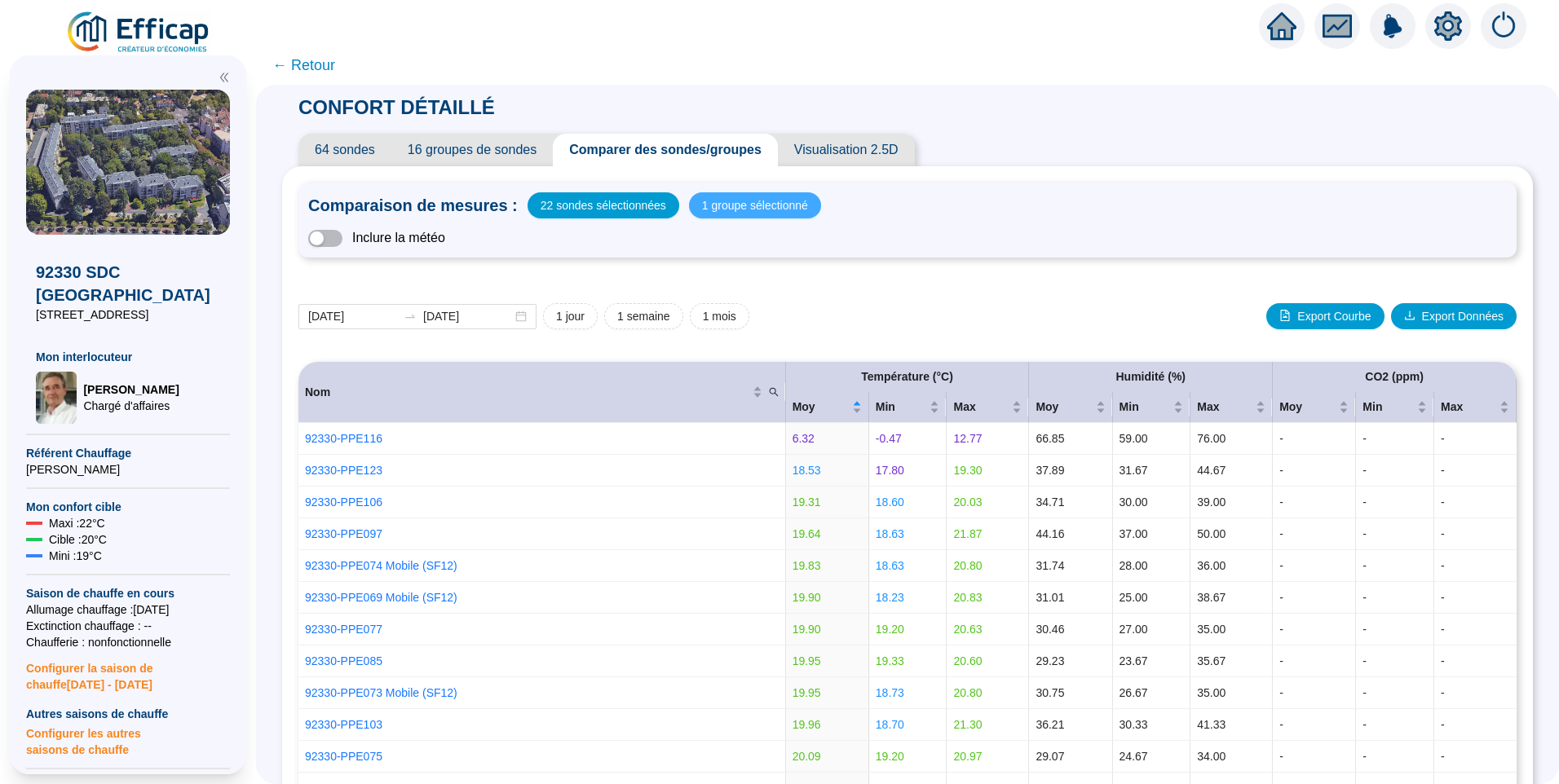
click at [728, 207] on span "1 groupe sélectionné" at bounding box center [755, 204] width 106 height 23
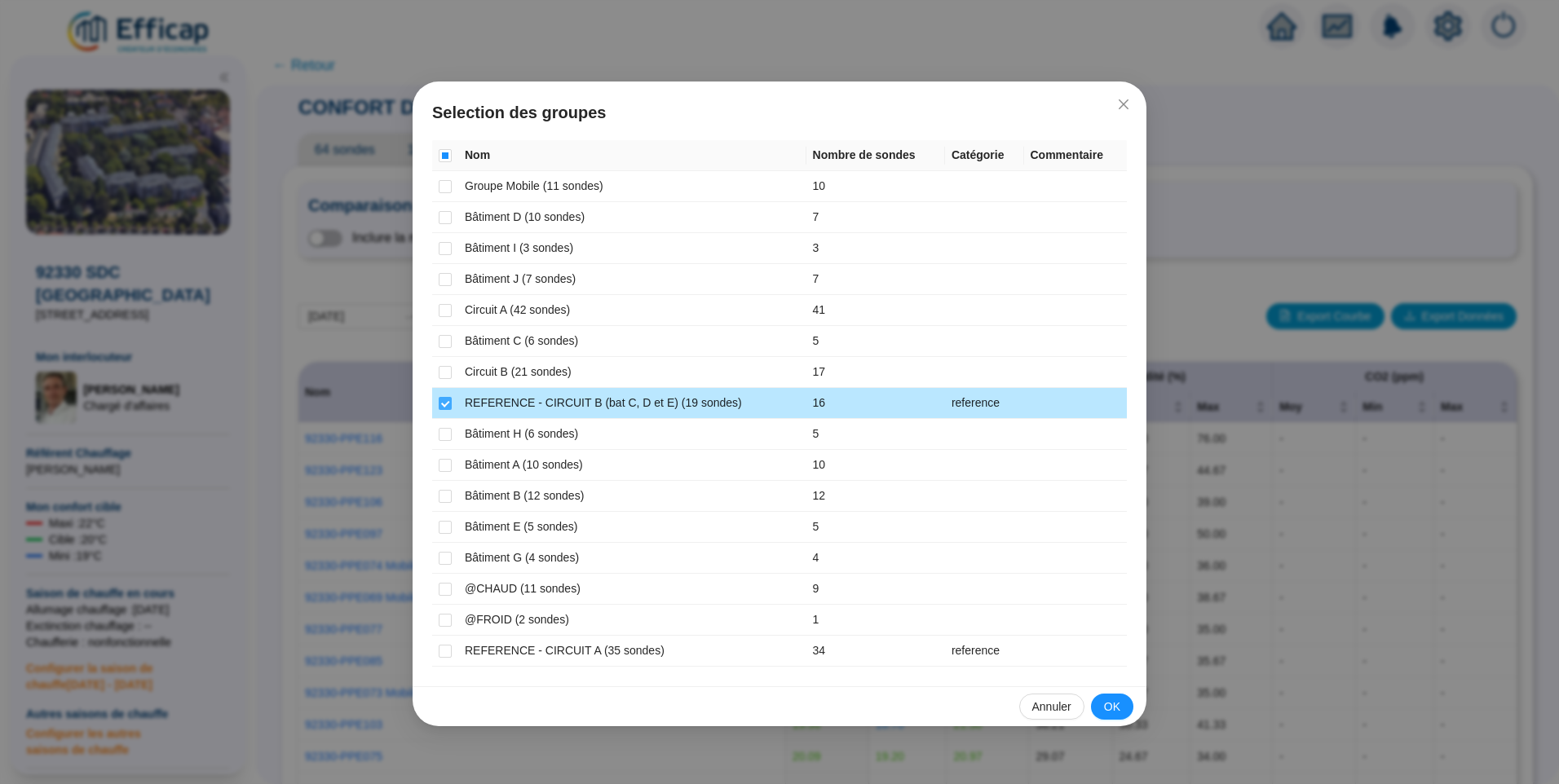
click at [442, 404] on input "checkbox" at bounding box center [444, 403] width 13 height 13
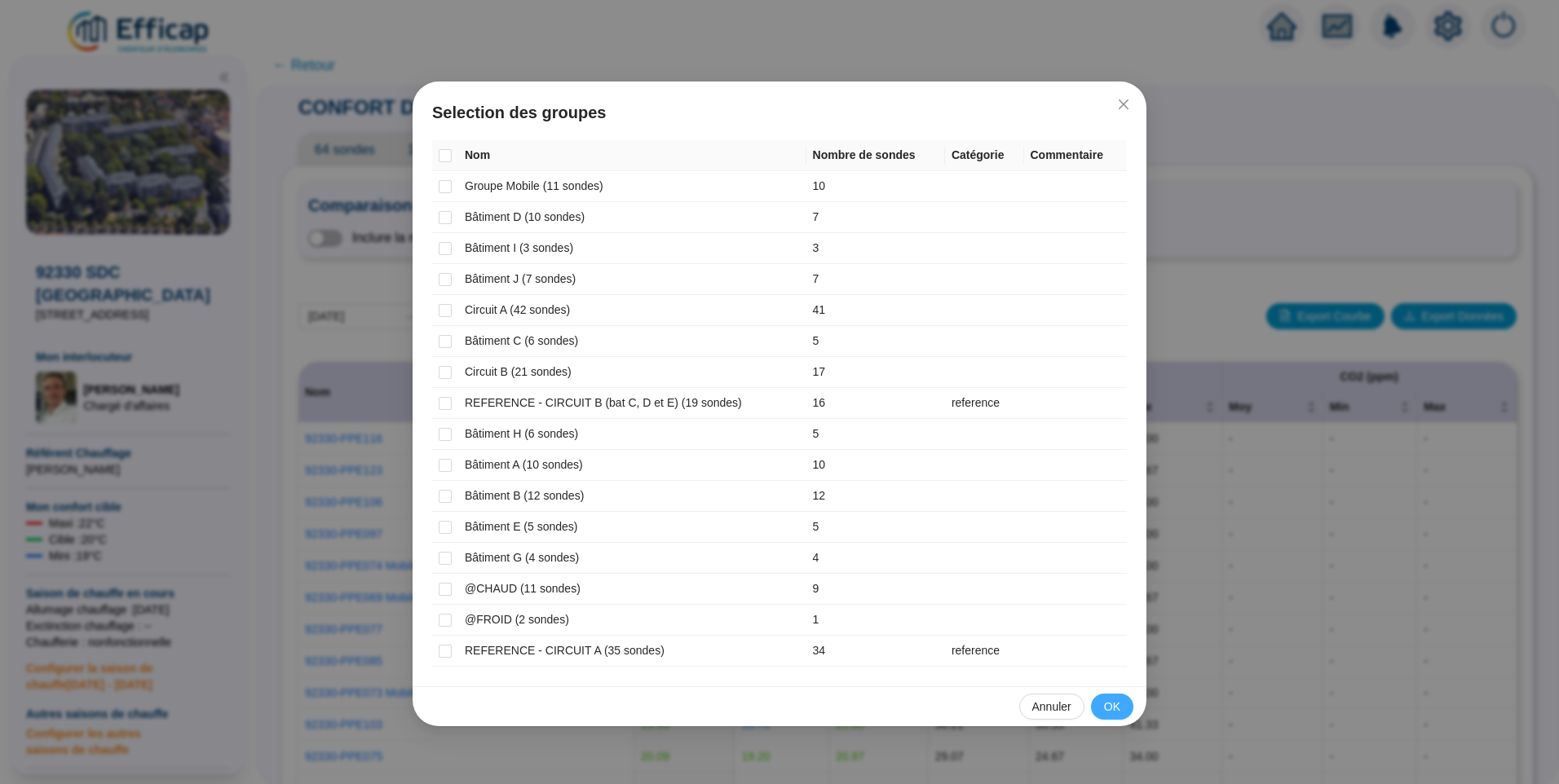
click at [1115, 699] on span "OK" at bounding box center [1112, 706] width 17 height 17
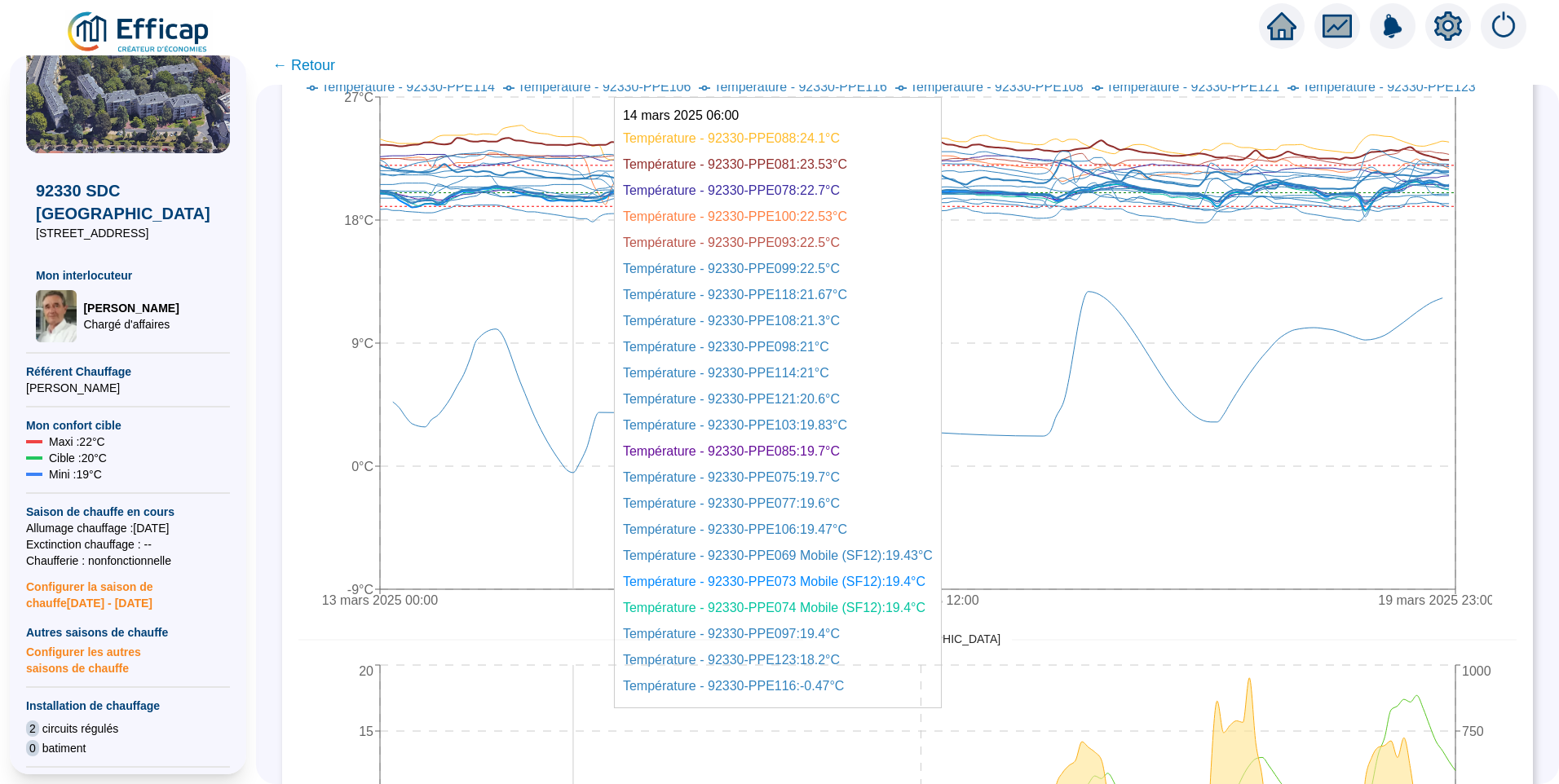
scroll to position [1059, 0]
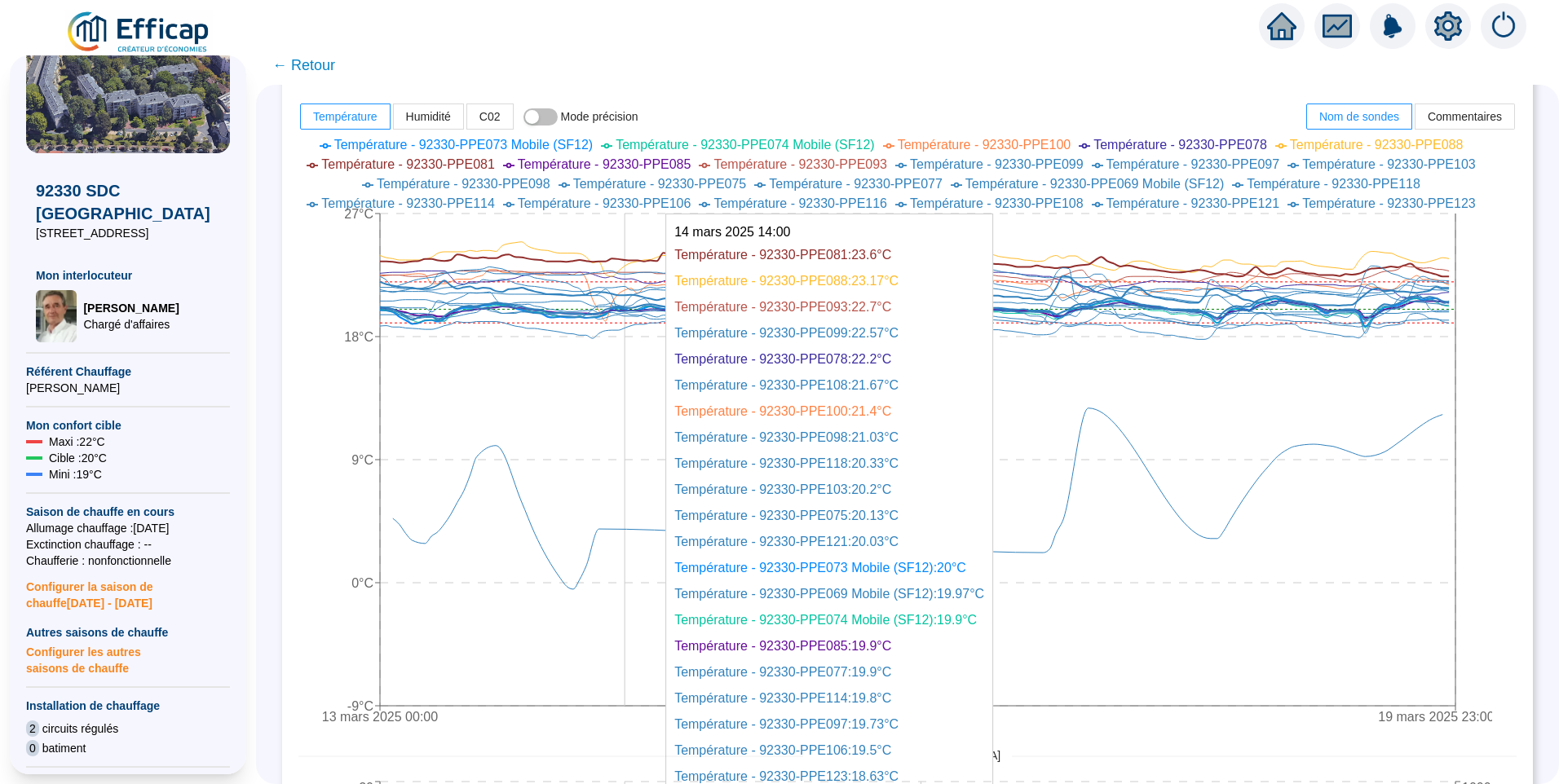
click at [638, 522] on icon "13 mars 2025 00:00 16 mars 2025 12:00 19 mars 2025 23:00 -9°C 0°C 9°C 18°C 27°C…" at bounding box center [895, 433] width 1193 height 603
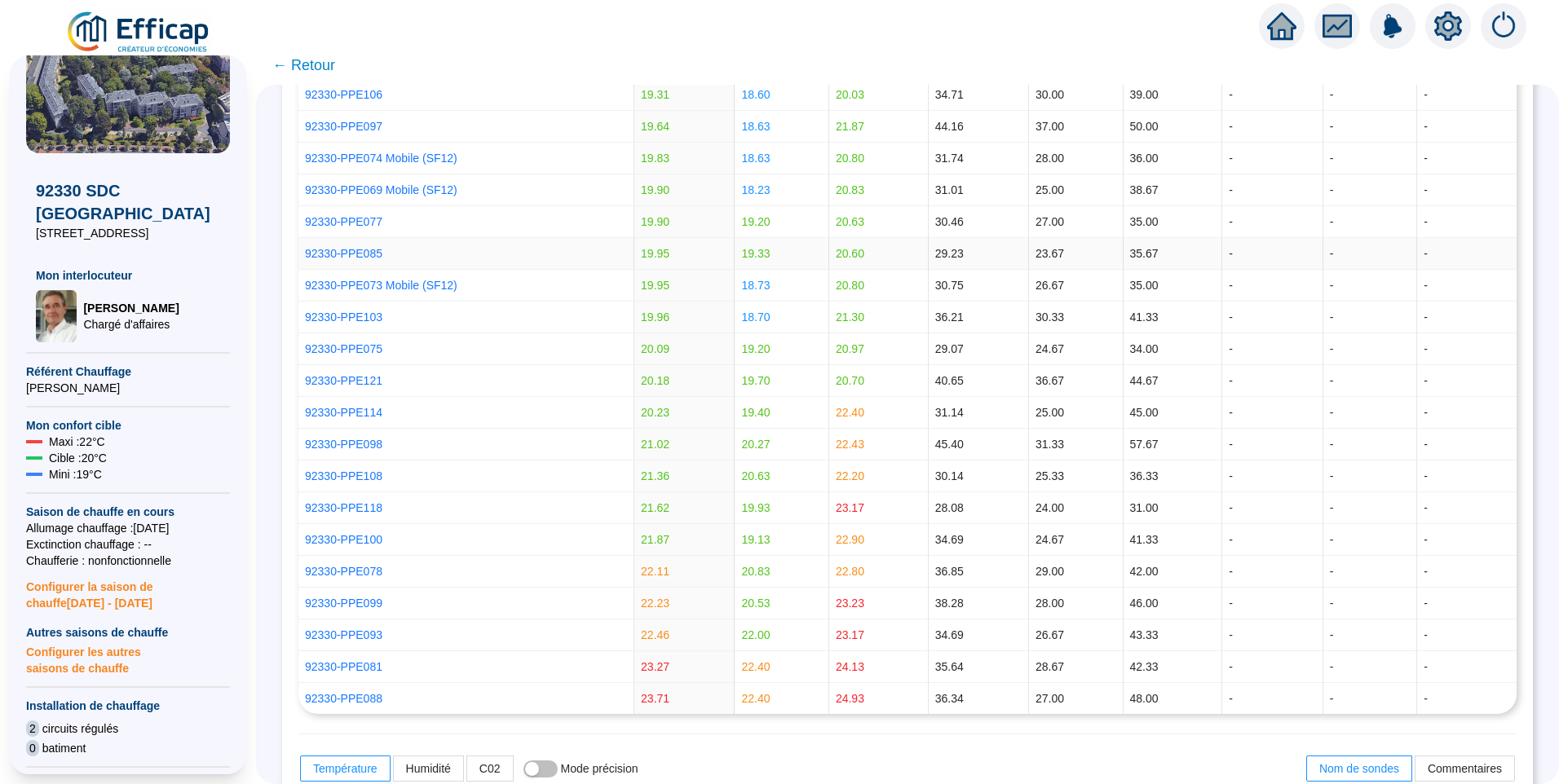
scroll to position [0, 0]
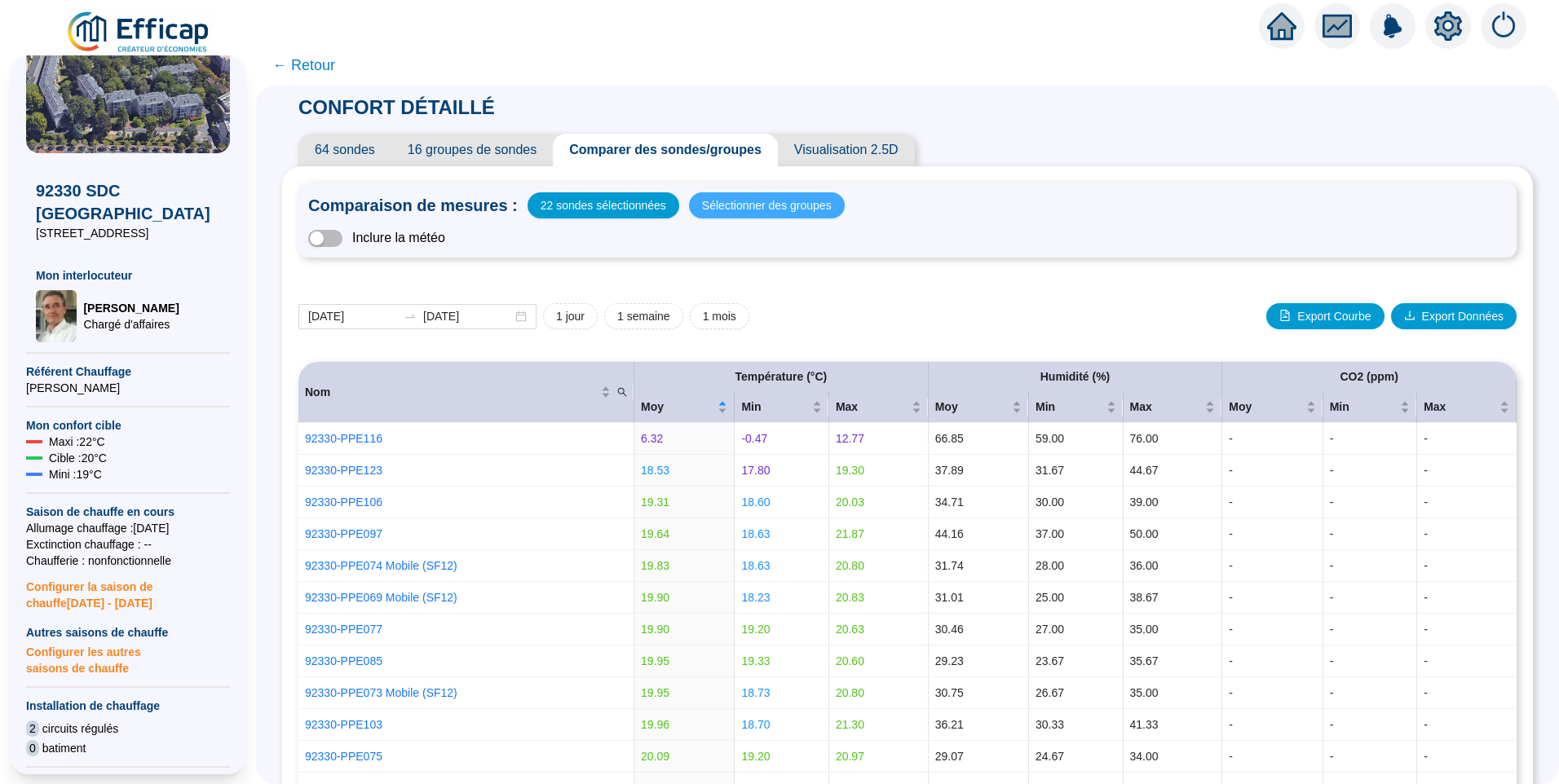
click at [795, 202] on span "Sélectionner des groupes" at bounding box center [767, 204] width 130 height 23
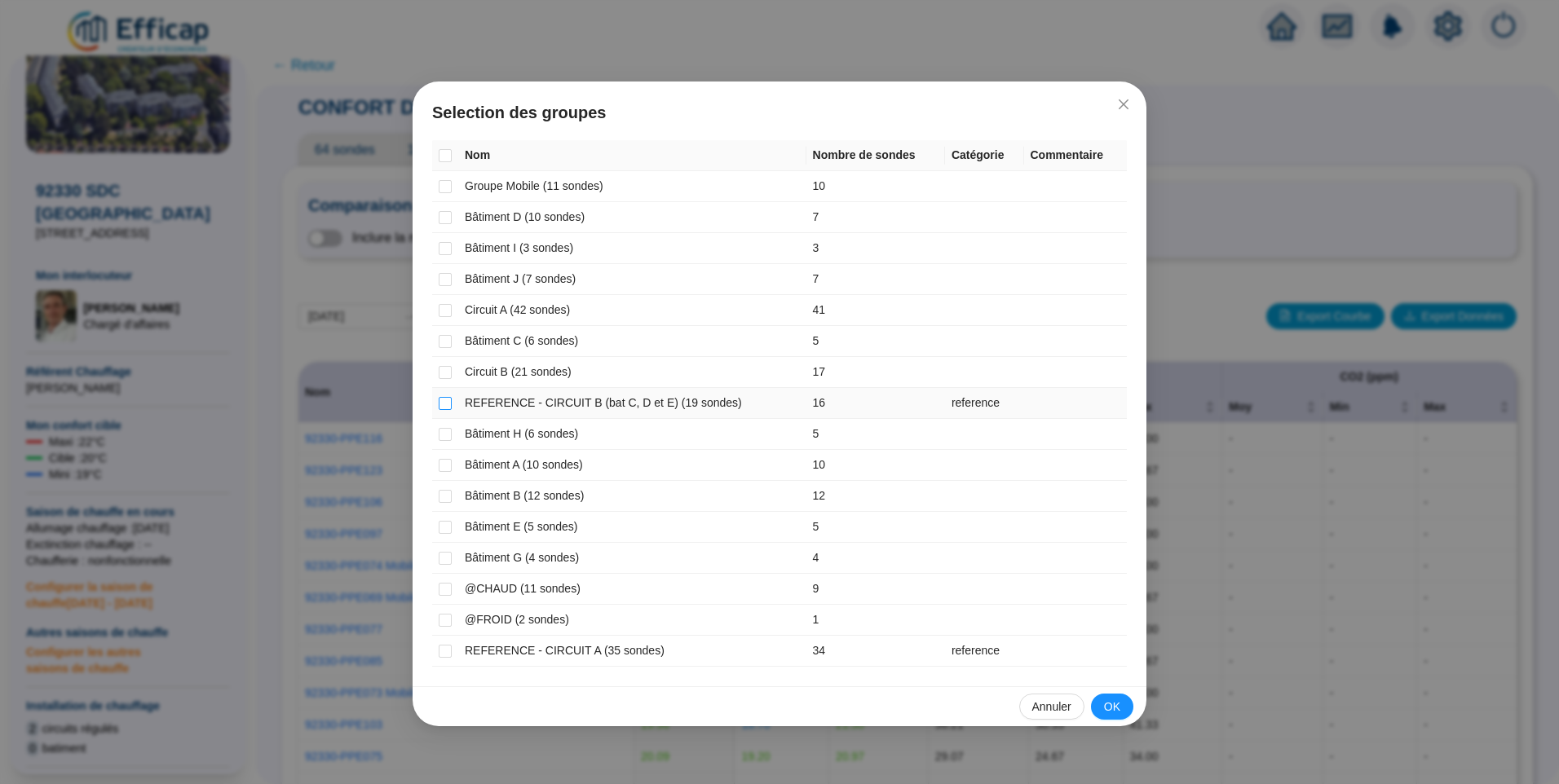
click at [445, 404] on input "checkbox" at bounding box center [444, 403] width 13 height 13
checkbox input "true"
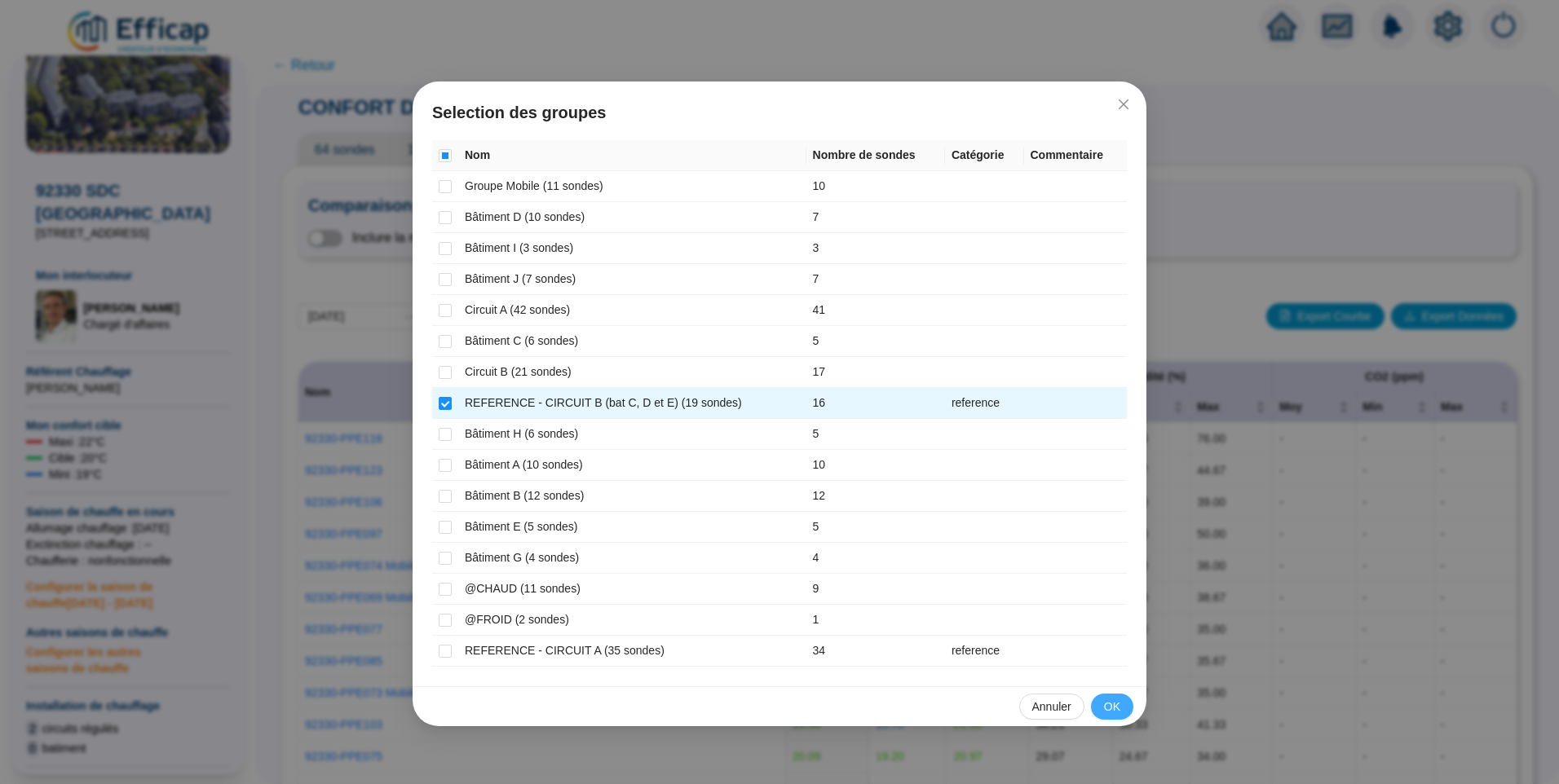
click at [1114, 702] on span "OK" at bounding box center [1112, 706] width 17 height 17
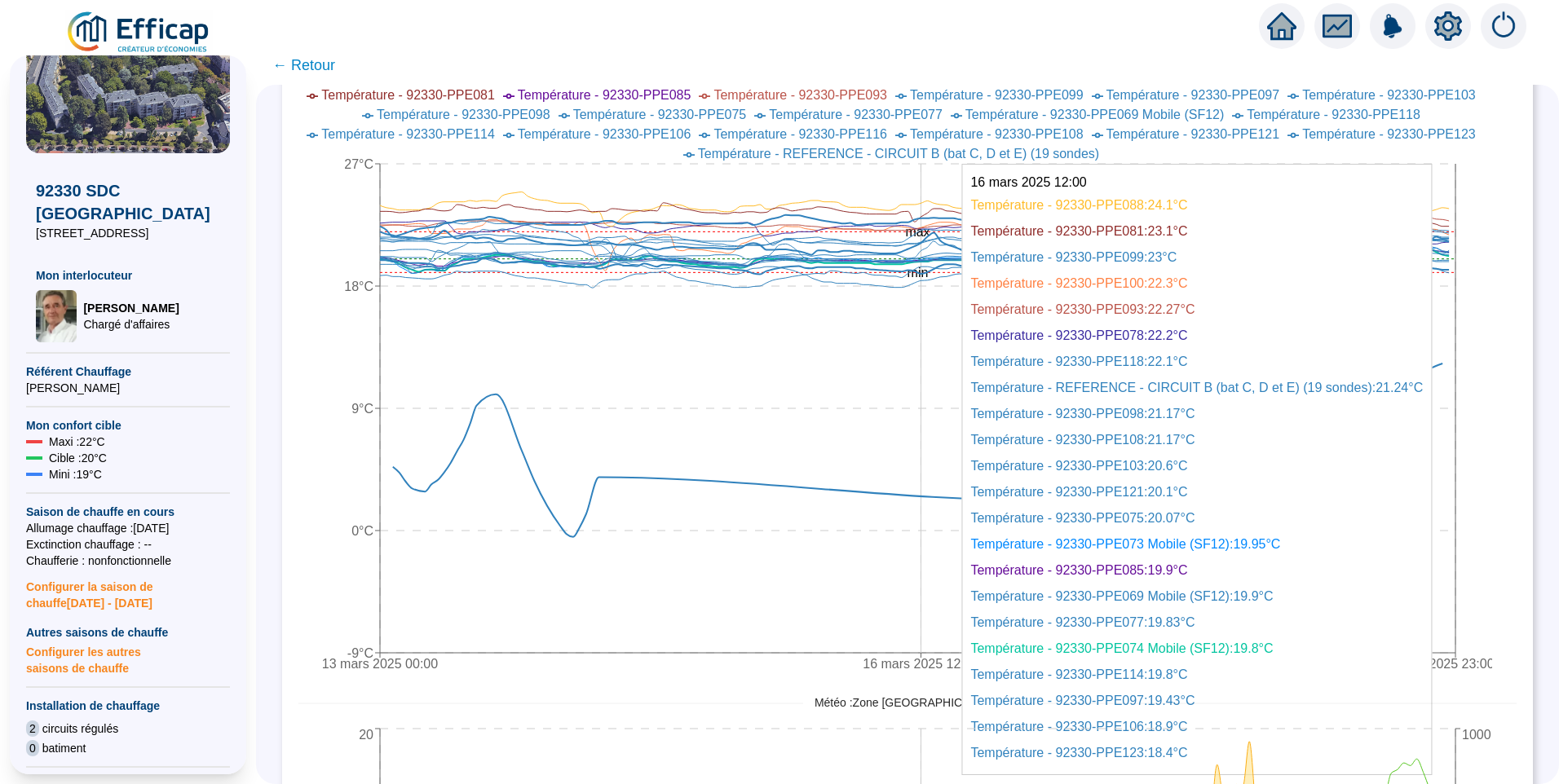
scroll to position [896, 0]
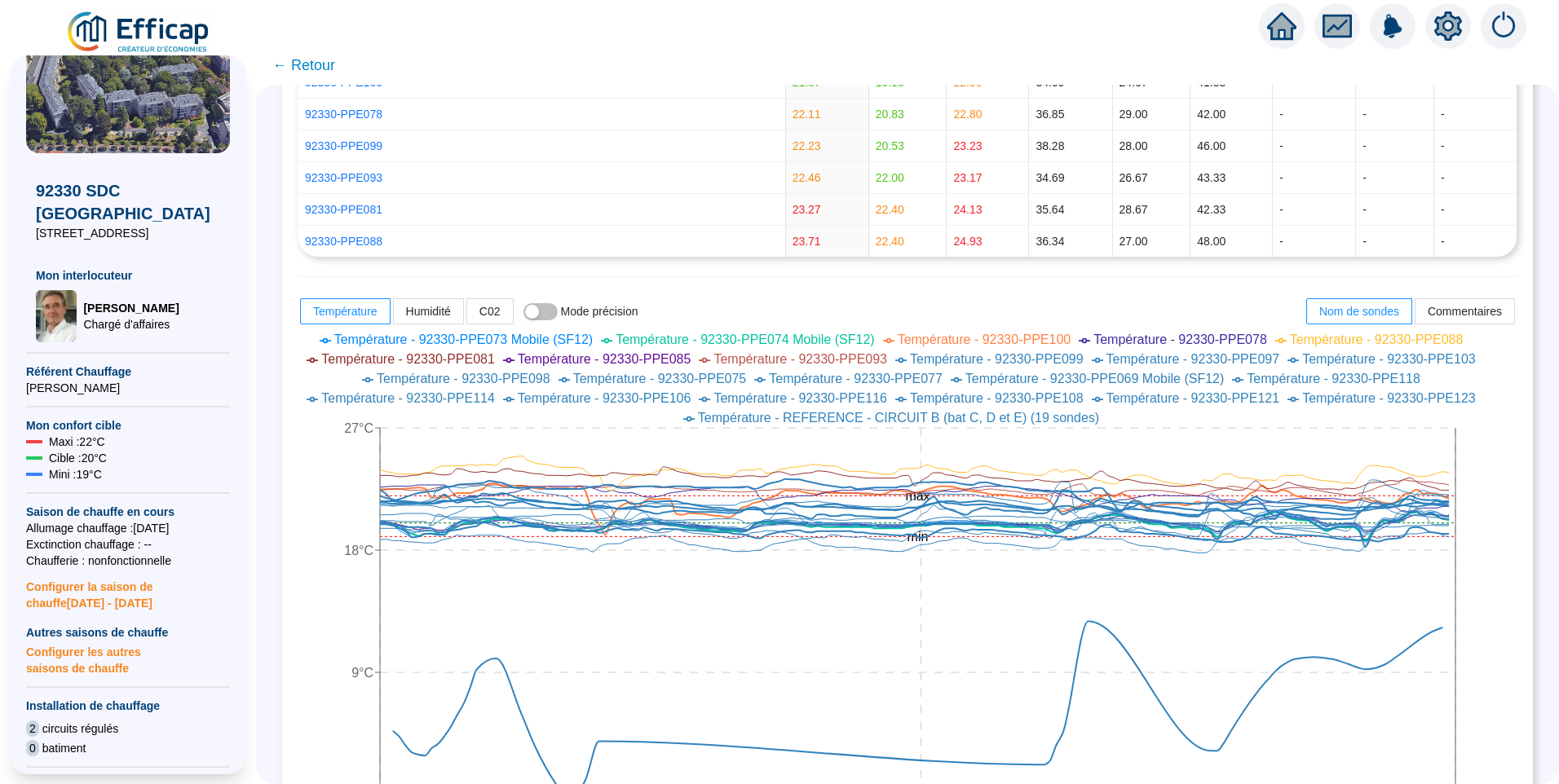
click at [927, 418] on span "Température - REFERENCE - CIRCUIT B (bat C, D et E) (19 sondes)" at bounding box center [898, 418] width 401 height 14
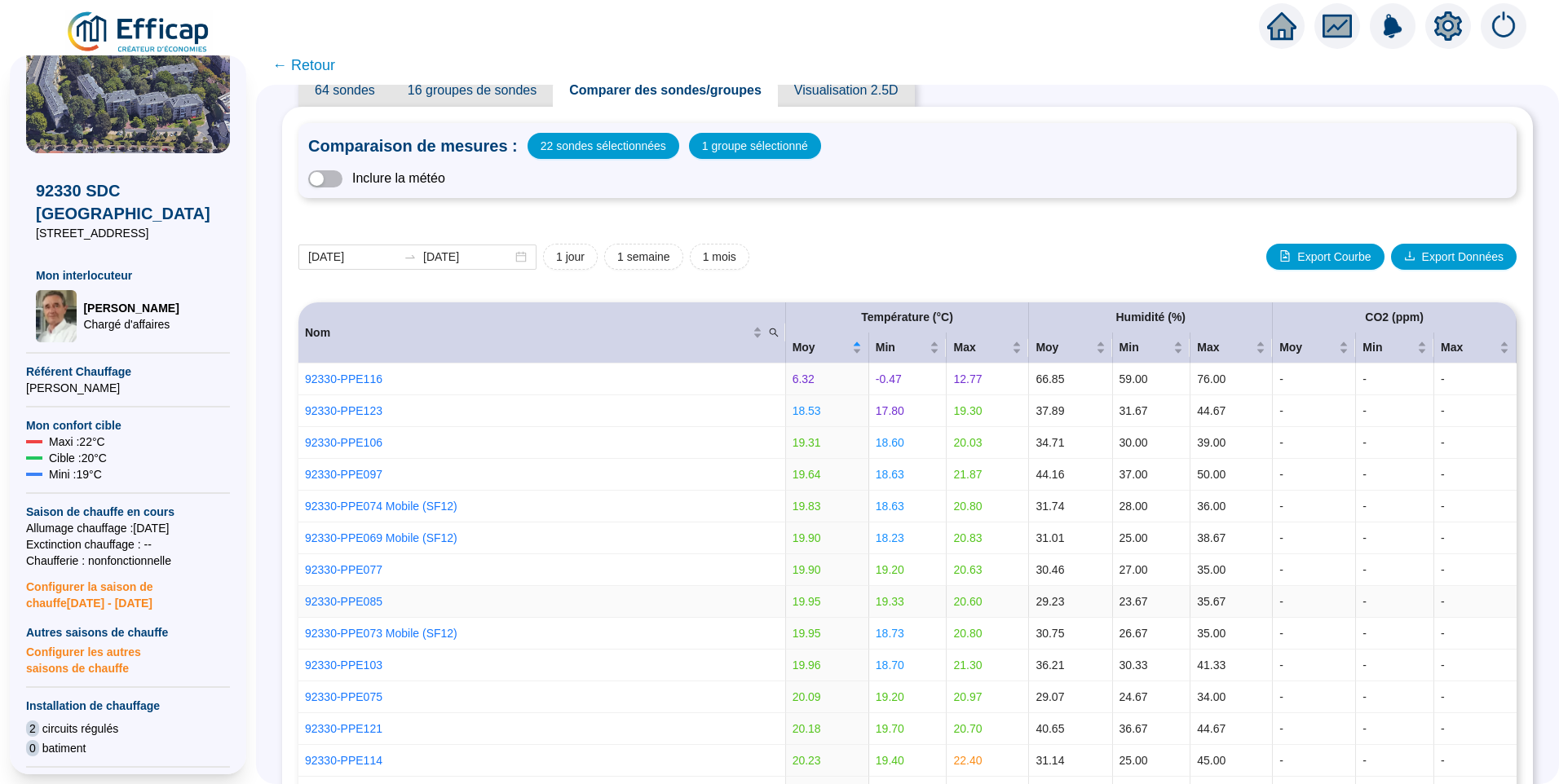
scroll to position [0, 0]
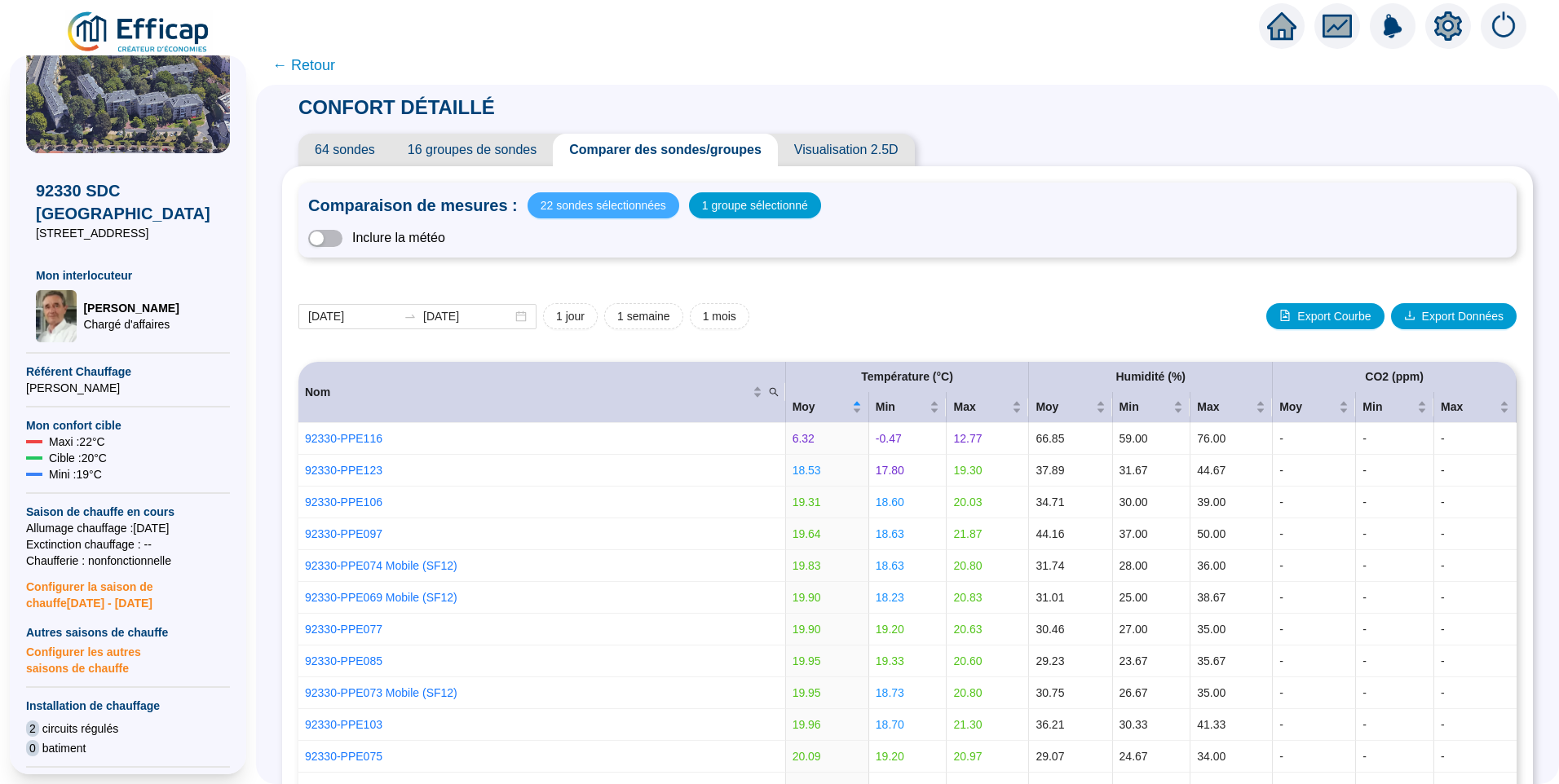
click at [584, 212] on span "22 sondes sélectionnées" at bounding box center [604, 204] width 126 height 23
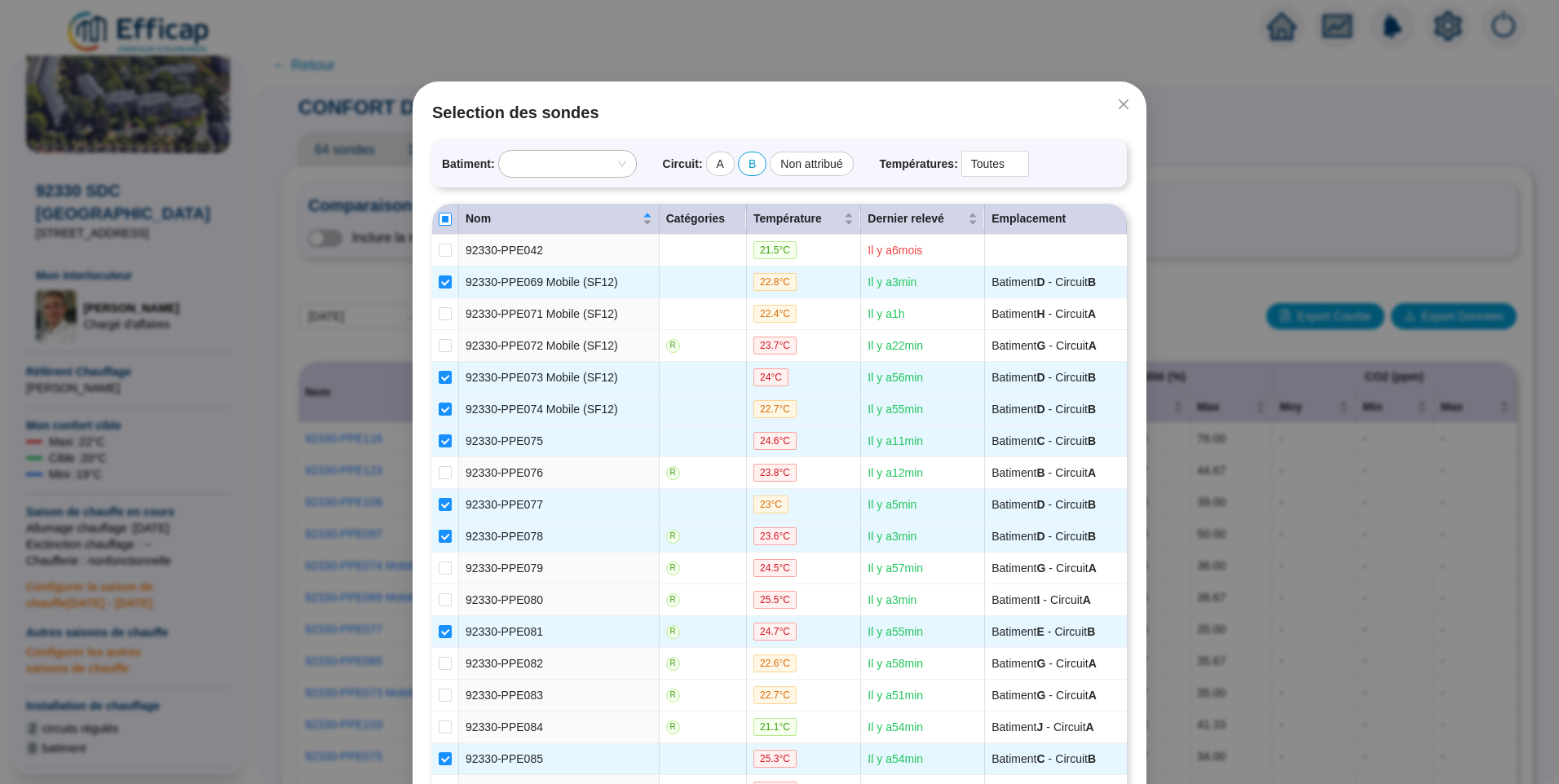
click at [440, 221] on input "Select all" at bounding box center [444, 218] width 13 height 13
checkbox input "true"
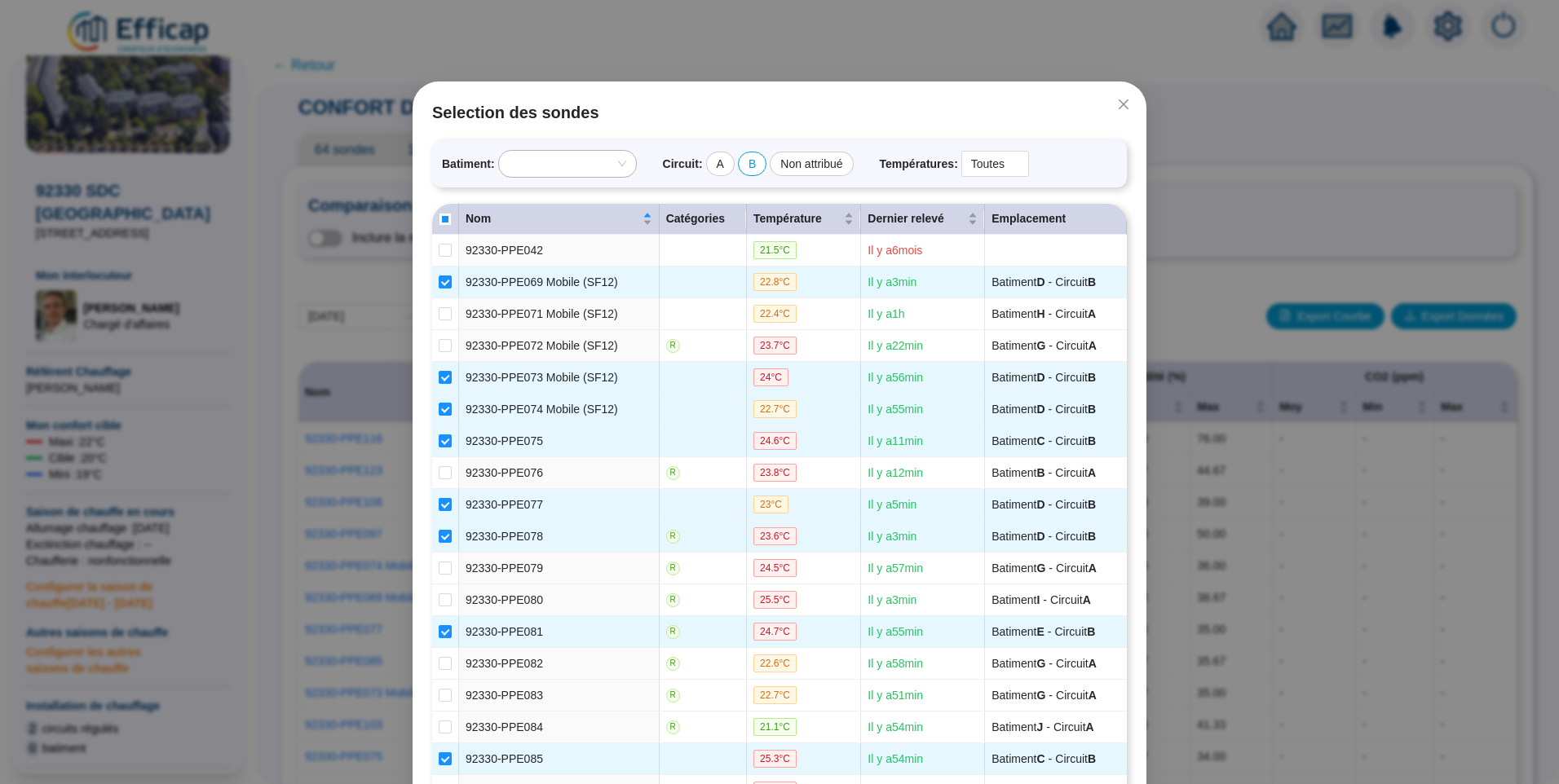
checkbox input "true"
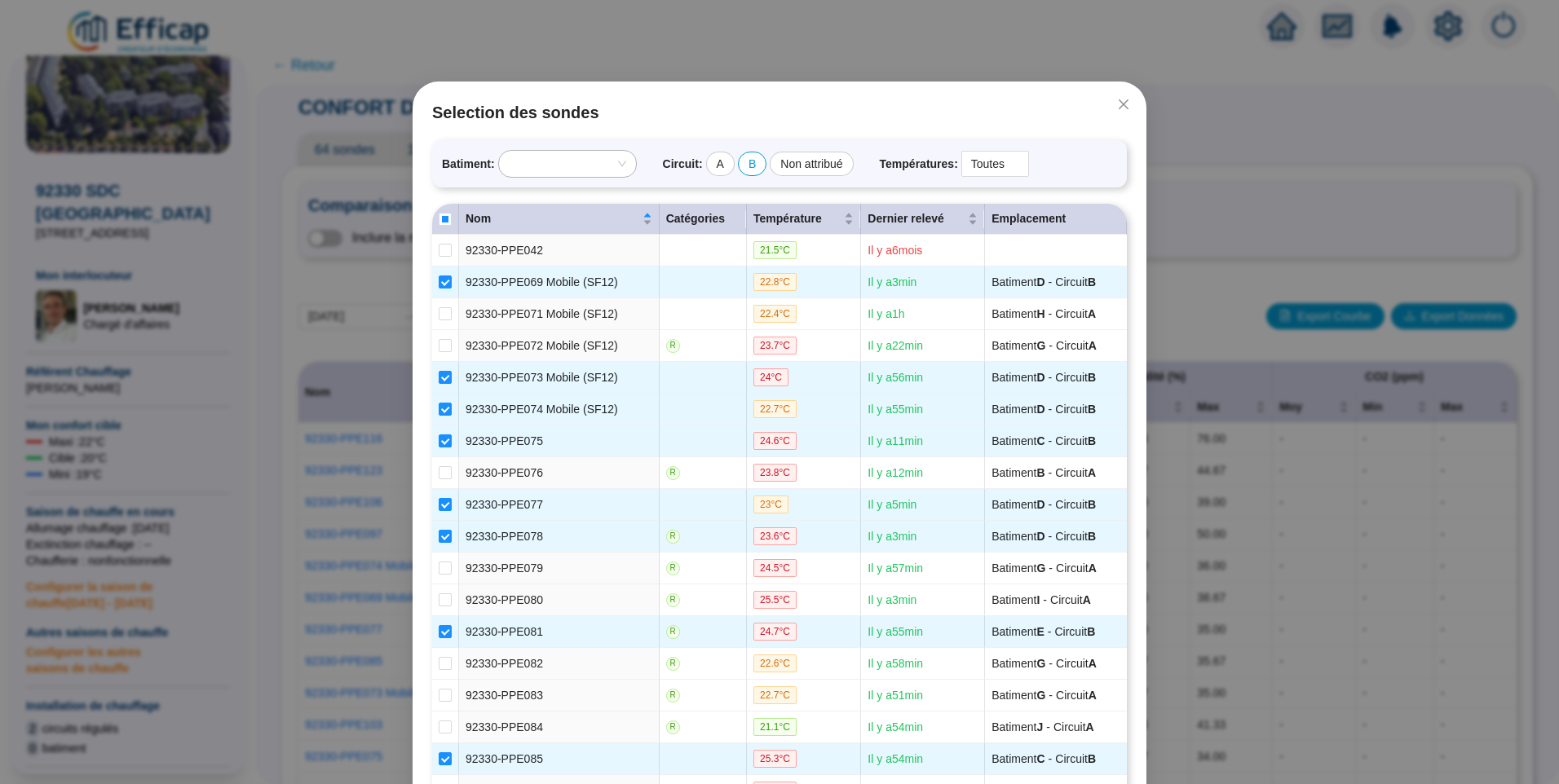
checkbox input "true"
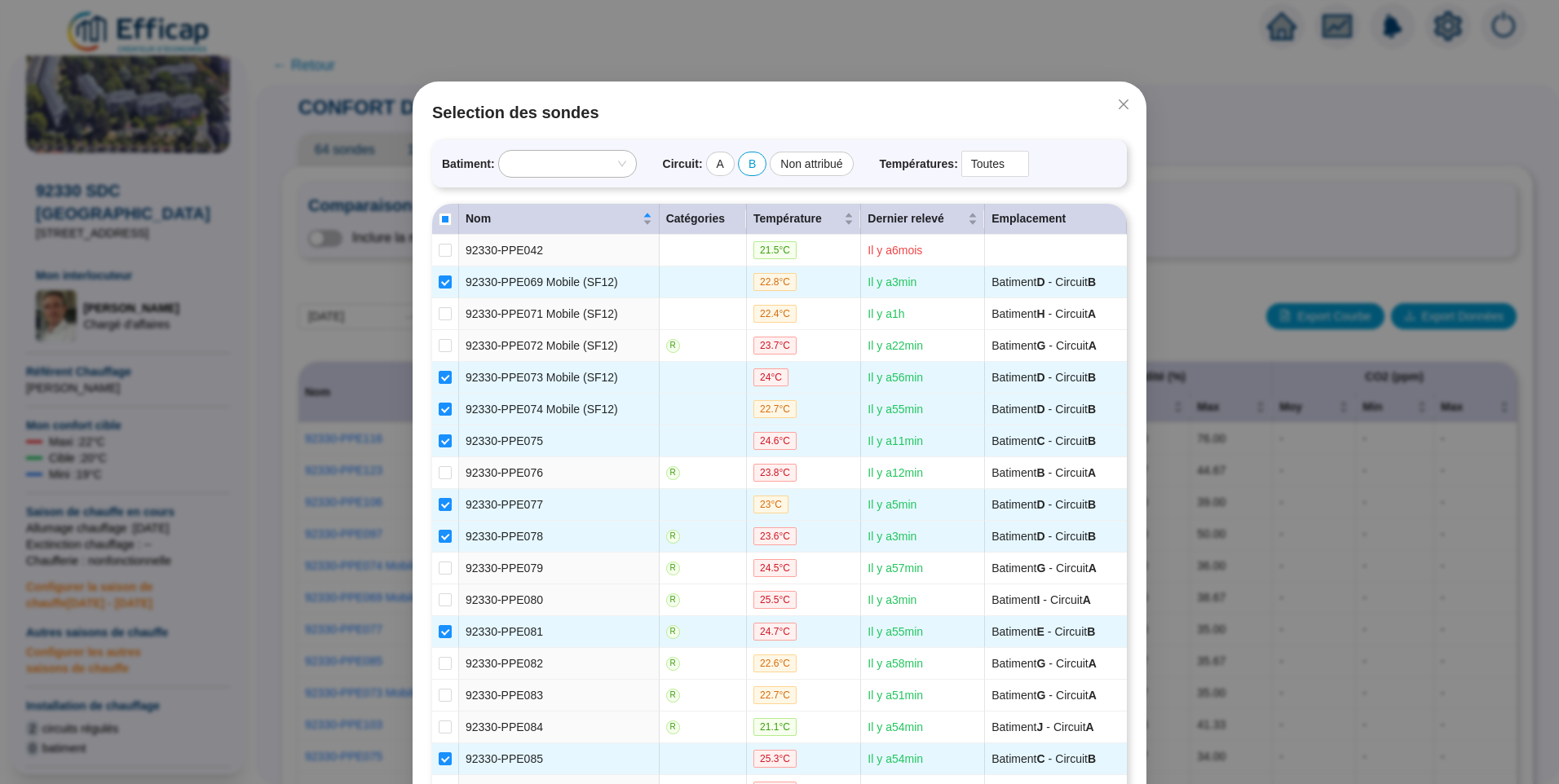
checkbox input "true"
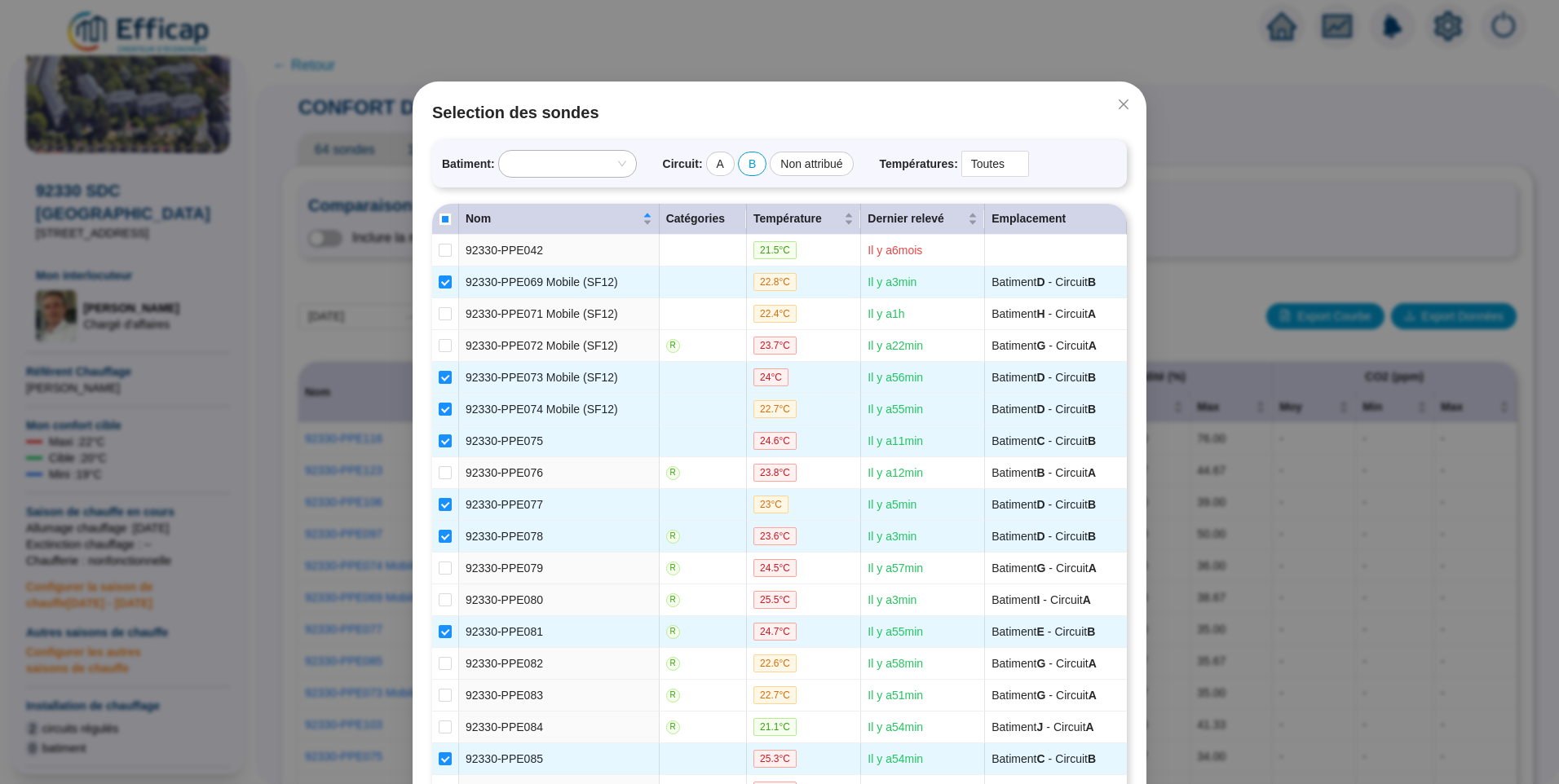
checkbox input "true"
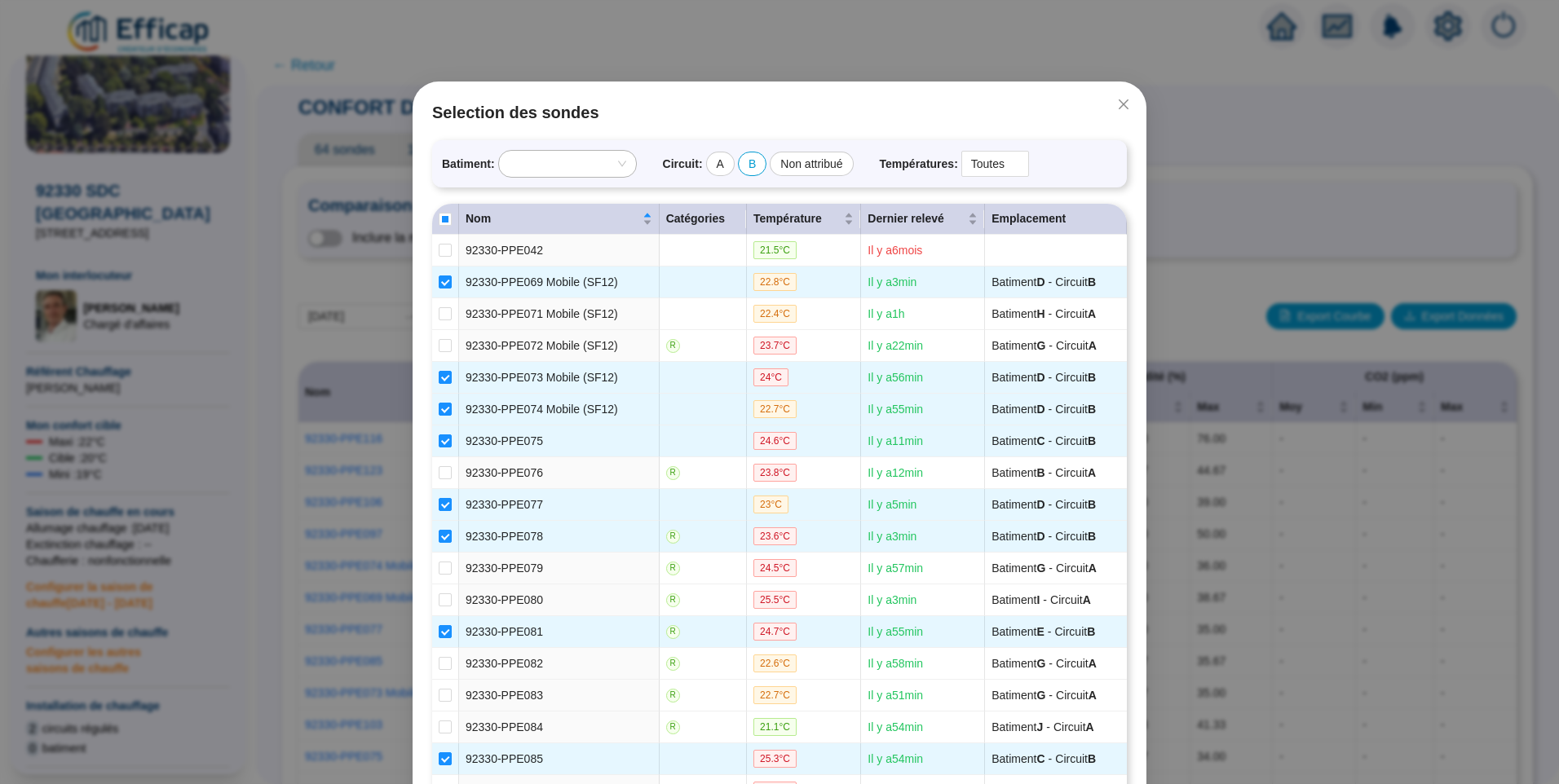
checkbox input "true"
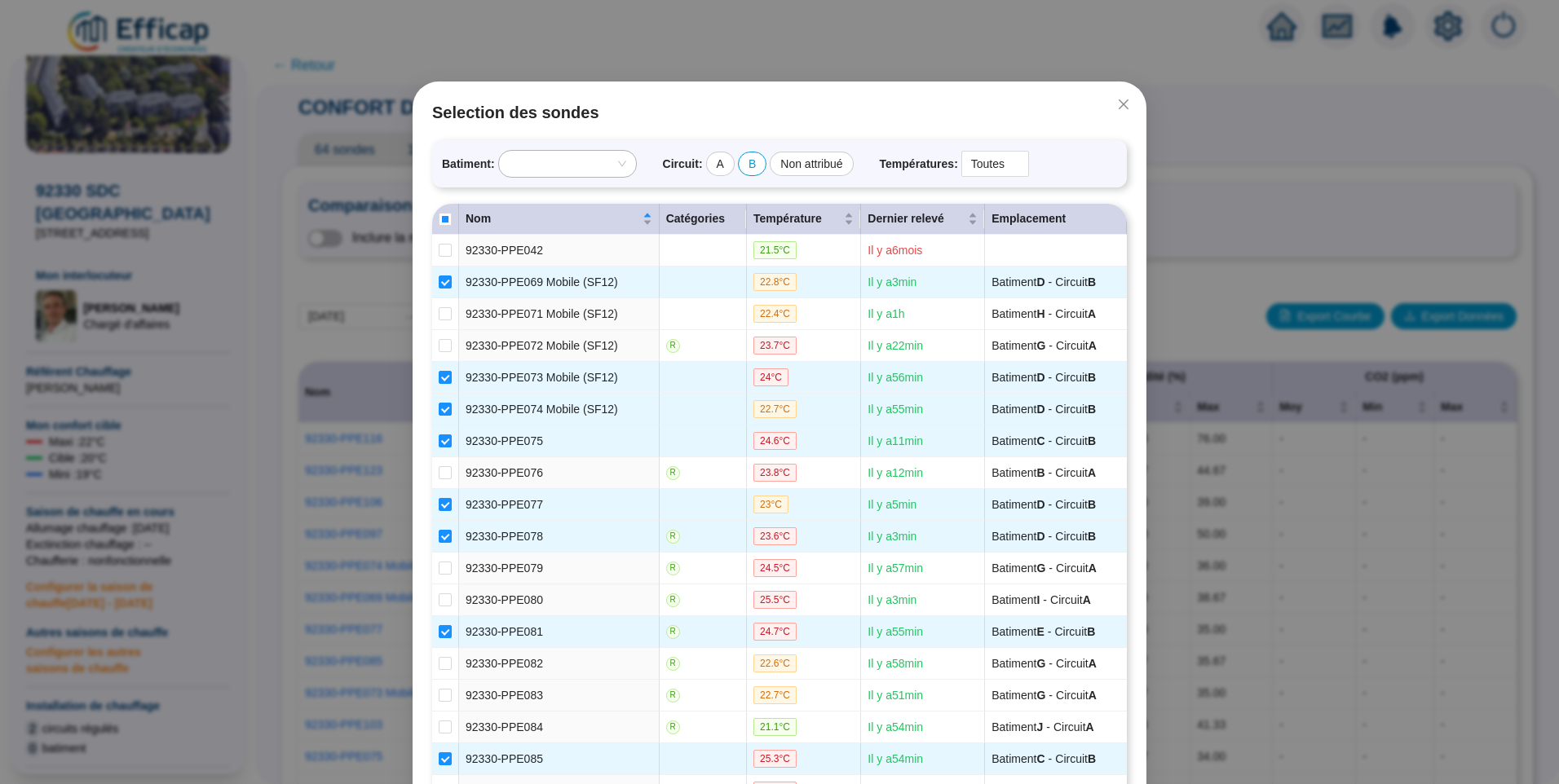
checkbox input "true"
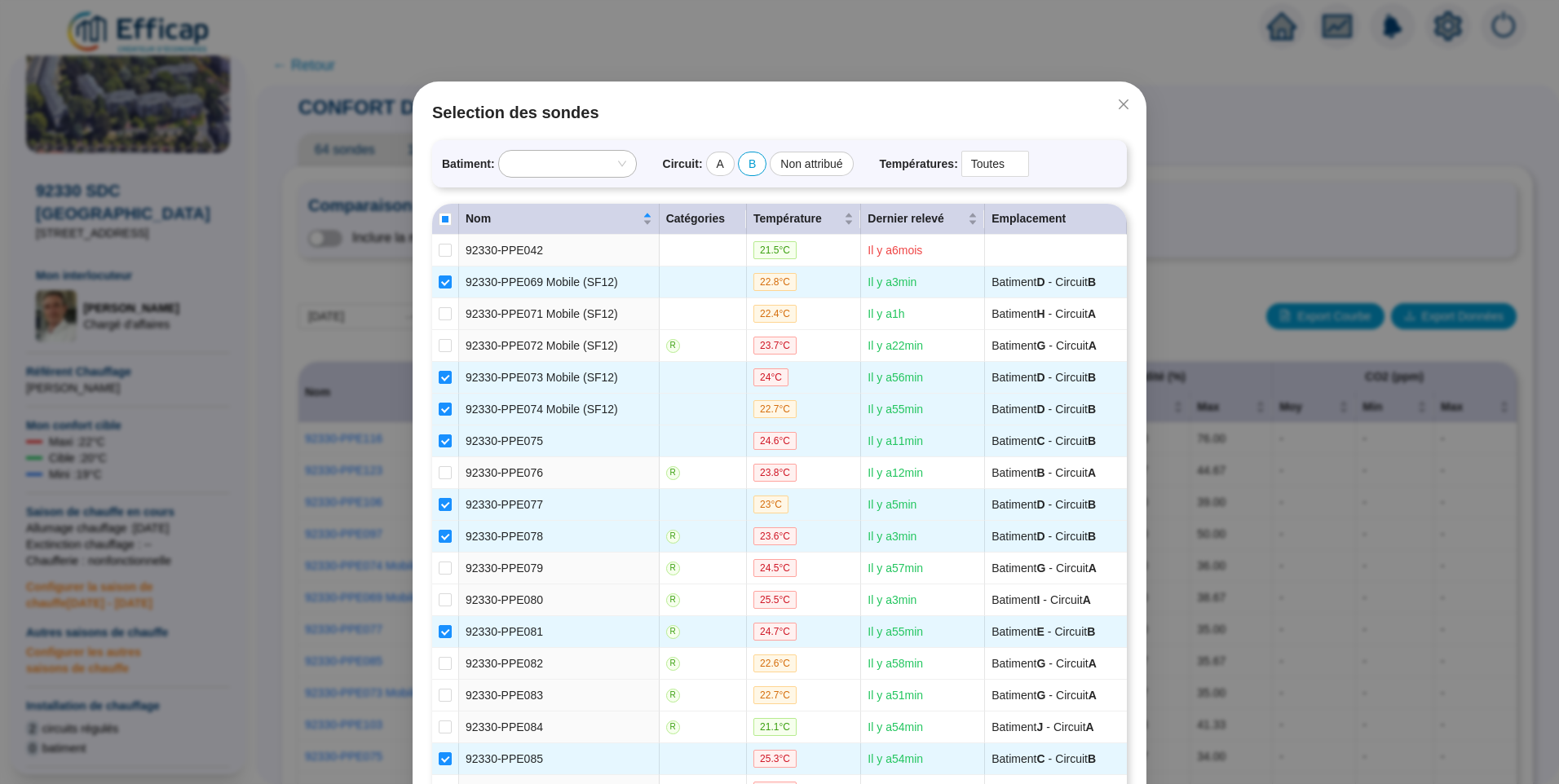
checkbox input "true"
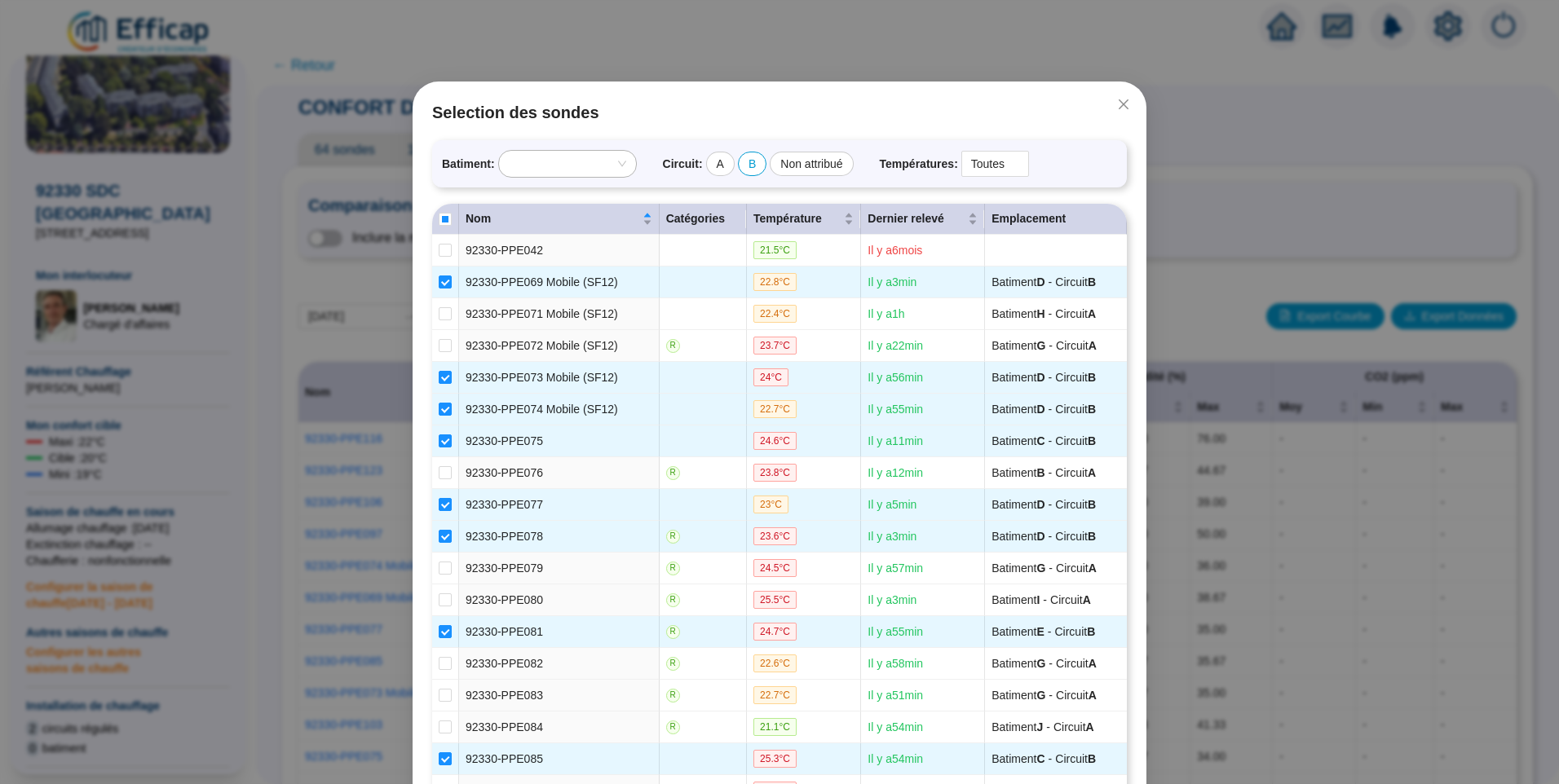
checkbox input "true"
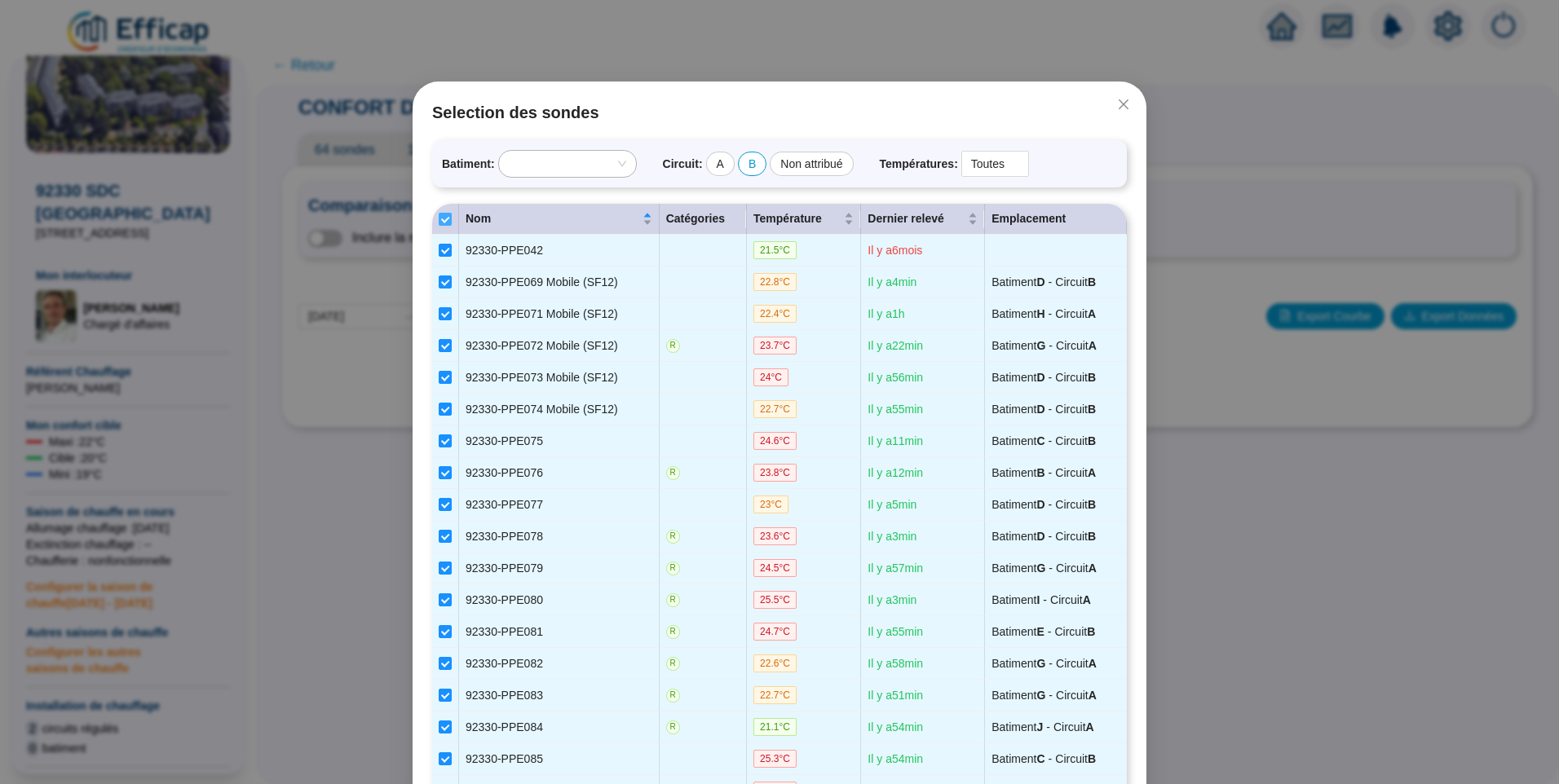
click at [438, 222] on input "Select all" at bounding box center [444, 218] width 13 height 13
checkbox input "false"
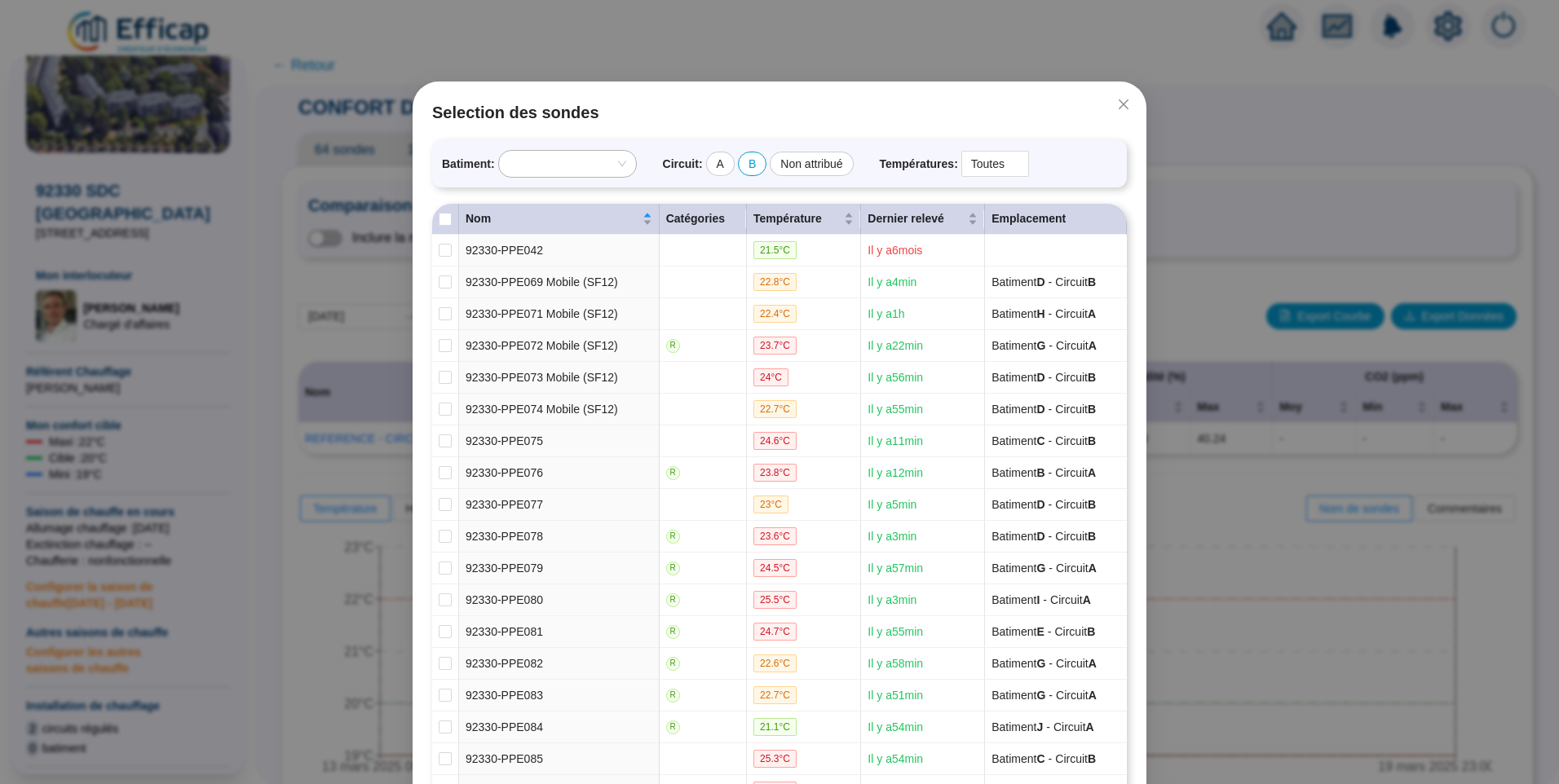
checkbox input "false"
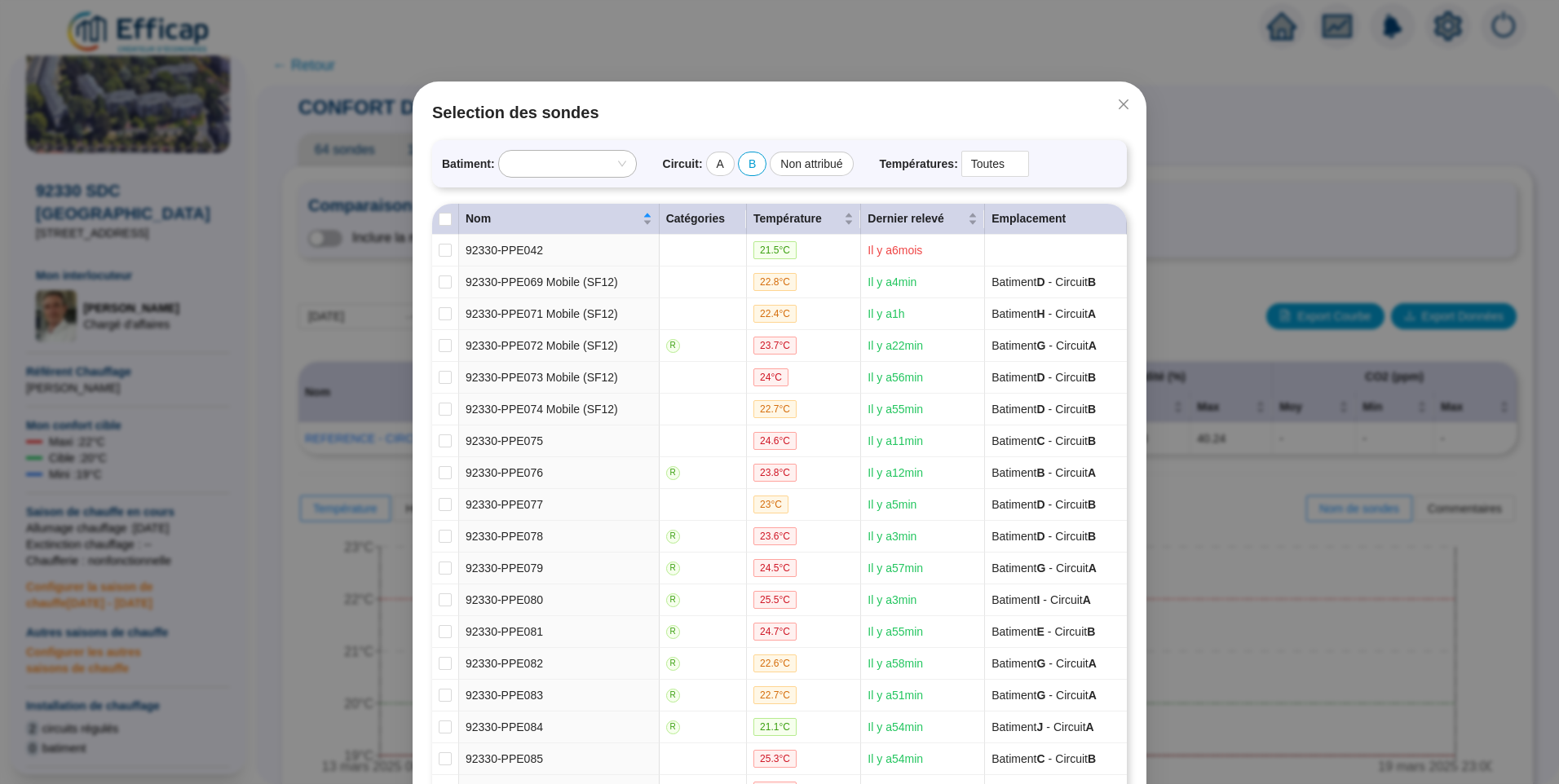
checkbox input "false"
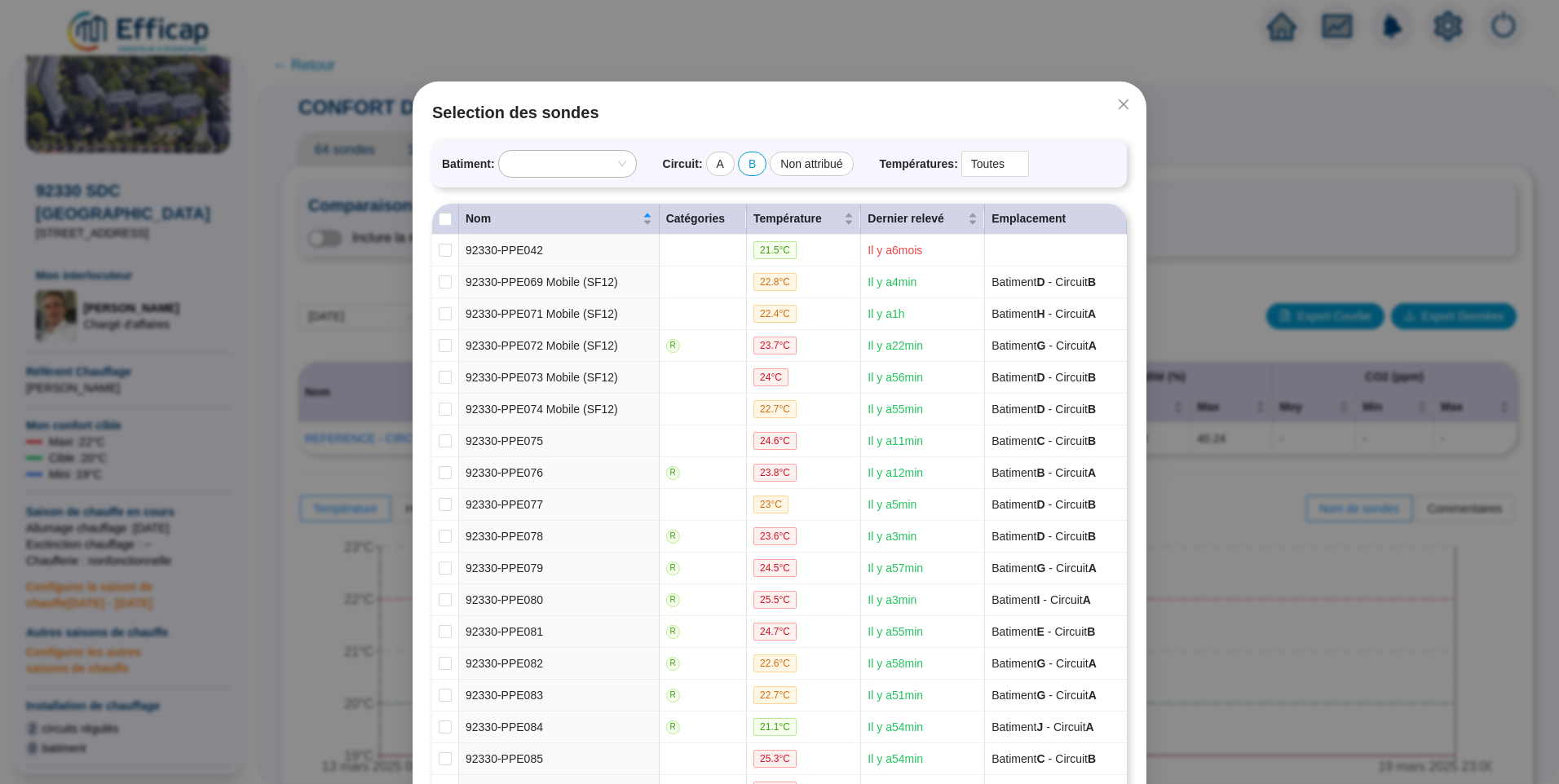
checkbox input "false"
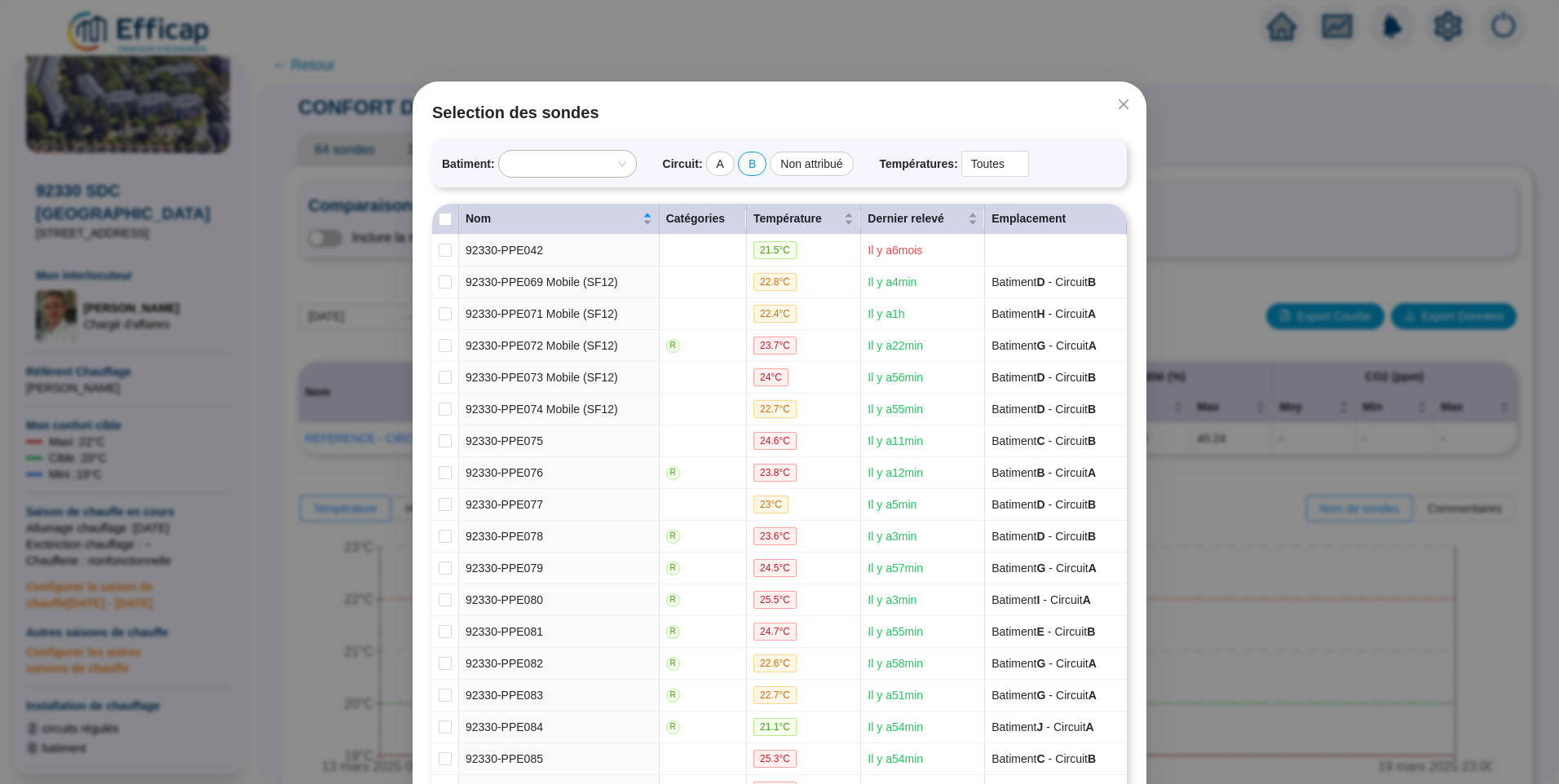
checkbox input "false"
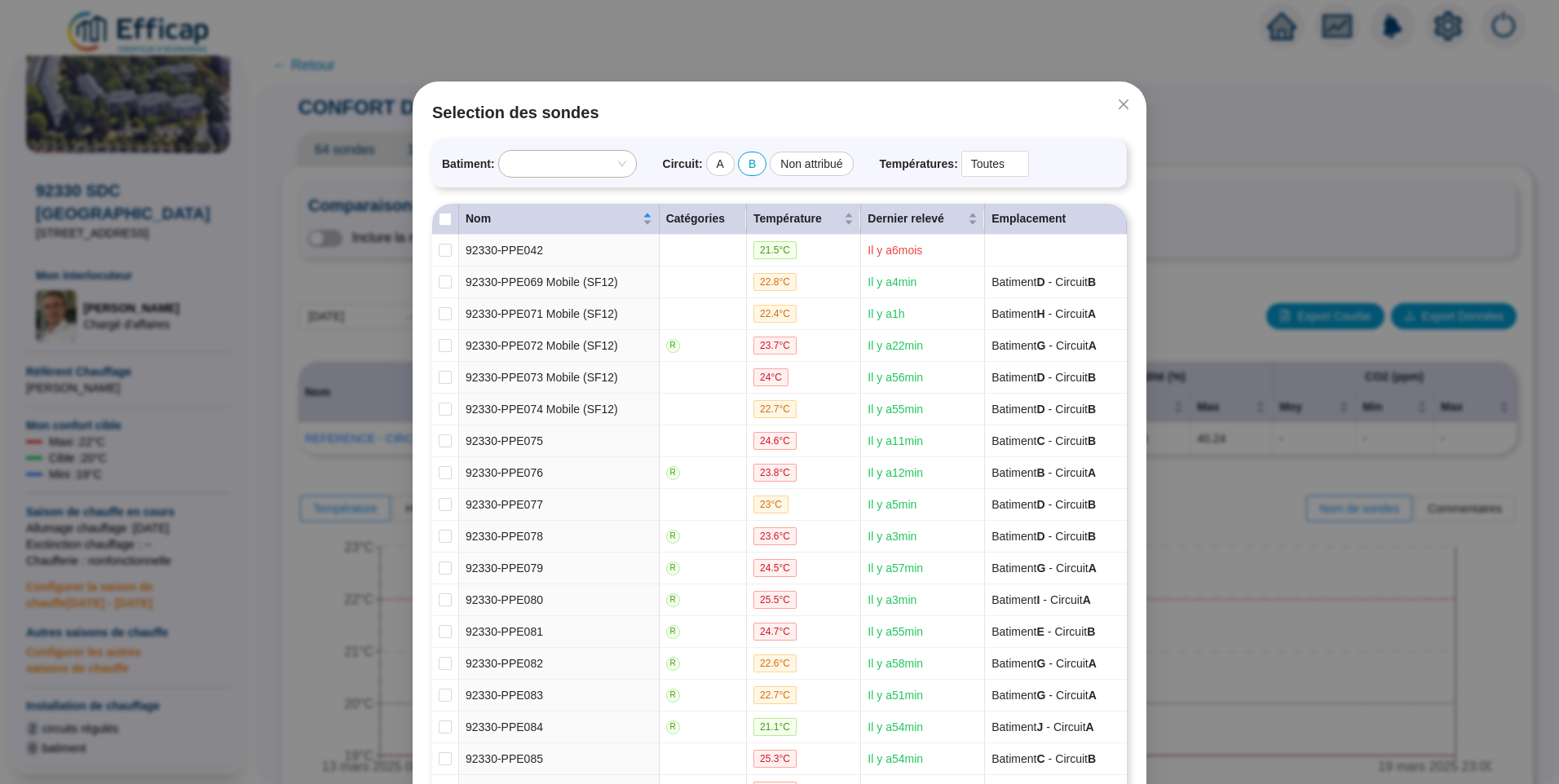
checkbox input "false"
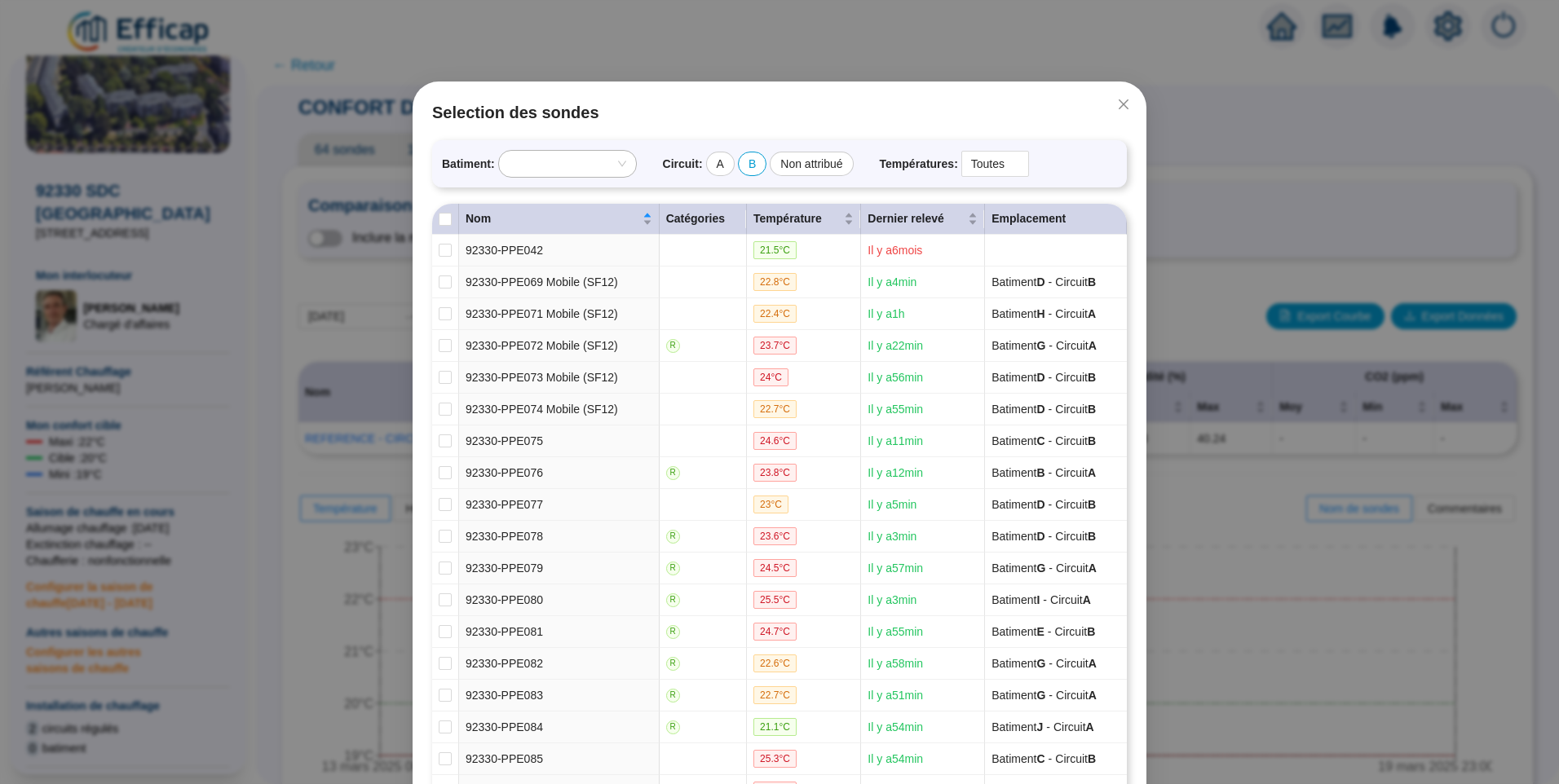
checkbox input "false"
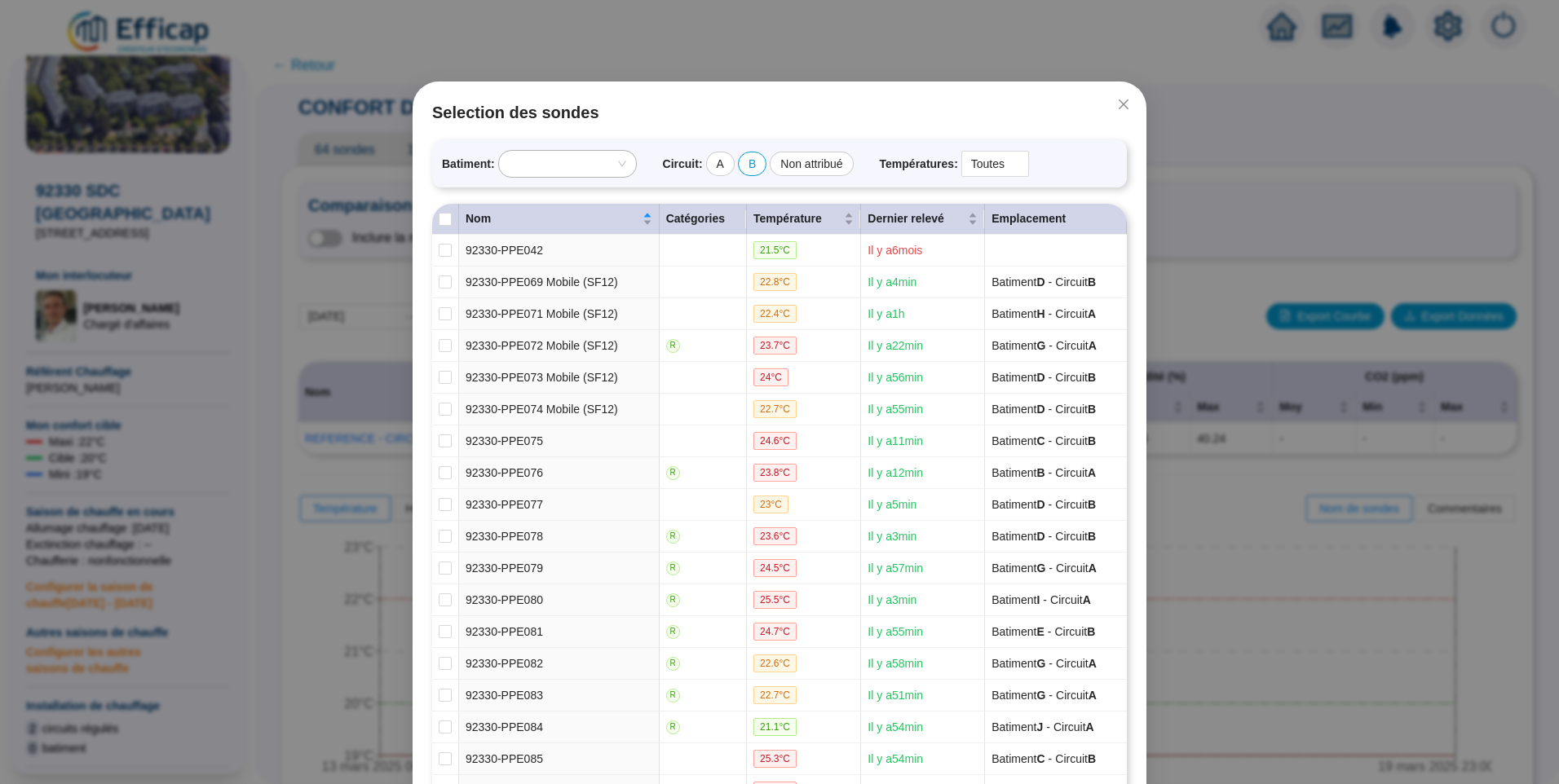
checkbox input "false"
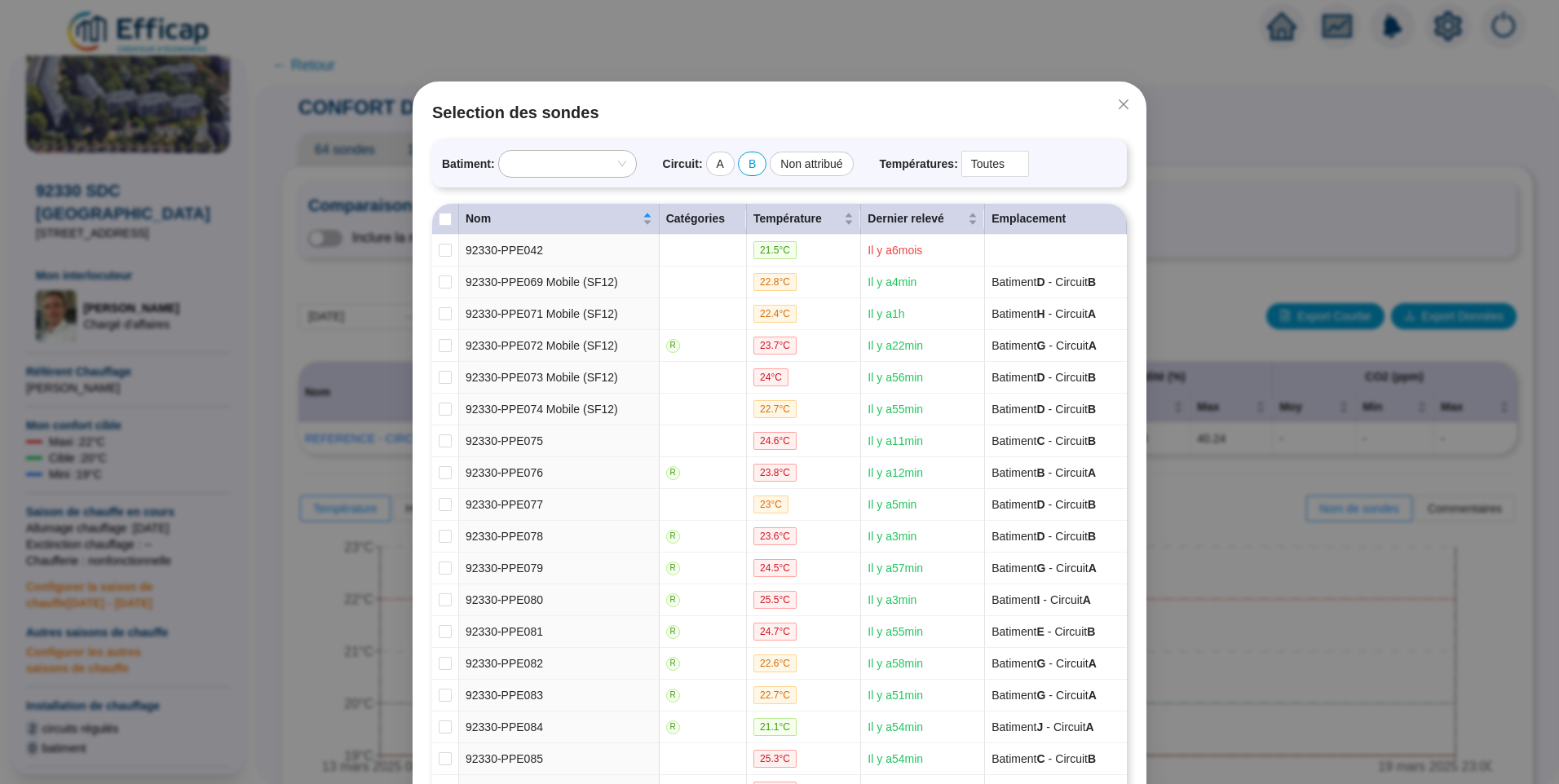
checkbox input "false"
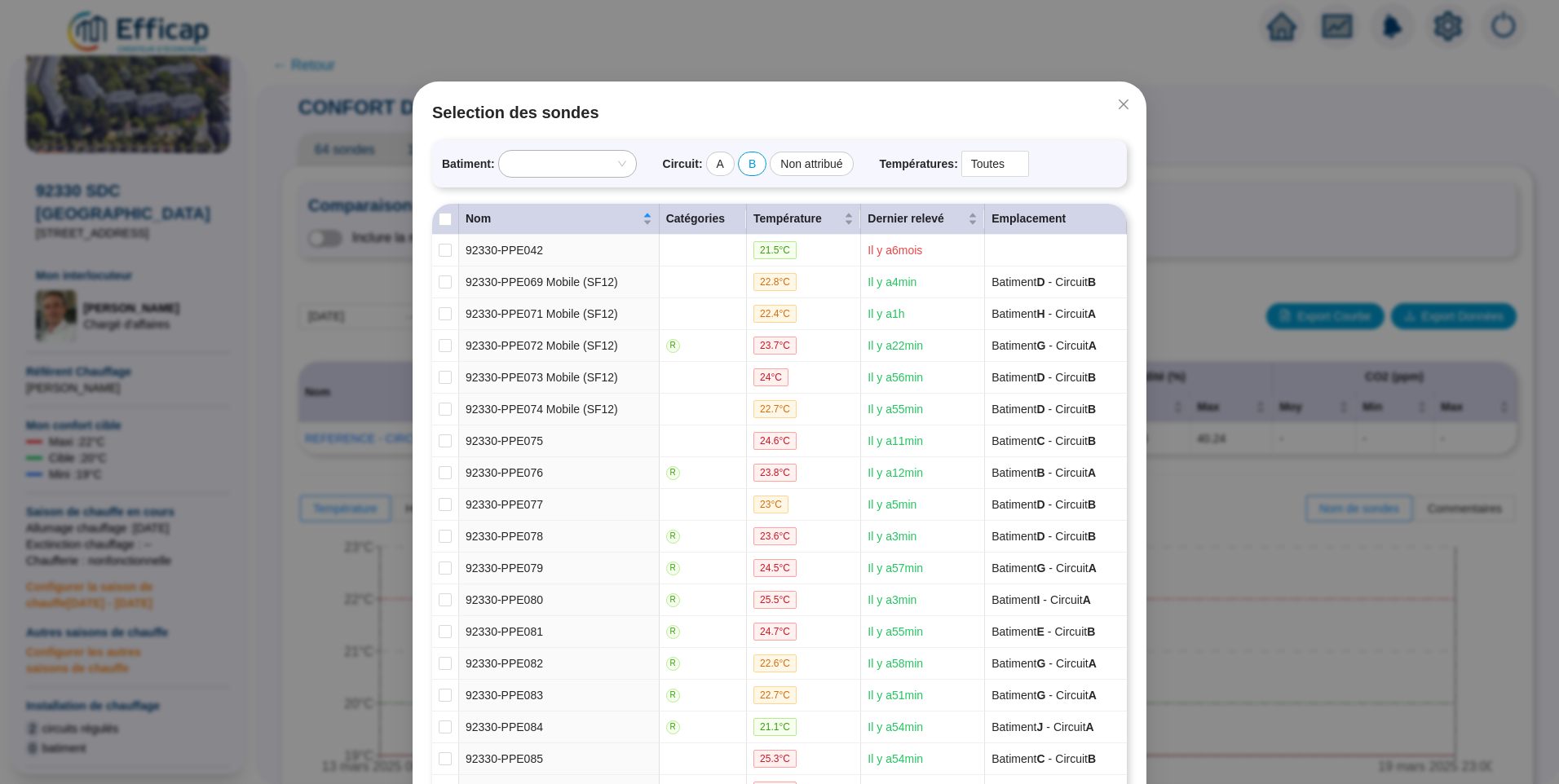
checkbox input "false"
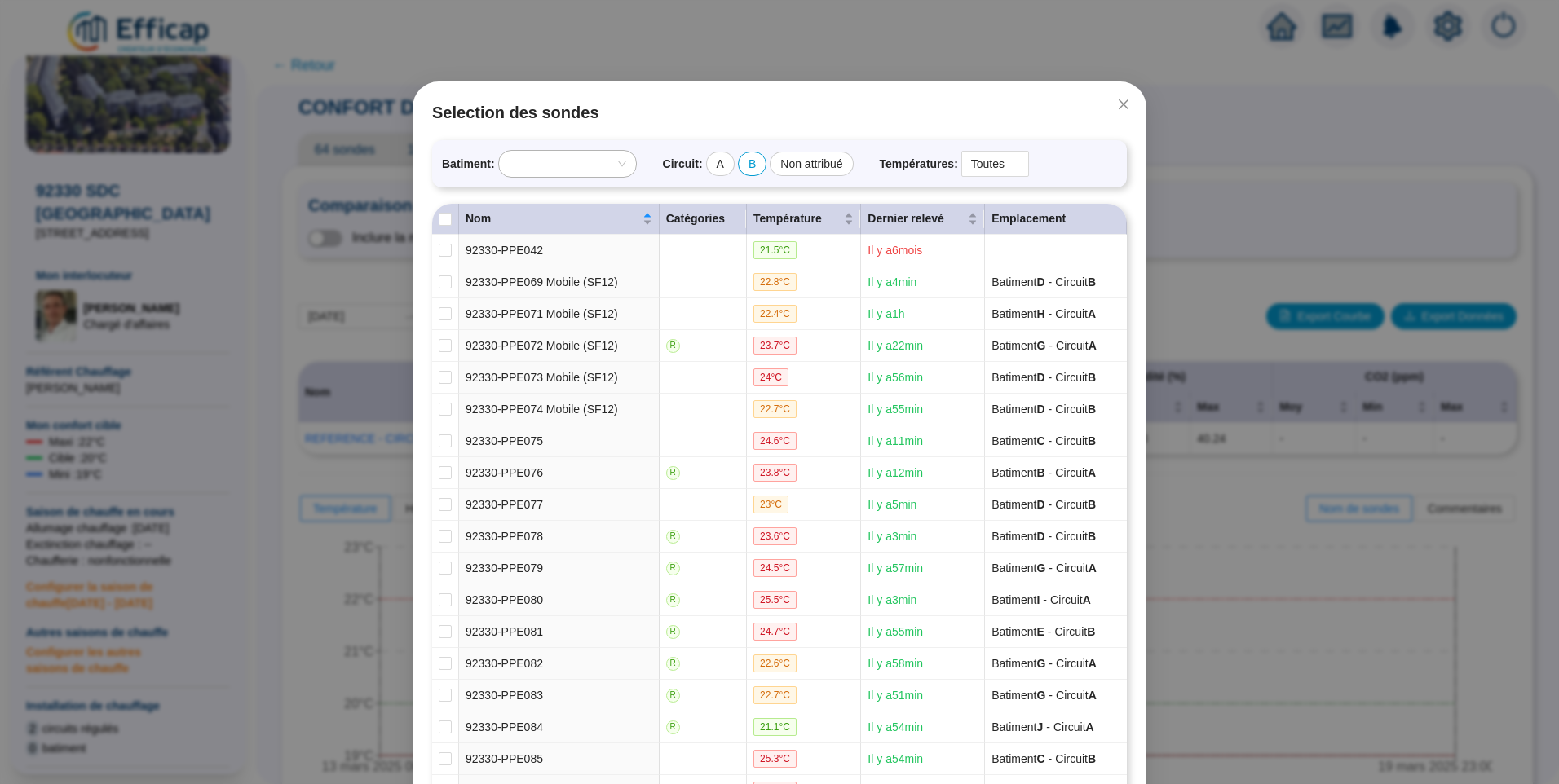
checkbox input "false"
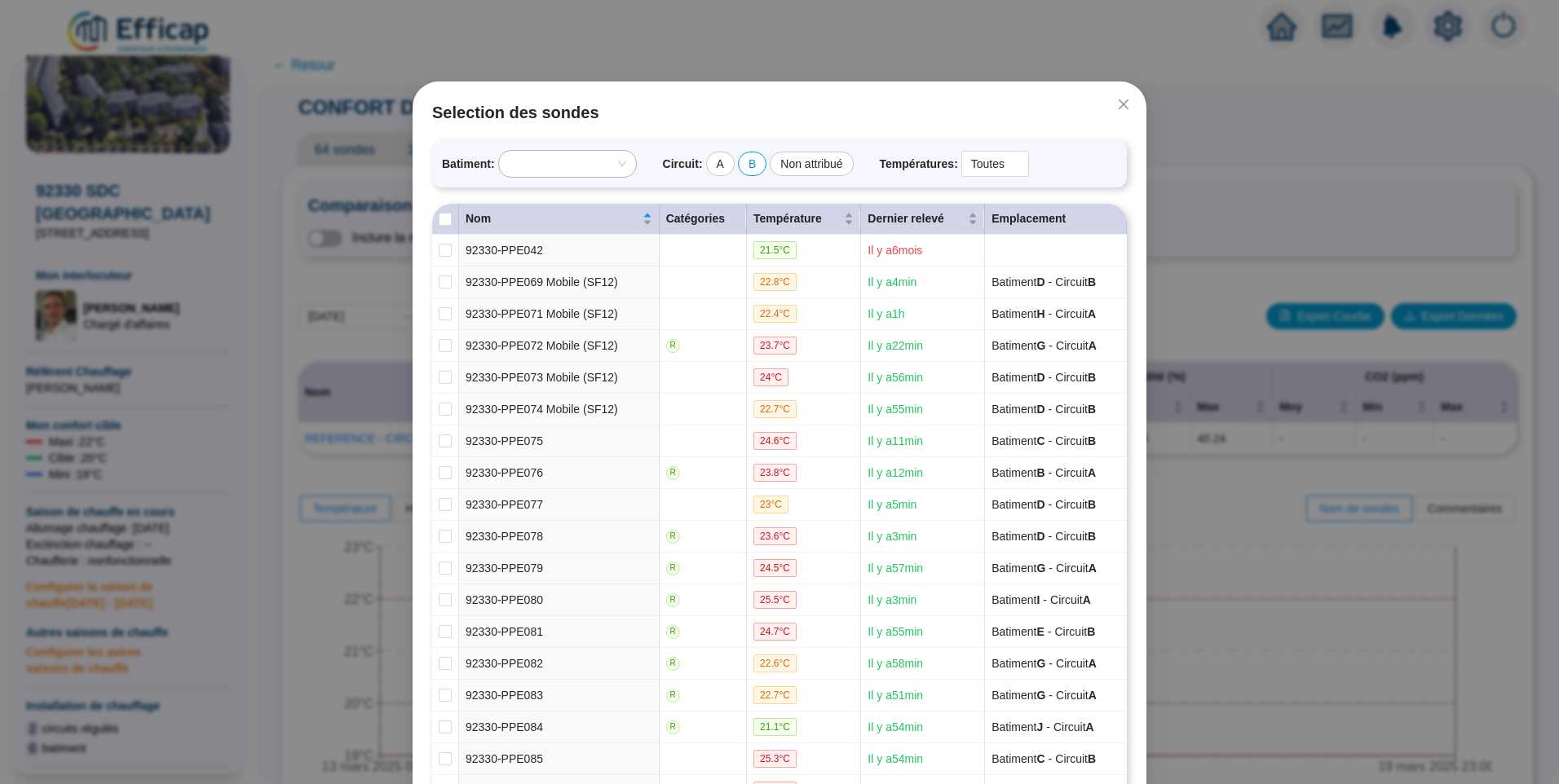
checkbox input "false"
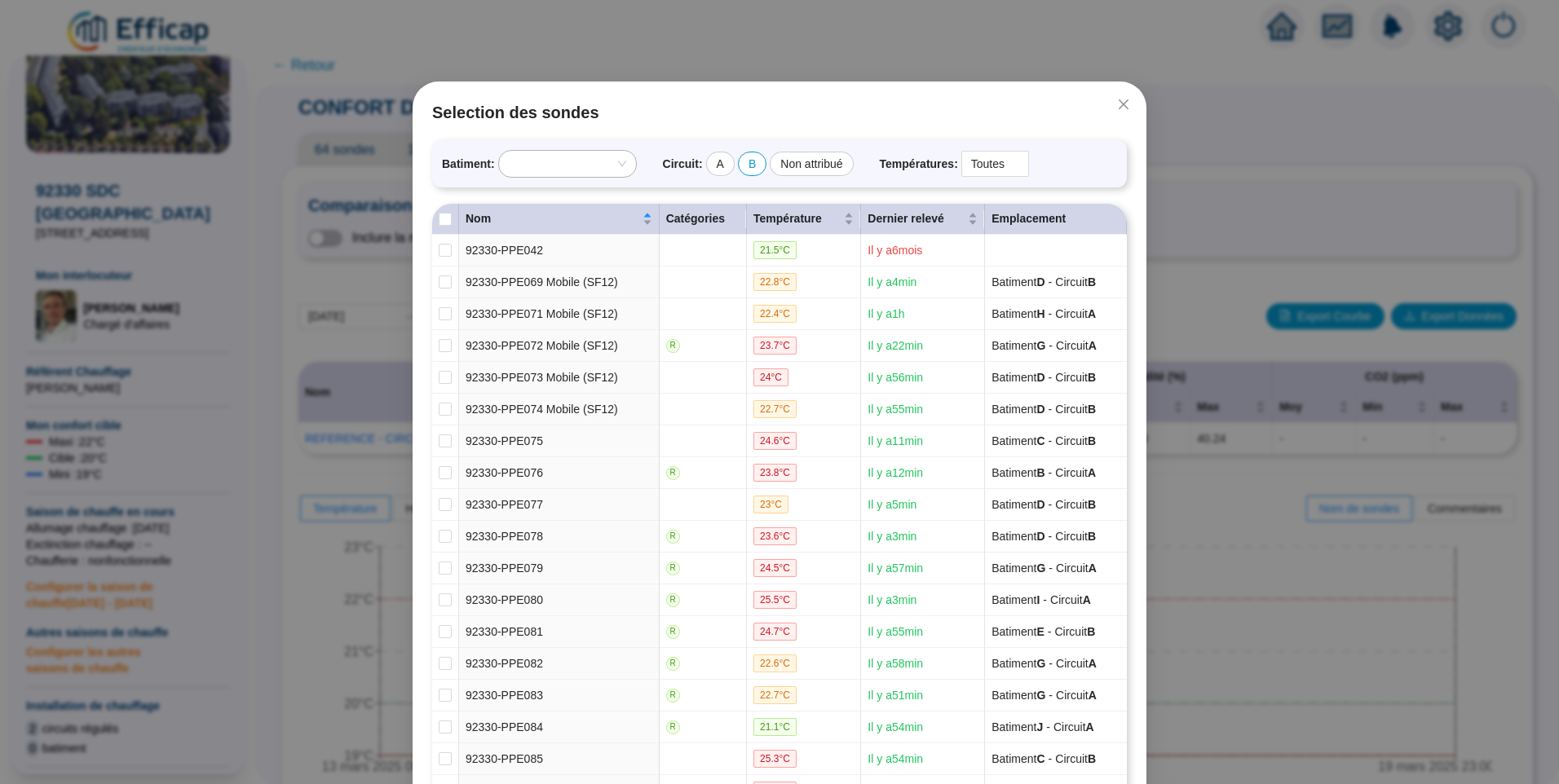
checkbox input "false"
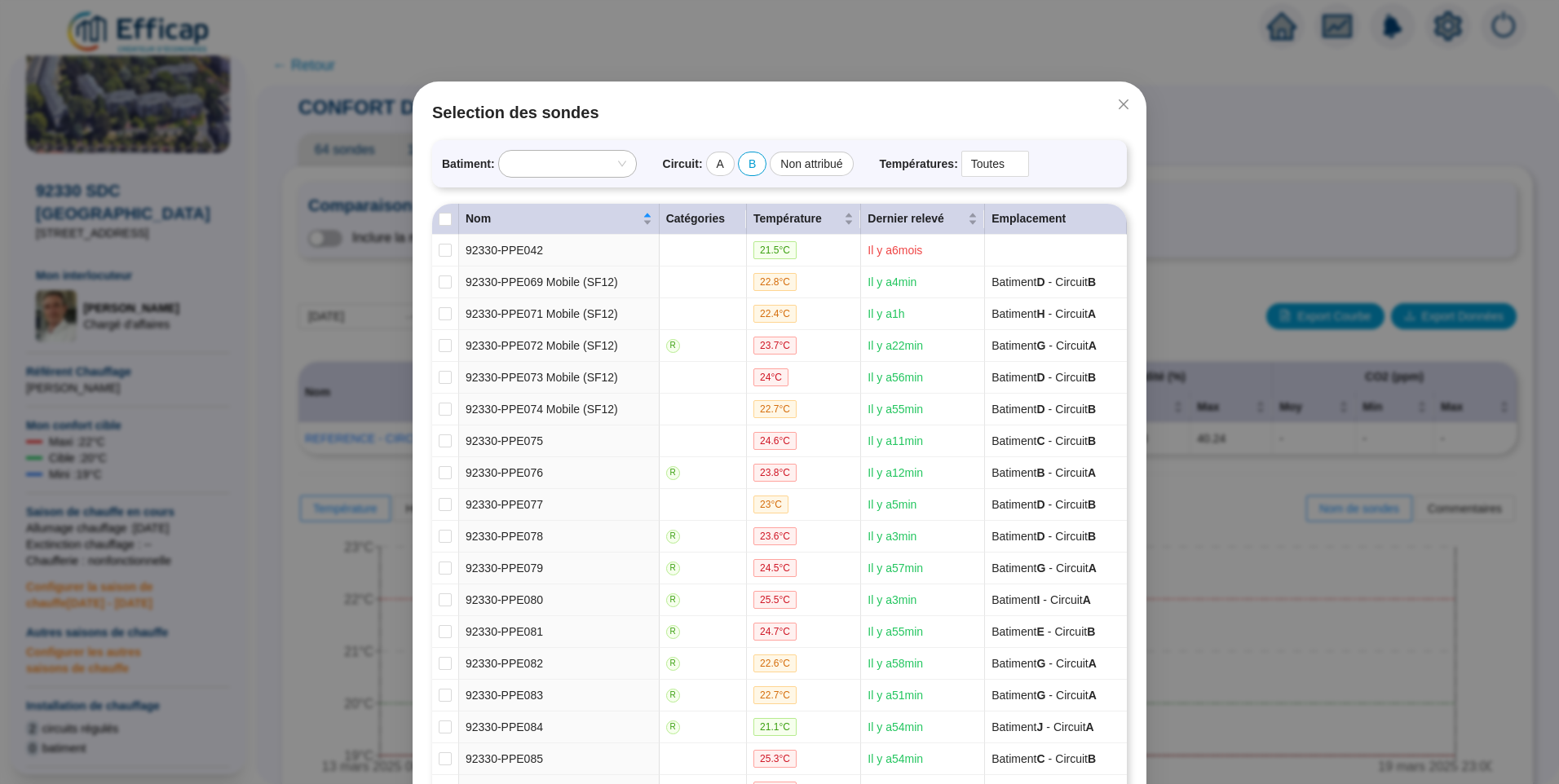
checkbox input "false"
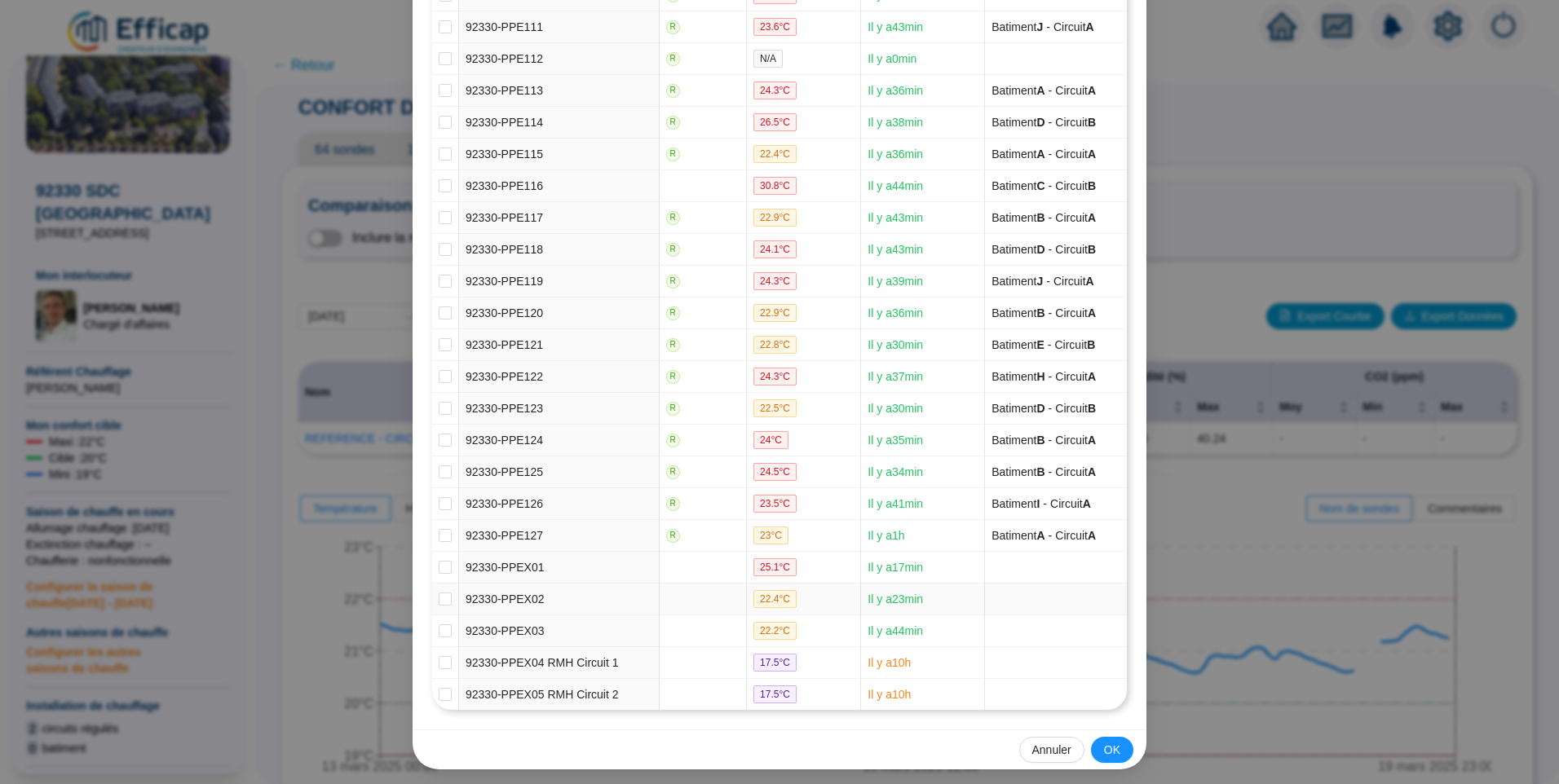
scroll to position [1563, 0]
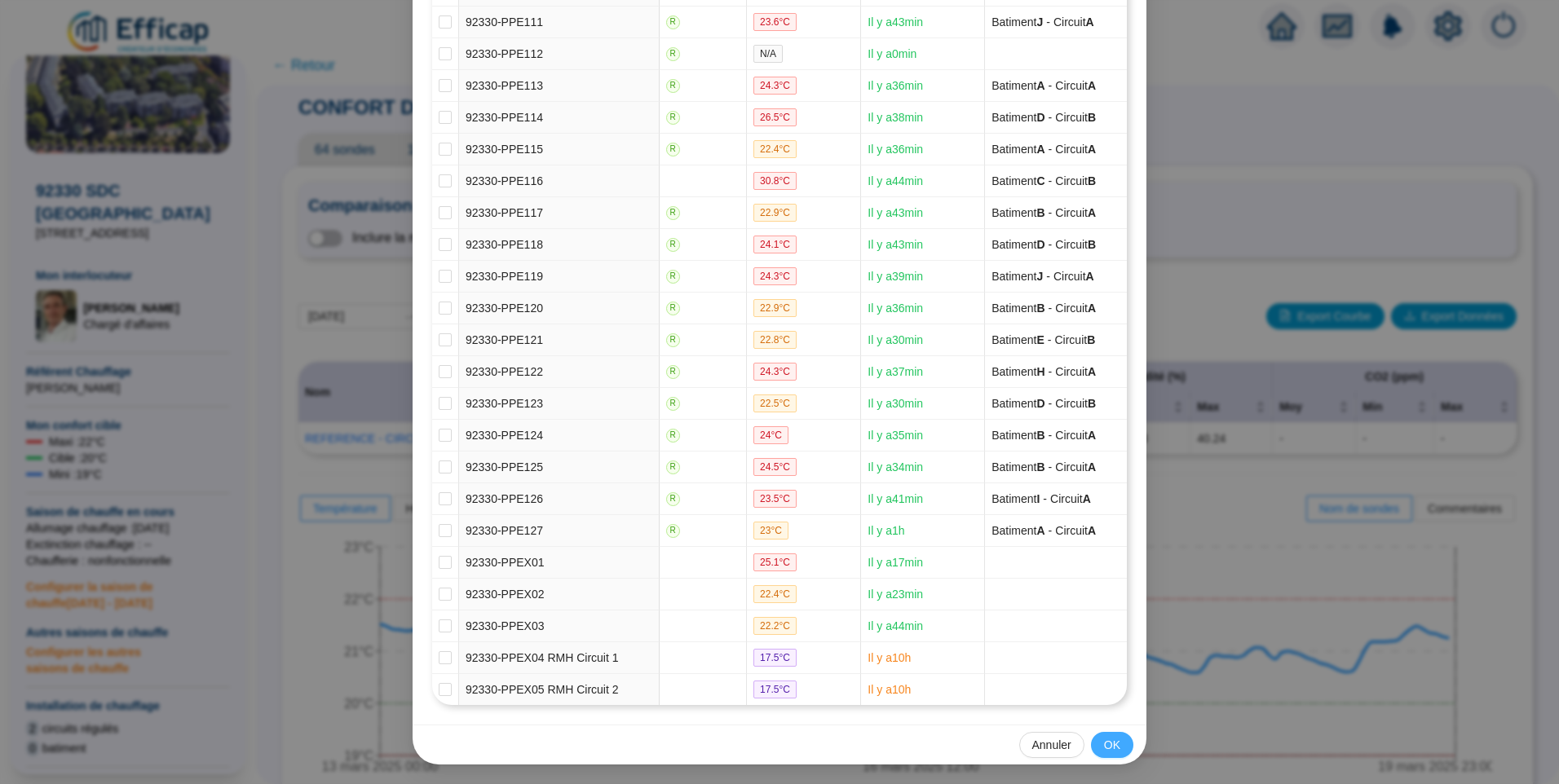
click at [1106, 755] on button "OK" at bounding box center [1112, 745] width 42 height 27
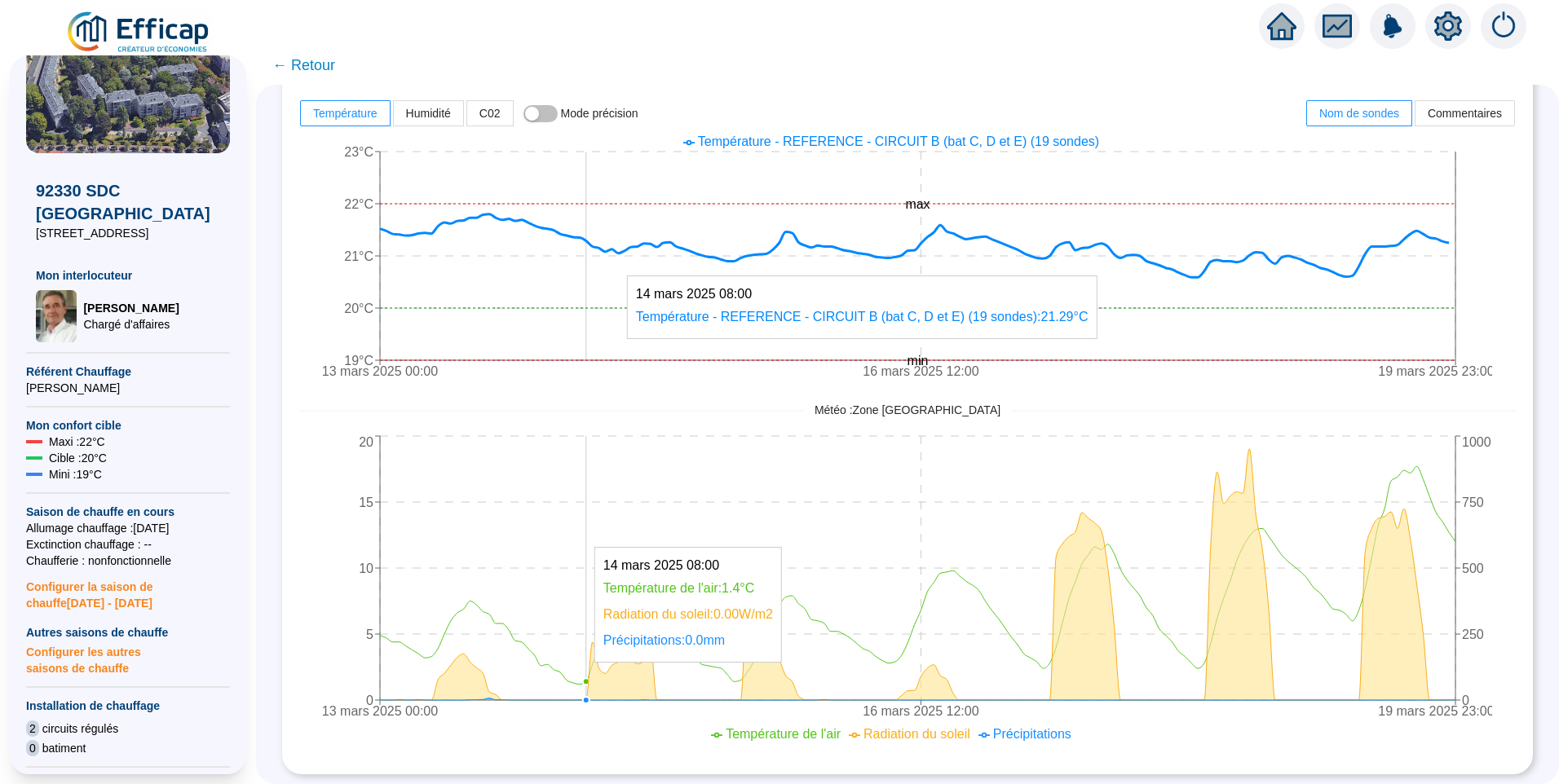
scroll to position [0, 0]
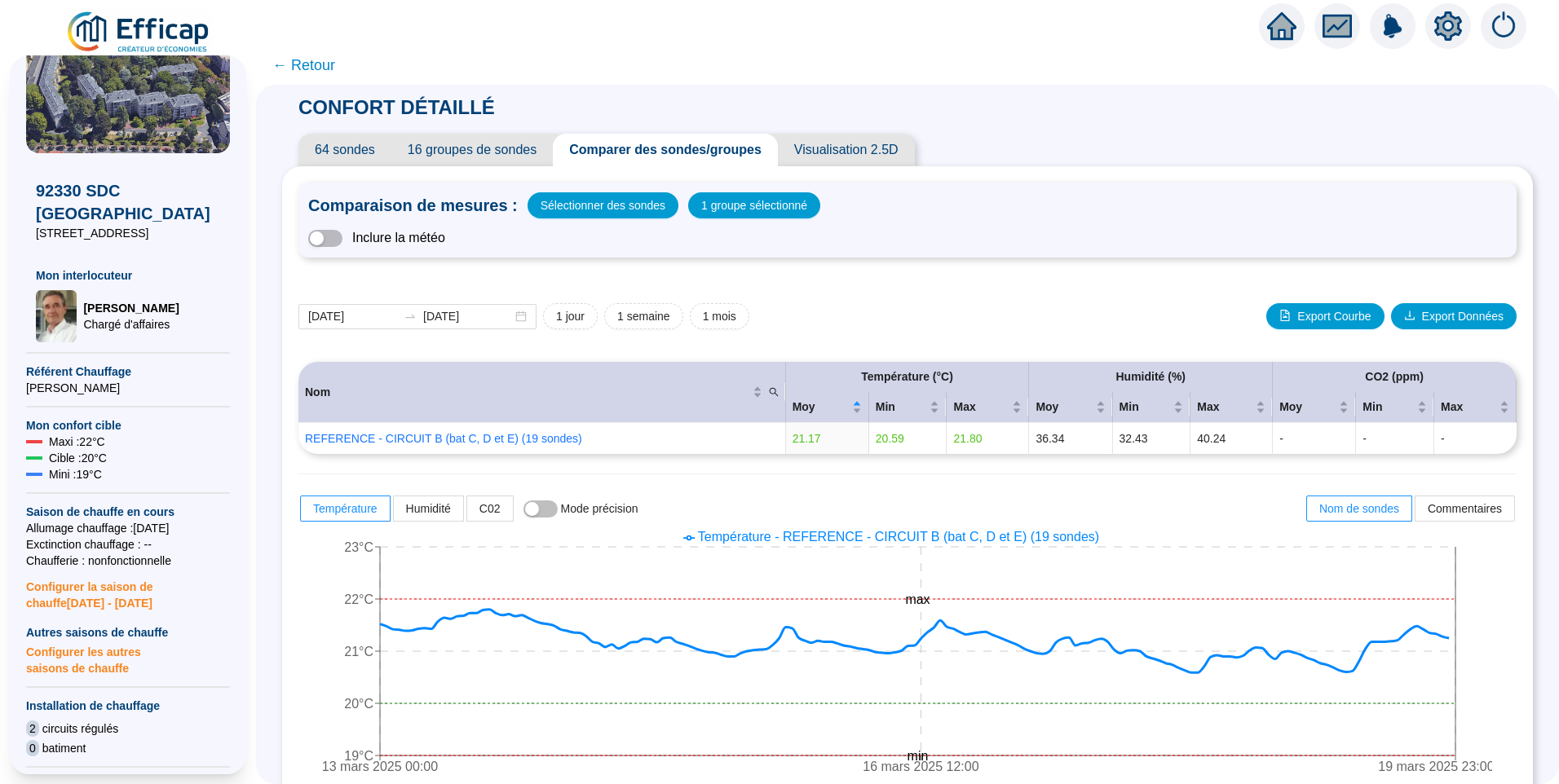
click at [319, 74] on span "← Retour" at bounding box center [304, 65] width 63 height 23
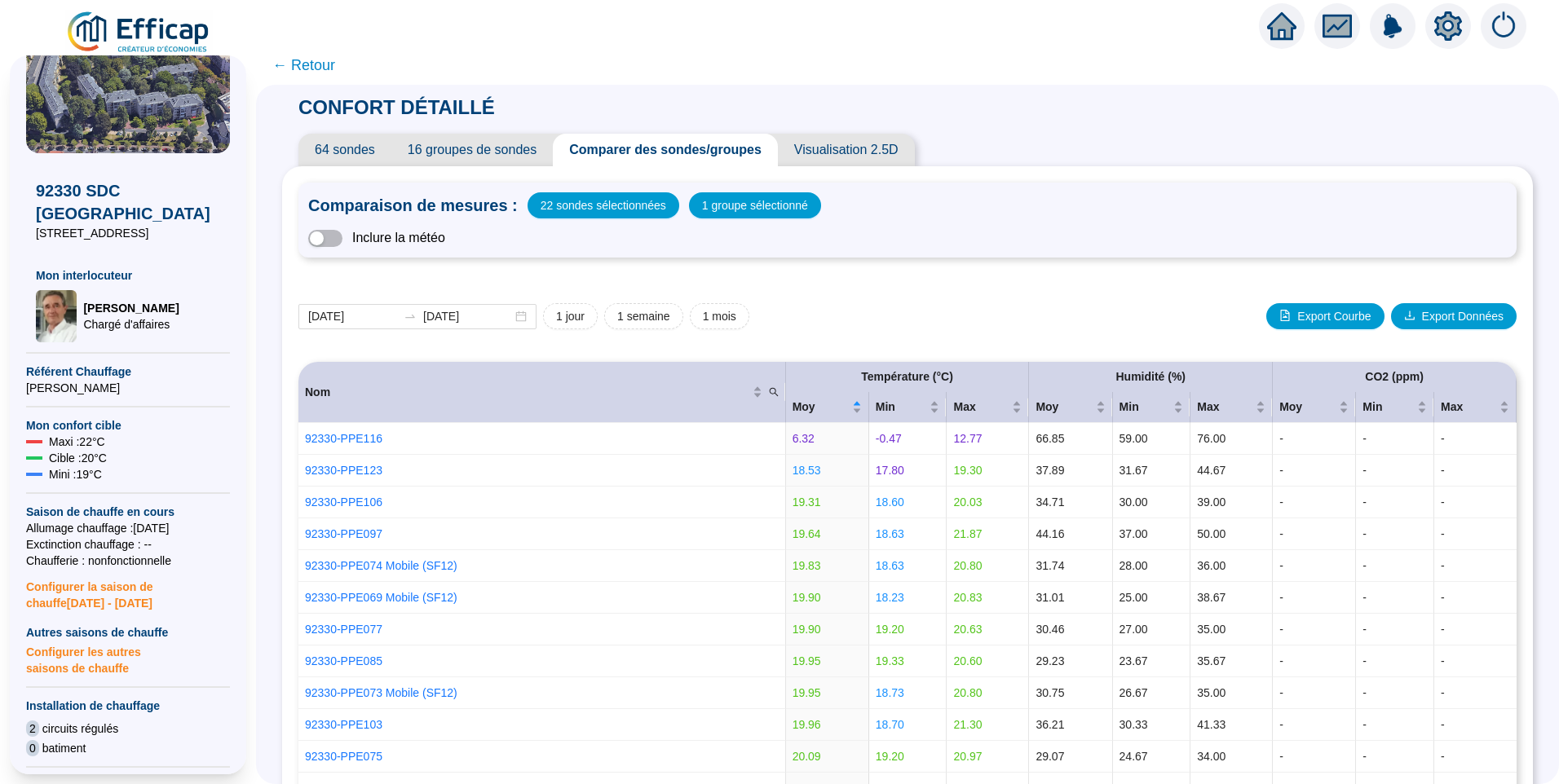
click at [300, 66] on span "← Retour" at bounding box center [304, 65] width 63 height 23
click at [513, 149] on span "16 groupes de sondes" at bounding box center [472, 149] width 161 height 32
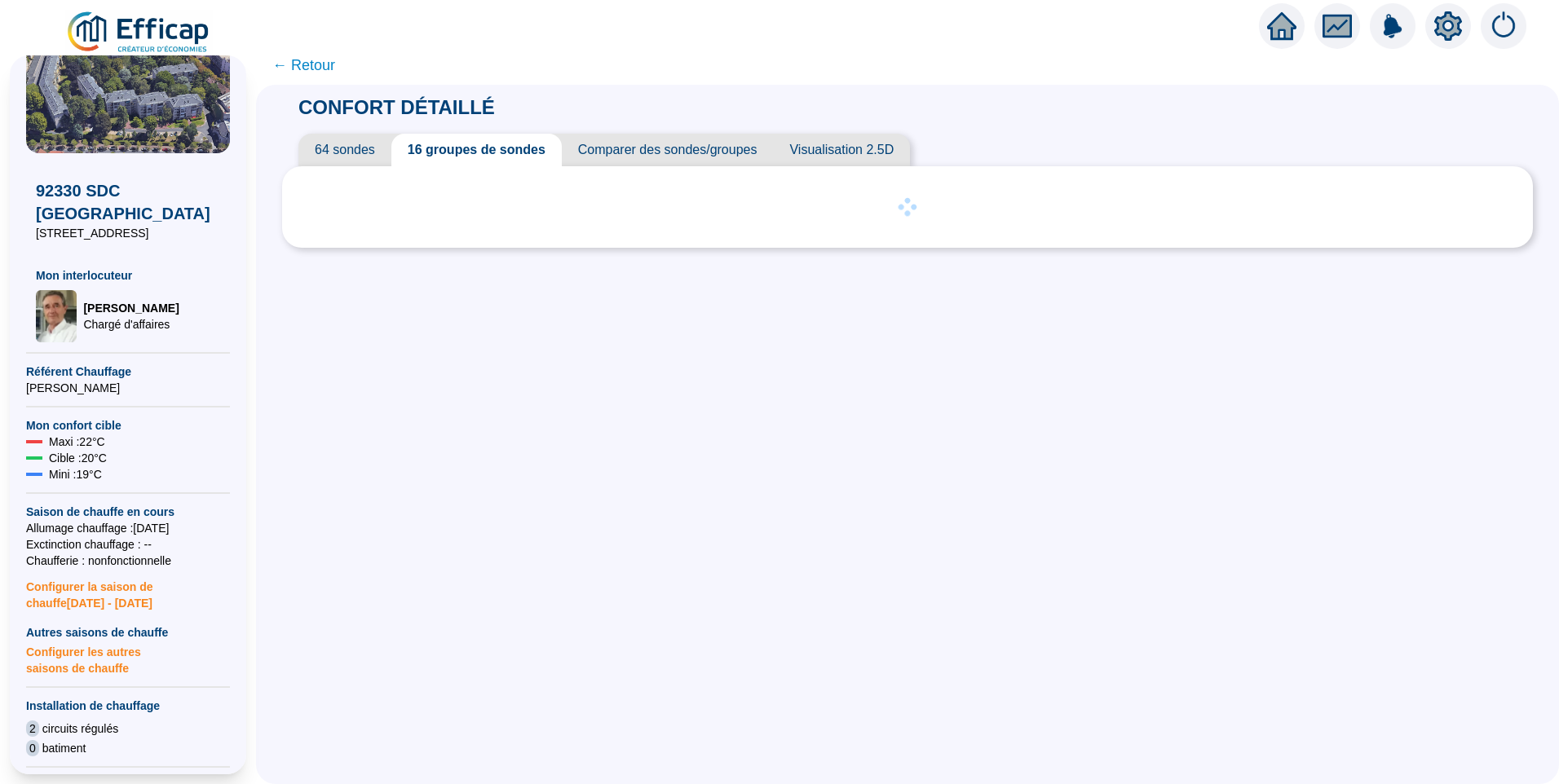
click at [328, 67] on span "← Retour" at bounding box center [304, 65] width 63 height 23
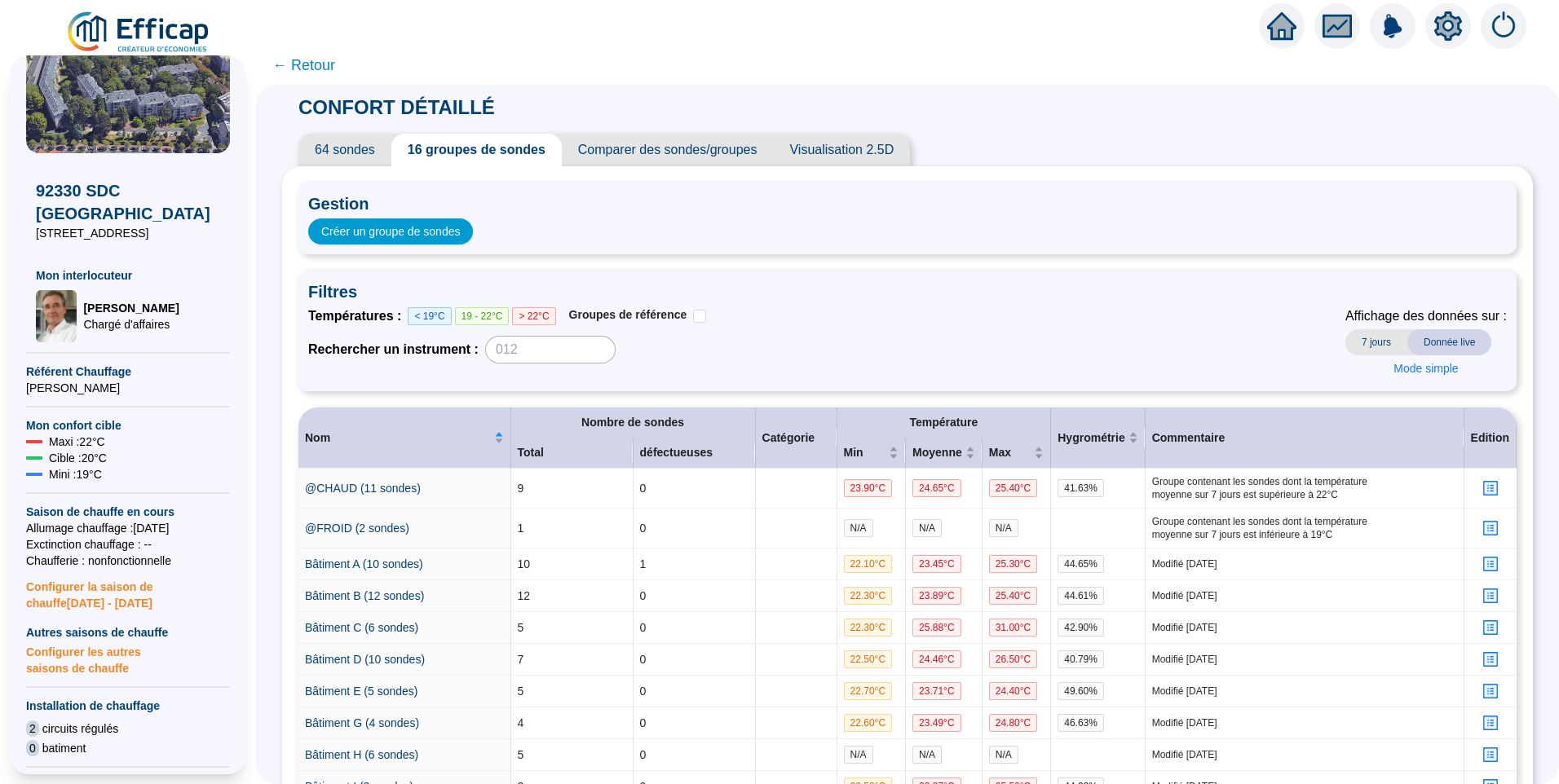
click at [322, 73] on span "← Retour" at bounding box center [304, 65] width 63 height 23
click at [341, 201] on span "Gestion" at bounding box center [907, 203] width 1198 height 23
drag, startPoint x: 341, startPoint y: 201, endPoint x: 310, endPoint y: 71, distance: 133.6
click at [310, 71] on span "← Retour" at bounding box center [304, 65] width 63 height 23
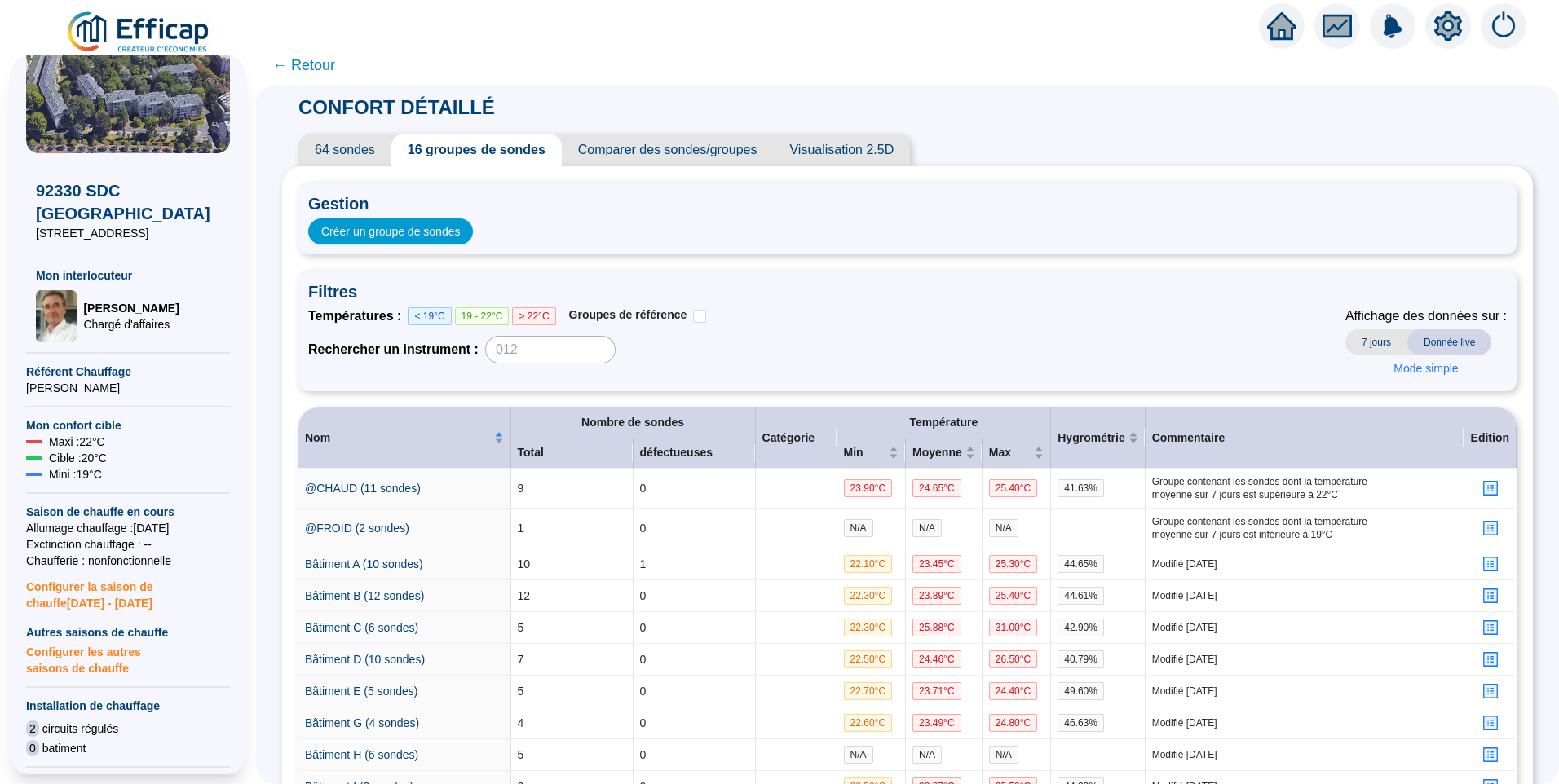
click at [324, 70] on span "← Retour" at bounding box center [304, 65] width 63 height 23
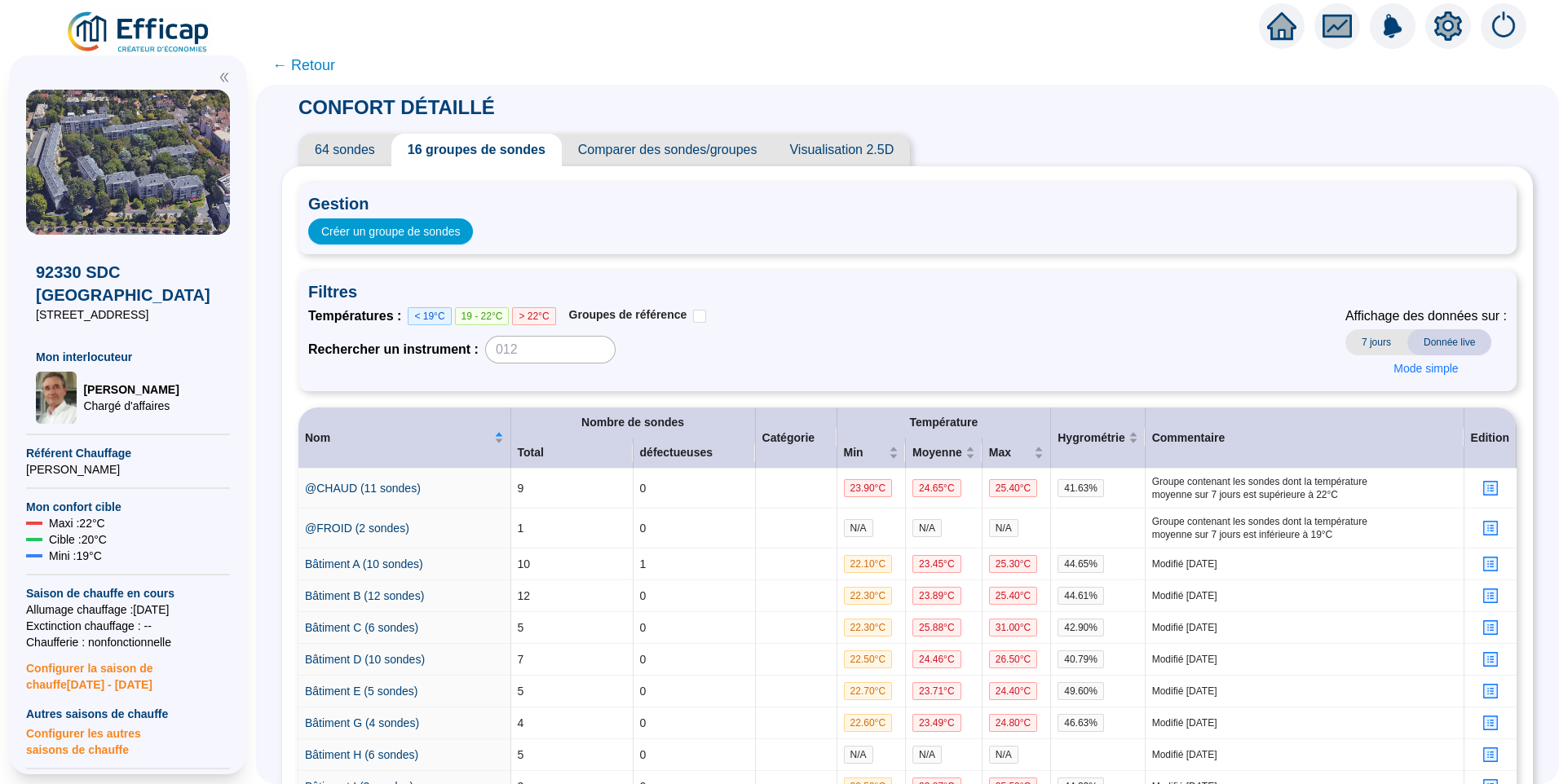
click at [148, 32] on img at bounding box center [139, 32] width 147 height 45
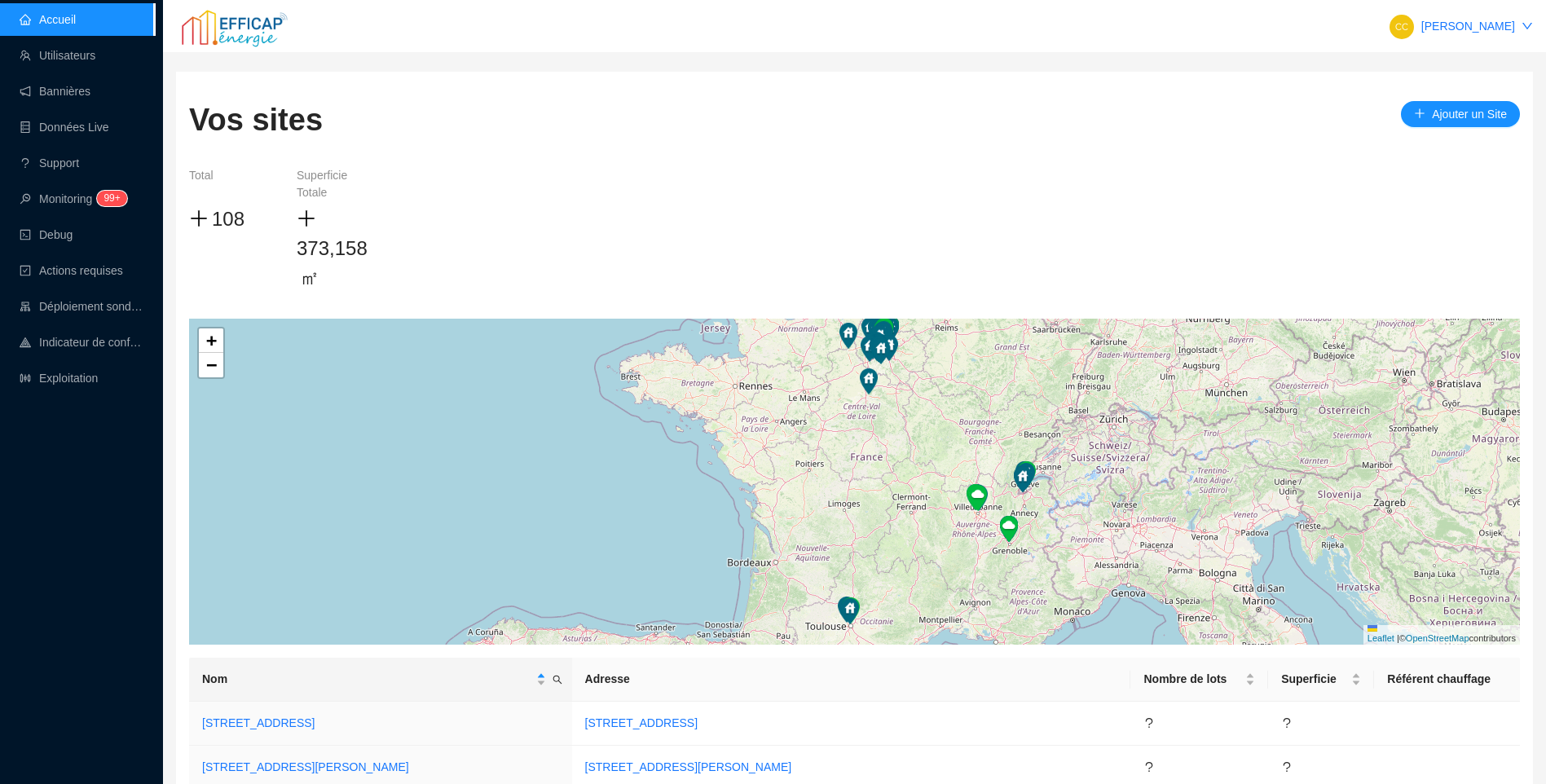
click at [87, 432] on div "Accueil Utilisateurs Bannières Données Live Support Monitoring 99+ Debug Action…" at bounding box center [78, 392] width 155 height 784
click at [141, 578] on div "Accueil Utilisateurs Bannières Données Live Support Monitoring 99+ Debug Action…" at bounding box center [78, 392] width 155 height 784
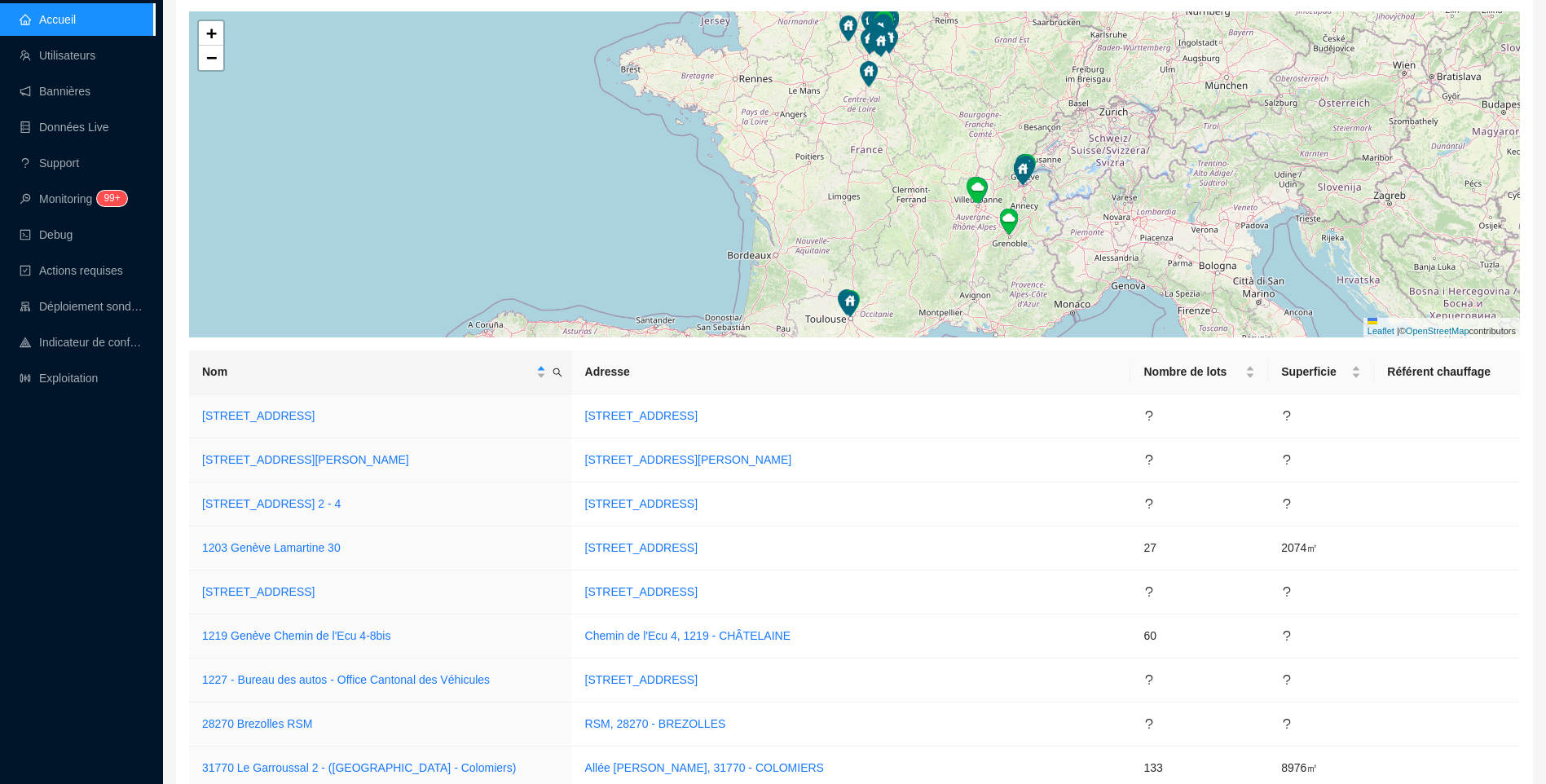
scroll to position [571, 0]
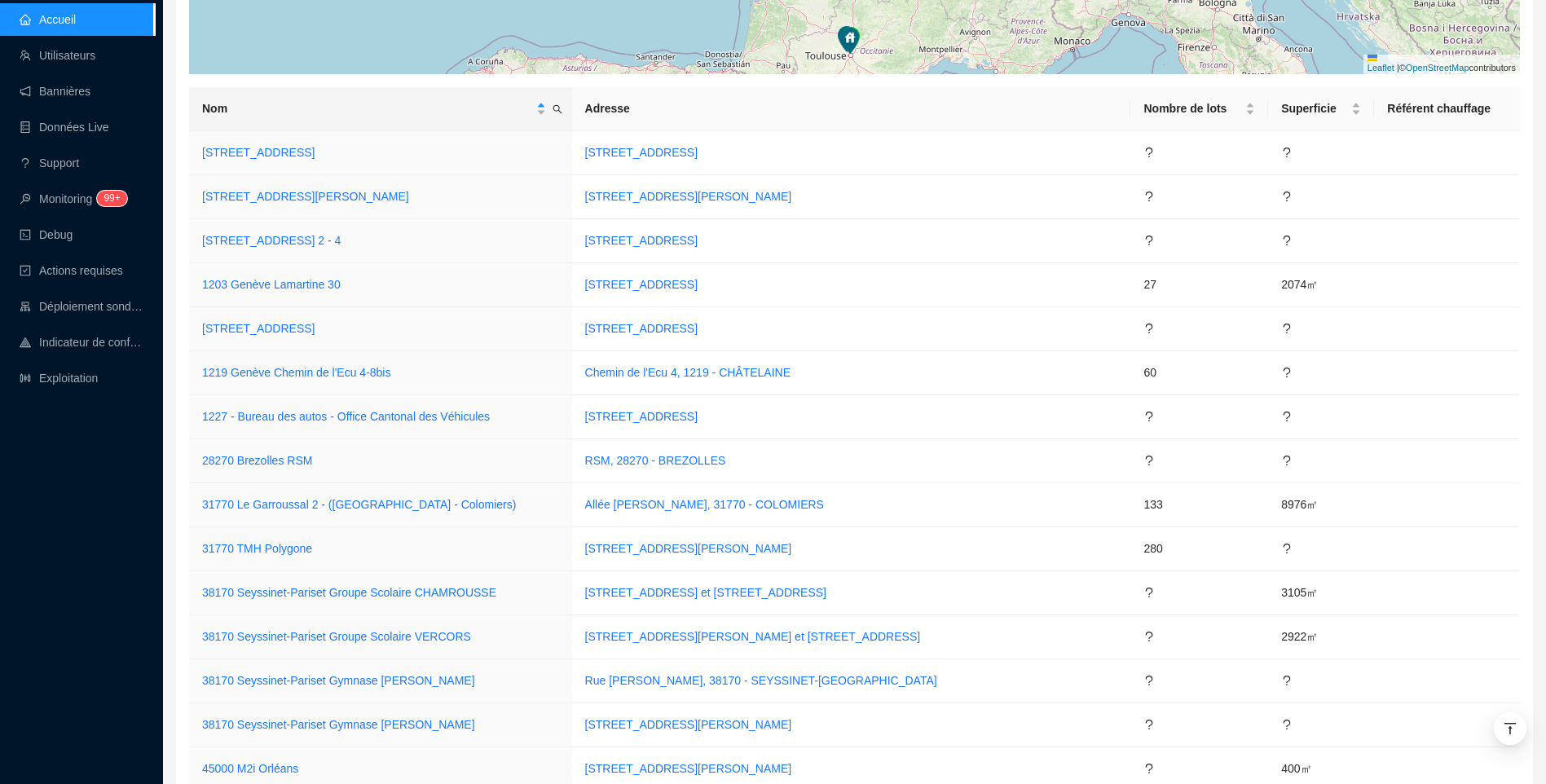
click at [27, 543] on div "Accueil Utilisateurs Bannières Données Live Support Monitoring 99+ Debug Action…" at bounding box center [78, 392] width 155 height 784
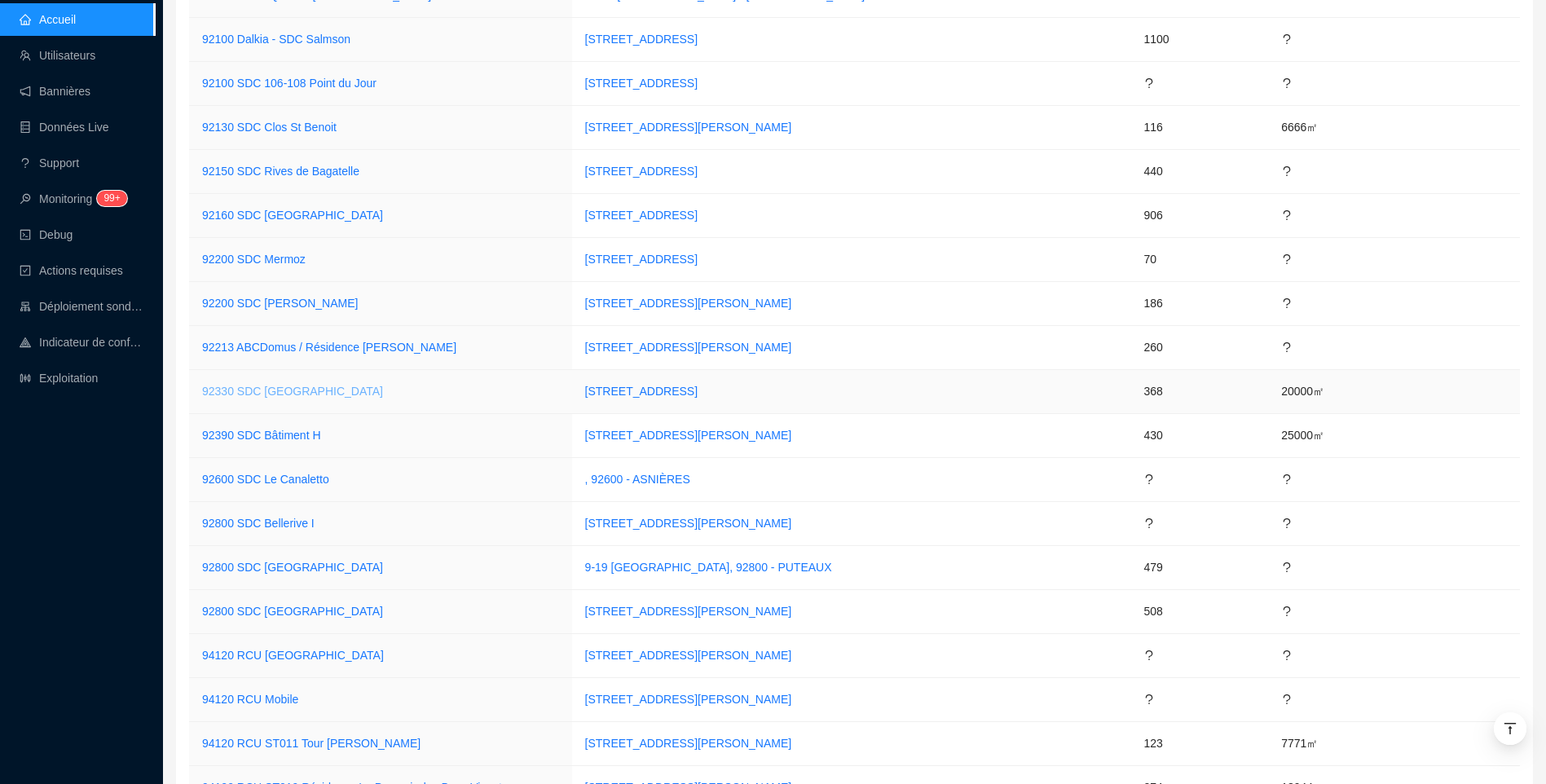
click at [244, 394] on link "92330 SDC [GEOGRAPHIC_DATA]" at bounding box center [293, 390] width 181 height 13
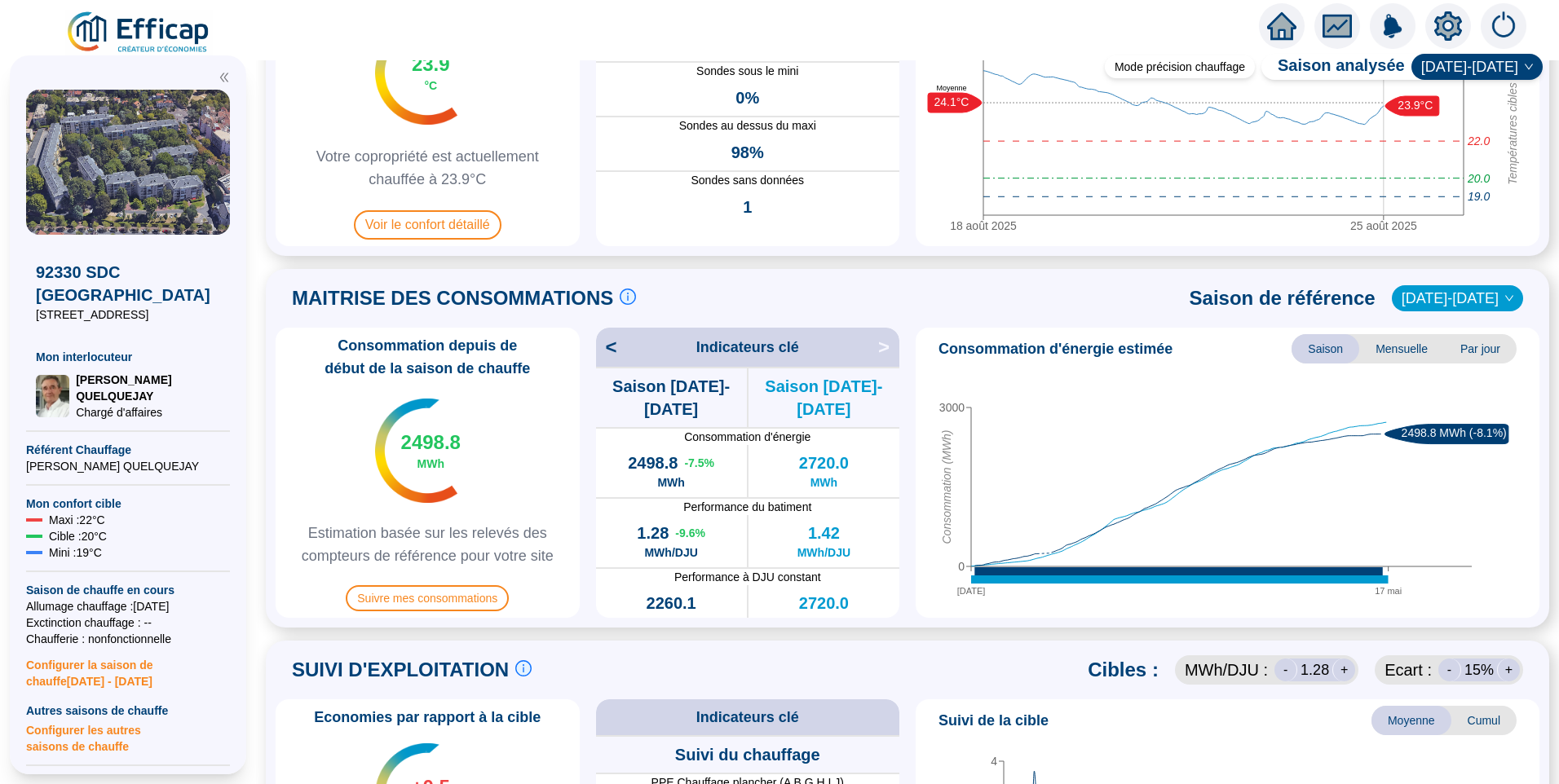
scroll to position [489, 0]
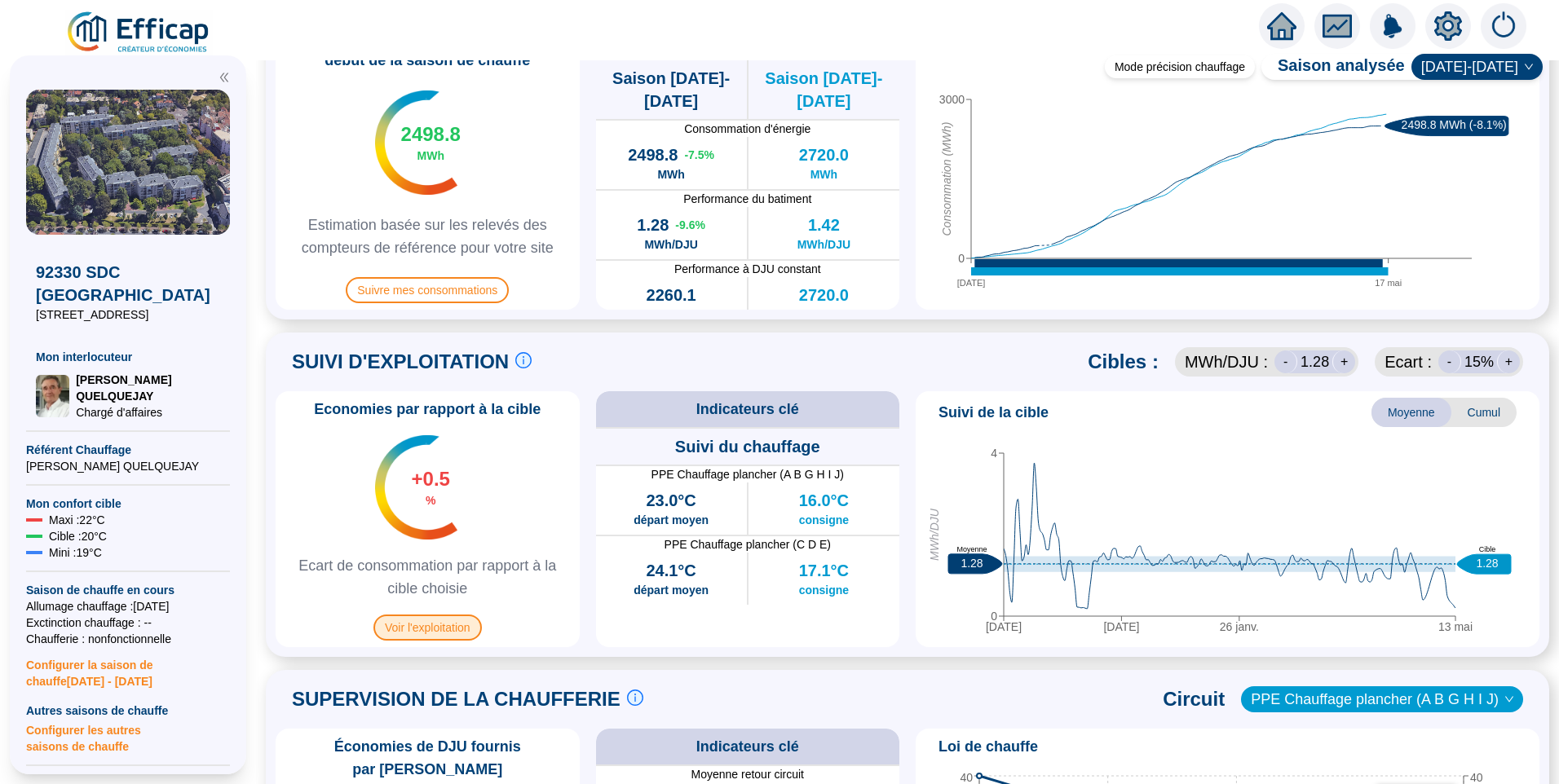
click at [446, 622] on span "Voir l'exploitation" at bounding box center [428, 627] width 108 height 27
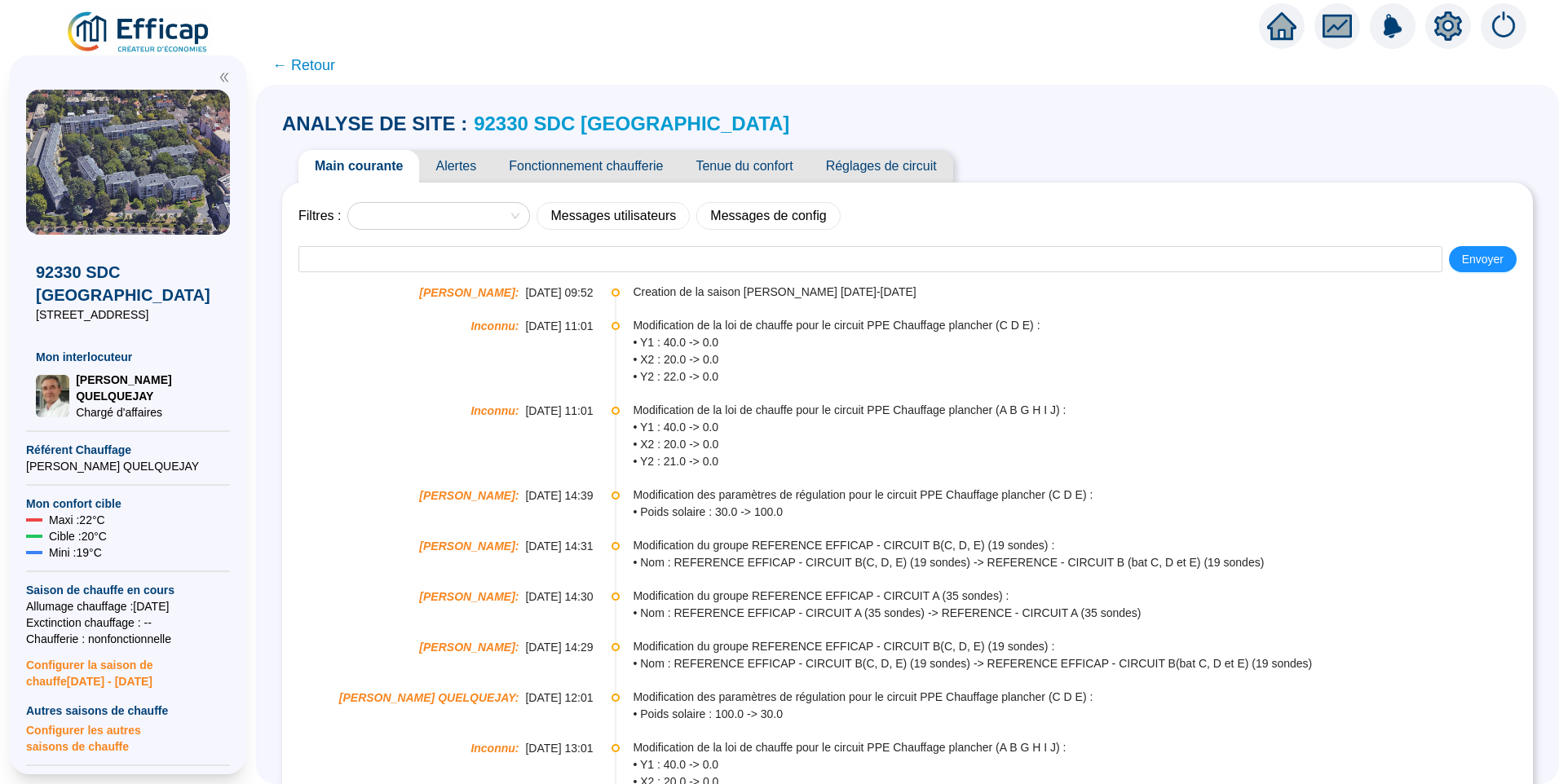
click at [764, 167] on span "Tenue du confort" at bounding box center [744, 166] width 130 height 32
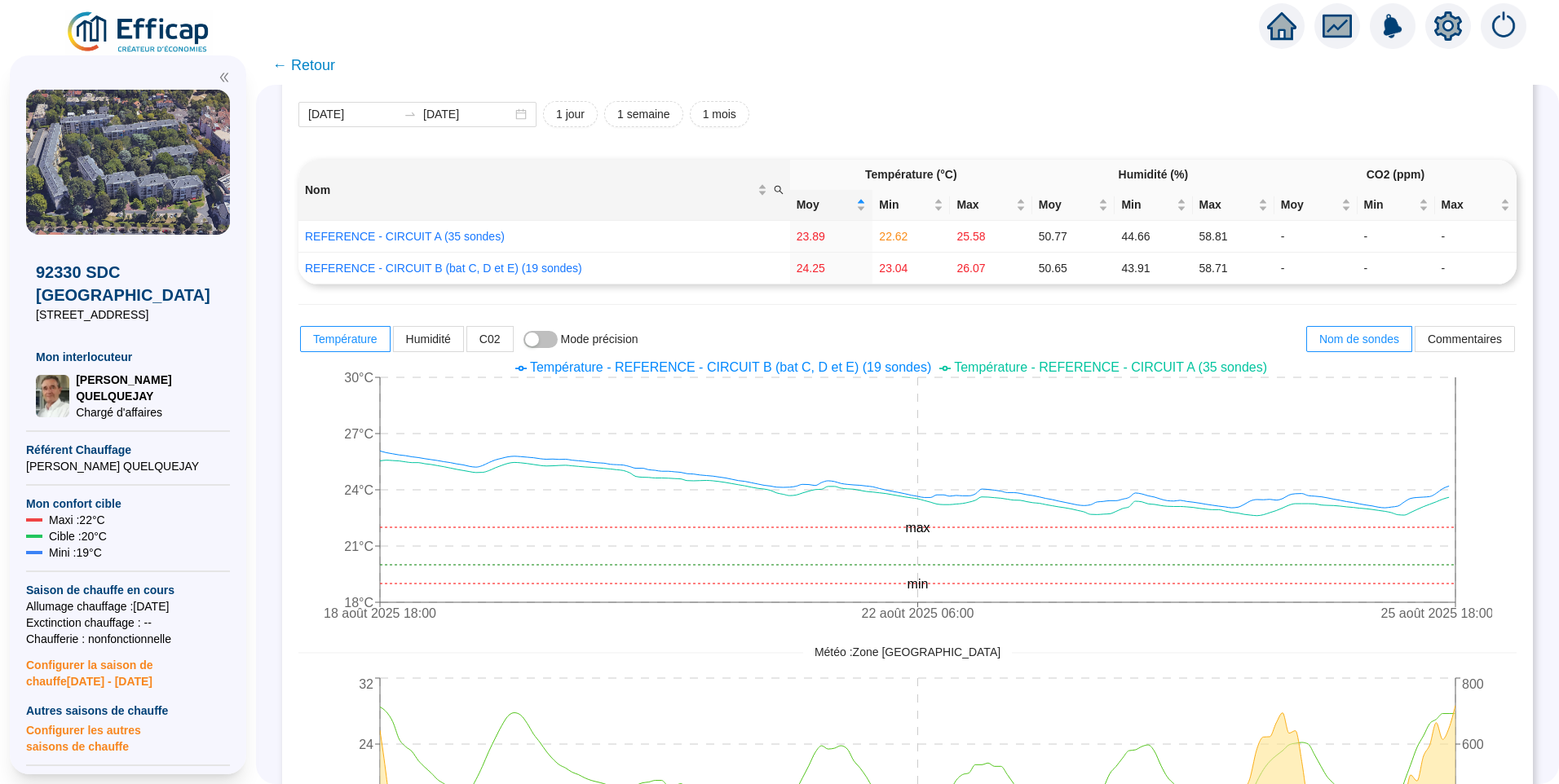
scroll to position [82, 0]
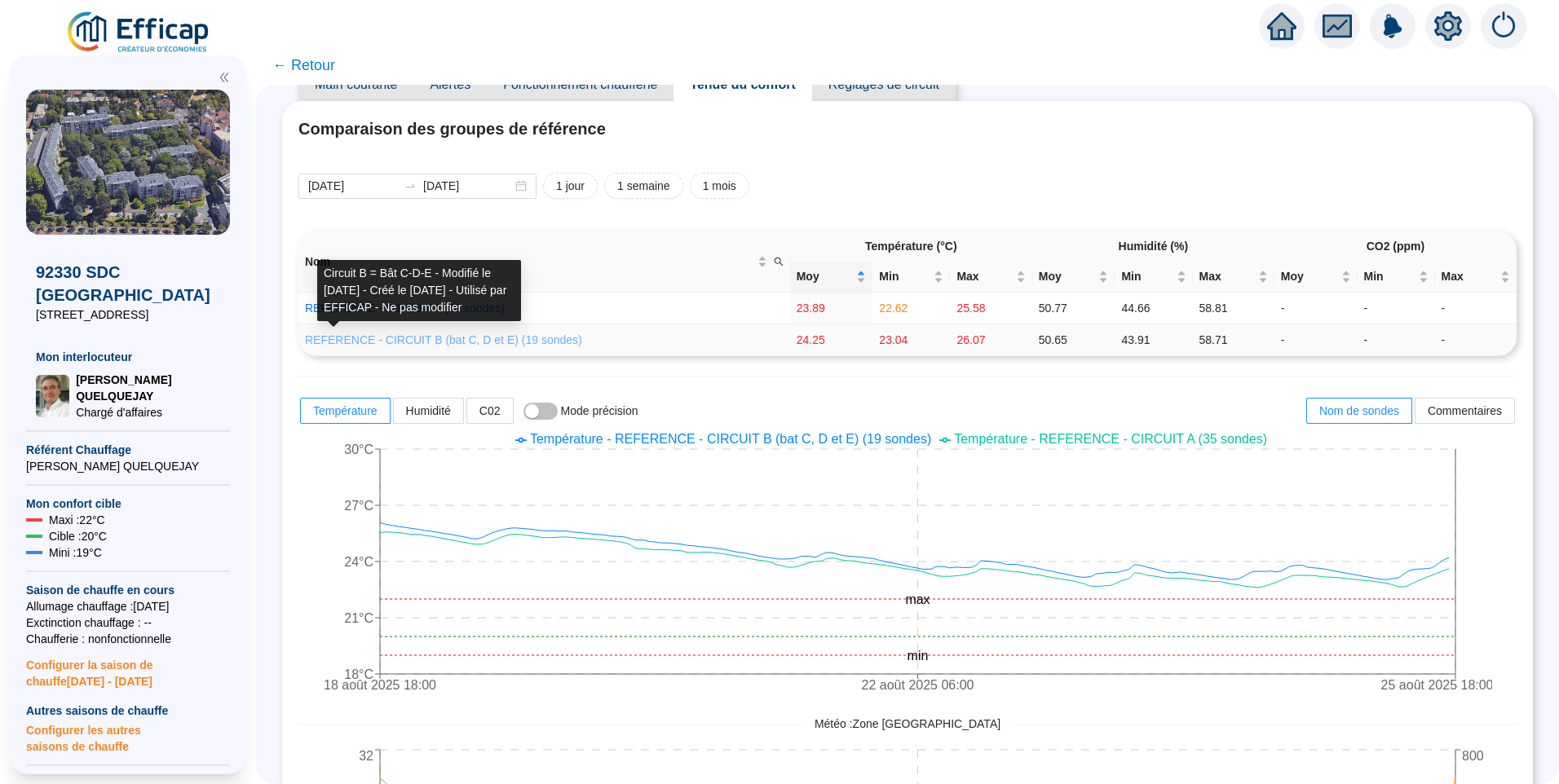
click at [453, 337] on link "REFERENCE - CIRCUIT B (bat C, D et E) (19 sondes)" at bounding box center [443, 339] width 277 height 13
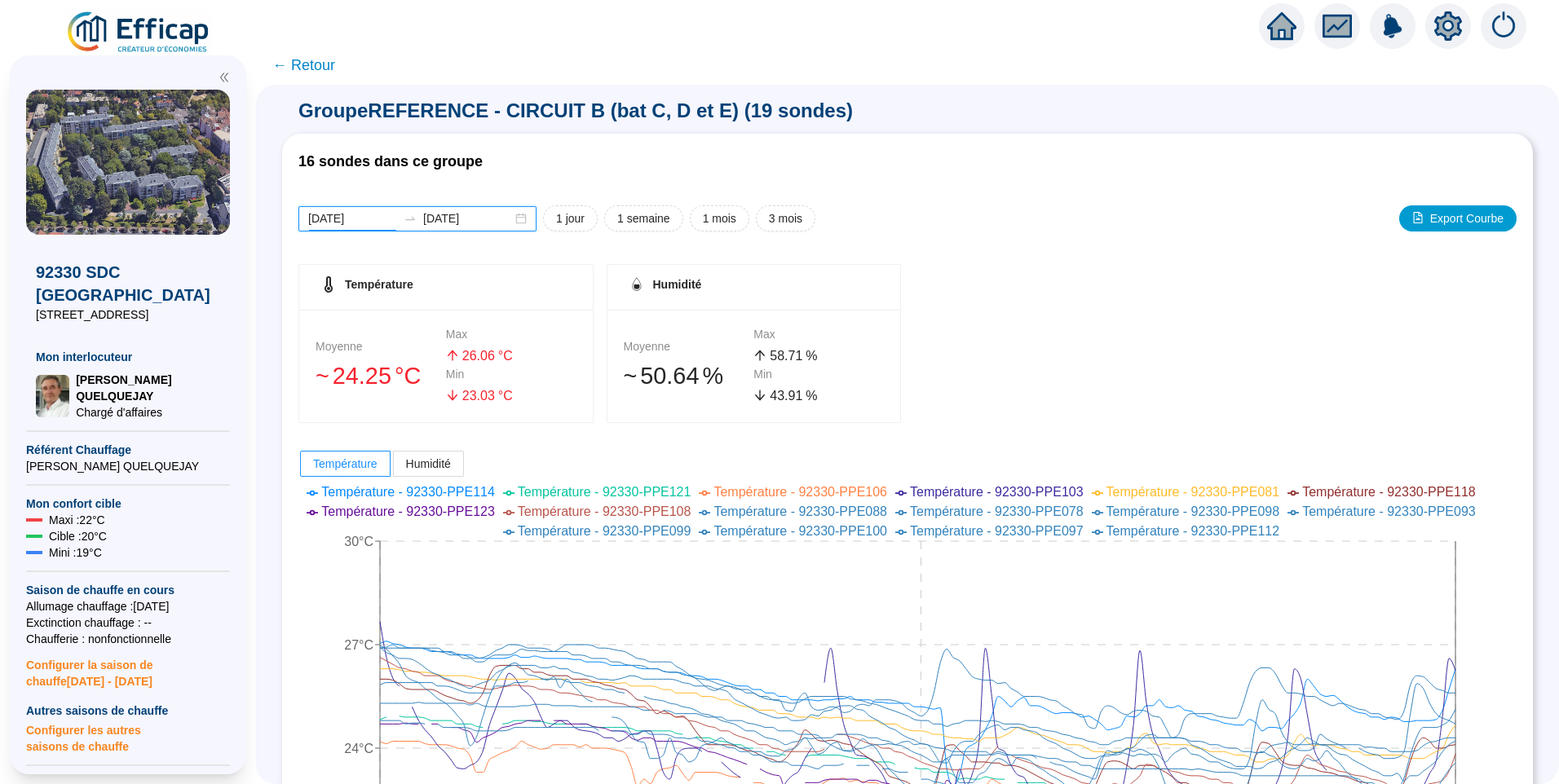
click at [375, 227] on input "2025-08-18" at bounding box center [353, 218] width 88 height 17
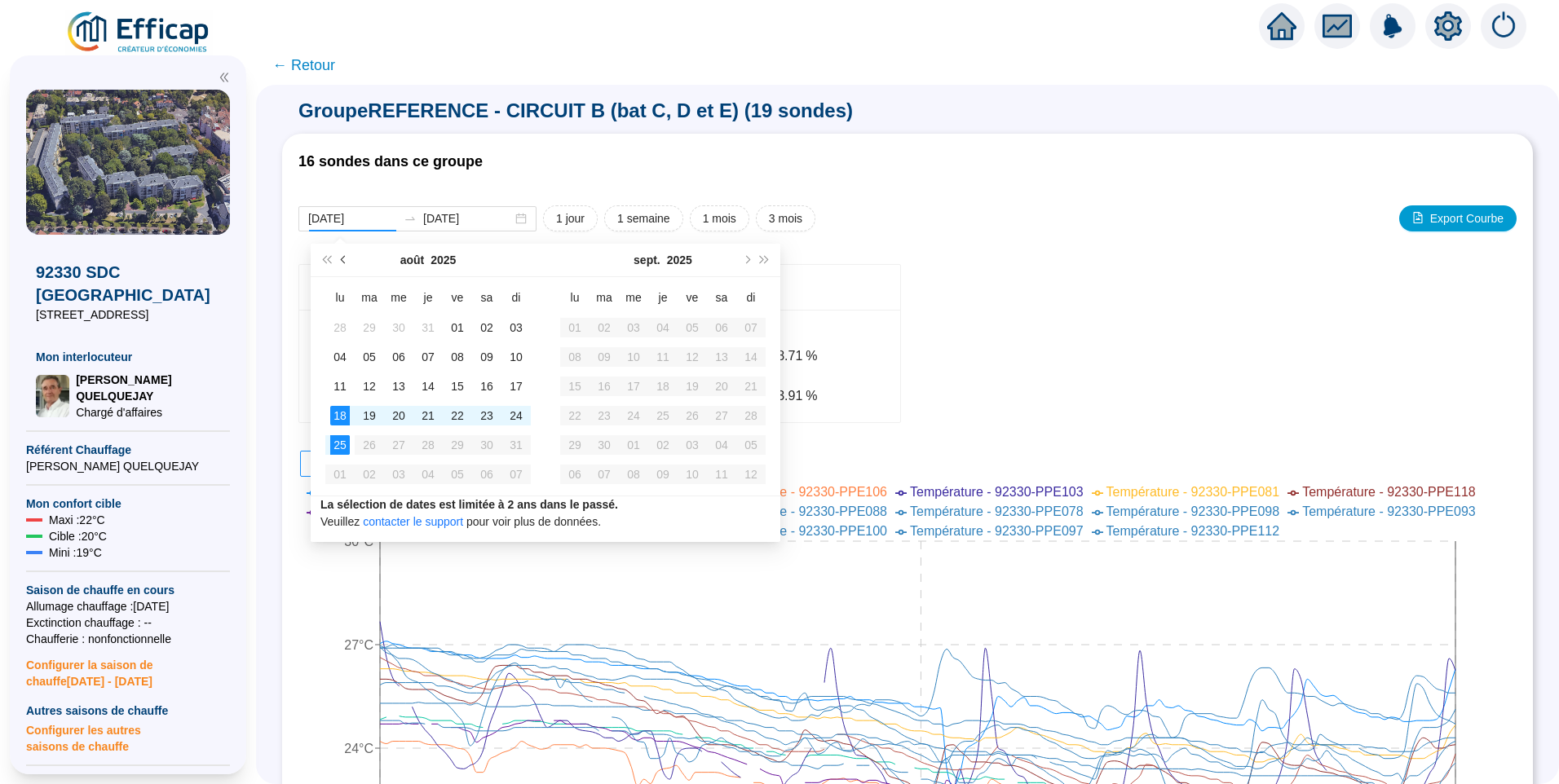
click at [348, 266] on button "Mois précédent (PageUp)" at bounding box center [344, 259] width 18 height 32
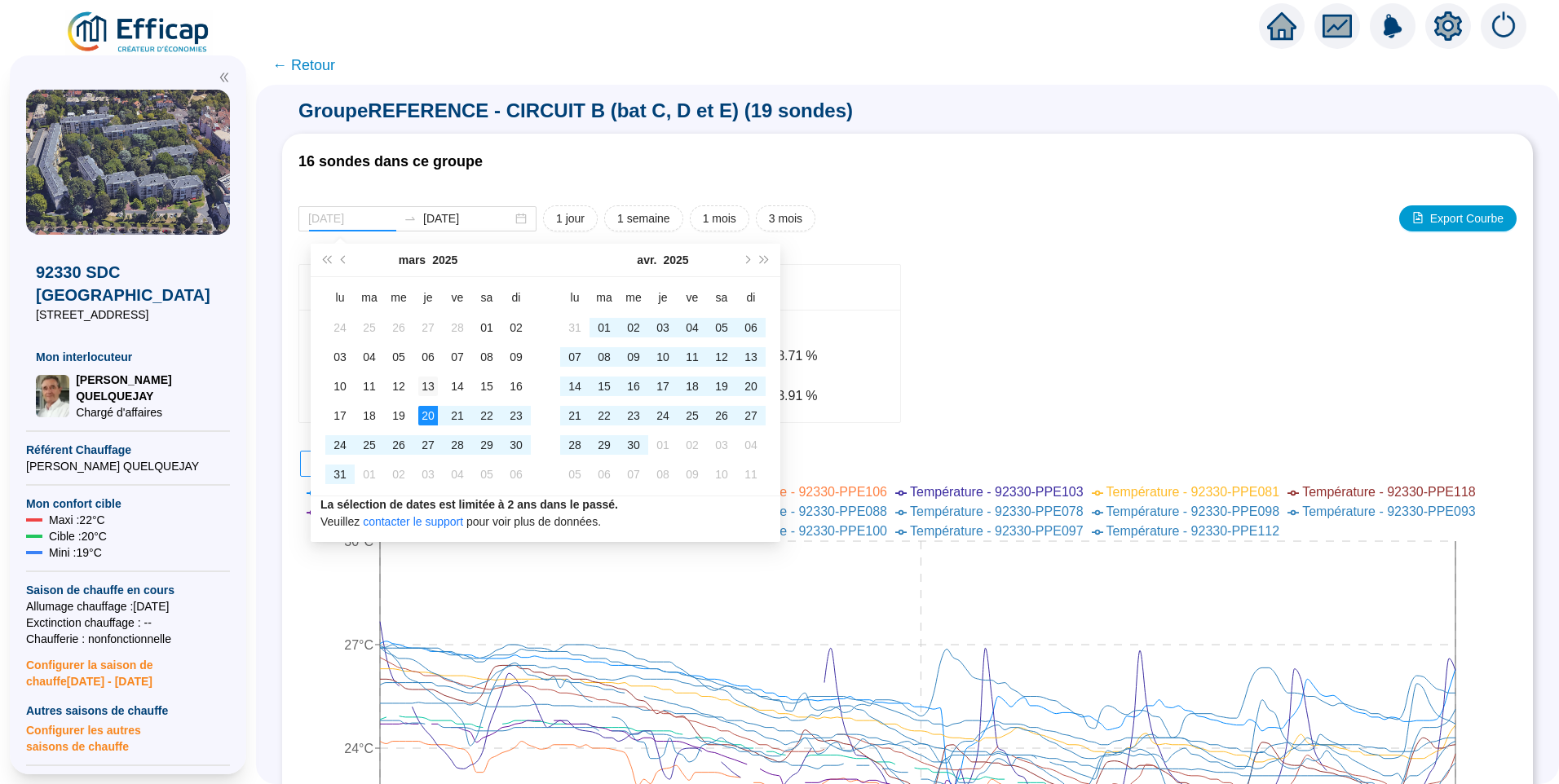
type input "2025-03-13"
click at [432, 389] on div "13" at bounding box center [428, 386] width 20 height 20
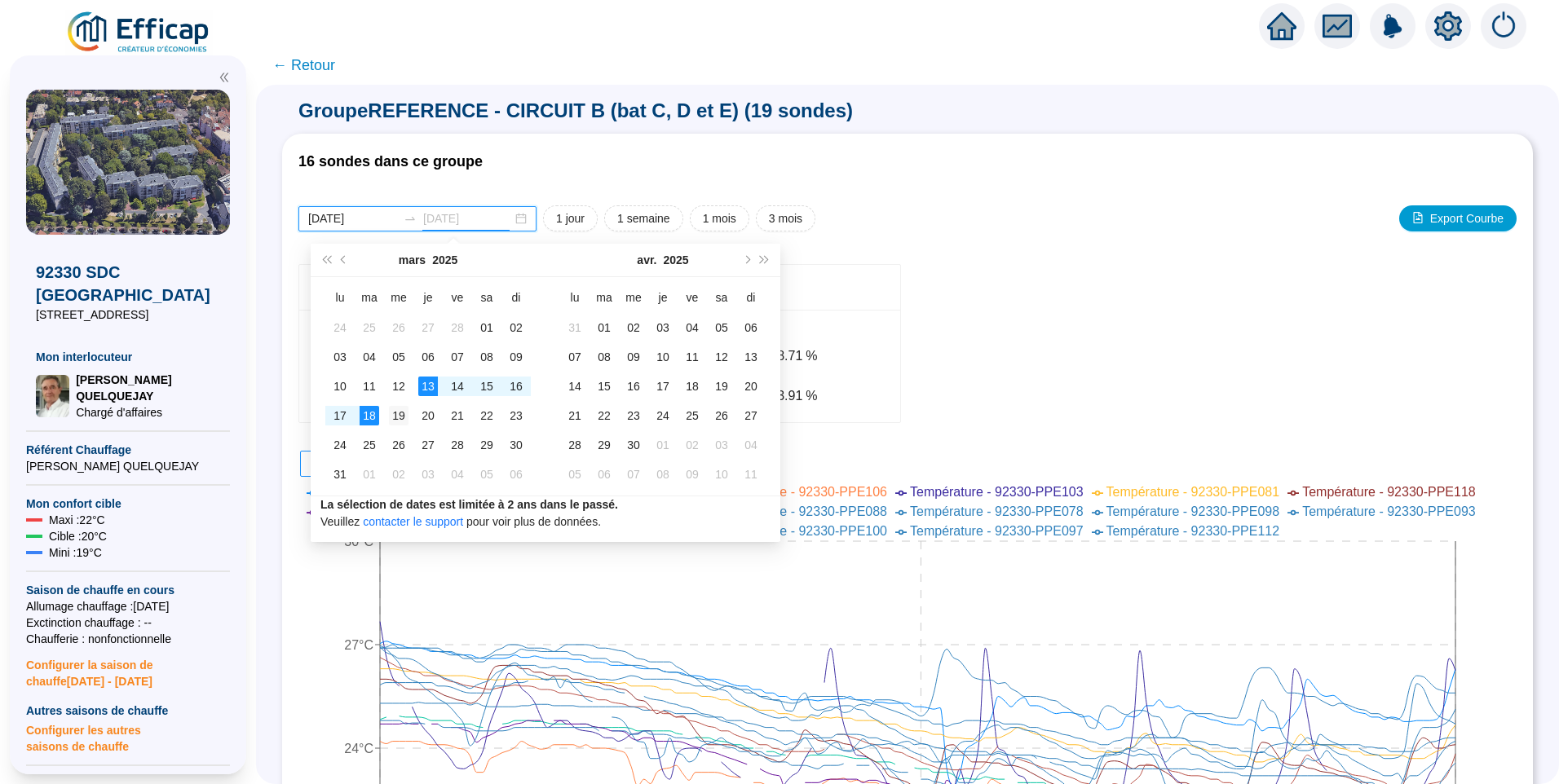
type input "2025-03-19"
click at [398, 419] on div "19" at bounding box center [399, 416] width 20 height 20
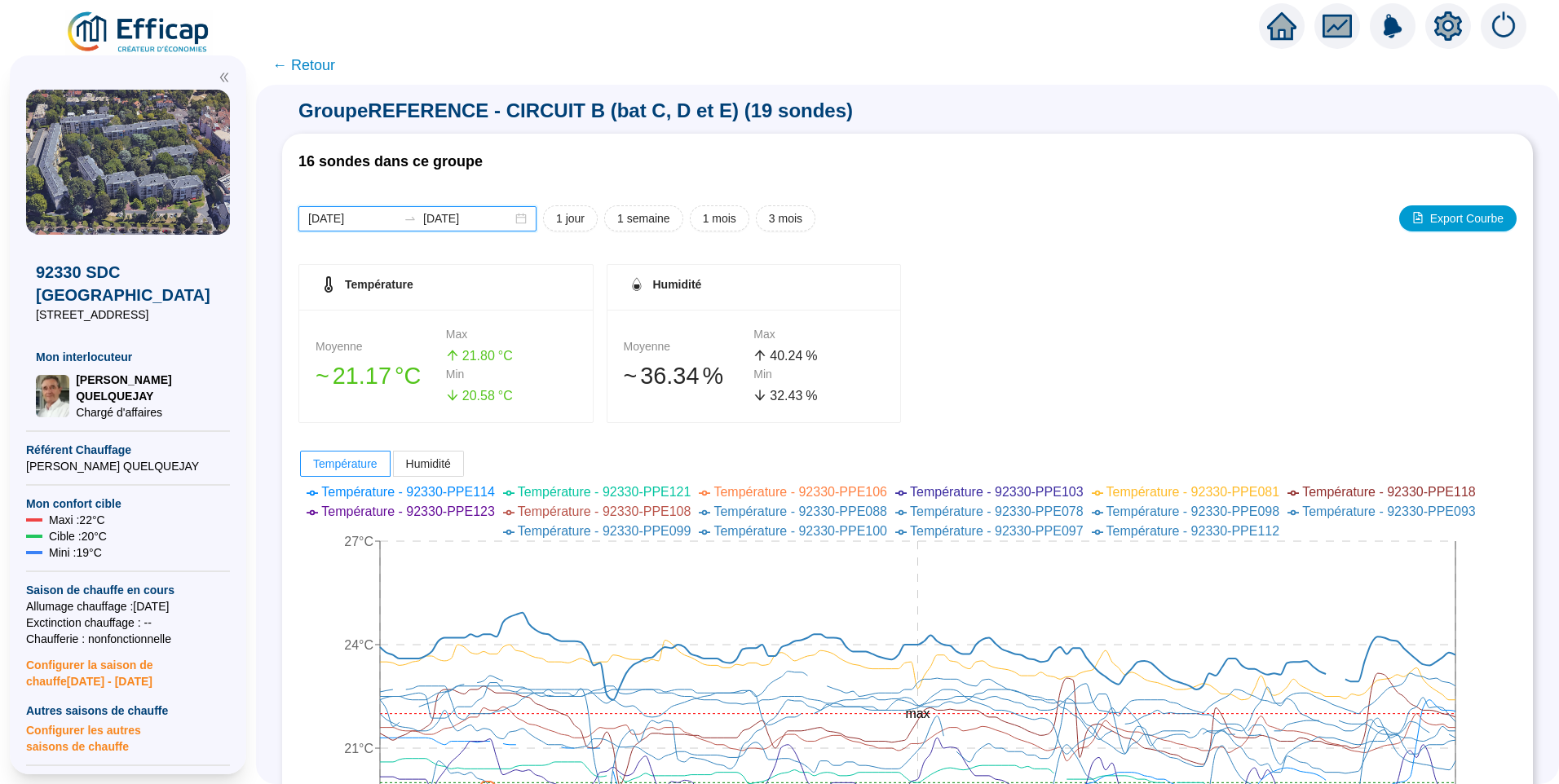
click at [379, 227] on input "2025-03-13" at bounding box center [353, 218] width 88 height 17
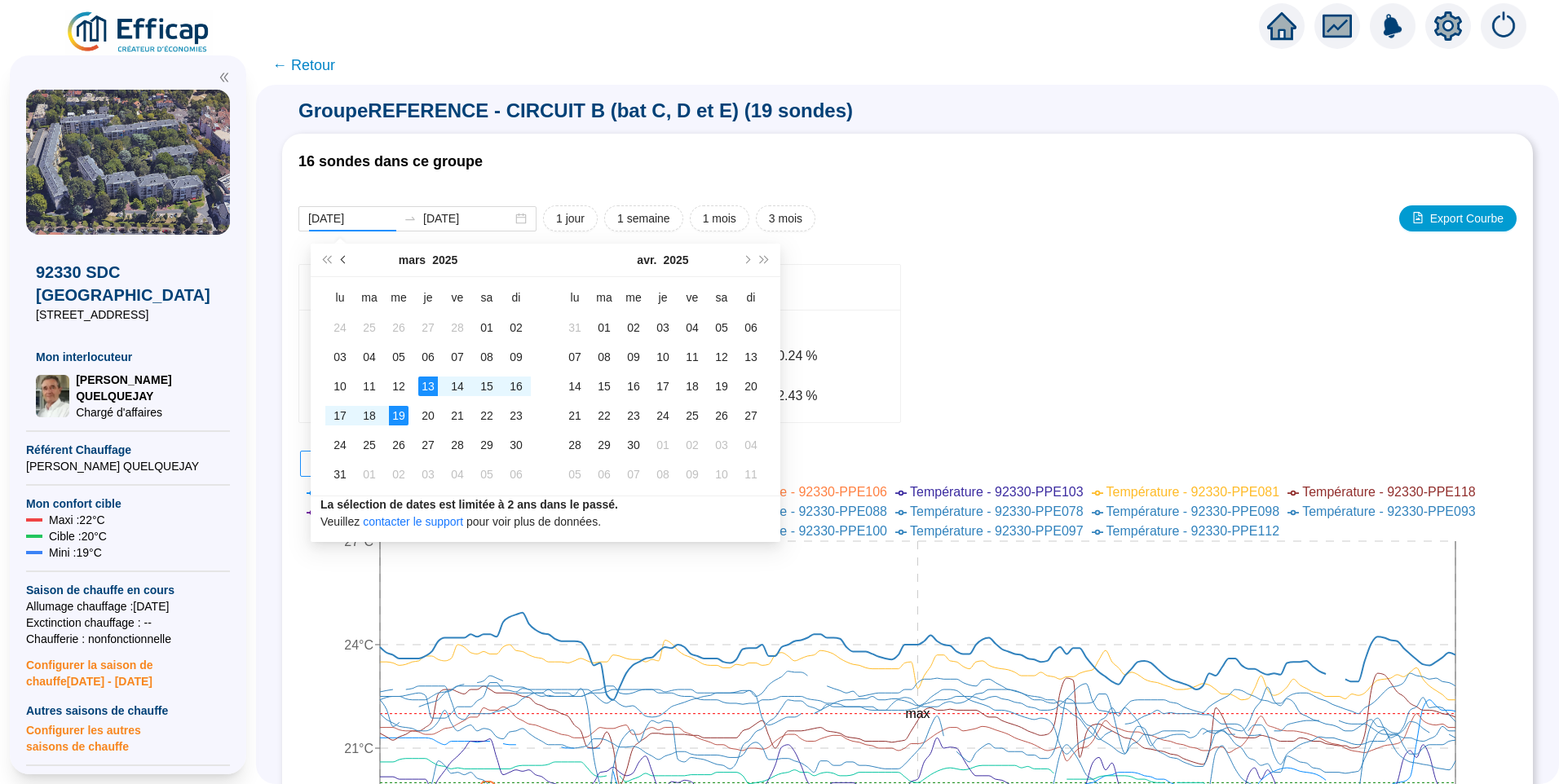
click at [339, 269] on button "Mois précédent (PageUp)" at bounding box center [344, 259] width 18 height 32
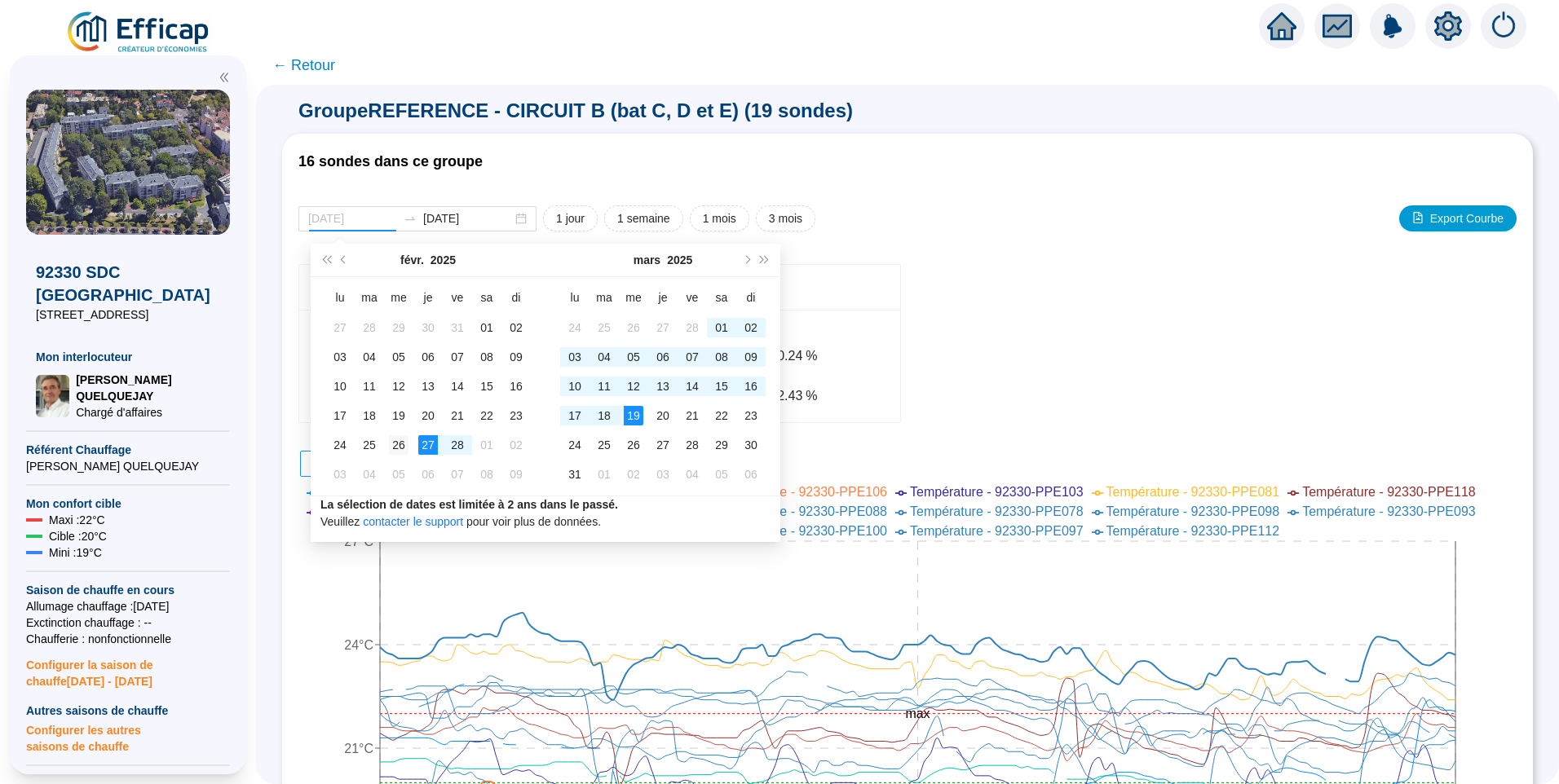
type input "2025-02-26"
click at [398, 449] on div "26" at bounding box center [399, 445] width 20 height 20
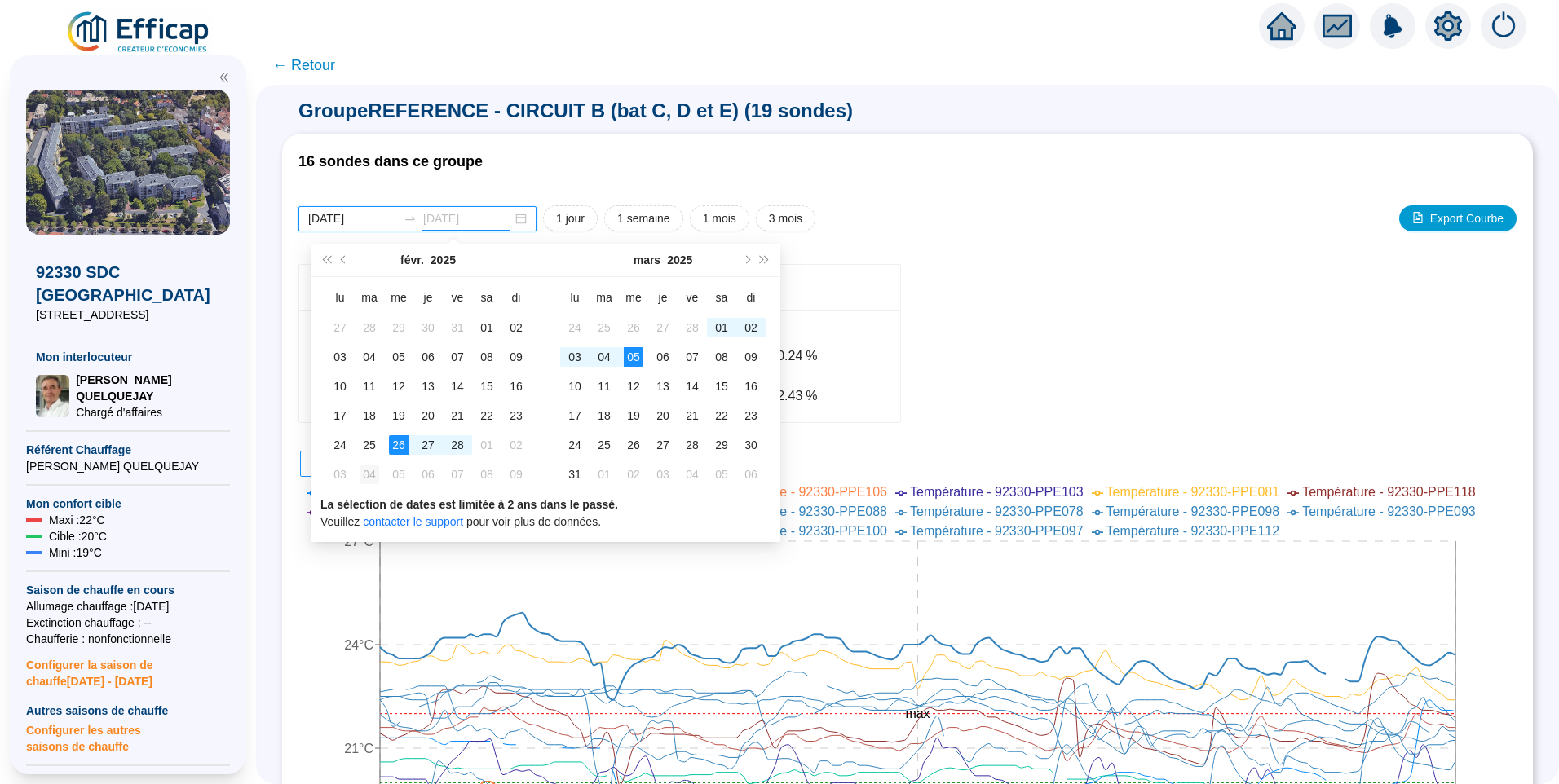
type input "2025-03-04"
click at [378, 470] on div "04" at bounding box center [370, 475] width 20 height 20
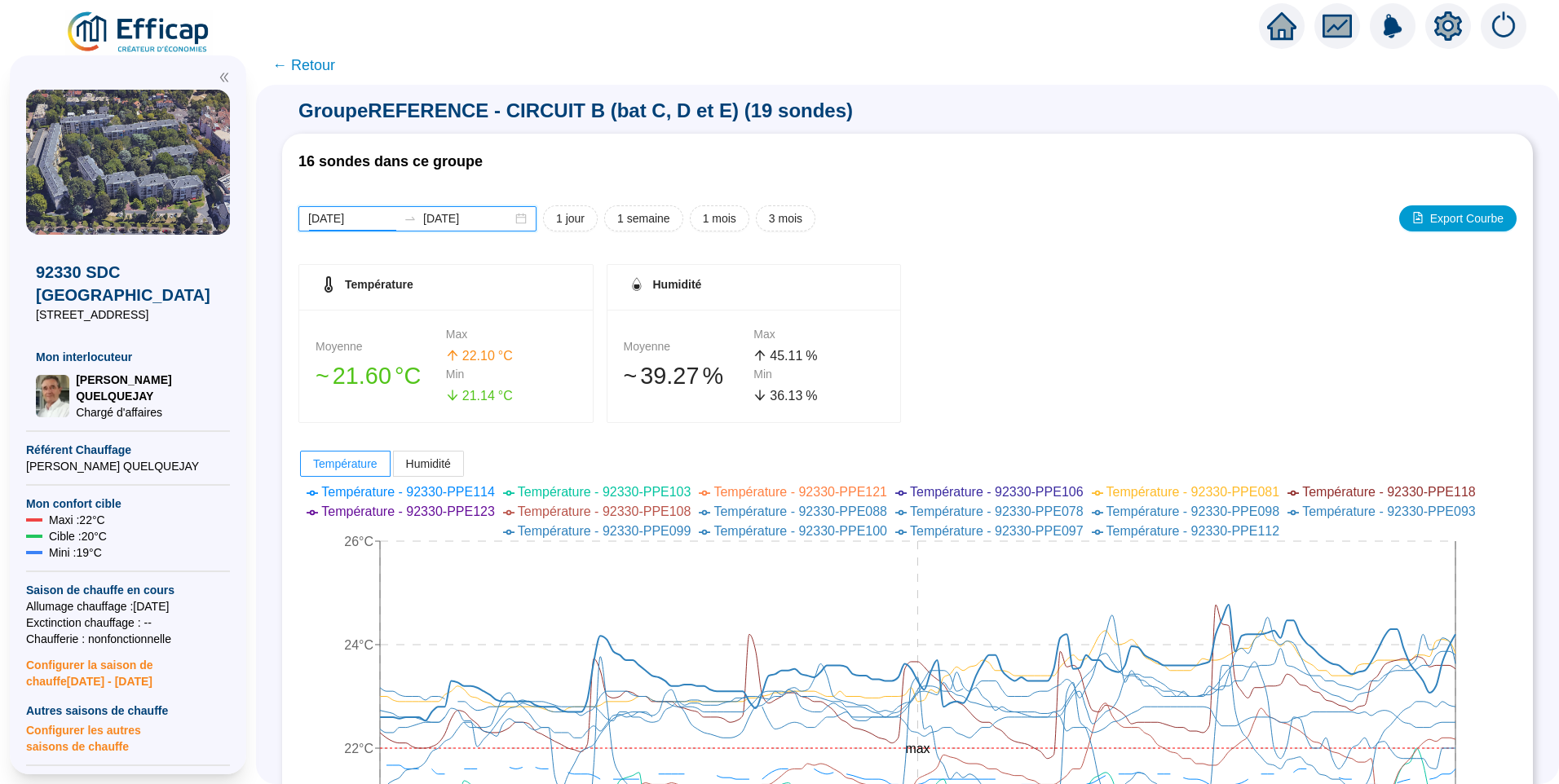
click at [385, 224] on input "2025-02-26" at bounding box center [353, 218] width 88 height 17
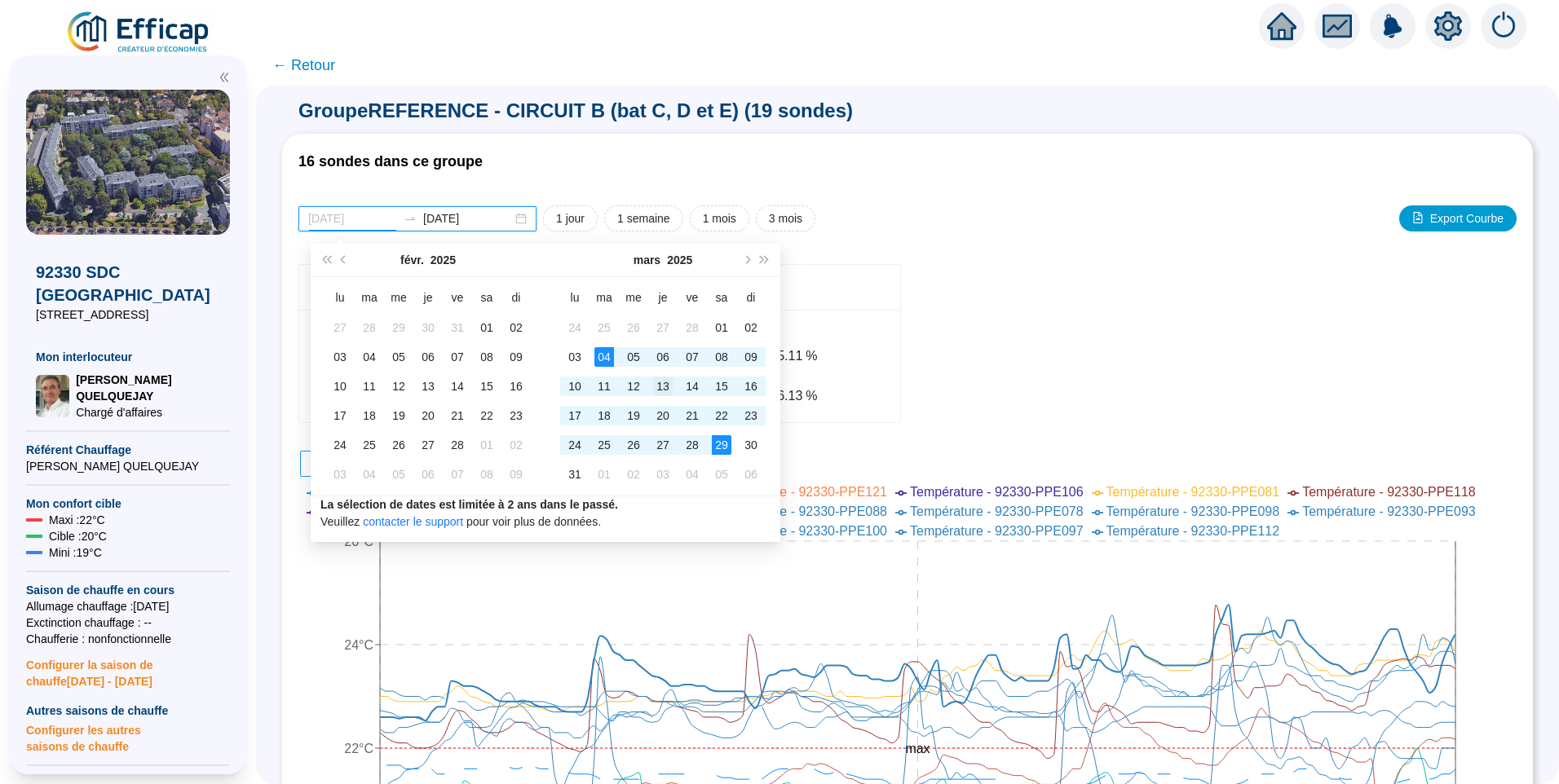
type input "2025-03-13"
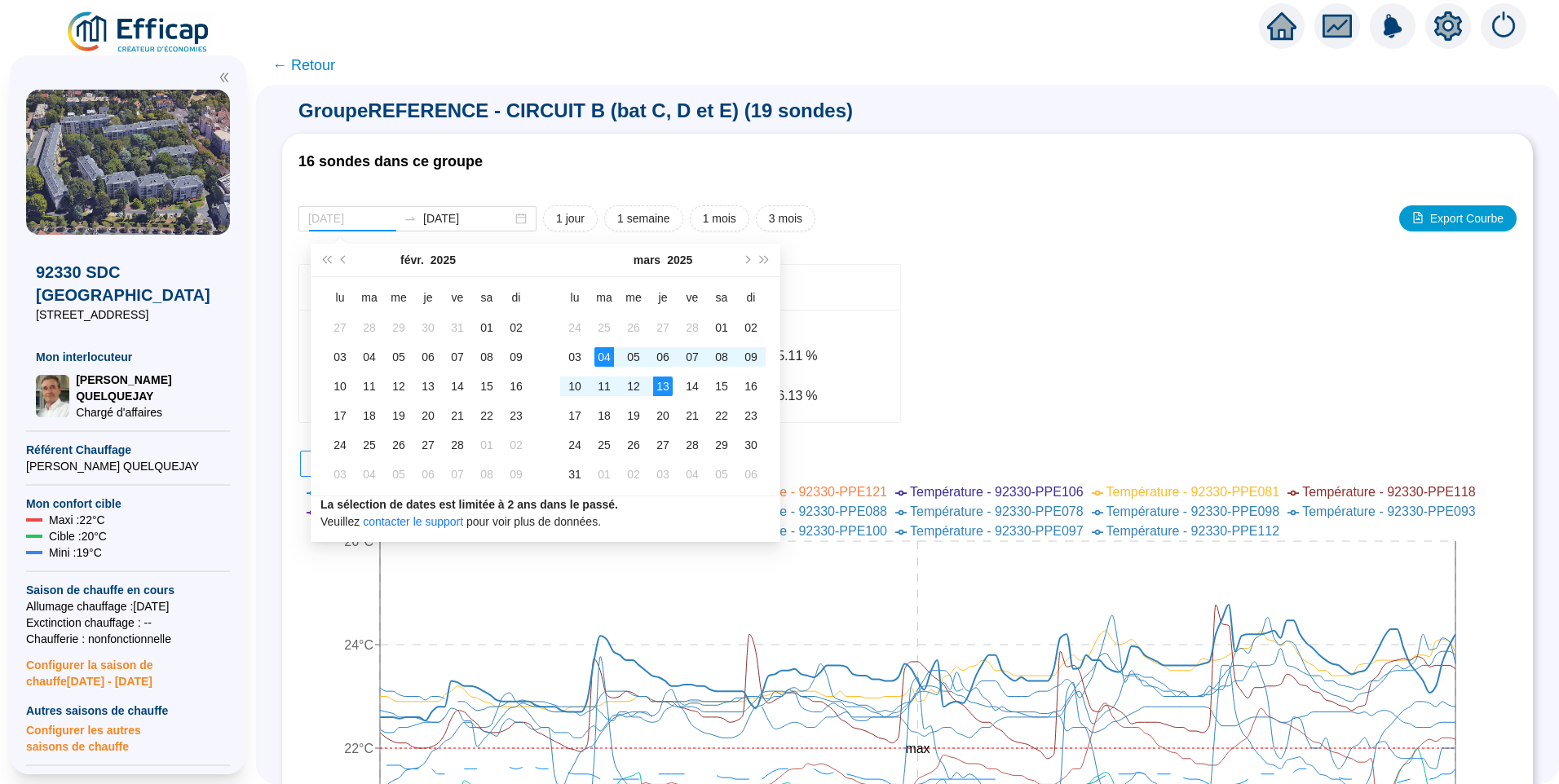
click at [657, 386] on div "13" at bounding box center [663, 386] width 20 height 20
type input "2025-03-19"
click at [633, 418] on div "19" at bounding box center [633, 416] width 20 height 20
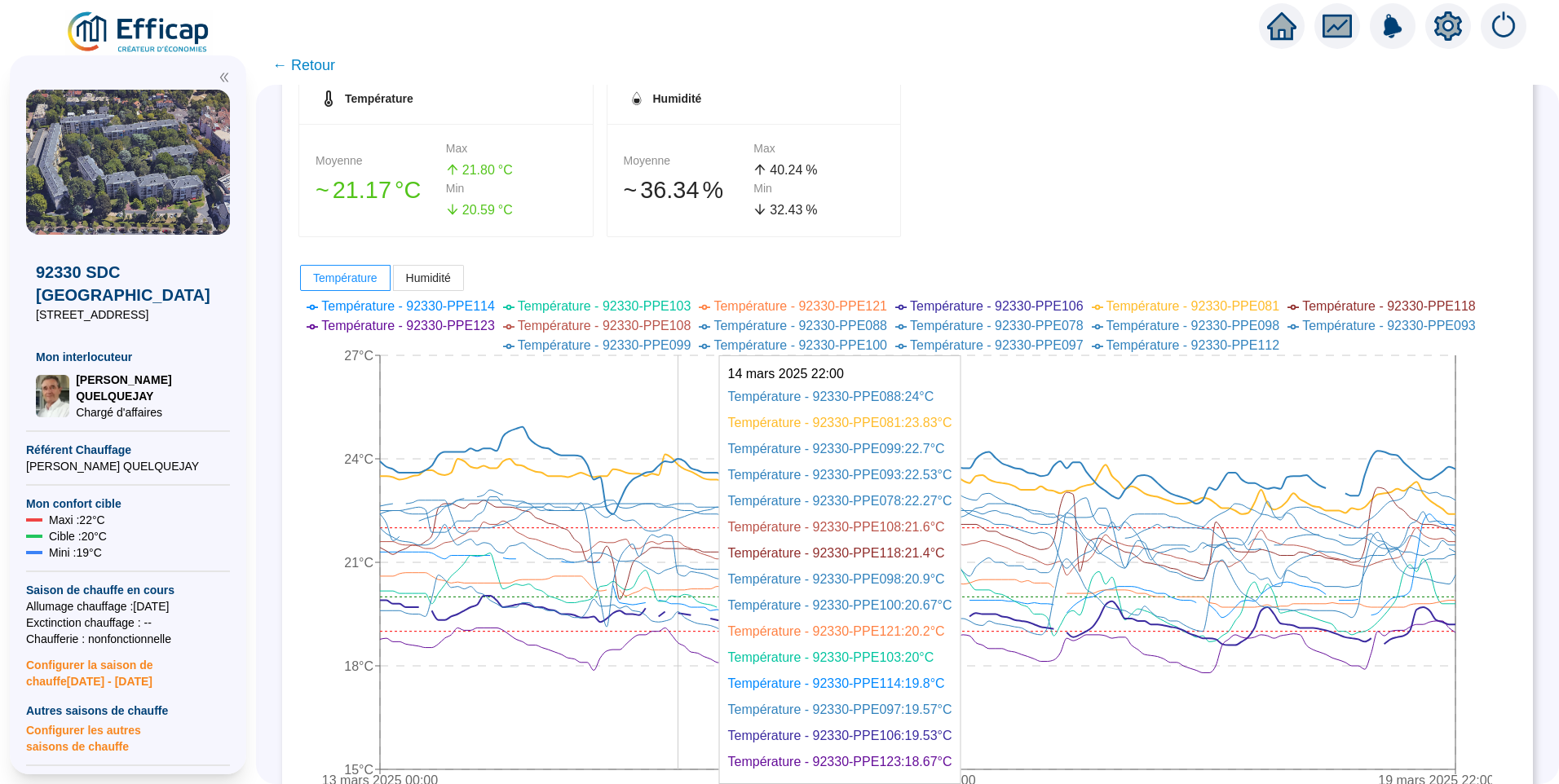
scroll to position [163, 0]
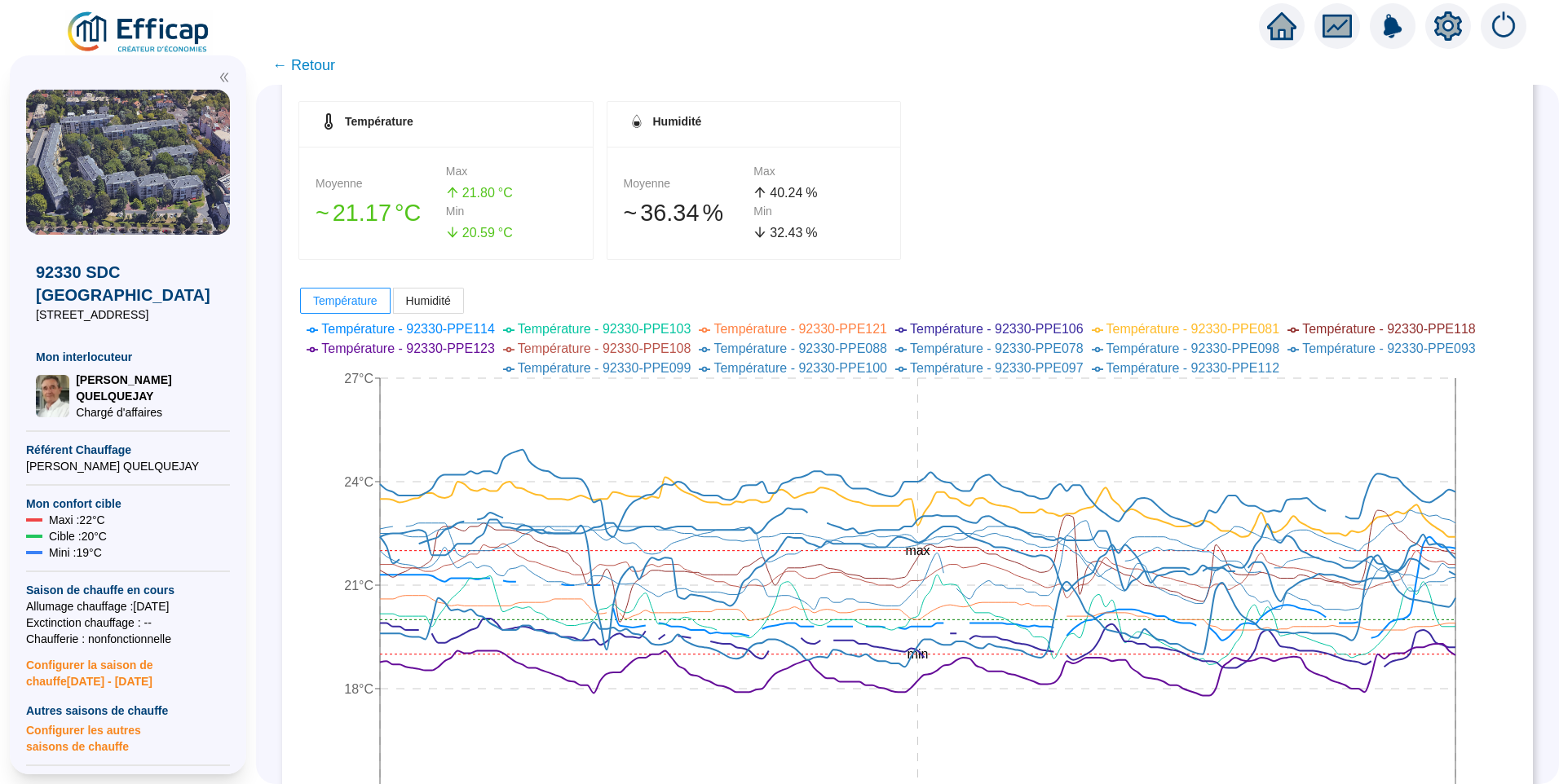
click at [470, 334] on span "Température - 92330-PPE114" at bounding box center [408, 329] width 174 height 14
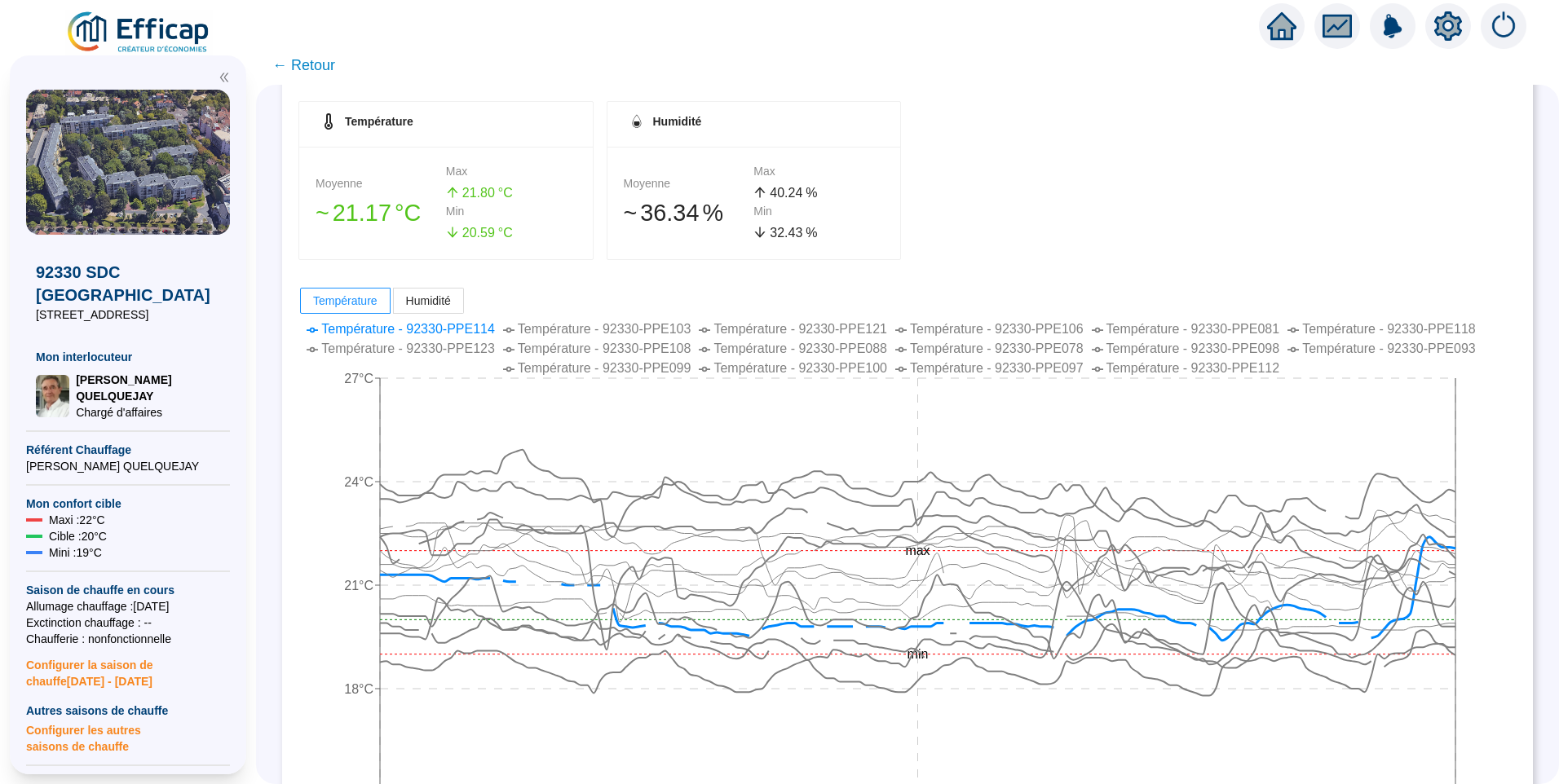
click at [571, 332] on span "Température - 92330-PPE103" at bounding box center [605, 329] width 174 height 14
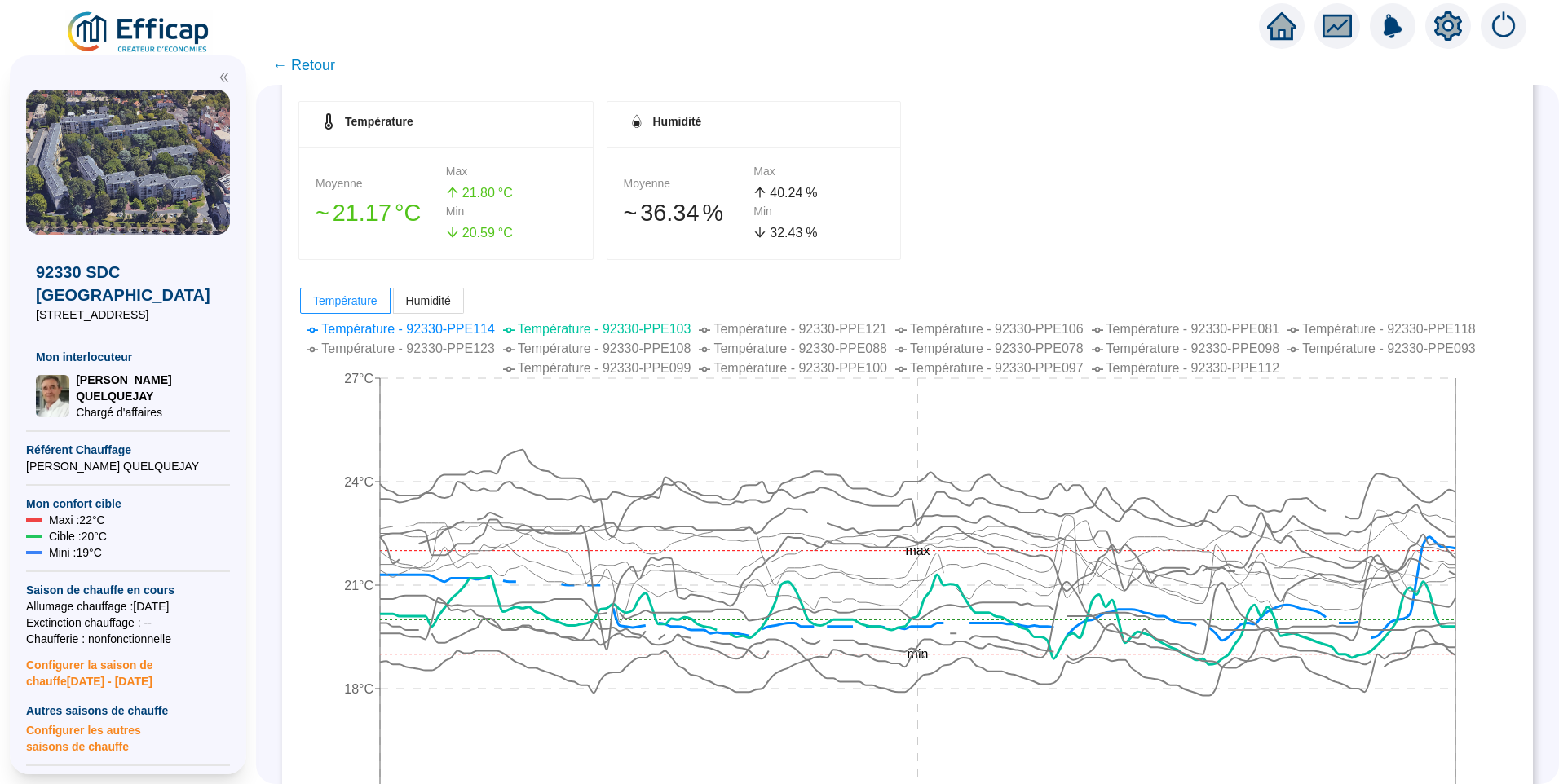
click at [833, 334] on span "Température - 92330-PPE121" at bounding box center [800, 329] width 174 height 14
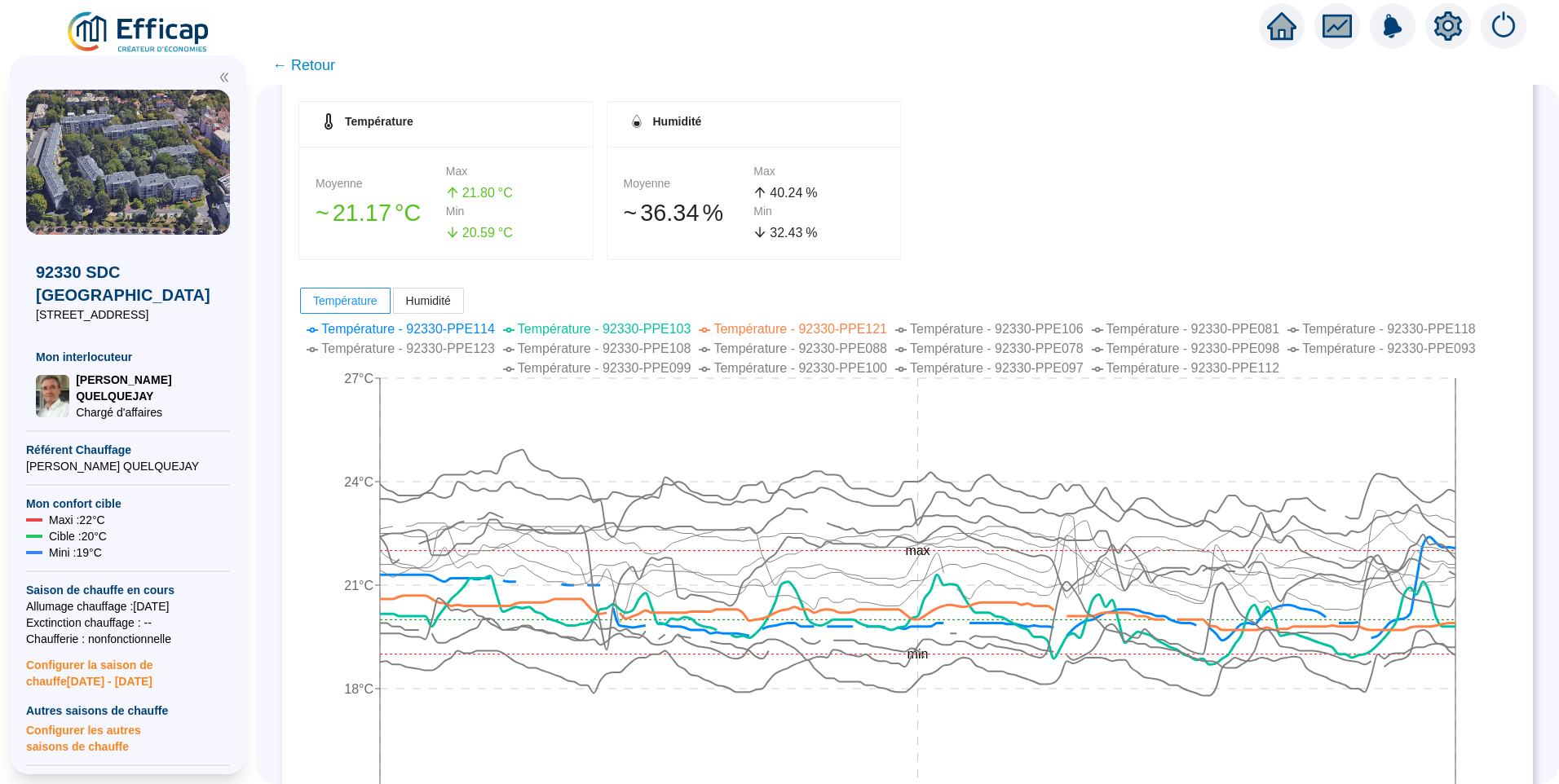
click at [997, 335] on span "Température - 92330-PPE106" at bounding box center [997, 329] width 174 height 14
click at [1168, 330] on span "Température - 92330-PPE081" at bounding box center [1192, 329] width 174 height 14
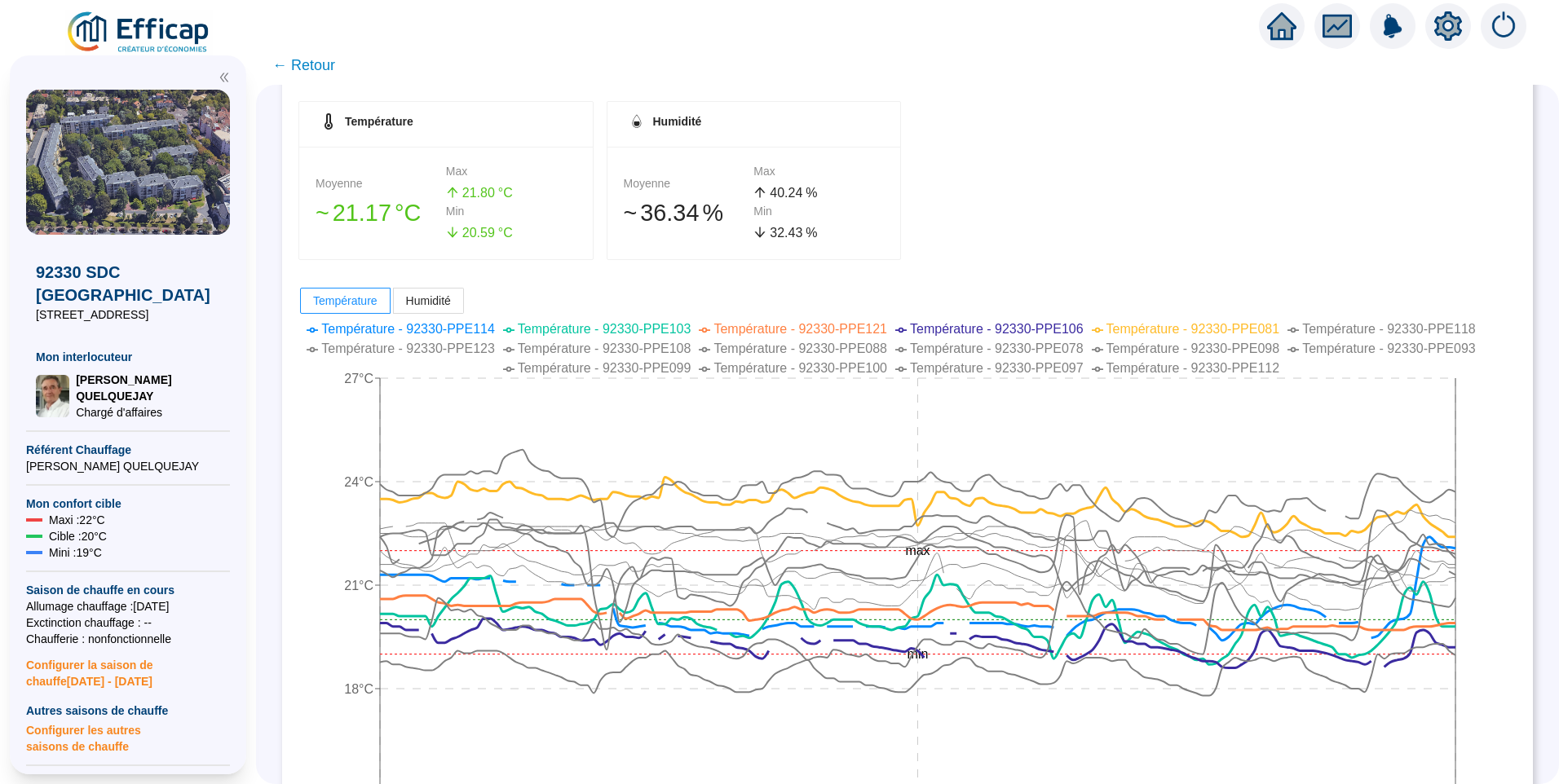
click at [1342, 332] on span "Température - 92330-PPE118" at bounding box center [1389, 329] width 174 height 14
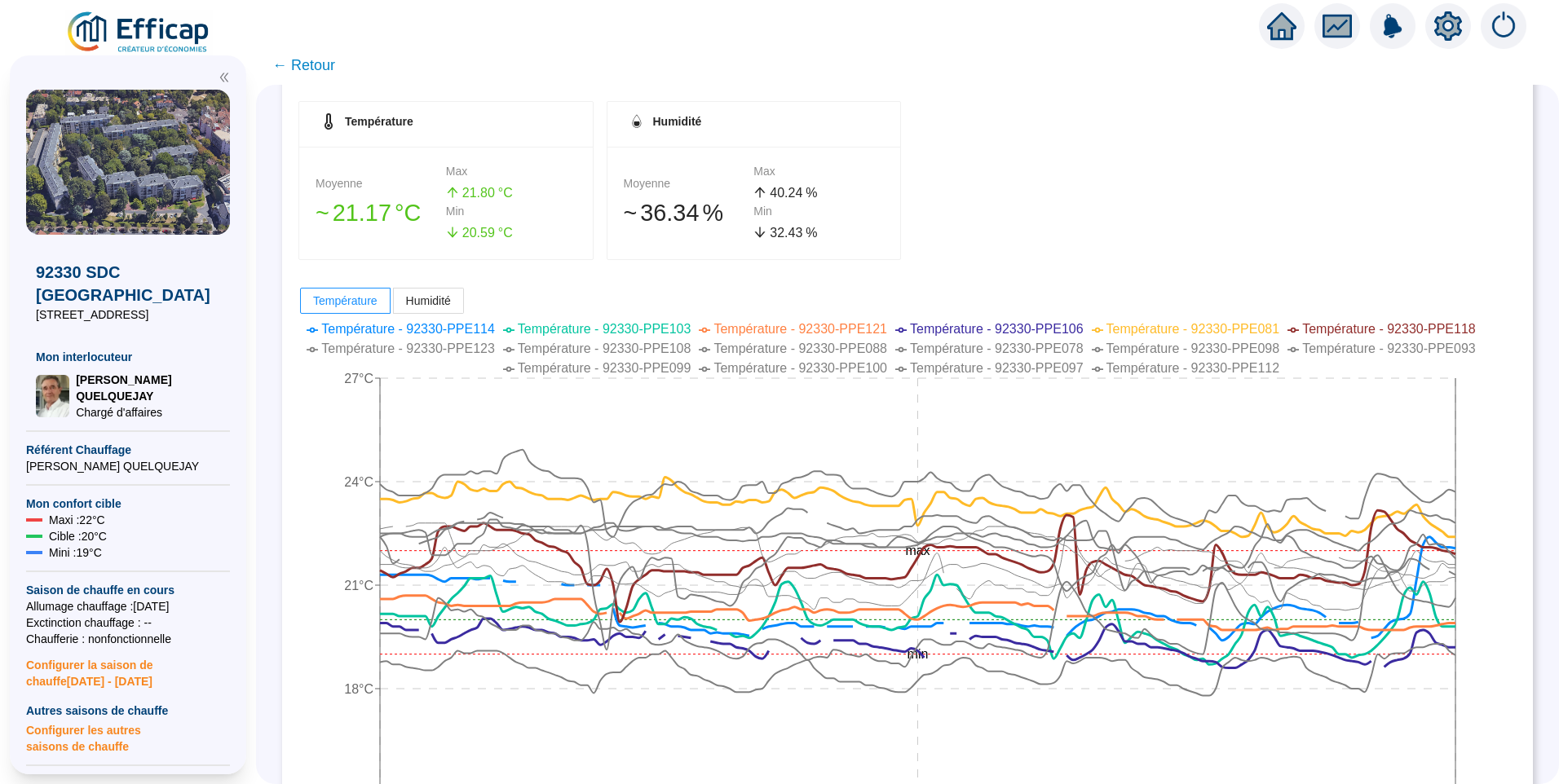
click at [1345, 353] on span "Température - 92330-PPE093" at bounding box center [1389, 349] width 174 height 14
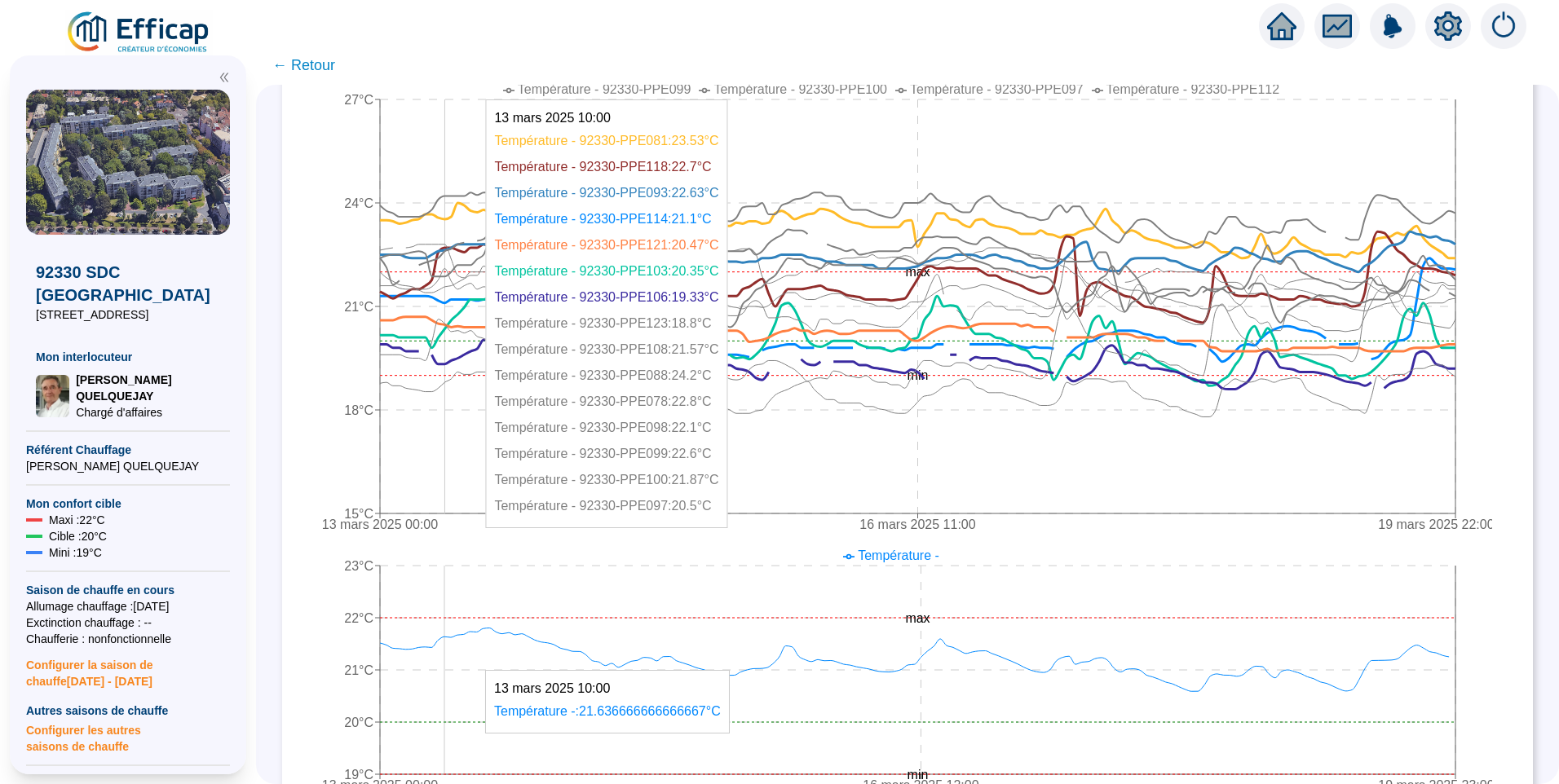
scroll to position [326, 0]
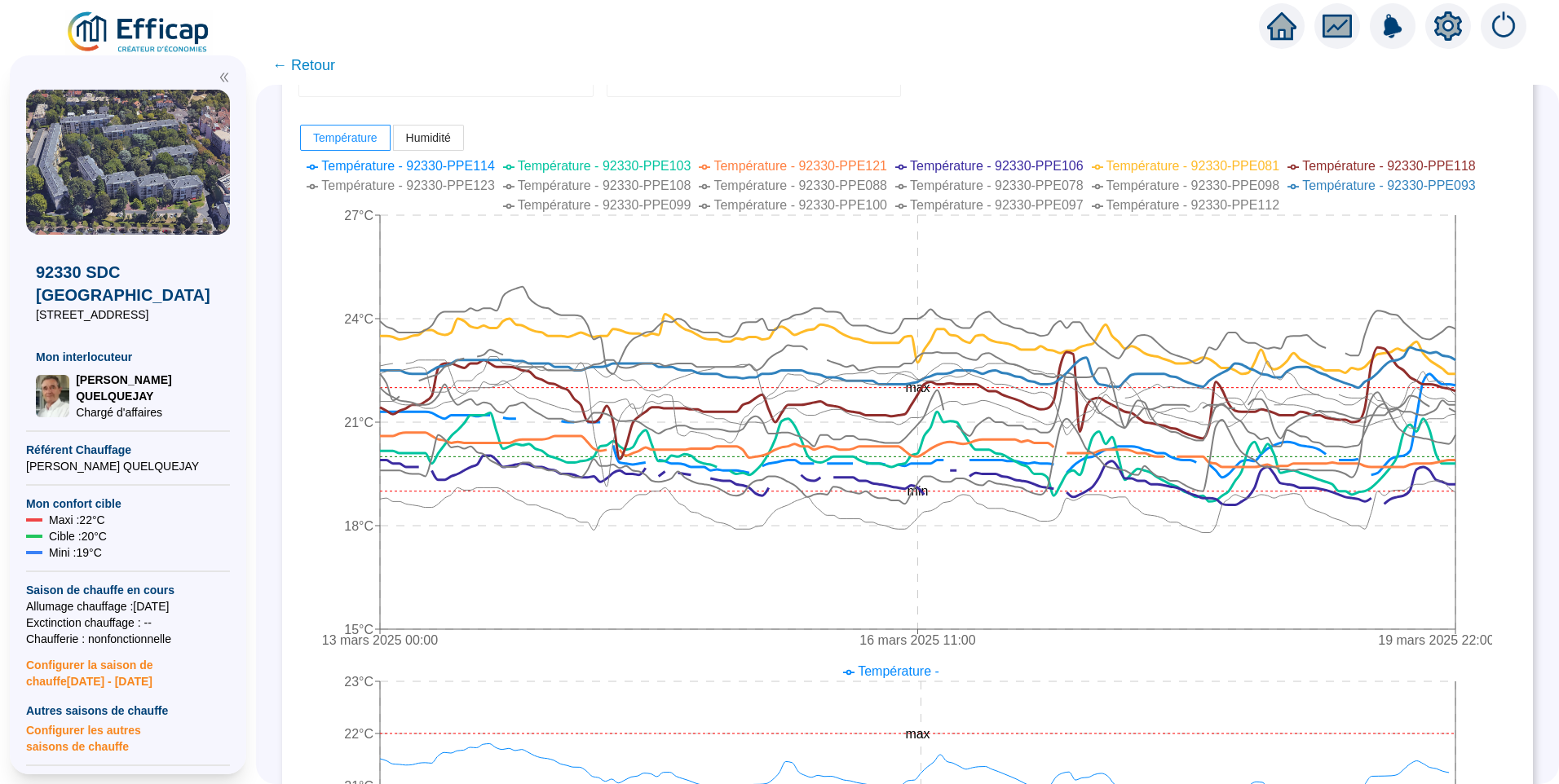
click at [1216, 181] on span "Température - 92330-PPE098" at bounding box center [1192, 186] width 174 height 14
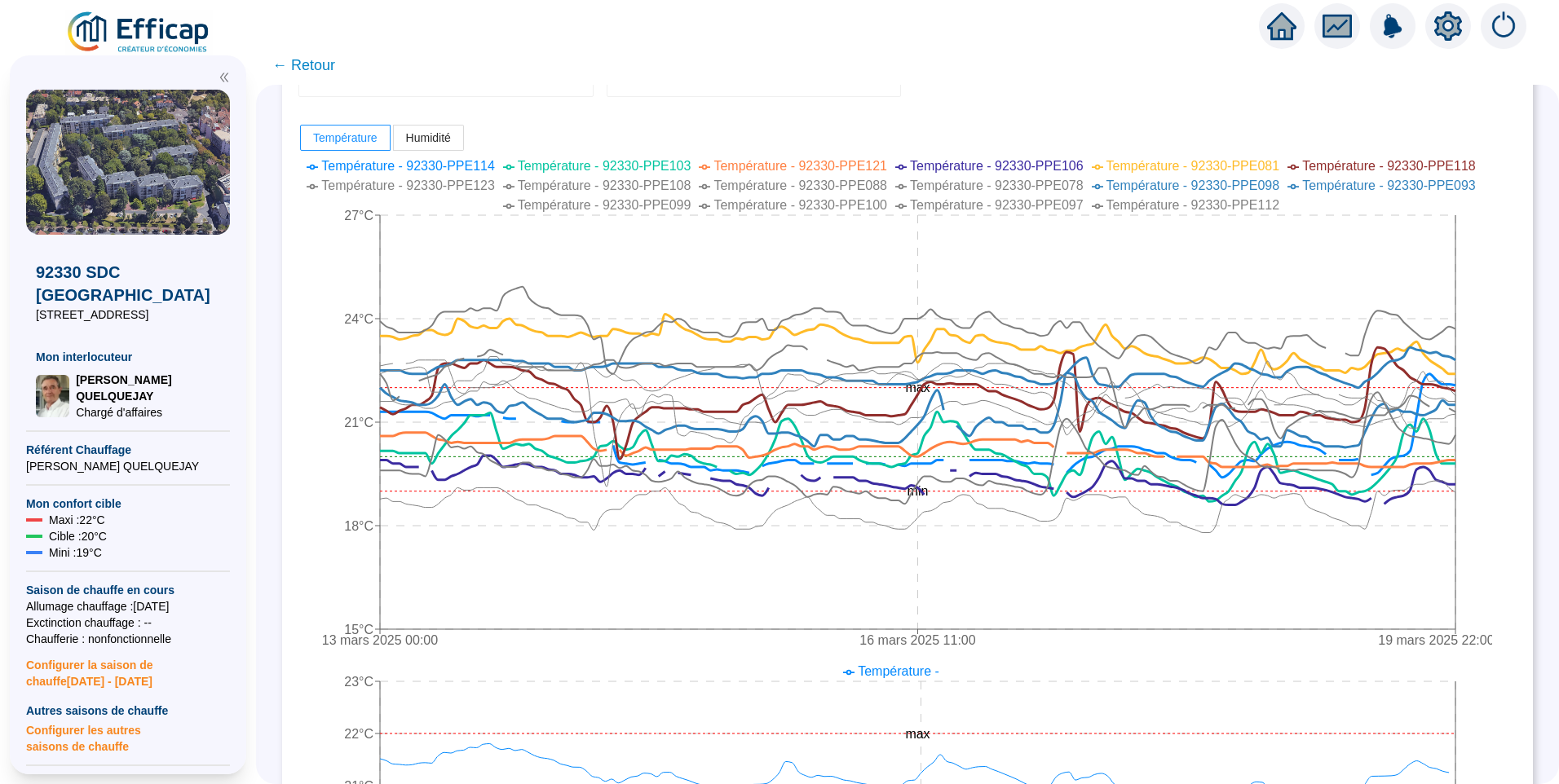
click at [1025, 198] on span "Température - 92330-PPE097" at bounding box center [997, 205] width 174 height 14
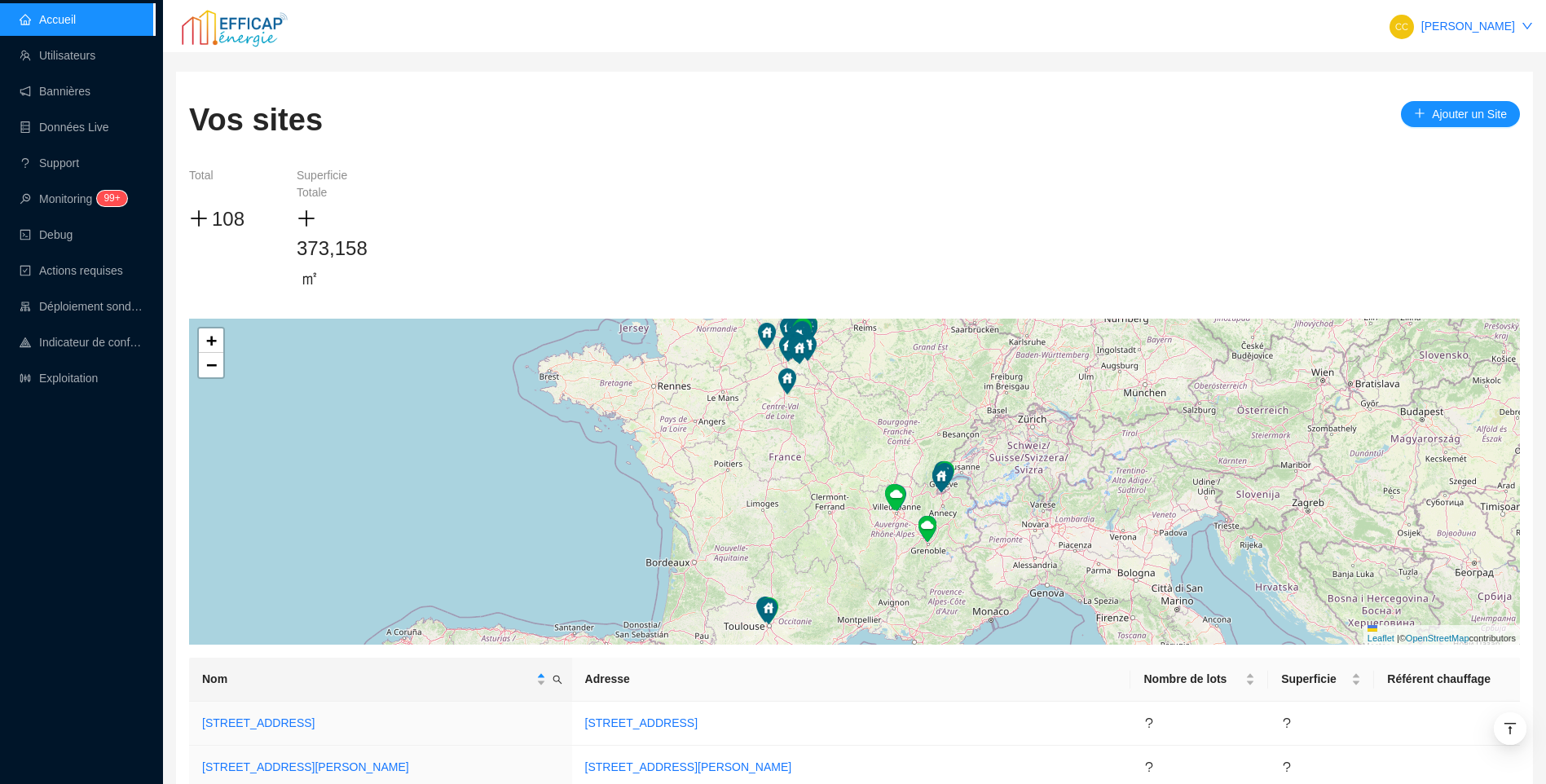
scroll to position [489, 0]
